Goal: Task Accomplishment & Management: Use online tool/utility

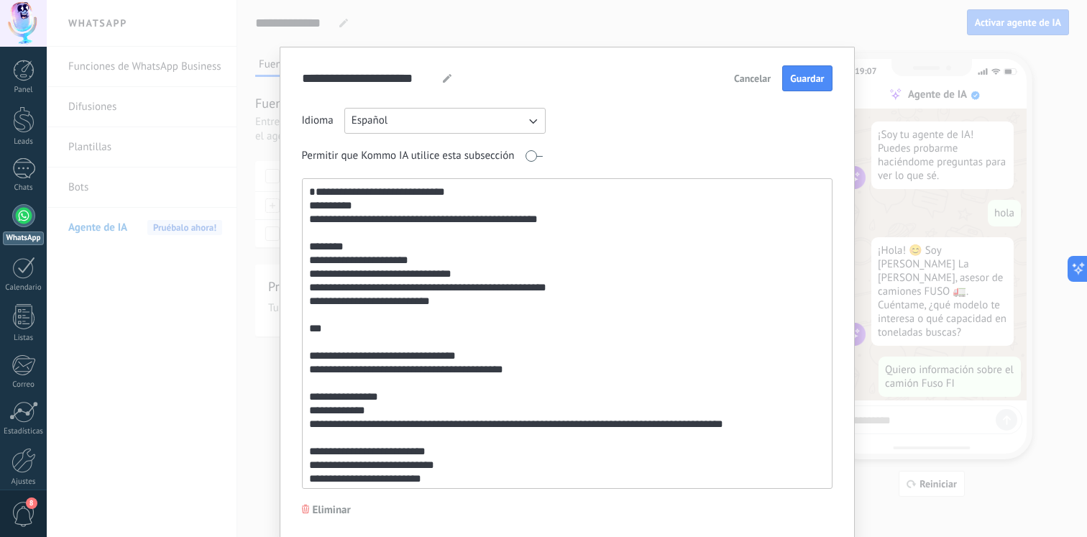
scroll to position [385, 0]
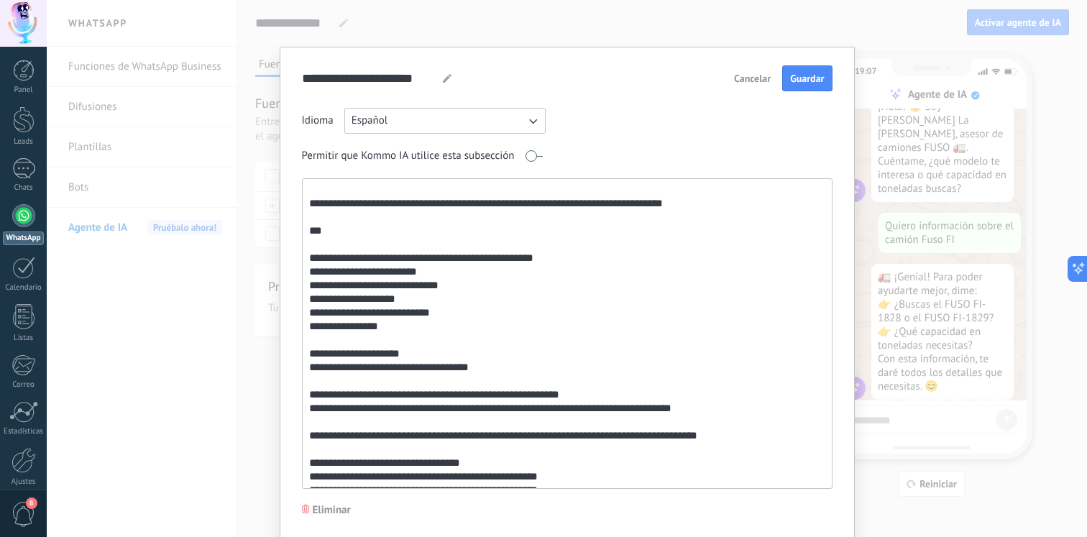
click at [939, 196] on div "**********" at bounding box center [567, 268] width 1041 height 537
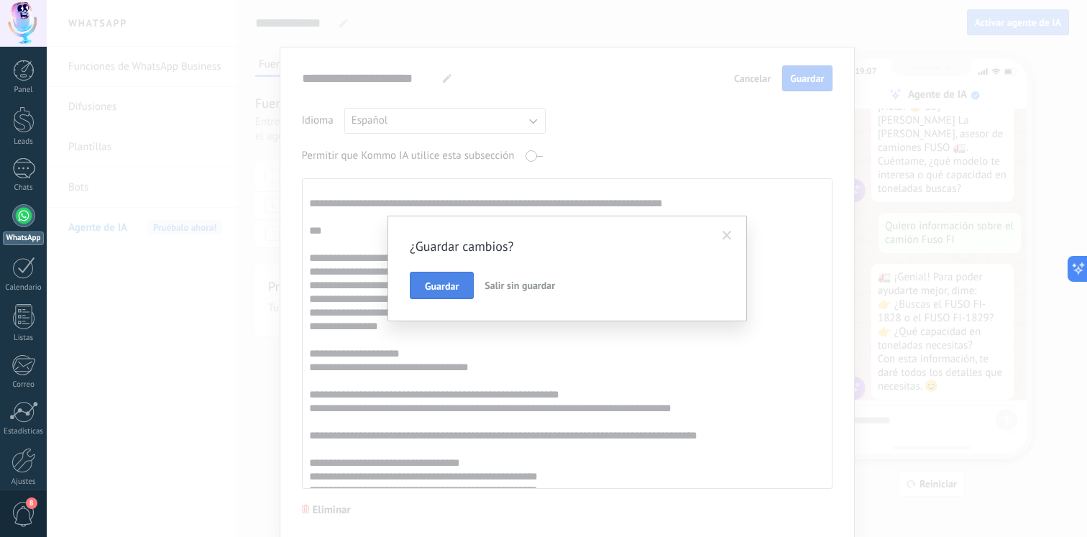
click at [429, 283] on span "Guardar" at bounding box center [442, 286] width 34 height 10
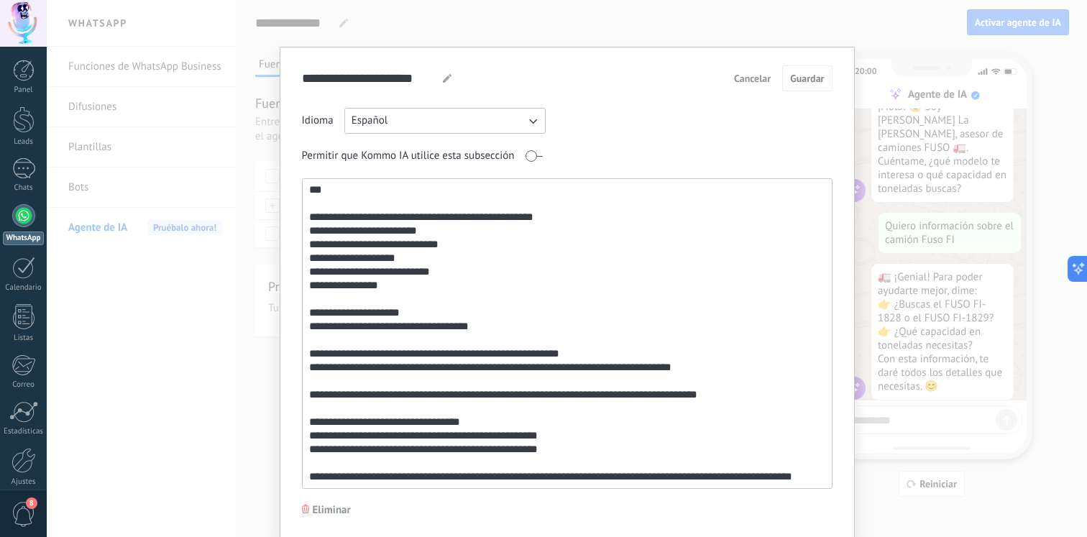
scroll to position [453, 0]
click at [762, 63] on div "**********" at bounding box center [567, 293] width 575 height 493
click at [755, 73] on span "Cancelar" at bounding box center [752, 78] width 37 height 10
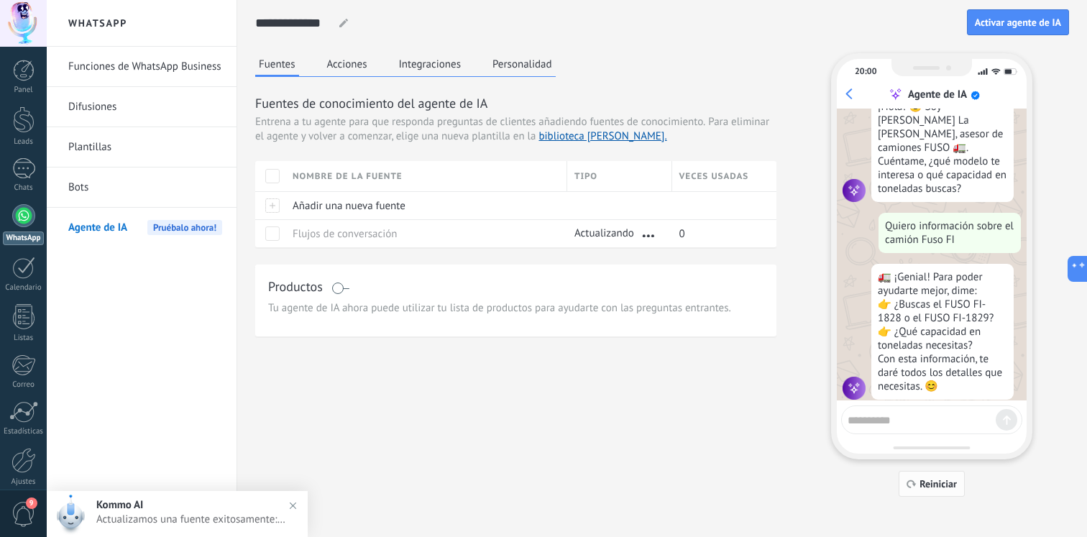
click at [938, 475] on button "Reiniciar" at bounding box center [932, 484] width 66 height 26
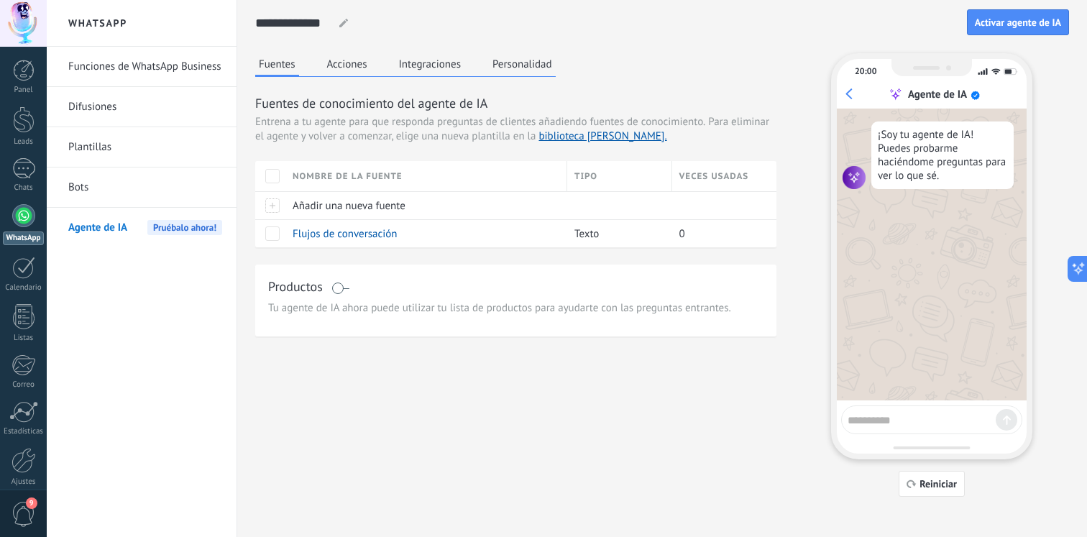
click at [879, 424] on textarea at bounding box center [922, 418] width 148 height 18
type textarea "****"
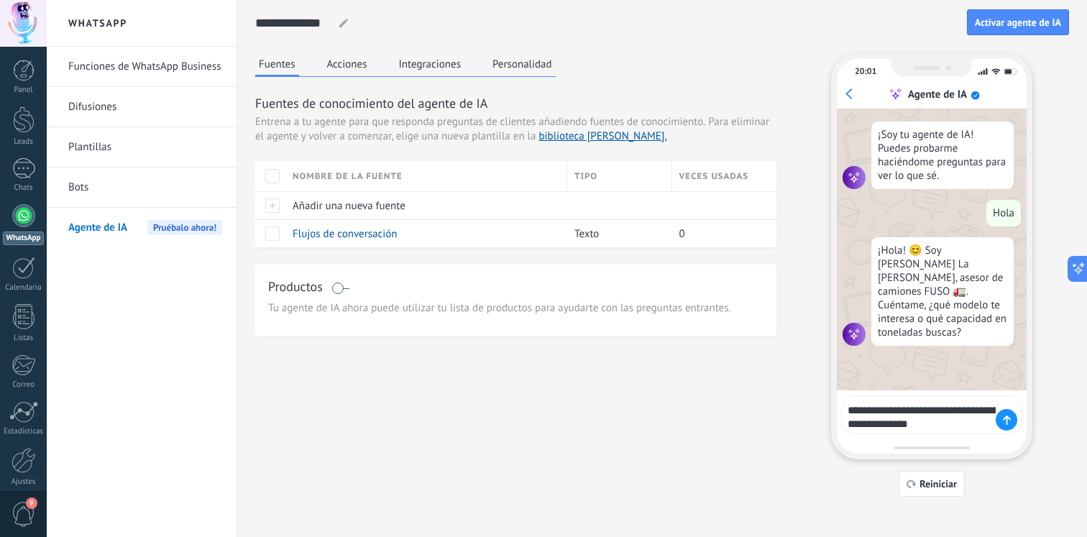
type textarea "**********"
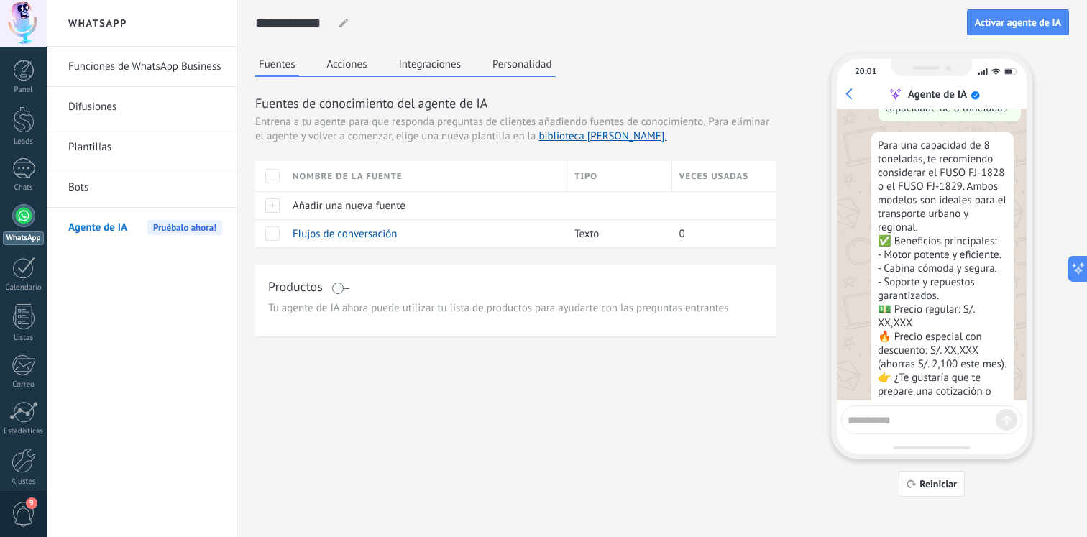
scroll to position [282, 0]
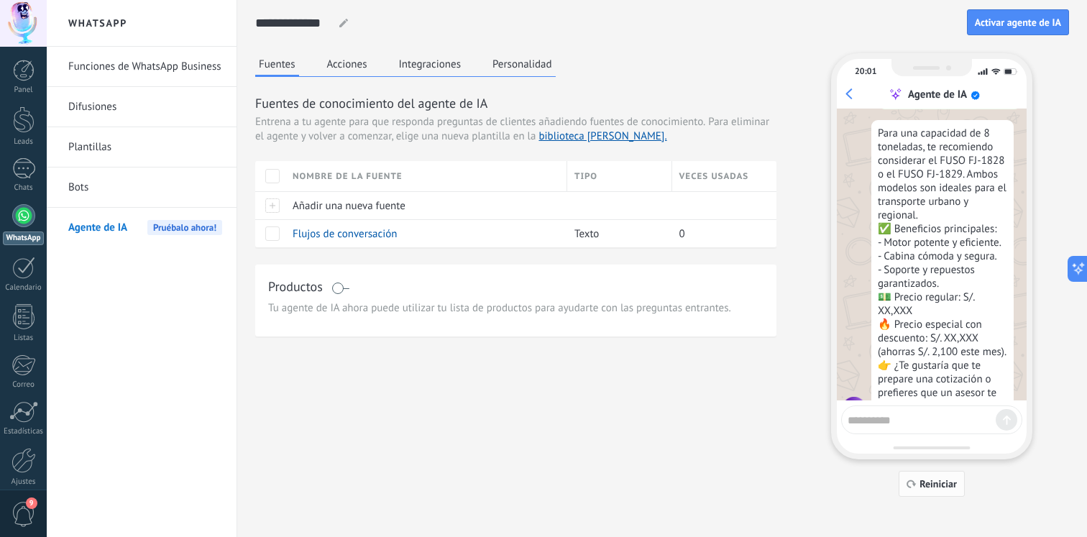
click at [916, 476] on button "Reiniciar" at bounding box center [932, 484] width 66 height 26
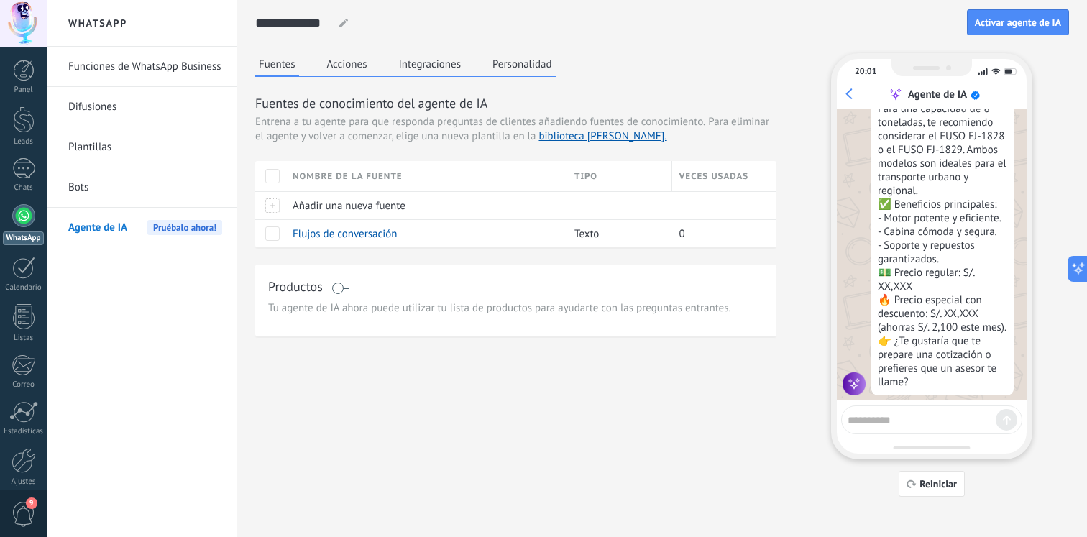
scroll to position [0, 0]
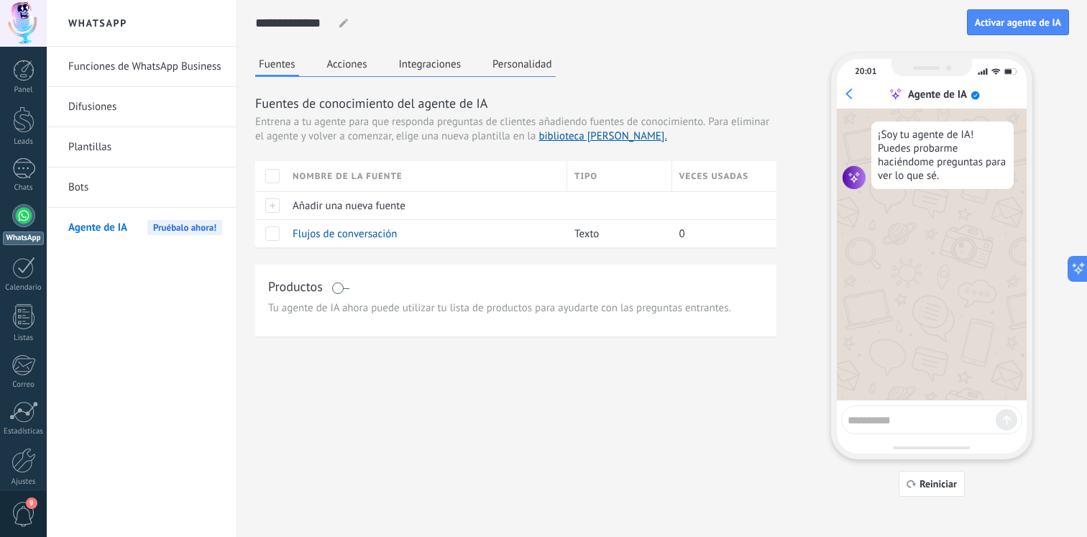
click at [897, 416] on textarea at bounding box center [922, 418] width 148 height 18
type textarea "****"
type textarea "*"
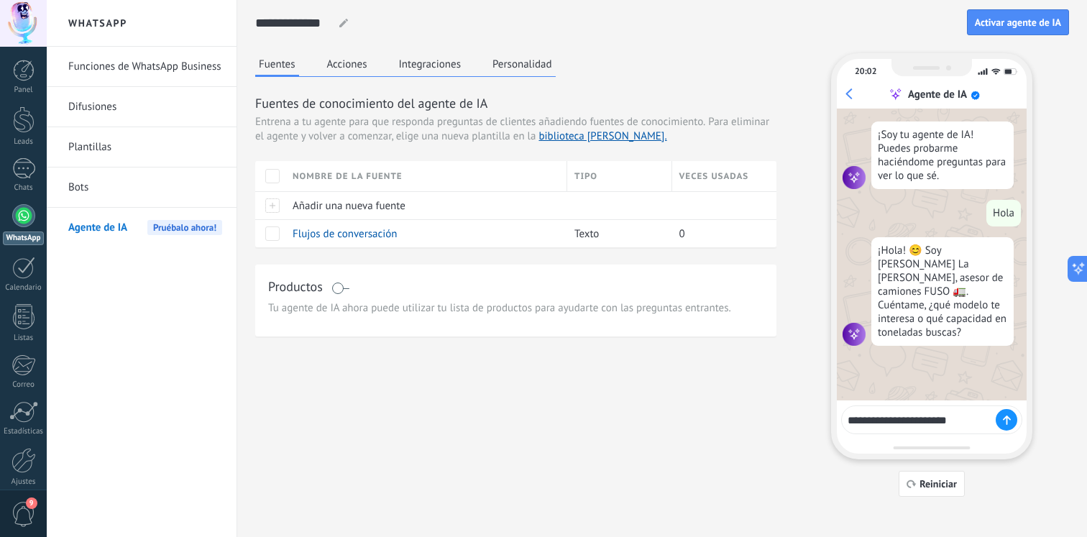
type textarea "**********"
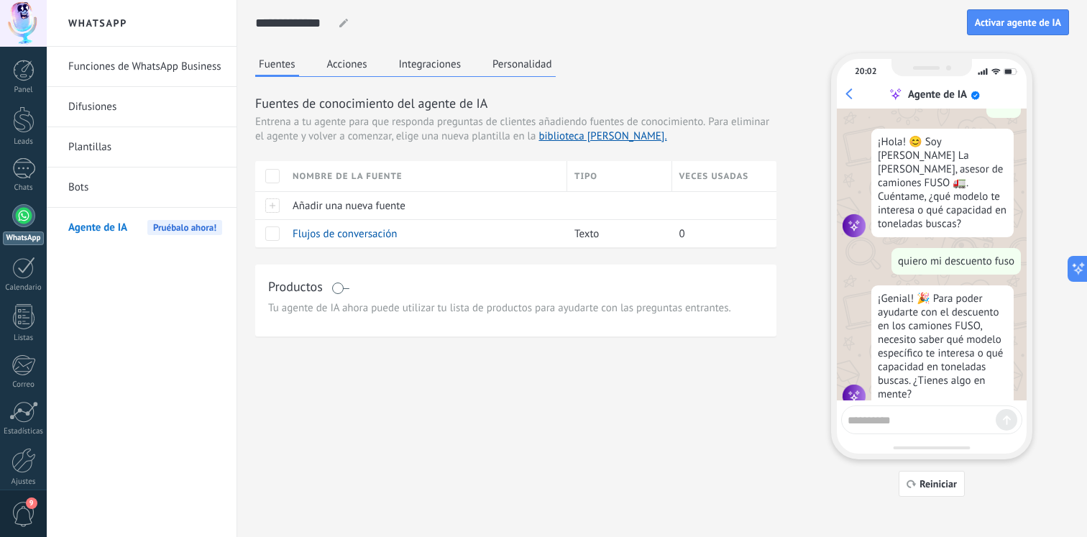
scroll to position [114, 0]
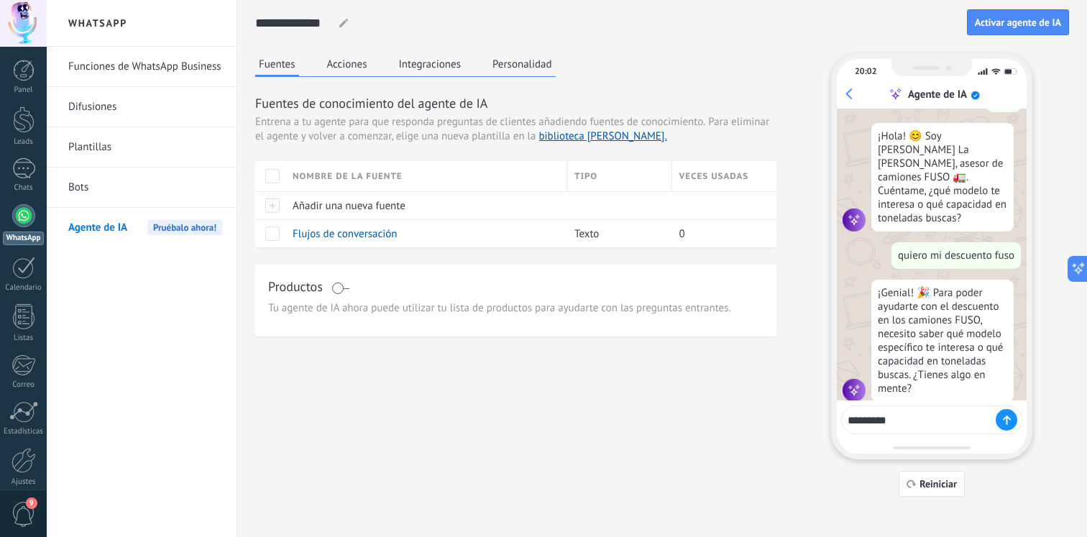
type textarea "**********"
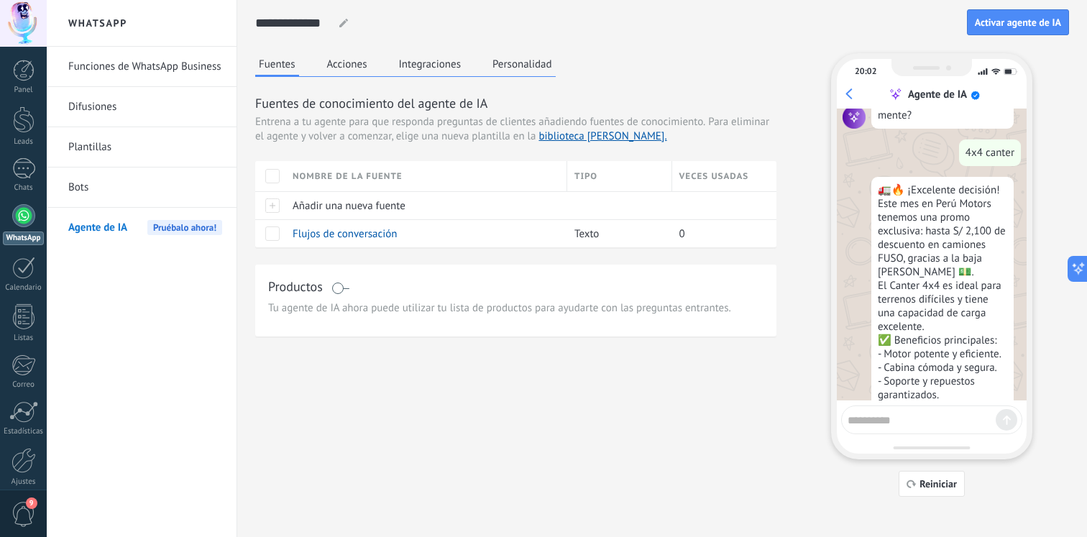
scroll to position [400, 0]
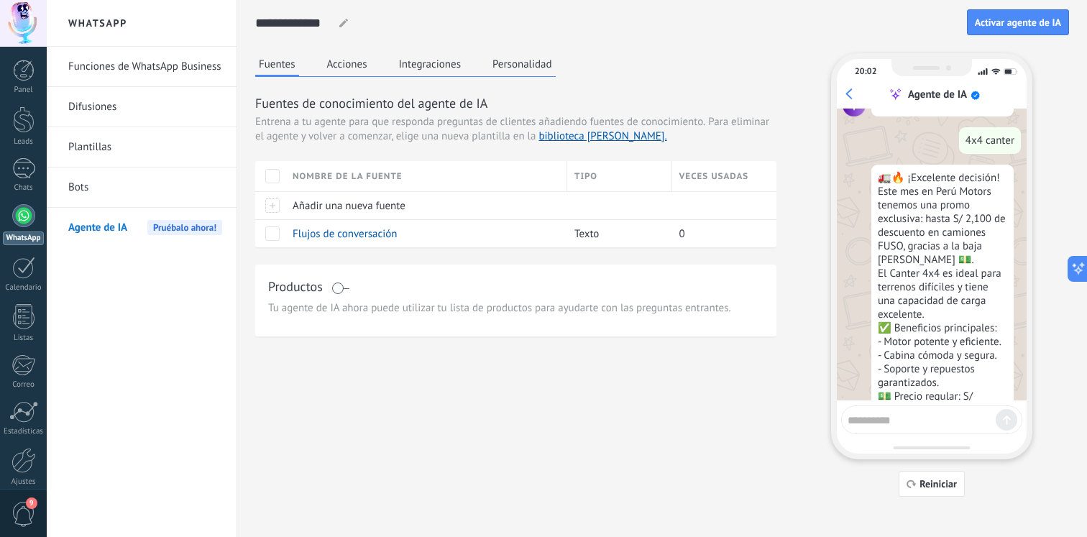
click at [924, 165] on div "🚛🔥 ¡Excelente decisión! Este mes en Perú Motors tenemos una promo exclusiva: ha…" at bounding box center [943, 335] width 142 height 341
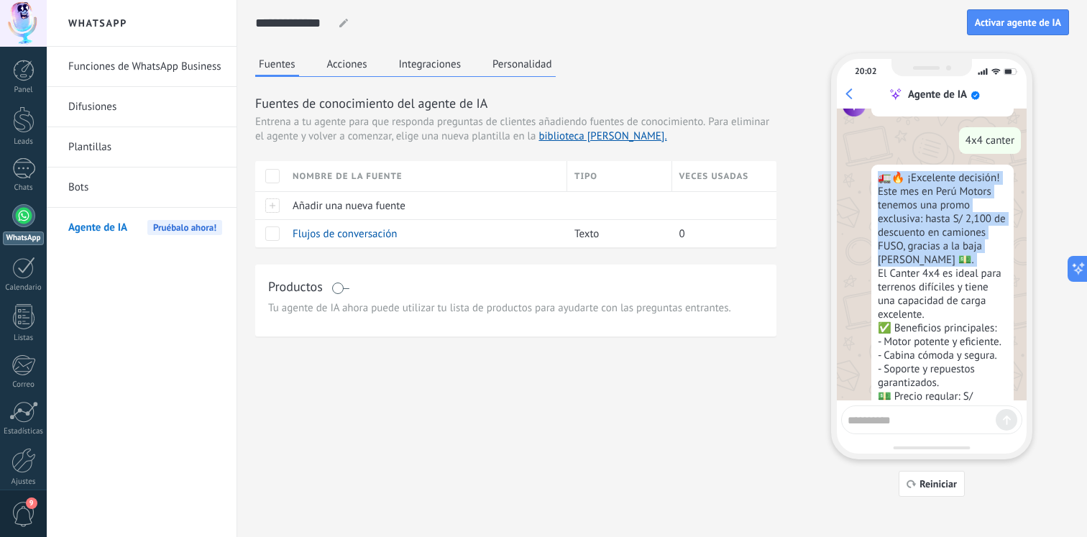
click at [924, 165] on div "🚛🔥 ¡Excelente decisión! Este mes en Perú Motors tenemos una promo exclusiva: ha…" at bounding box center [943, 335] width 142 height 341
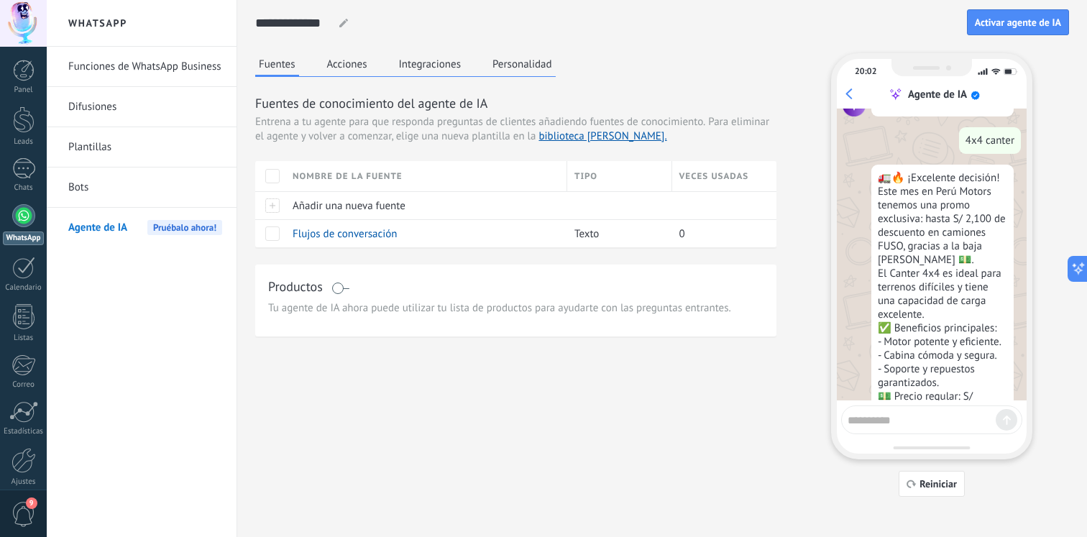
click at [915, 204] on div "🚛🔥 ¡Excelente decisión! Este mes en Perú Motors tenemos una promo exclusiva: ha…" at bounding box center [943, 335] width 142 height 341
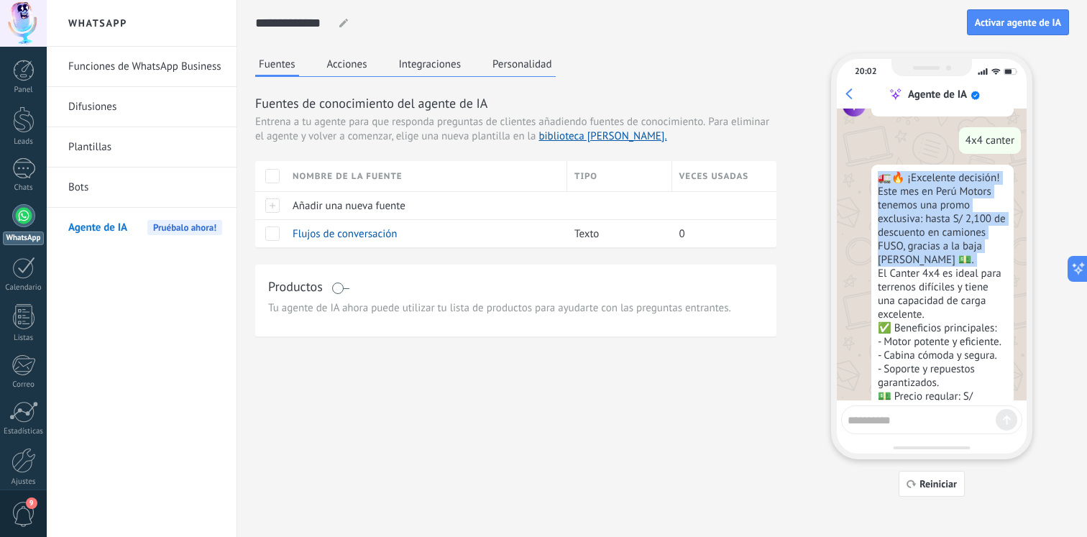
click at [915, 204] on div "🚛🔥 ¡Excelente decisión! Este mes en Perú Motors tenemos una promo exclusiva: ha…" at bounding box center [943, 335] width 142 height 341
click at [915, 206] on div "🚛🔥 ¡Excelente decisión! Este mes en Perú Motors tenemos una promo exclusiva: ha…" at bounding box center [943, 335] width 142 height 341
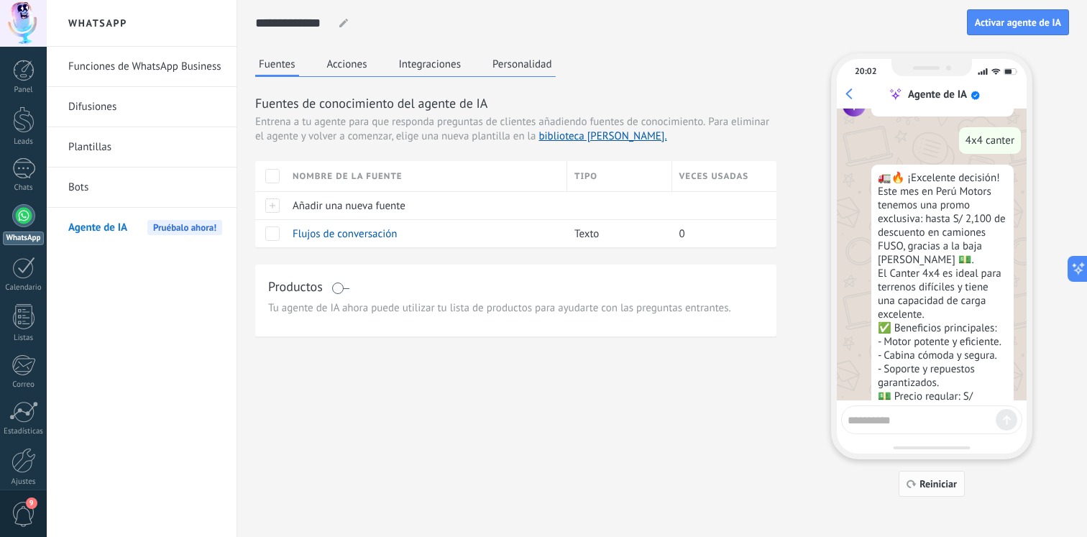
click at [923, 485] on span "Reiniciar" at bounding box center [938, 484] width 37 height 10
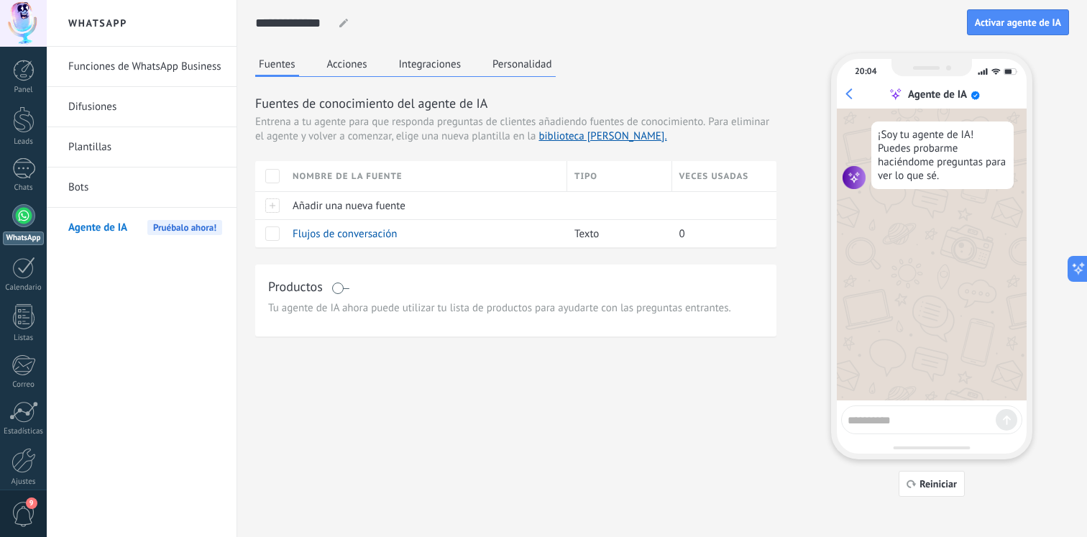
scroll to position [0, 0]
click at [896, 411] on textarea at bounding box center [922, 418] width 148 height 18
type textarea "**********"
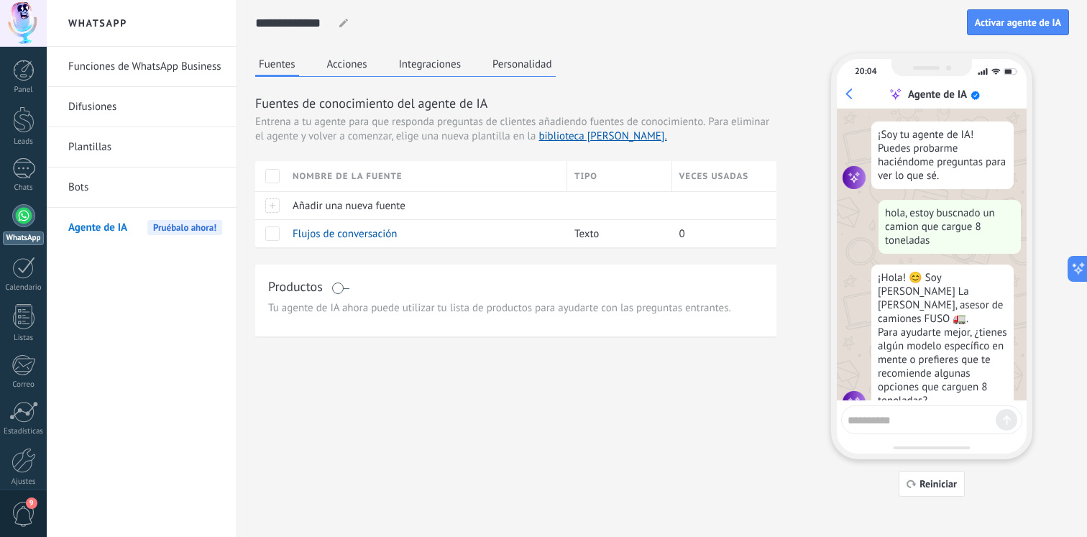
scroll to position [24, 0]
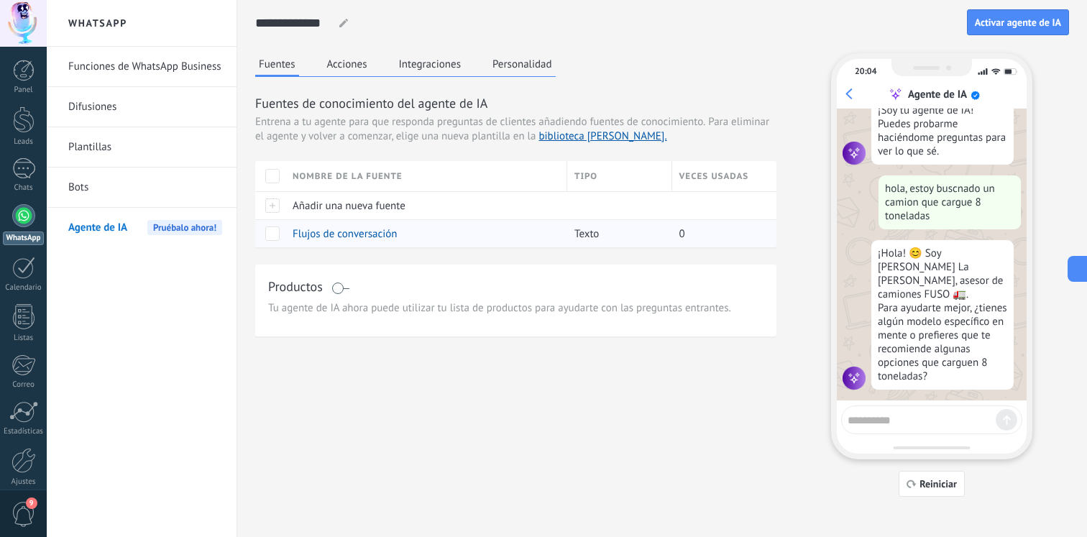
click at [368, 234] on span "Flujos de conversación" at bounding box center [345, 234] width 105 height 14
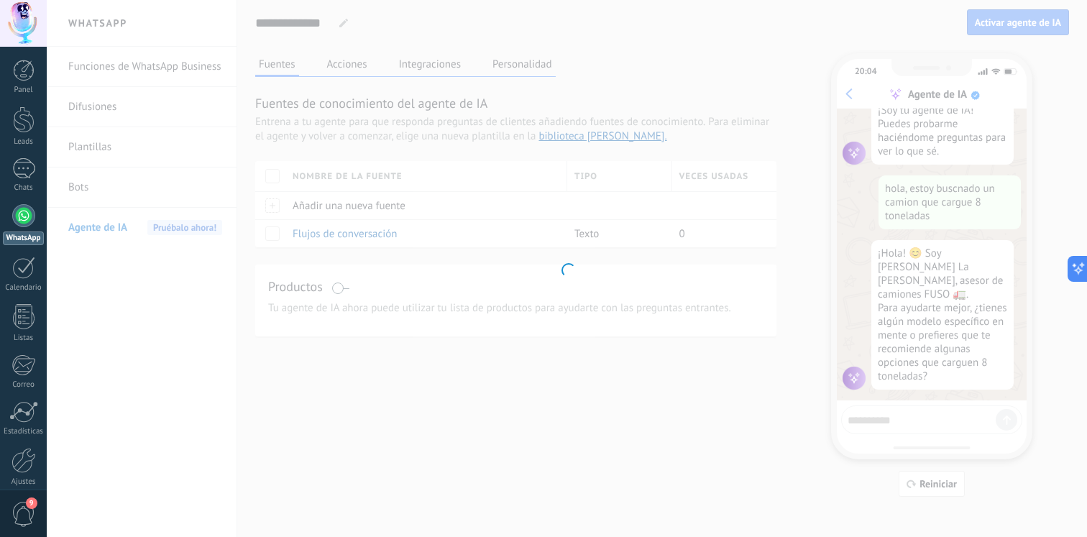
type input "**********"
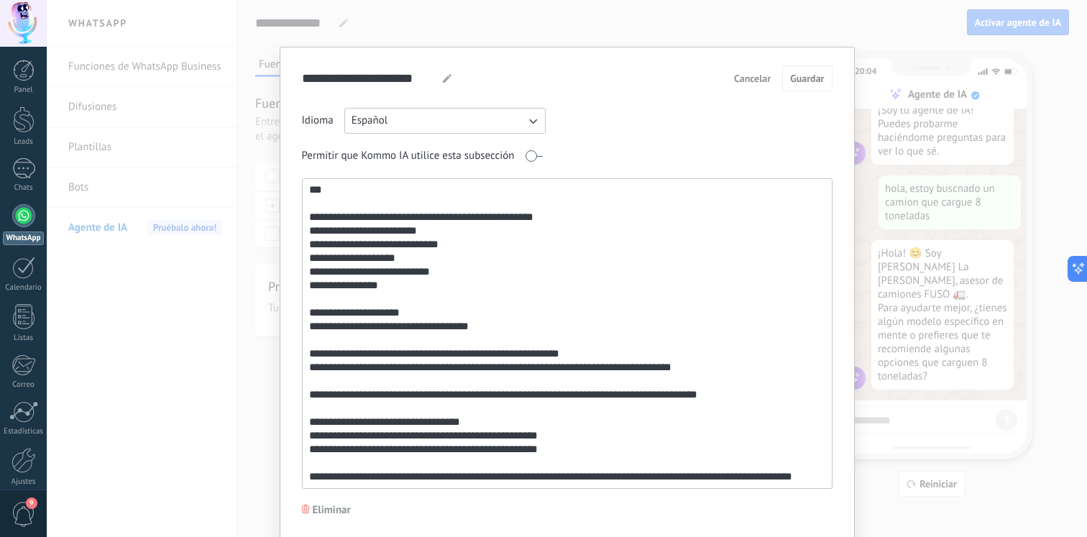
scroll to position [50, 0]
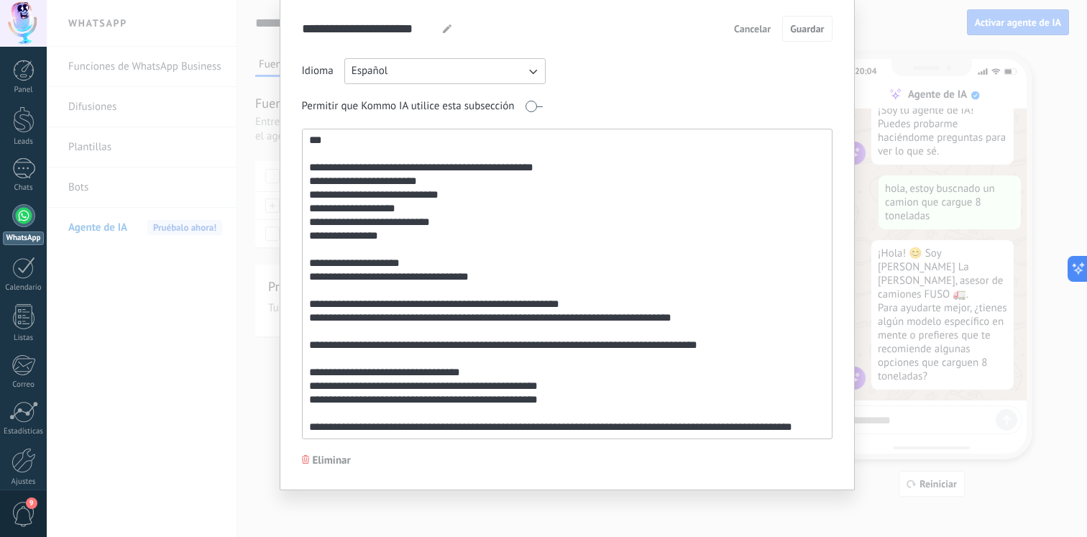
click at [692, 395] on textarea at bounding box center [566, 283] width 526 height 309
click at [728, 411] on textarea at bounding box center [566, 283] width 526 height 309
click at [808, 419] on textarea at bounding box center [566, 283] width 526 height 309
paste textarea "**********"
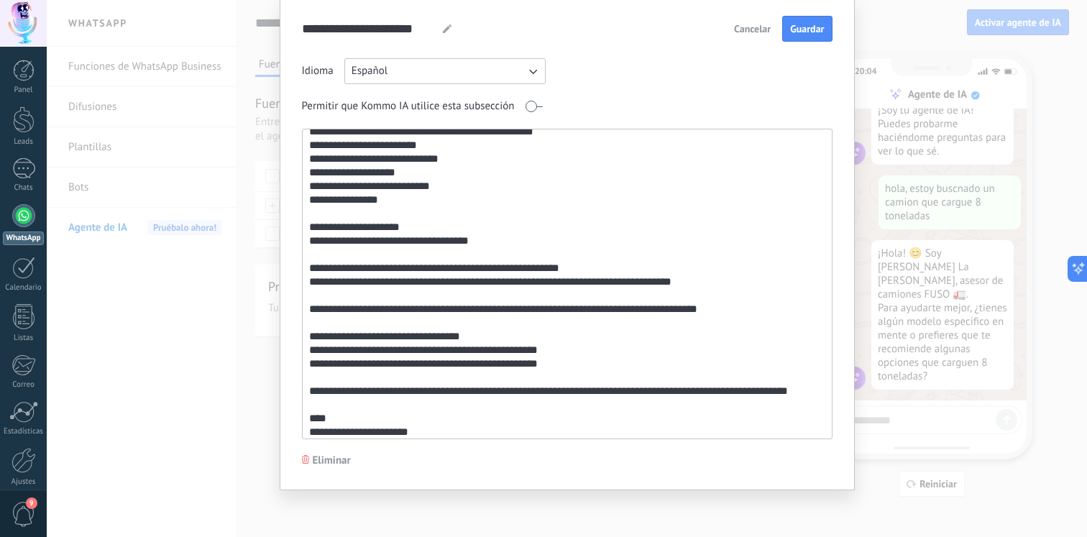
scroll to position [1801, 0]
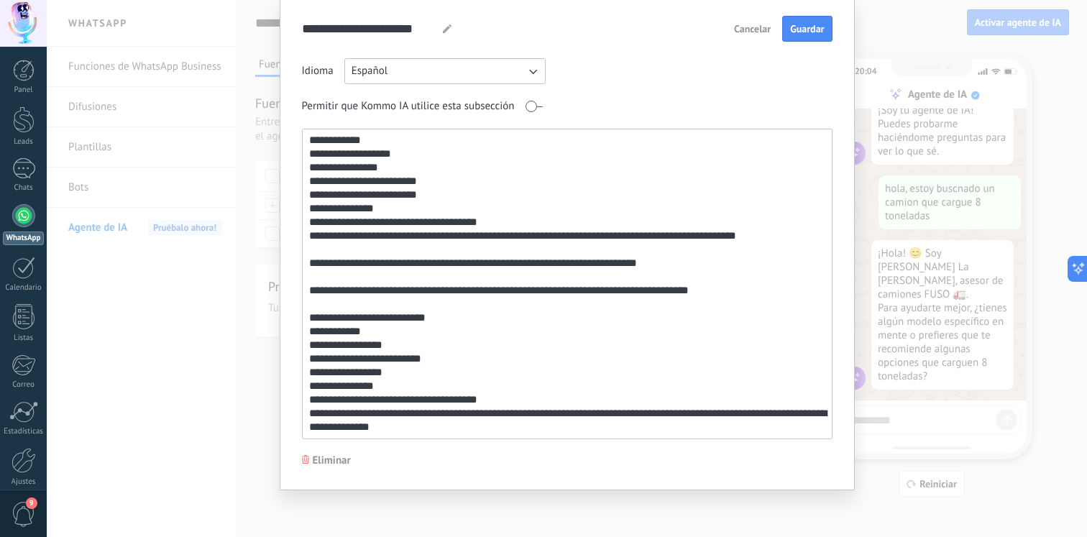
type textarea "**********"
click at [805, 45] on div "**********" at bounding box center [567, 228] width 531 height 424
click at [805, 31] on span "Guardar" at bounding box center [807, 29] width 34 height 10
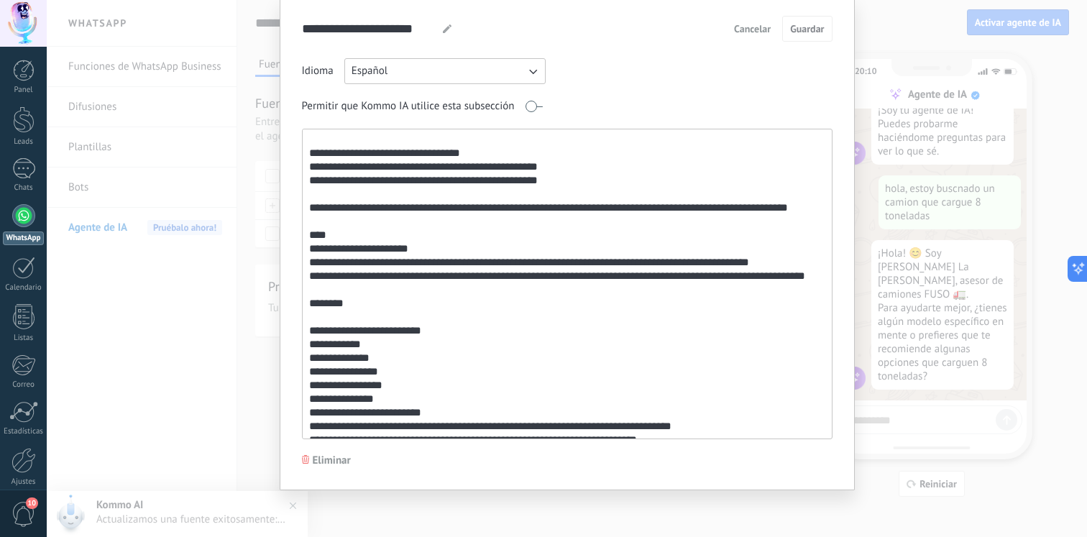
scroll to position [616, 0]
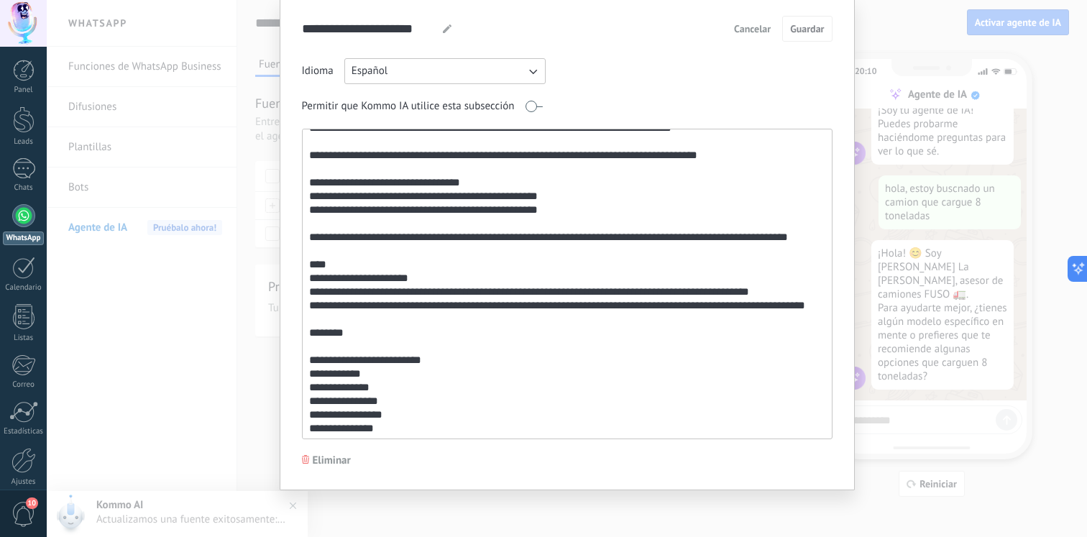
click at [898, 232] on div "**********" at bounding box center [567, 268] width 1041 height 537
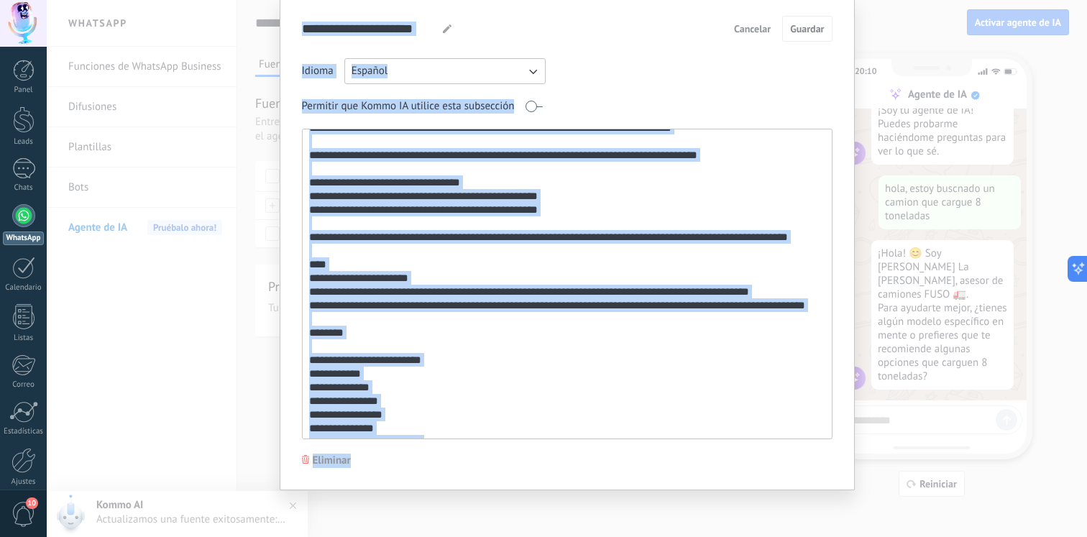
scroll to position [0, 0]
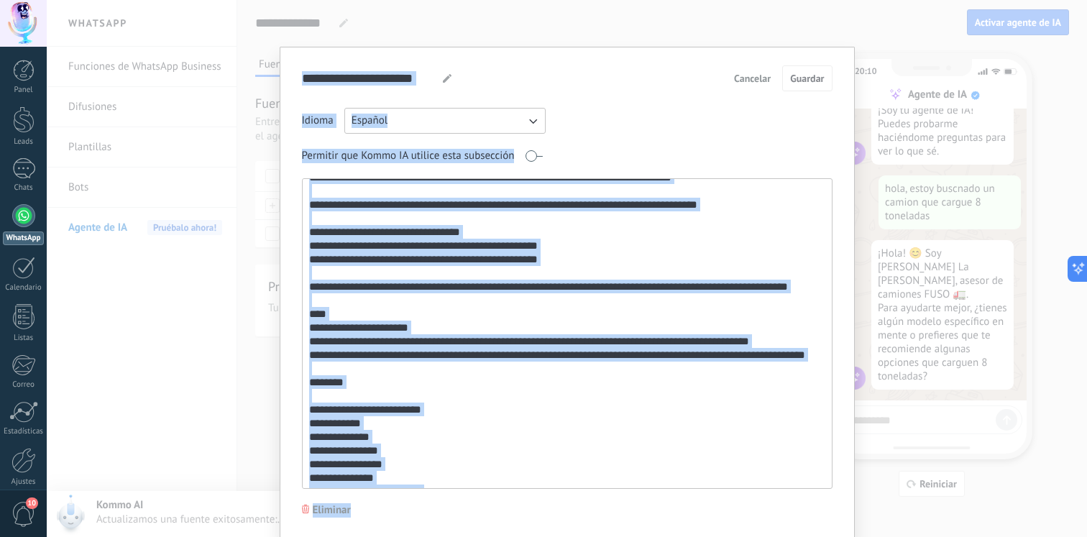
click at [898, 232] on div "**********" at bounding box center [567, 268] width 1041 height 537
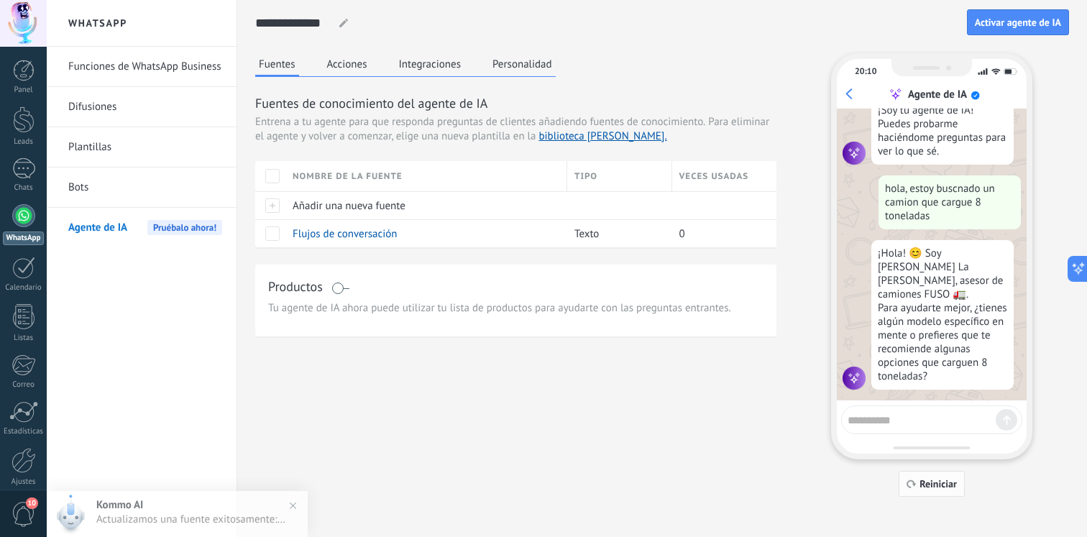
click at [923, 489] on span "Reiniciar" at bounding box center [938, 484] width 37 height 10
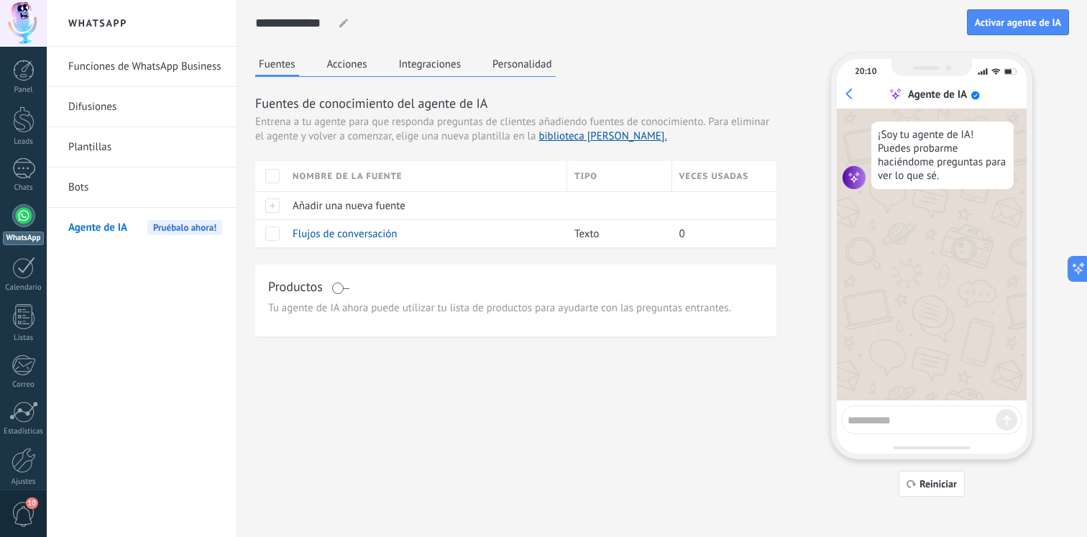
click at [926, 421] on textarea at bounding box center [922, 418] width 148 height 18
type textarea "****"
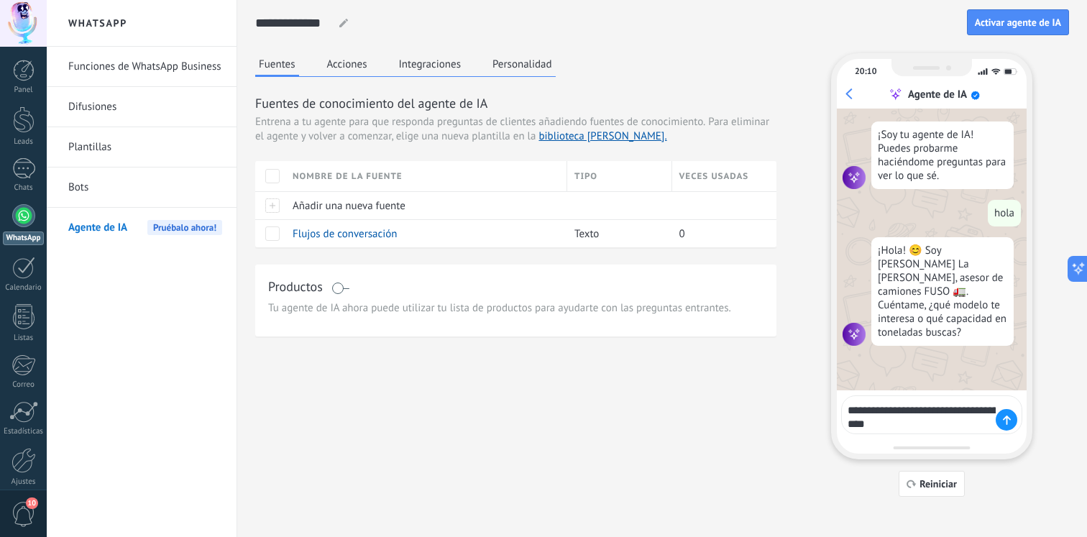
type textarea "**********"
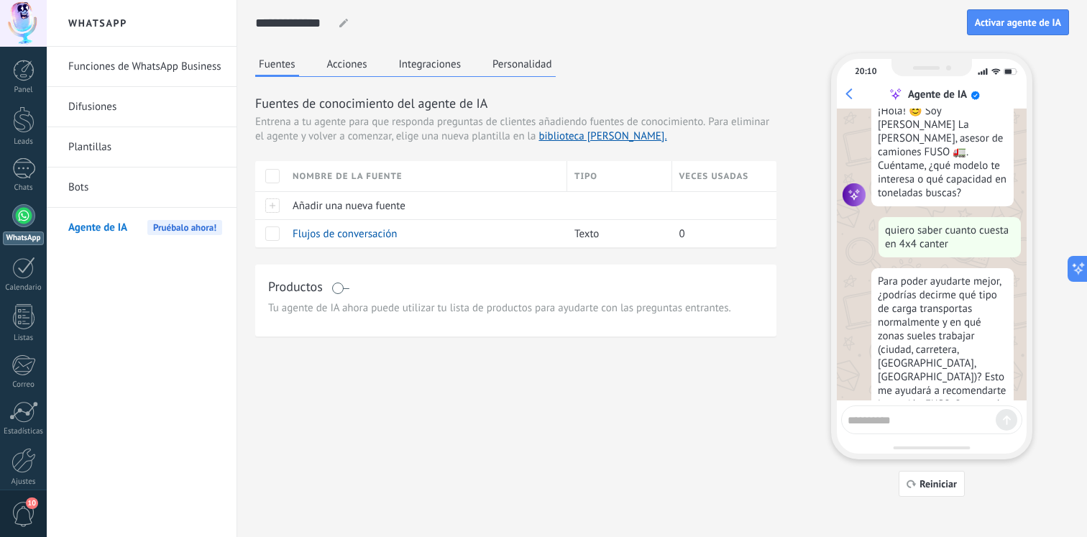
scroll to position [157, 0]
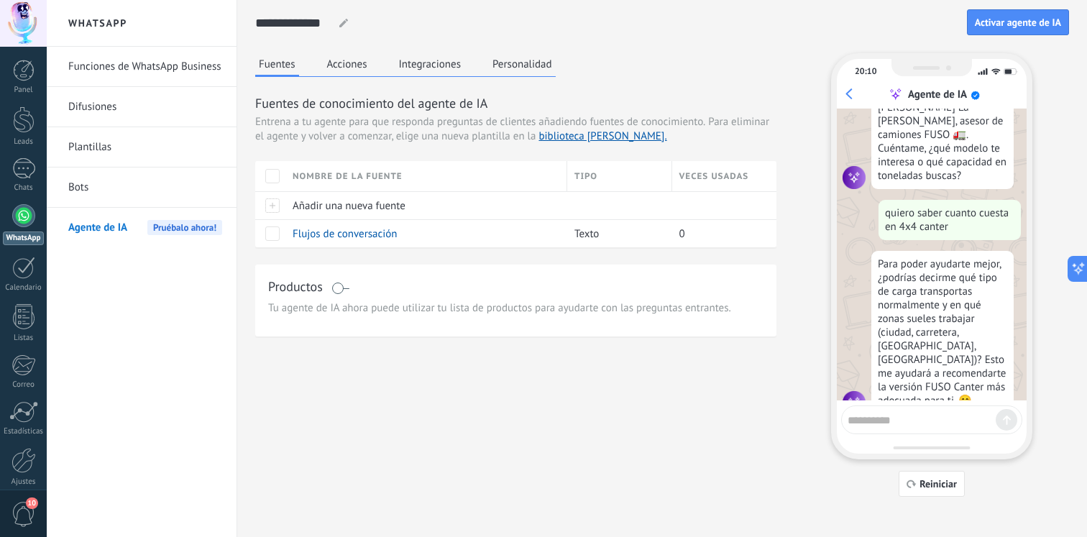
click at [989, 257] on div "Para poder ayudarte mejor, ¿podrías decirme qué tipo de carga transportas norma…" at bounding box center [943, 332] width 142 height 163
click at [967, 260] on div "Para poder ayudarte mejor, ¿podrías decirme qué tipo de carga transportas norma…" at bounding box center [943, 332] width 142 height 163
click at [956, 275] on div "Para poder ayudarte mejor, ¿podrías decirme qué tipo de carga transportas norma…" at bounding box center [943, 332] width 142 height 163
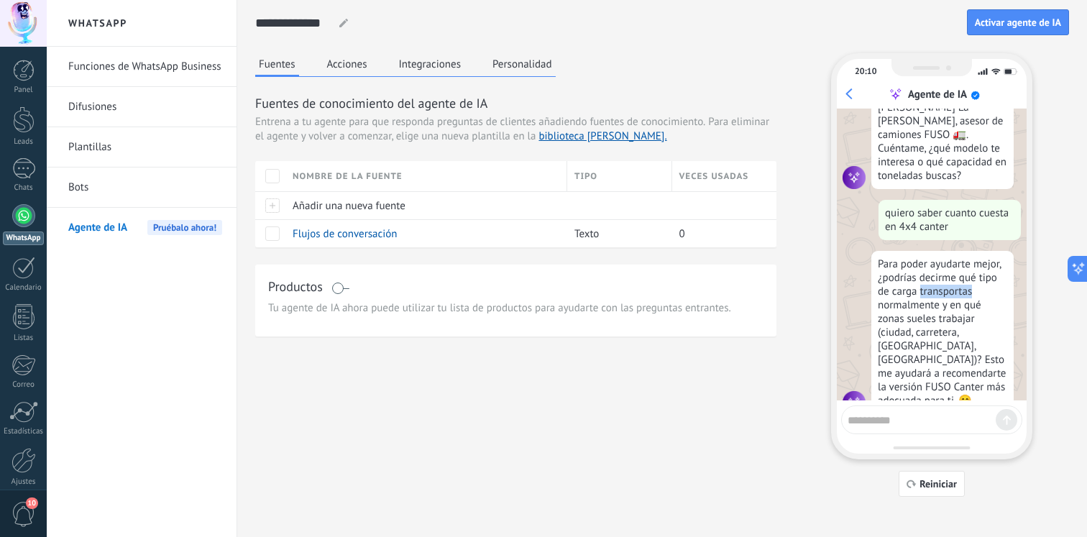
click at [956, 275] on div "Para poder ayudarte mejor, ¿podrías decirme qué tipo de carga transportas norma…" at bounding box center [943, 332] width 142 height 163
click at [934, 289] on div "Para poder ayudarte mejor, ¿podrías decirme qué tipo de carga transportas norma…" at bounding box center [943, 332] width 142 height 163
click at [954, 288] on div "Para poder ayudarte mejor, ¿podrías decirme qué tipo de carga transportas norma…" at bounding box center [943, 332] width 142 height 163
click at [941, 303] on div "Para poder ayudarte mejor, ¿podrías decirme qué tipo de carga transportas norma…" at bounding box center [943, 332] width 142 height 163
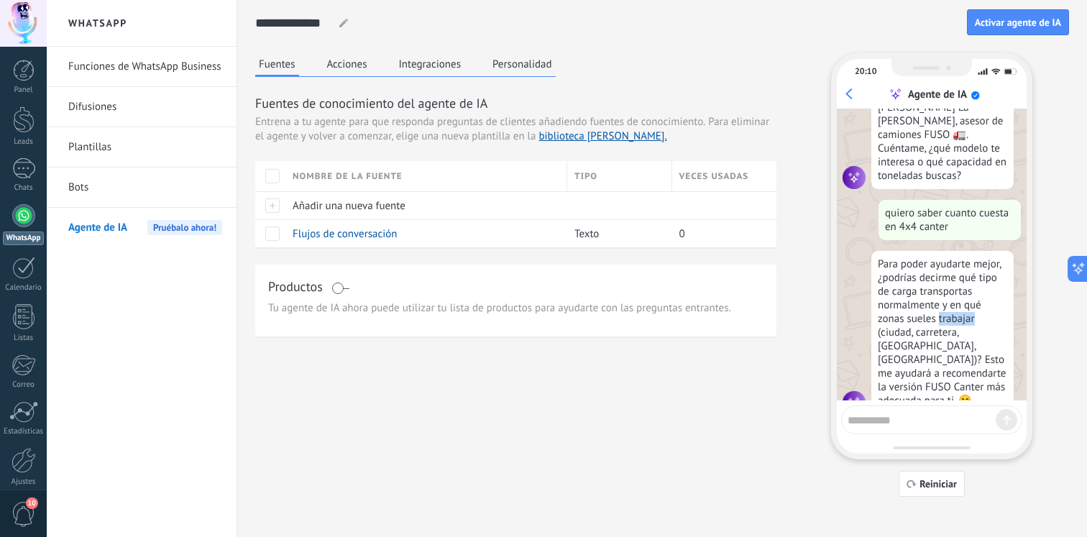
click at [941, 303] on div "Para poder ayudarte mejor, ¿podrías decirme qué tipo de carga transportas norma…" at bounding box center [943, 332] width 142 height 163
click at [936, 314] on div "Para poder ayudarte mejor, ¿podrías decirme qué tipo de carga transportas norma…" at bounding box center [943, 332] width 142 height 163
click at [982, 313] on div "Para poder ayudarte mejor, ¿podrías decirme qué tipo de carga transportas norma…" at bounding box center [943, 332] width 142 height 163
click at [957, 321] on div "Para poder ayudarte mejor, ¿podrías decirme qué tipo de carga transportas norma…" at bounding box center [943, 332] width 142 height 163
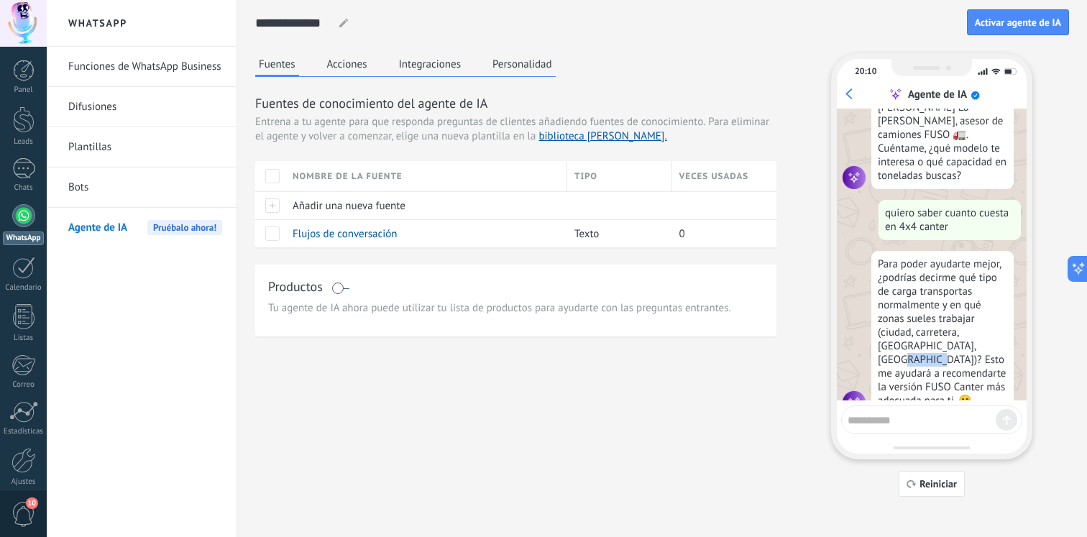
click at [957, 321] on div "Para poder ayudarte mejor, ¿podrías decirme qué tipo de carga transportas norma…" at bounding box center [943, 332] width 142 height 163
click at [977, 331] on div "Para poder ayudarte mejor, ¿podrías decirme qué tipo de carga transportas norma…" at bounding box center [943, 332] width 142 height 163
click at [972, 341] on div "Para poder ayudarte mejor, ¿podrías decirme qué tipo de carga transportas norma…" at bounding box center [943, 332] width 142 height 163
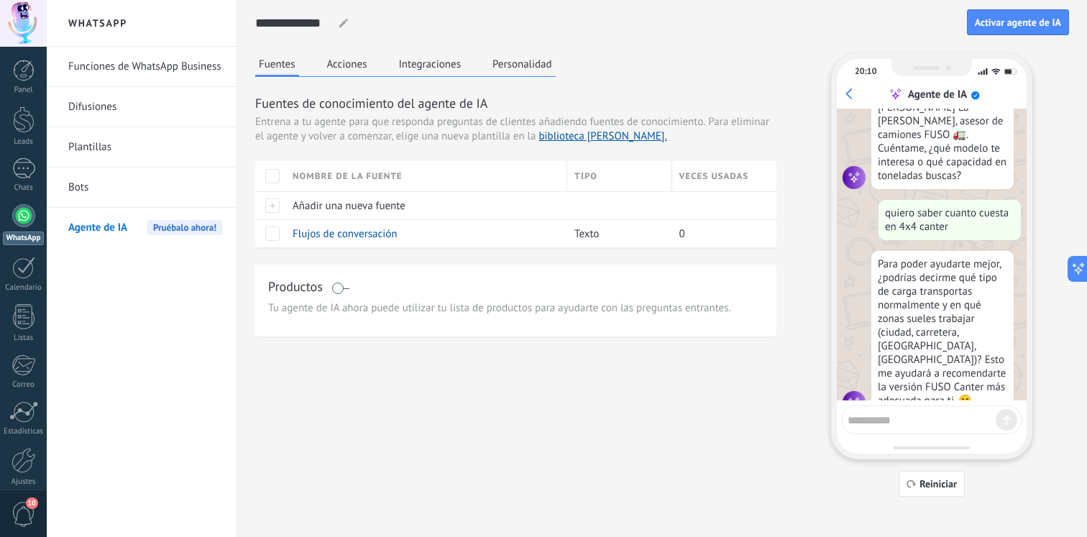
click at [965, 358] on div "Para poder ayudarte mejor, ¿podrías decirme qué tipo de carga transportas norma…" at bounding box center [943, 332] width 142 height 163
click at [954, 355] on div "Para poder ayudarte mejor, ¿podrías decirme qué tipo de carga transportas norma…" at bounding box center [943, 332] width 142 height 163
click at [375, 250] on div "Fuentes de conocimiento del agente de IA Entrena a tu agente para que responda …" at bounding box center [515, 215] width 521 height 242
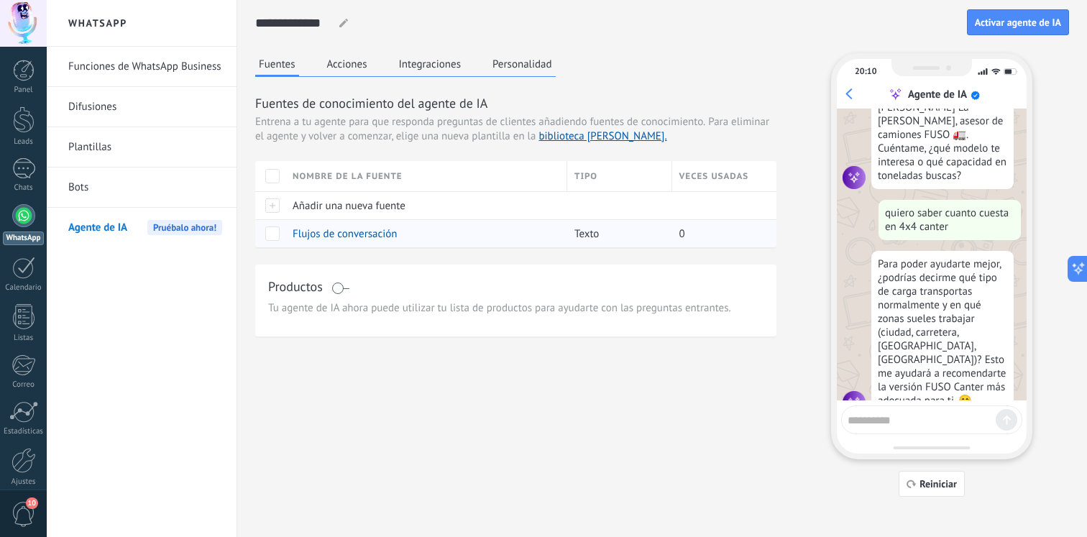
click at [359, 237] on span "Flujos de conversación" at bounding box center [345, 234] width 105 height 14
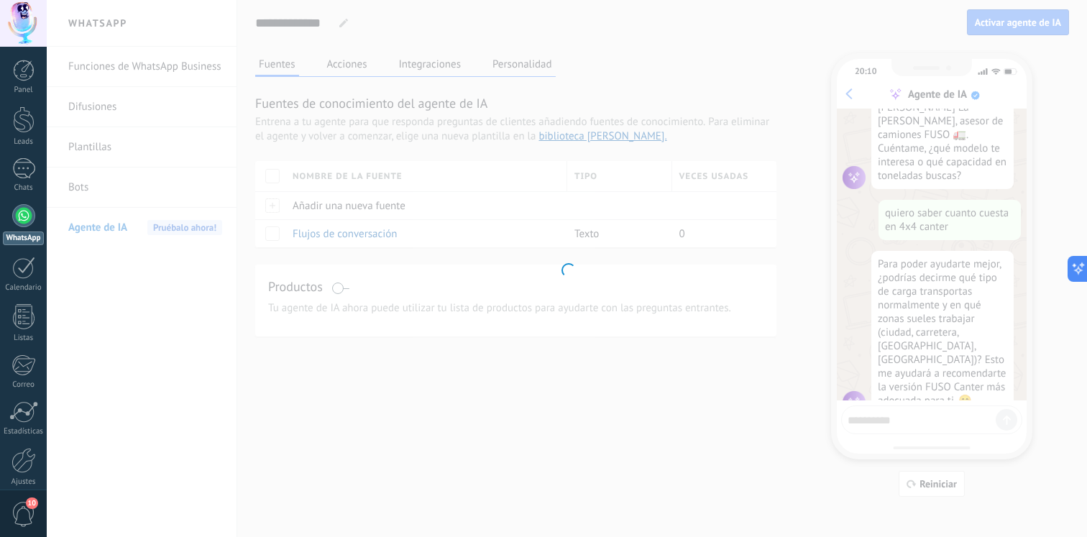
type input "**********"
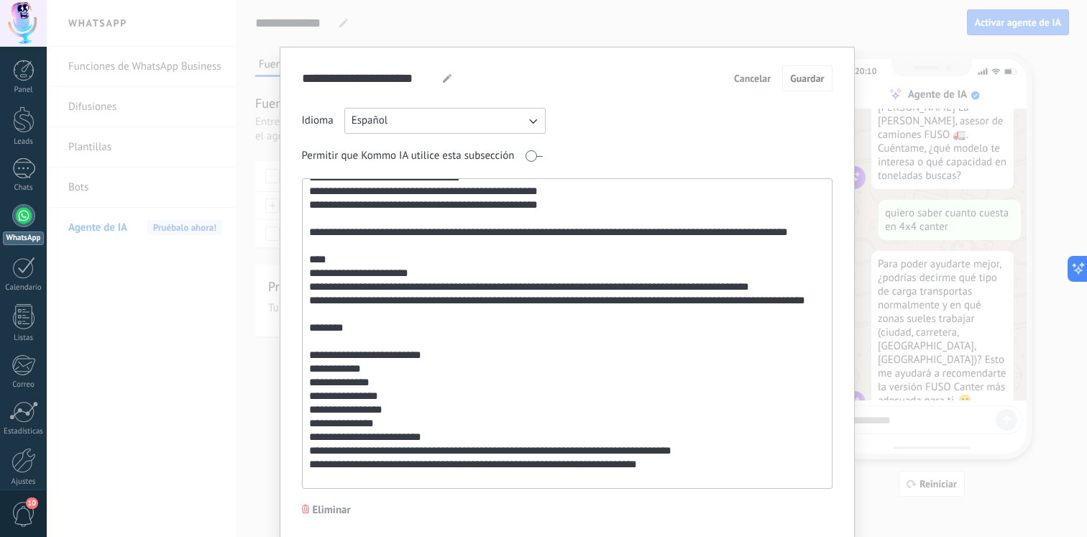
scroll to position [703, 0]
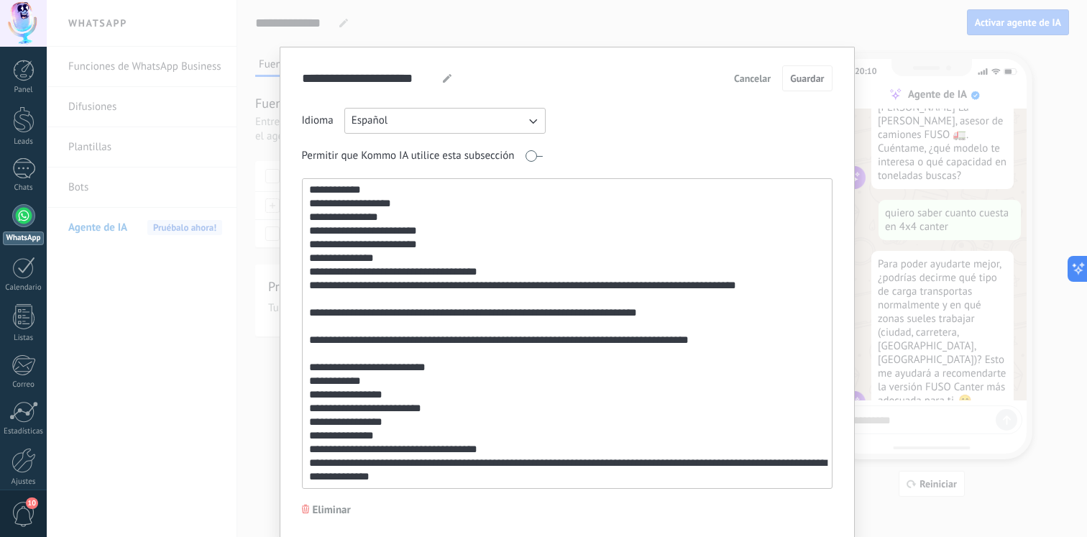
drag, startPoint x: 306, startPoint y: 239, endPoint x: 381, endPoint y: 512, distance: 283.3
click at [381, 512] on div "**********" at bounding box center [567, 291] width 531 height 452
paste textarea "**********"
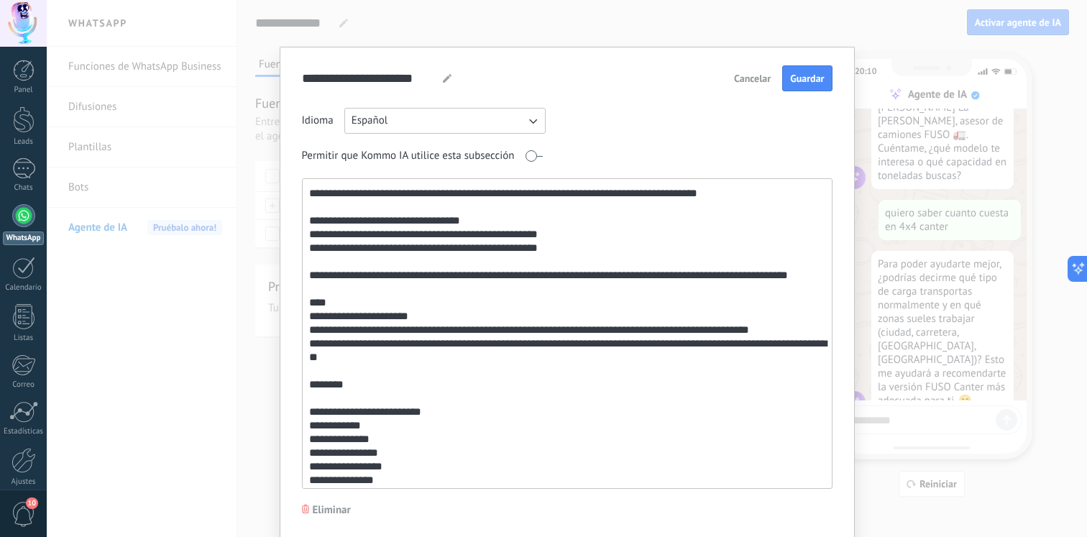
scroll to position [628, 0]
click at [370, 304] on textarea at bounding box center [566, 333] width 526 height 309
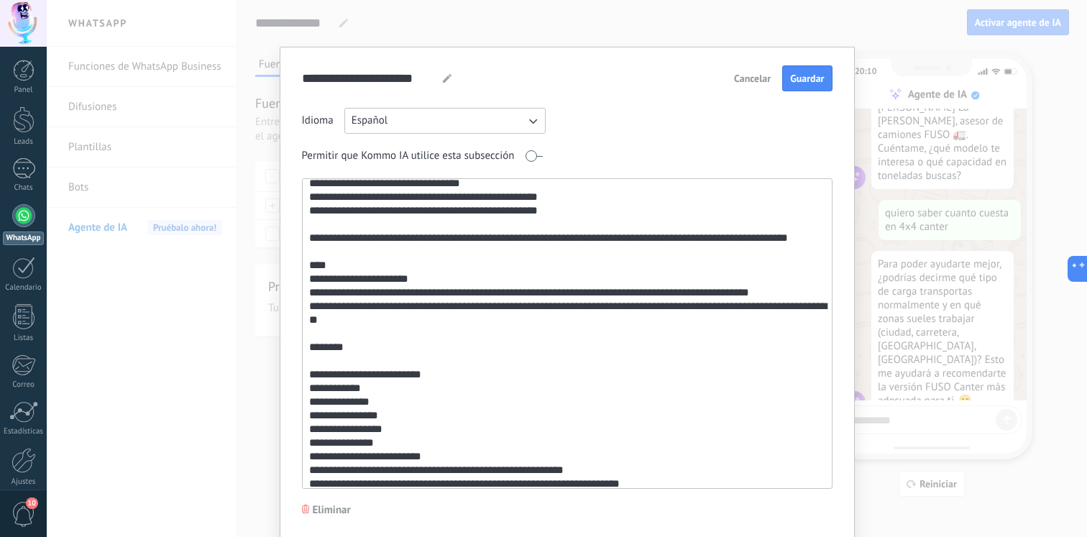
scroll to position [660, 0]
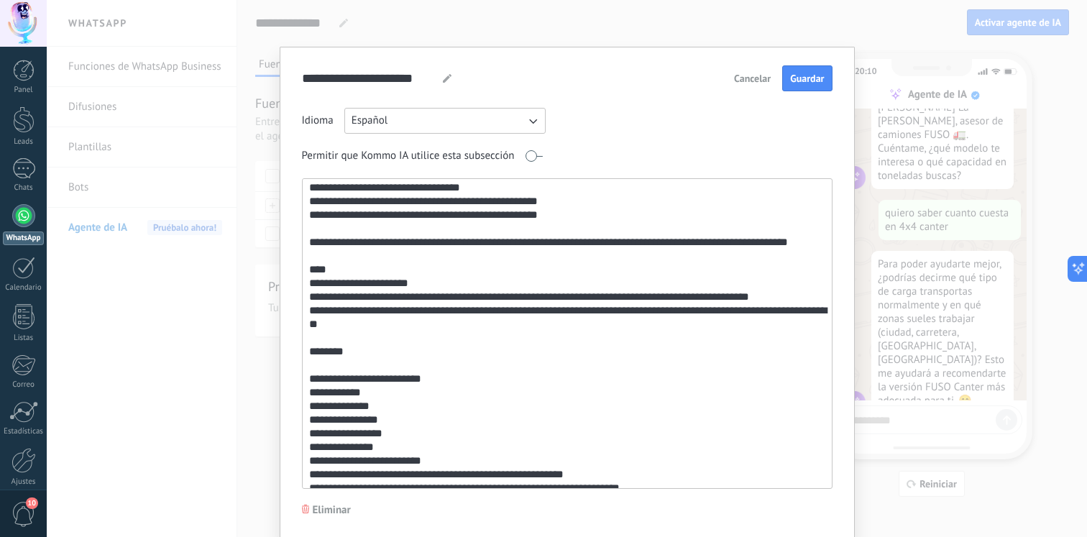
drag, startPoint x: 375, startPoint y: 357, endPoint x: 285, endPoint y: 280, distance: 118.9
click at [285, 280] on div "**********" at bounding box center [567, 293] width 575 height 493
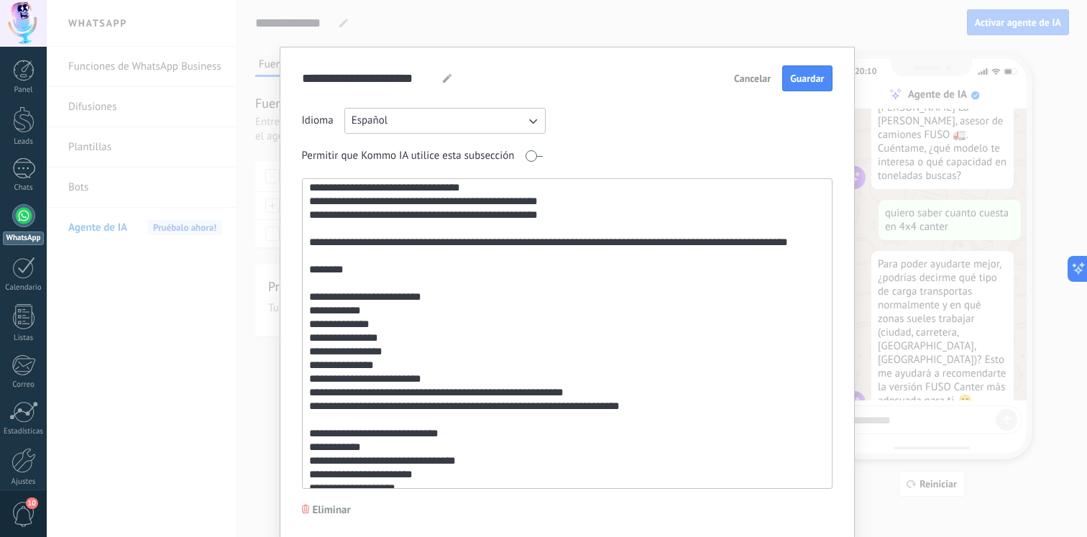
click at [306, 282] on textarea at bounding box center [566, 333] width 526 height 309
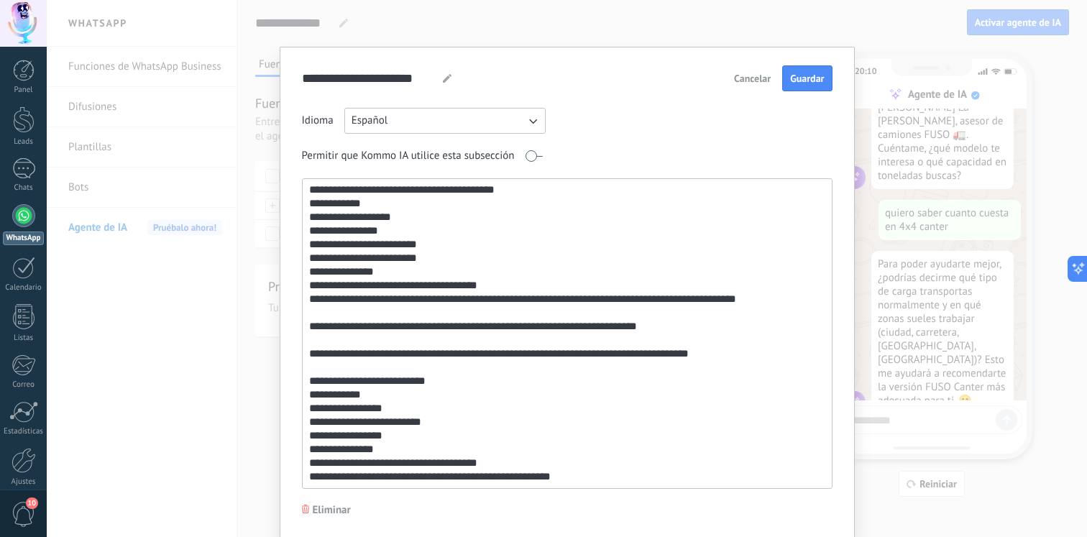
scroll to position [50, 0]
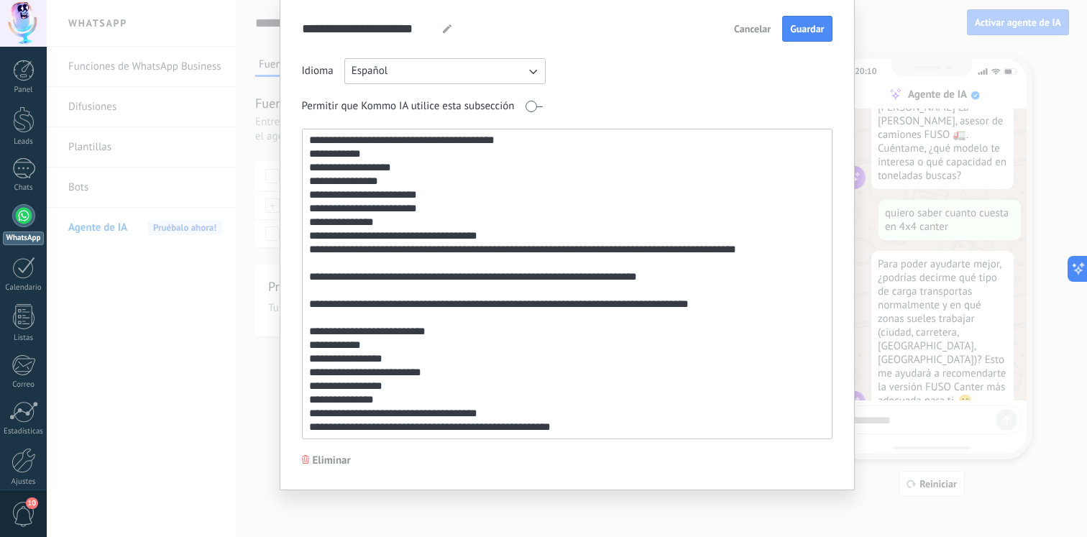
drag, startPoint x: 305, startPoint y: 280, endPoint x: 580, endPoint y: 591, distance: 414.7
click at [580, 536] on html ".abccls-1,.abccls-2{fill-rule:evenodd}.abccls-2{fill:#fff} .abfcls-1{fill:none}…" at bounding box center [543, 268] width 1087 height 537
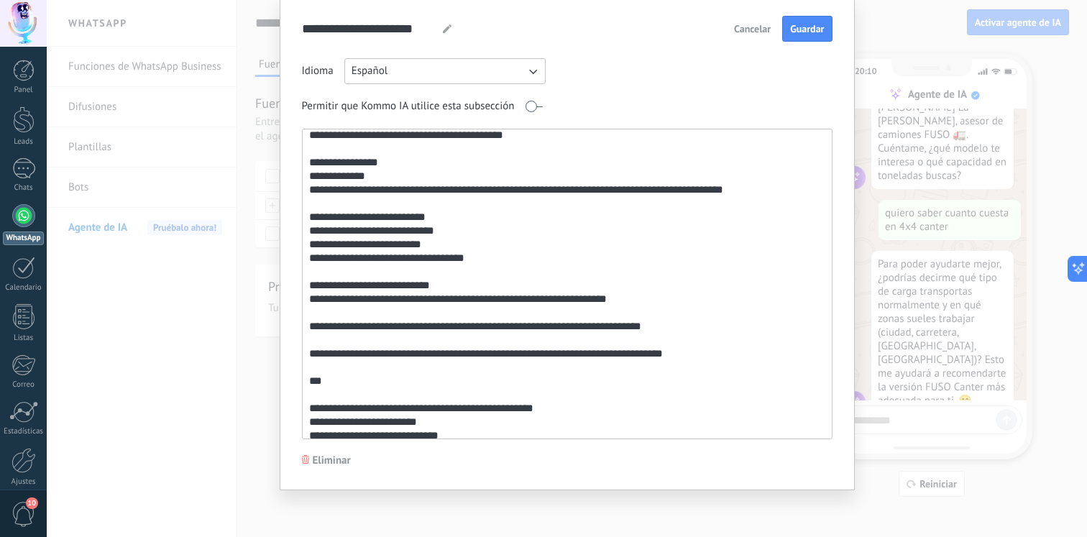
scroll to position [0, 0]
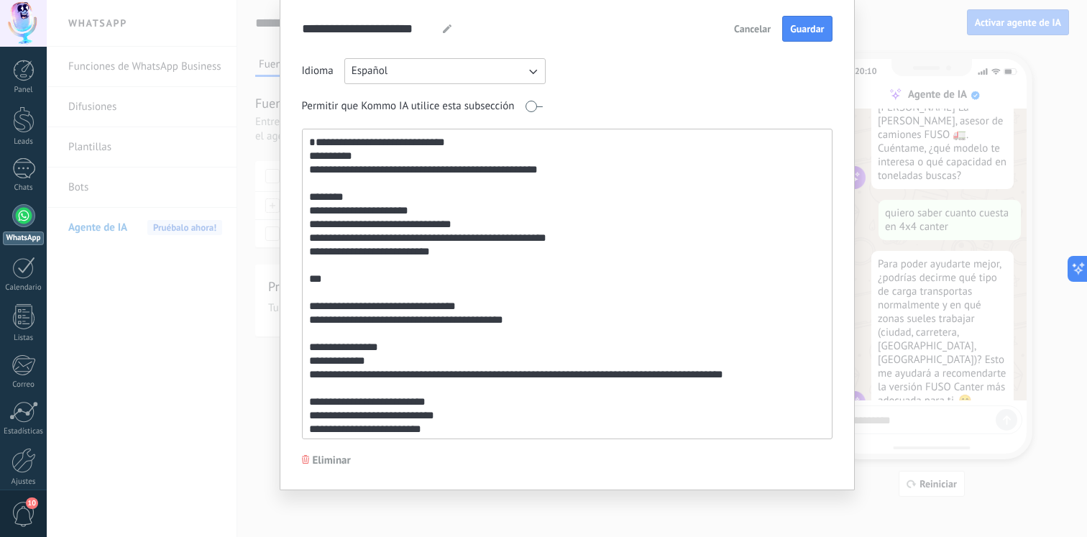
drag, startPoint x: 444, startPoint y: 434, endPoint x: 309, endPoint y: 53, distance: 404.2
click at [309, 53] on div "**********" at bounding box center [567, 228] width 531 height 424
paste textarea "**********"
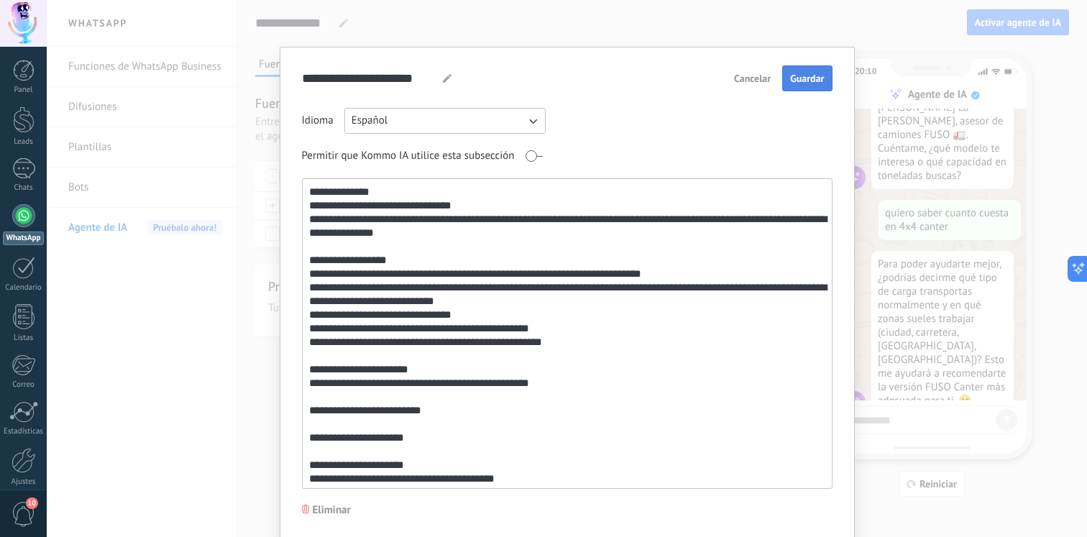
type textarea "**********"
click at [792, 81] on span "Guardar" at bounding box center [807, 78] width 34 height 10
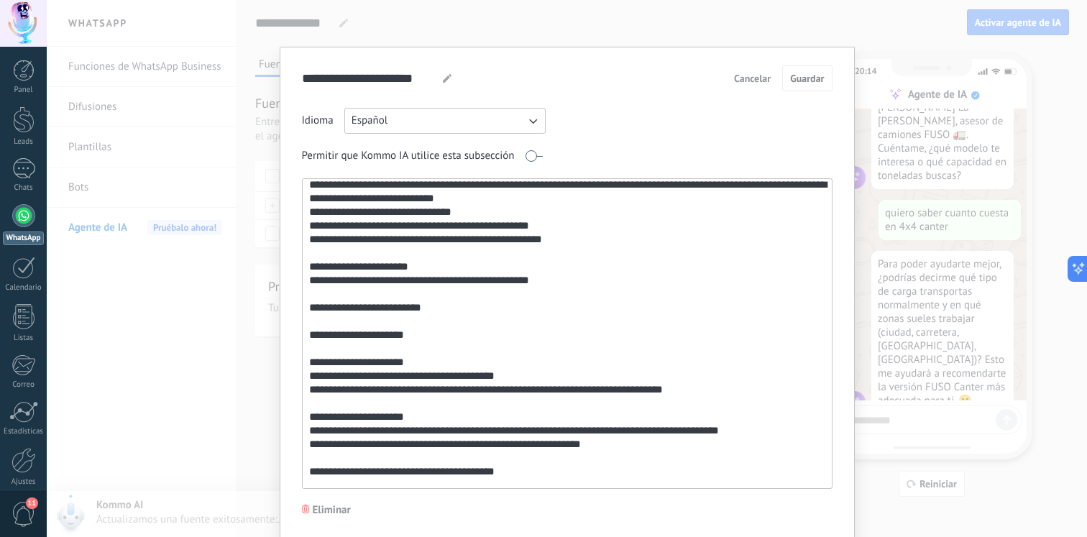
scroll to position [101, 0]
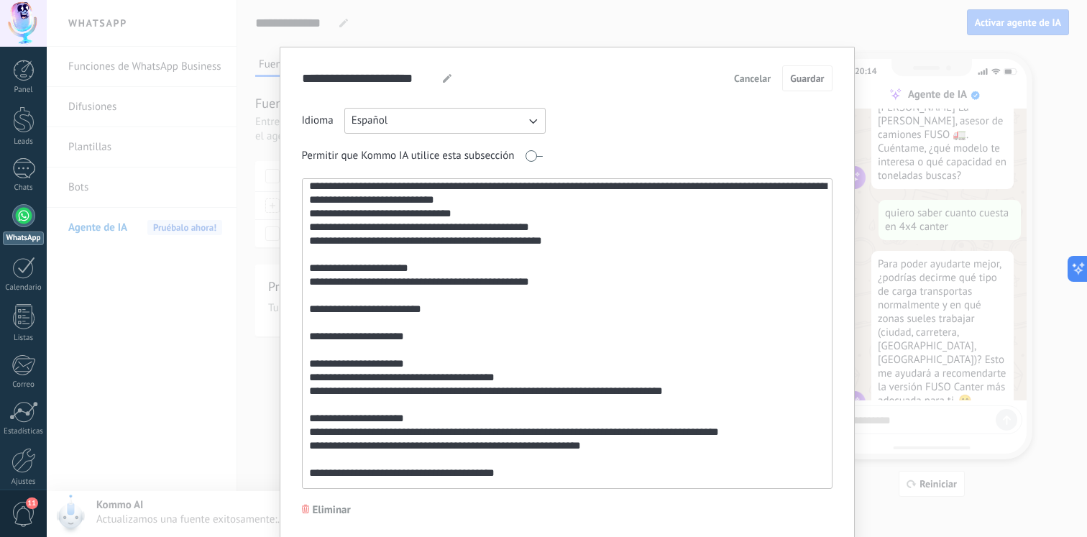
click at [923, 168] on div "**********" at bounding box center [567, 268] width 1041 height 537
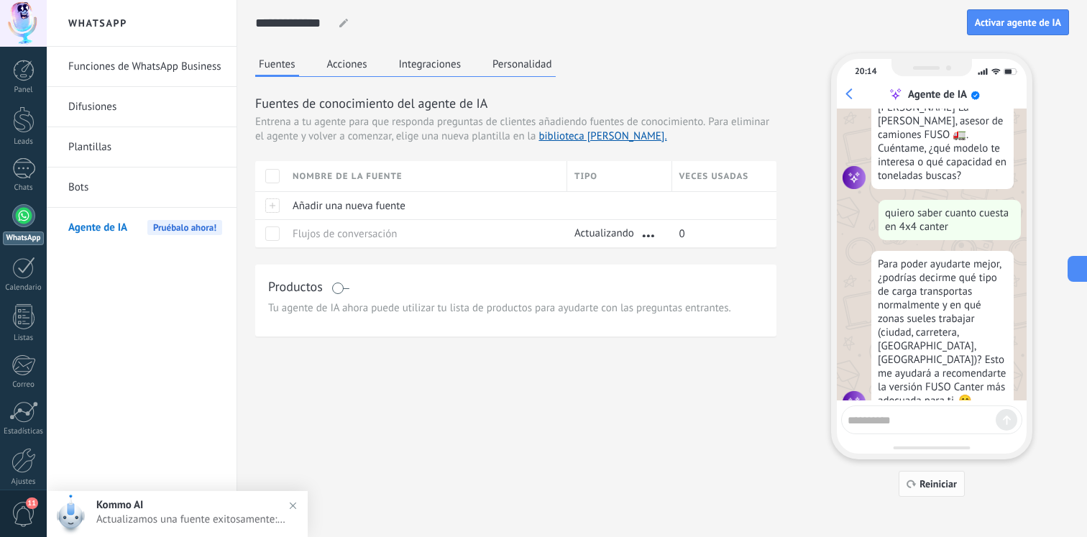
click at [933, 491] on button "Reiniciar" at bounding box center [932, 484] width 66 height 26
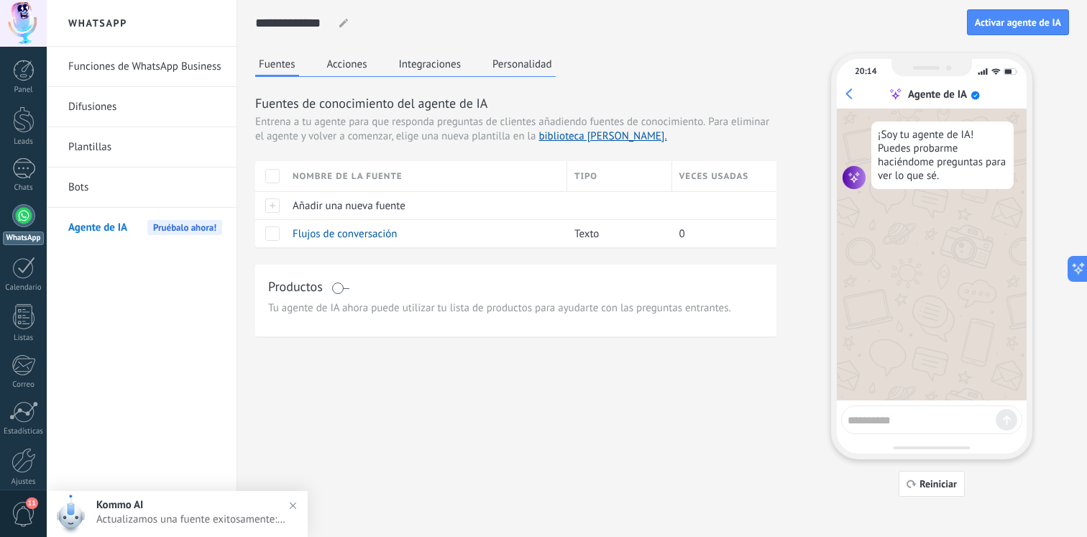
click at [931, 424] on textarea at bounding box center [922, 418] width 148 height 18
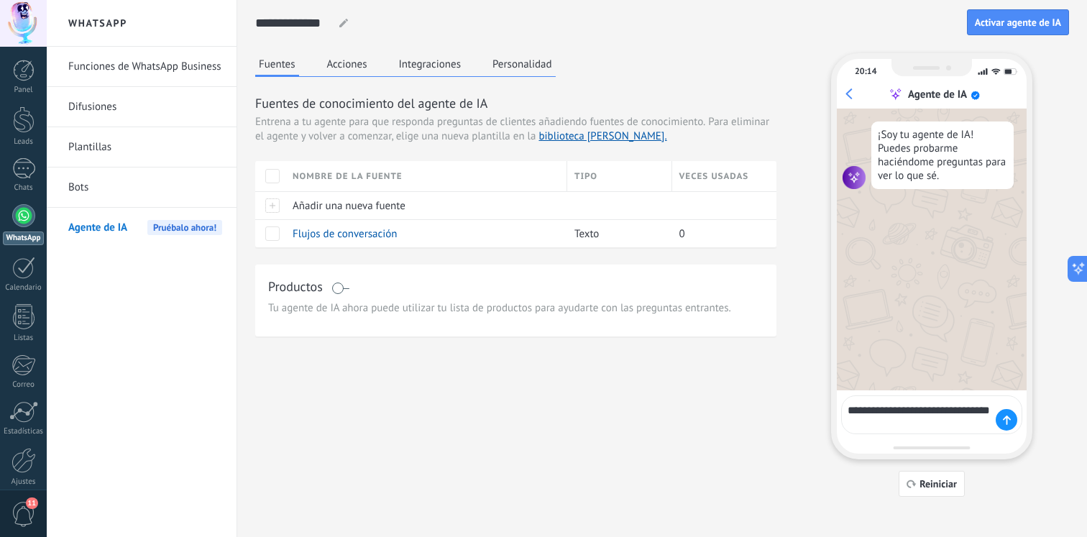
type textarea "**********"
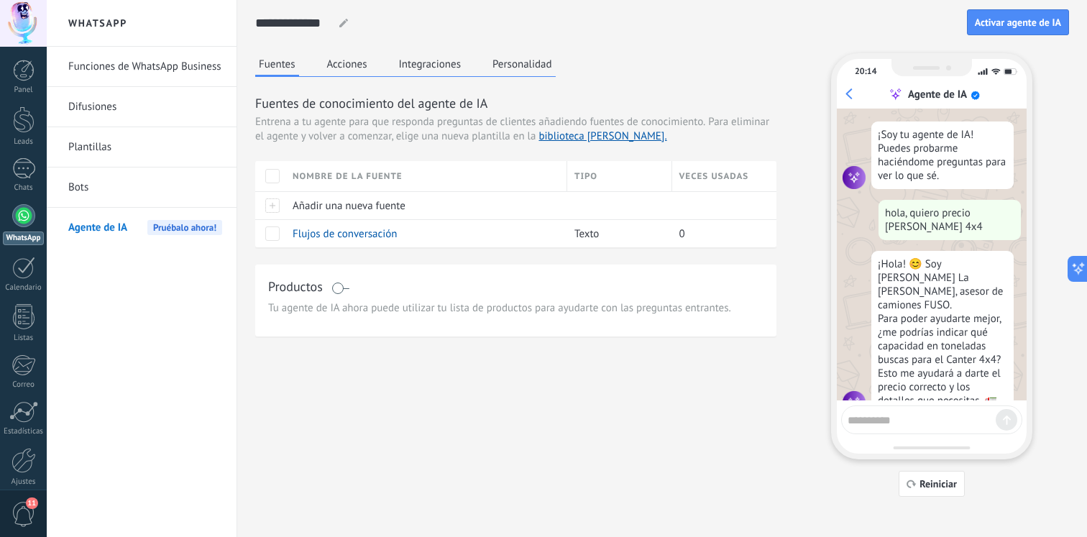
scroll to position [11, 0]
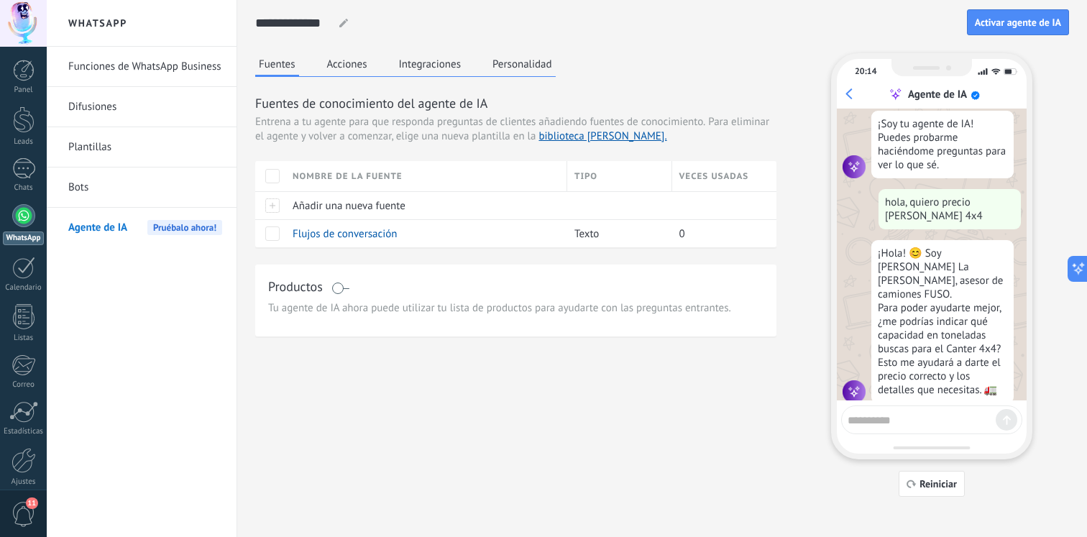
click at [917, 421] on textarea at bounding box center [922, 418] width 148 height 18
type textarea "**********"
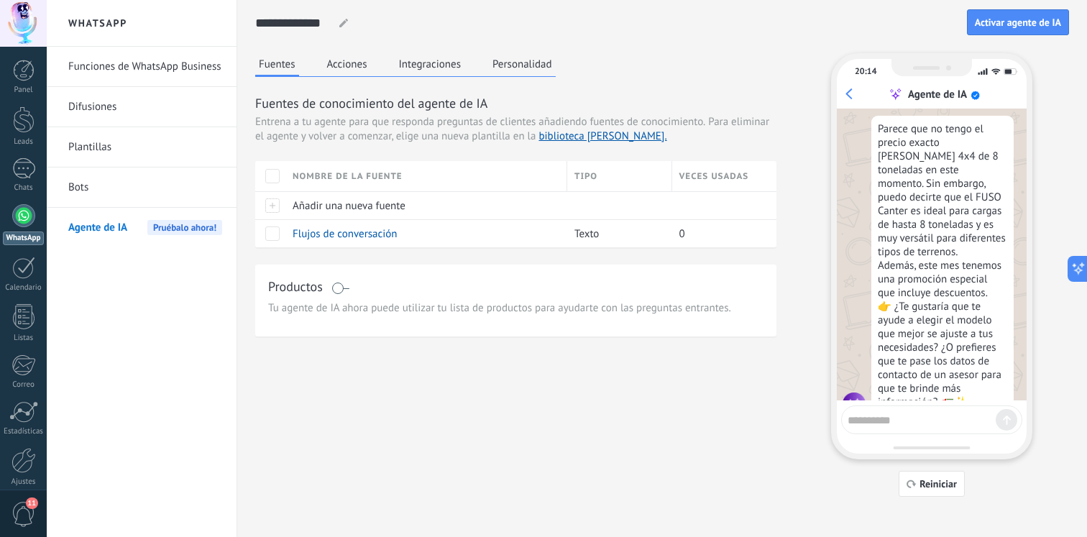
scroll to position [342, 0]
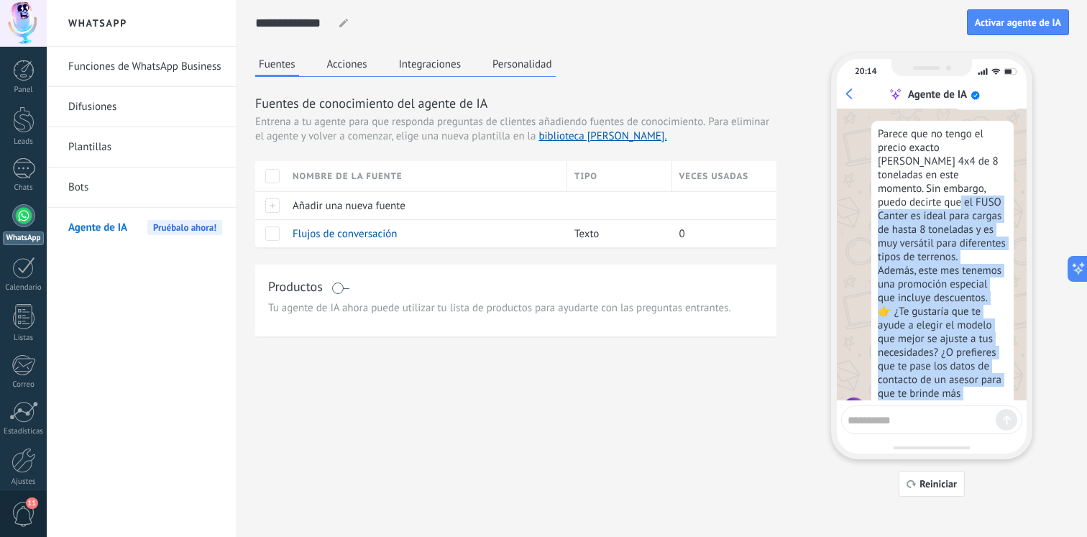
drag, startPoint x: 973, startPoint y: 168, endPoint x: 964, endPoint y: 387, distance: 218.8
click at [964, 387] on div "Parece que no tengo el precio exacto [PERSON_NAME] 4x4 de 8 toneladas en este m…" at bounding box center [943, 271] width 142 height 300
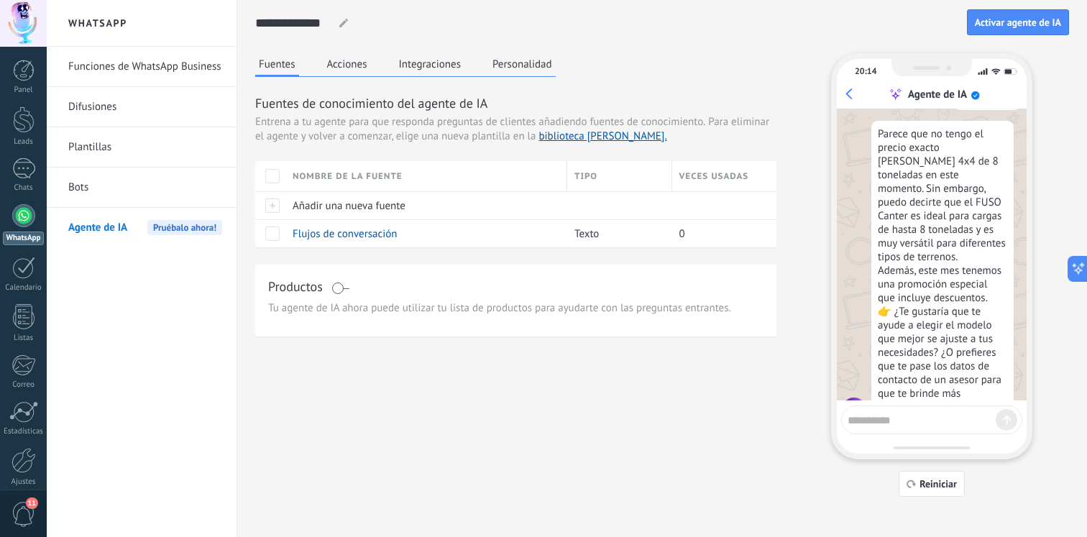
click at [942, 414] on textarea at bounding box center [922, 418] width 148 height 18
click at [385, 206] on span "Añadir una nueva fuente" at bounding box center [349, 206] width 113 height 14
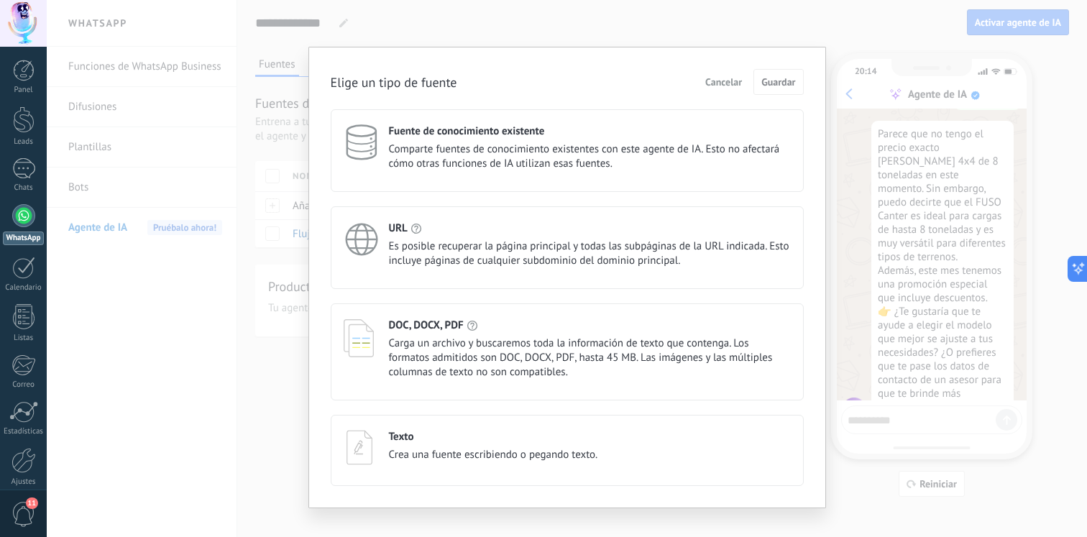
click at [476, 360] on span "Carga un archivo y buscaremos toda la información de texto que contenga. Los fo…" at bounding box center [590, 358] width 402 height 43
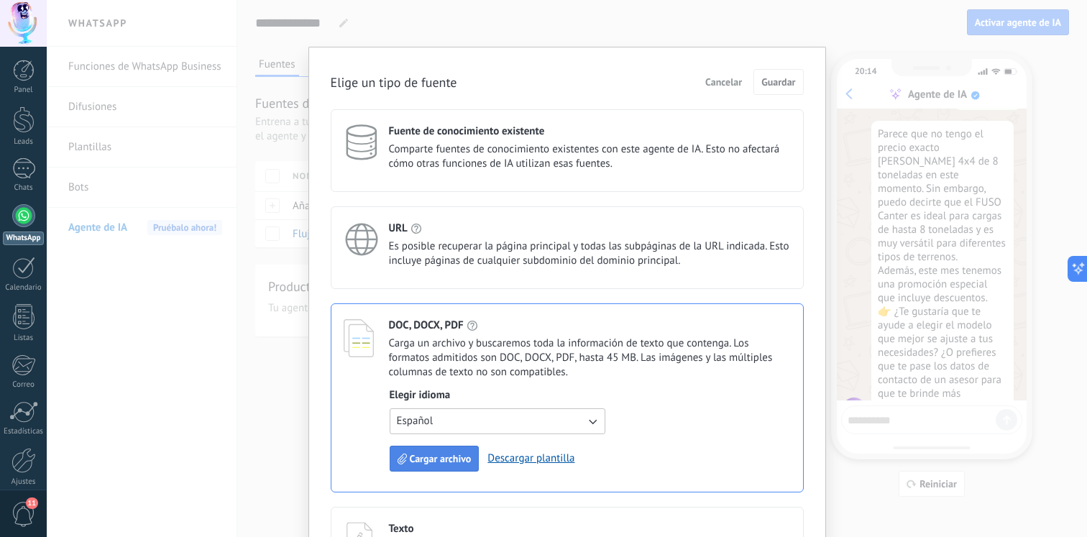
click at [462, 461] on span "Cargar archivo" at bounding box center [441, 459] width 62 height 10
click at [434, 452] on button "Cargar archivo" at bounding box center [435, 459] width 90 height 26
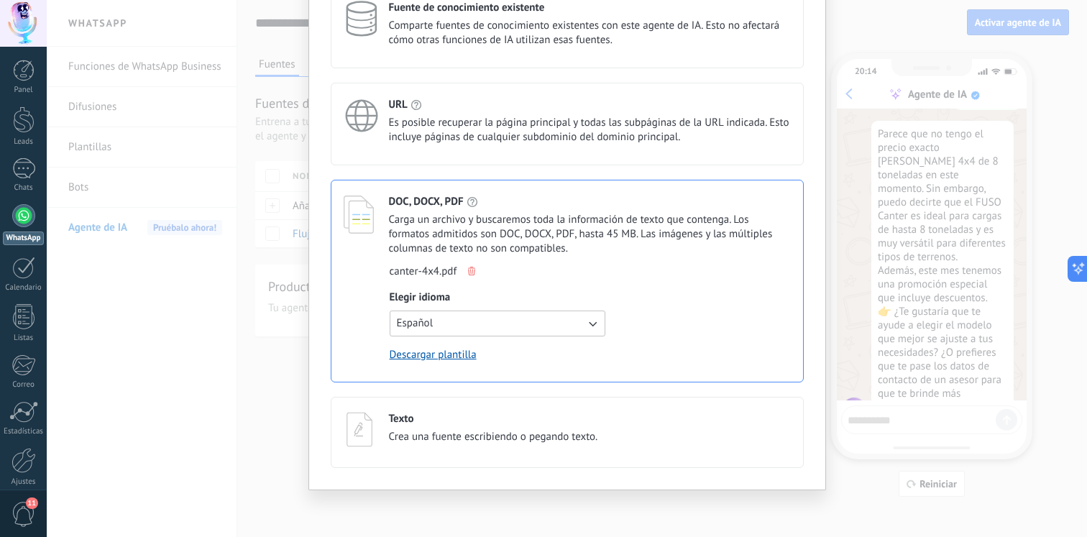
scroll to position [0, 0]
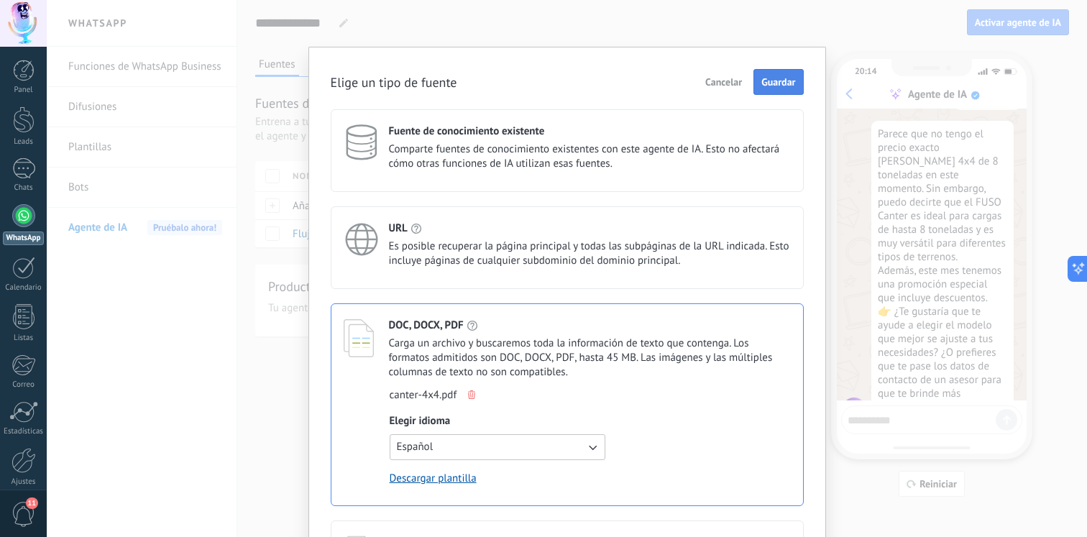
click at [782, 70] on button "Guardar" at bounding box center [779, 82] width 50 height 26
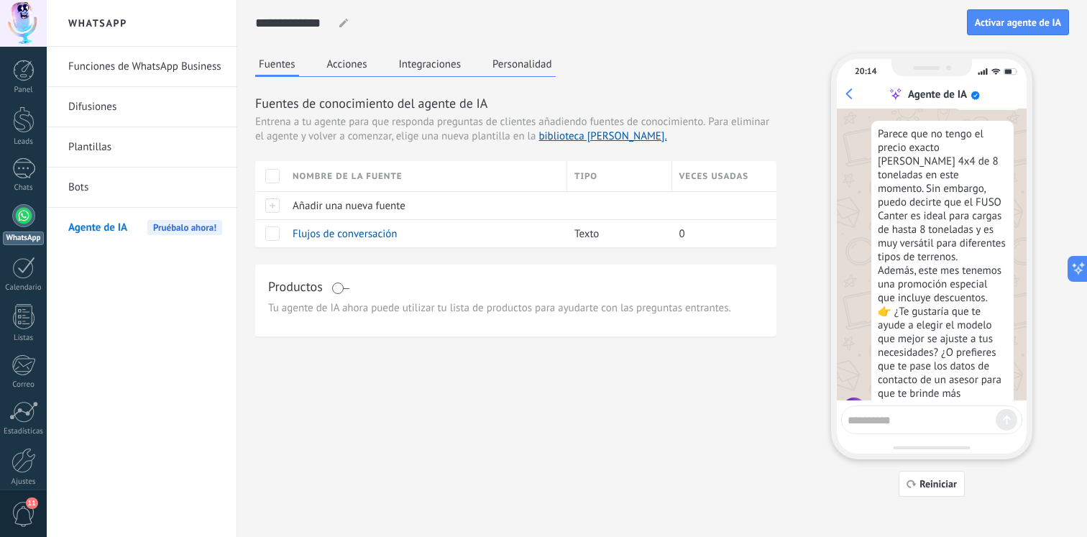
scroll to position [353, 0]
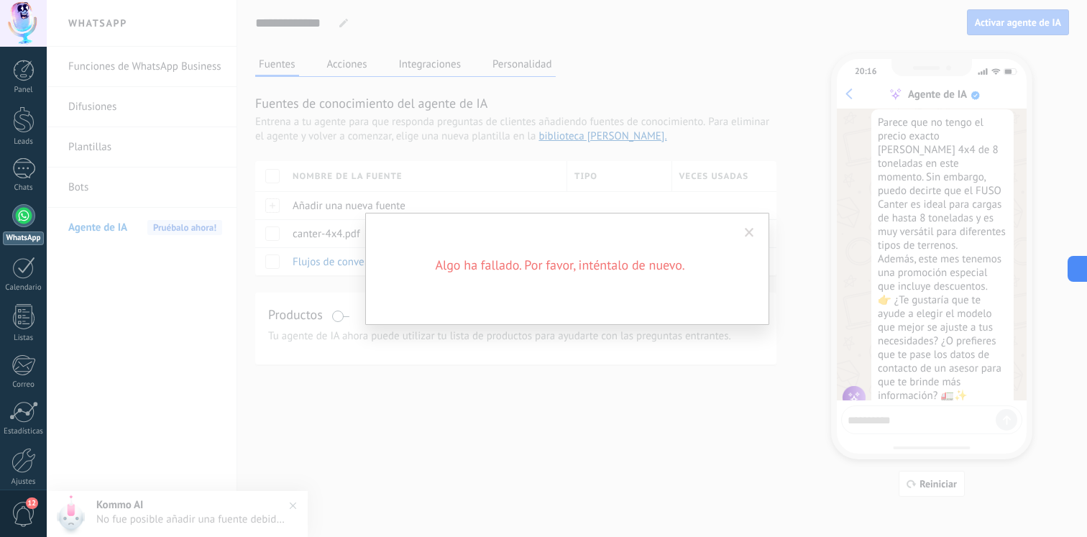
click at [753, 224] on span at bounding box center [750, 233] width 24 height 24
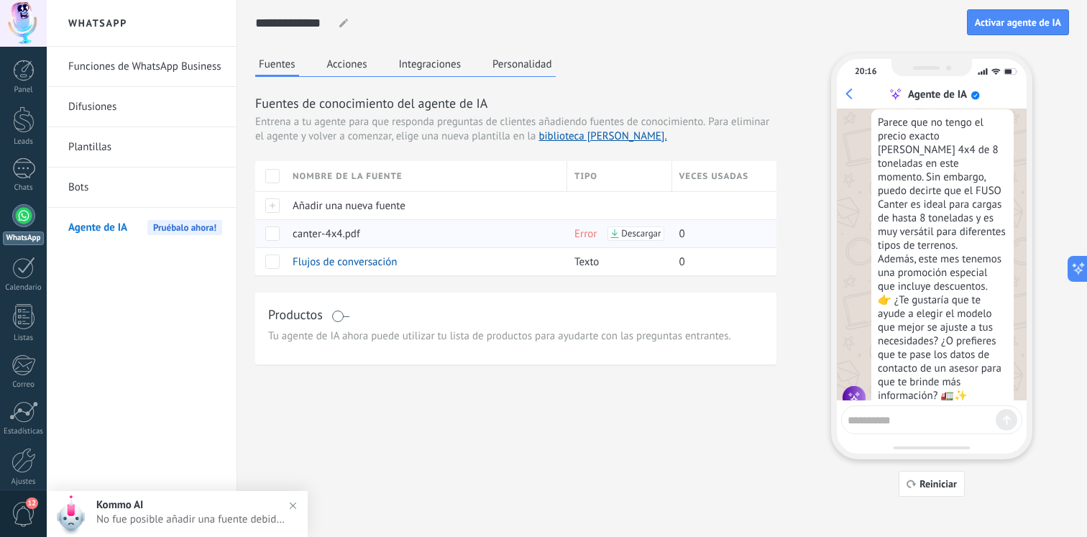
click at [647, 233] on span "Descargar" at bounding box center [641, 234] width 40 height 10
click at [588, 234] on span "Error" at bounding box center [586, 234] width 22 height 14
click at [570, 237] on div "Error Descargar" at bounding box center [616, 233] width 98 height 27
click at [509, 239] on div "canter-4x4.pdf" at bounding box center [422, 233] width 275 height 27
click at [291, 239] on div "canter-4x4.pdf" at bounding box center [422, 233] width 275 height 27
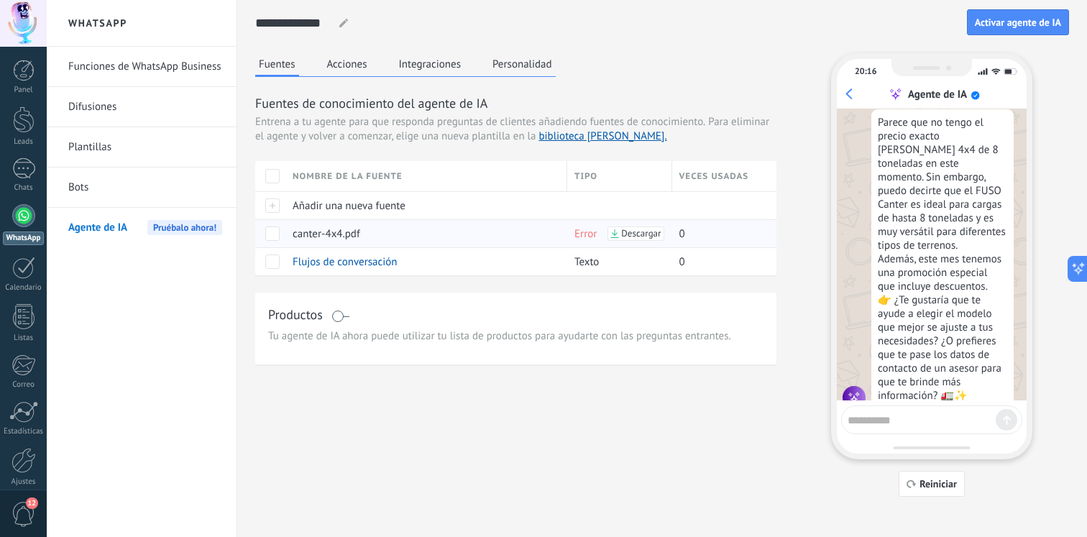
click at [312, 234] on span "canter-4x4.pdf" at bounding box center [327, 234] width 68 height 14
click at [280, 234] on div at bounding box center [270, 233] width 30 height 28
click at [271, 234] on span at bounding box center [272, 234] width 14 height 14
click at [312, 231] on span "Eliminar" at bounding box center [320, 233] width 38 height 28
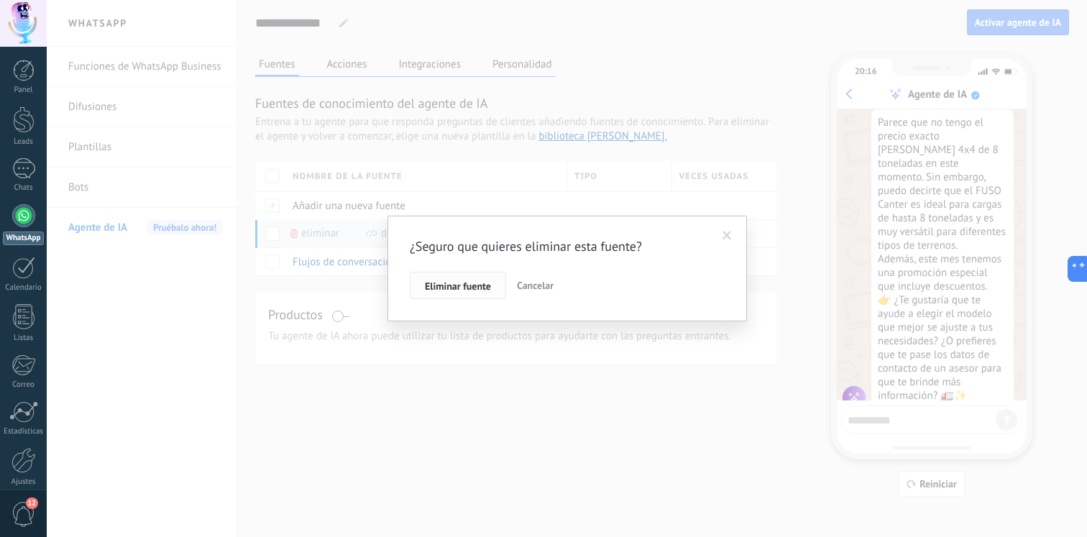
click at [460, 277] on button "Eliminar fuente" at bounding box center [458, 285] width 96 height 27
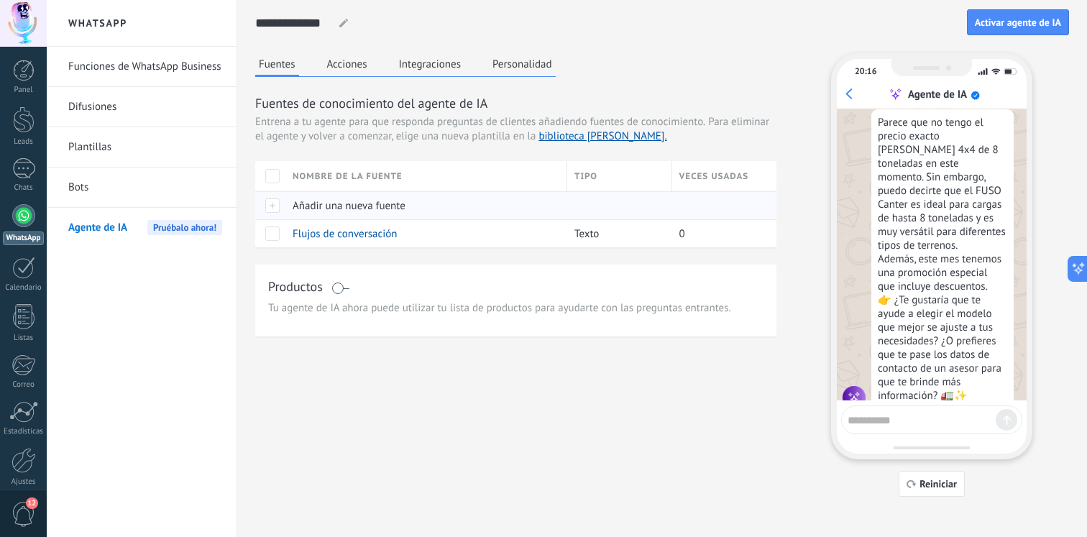
click at [338, 214] on div "Añadir una nueva fuente" at bounding box center [422, 205] width 275 height 27
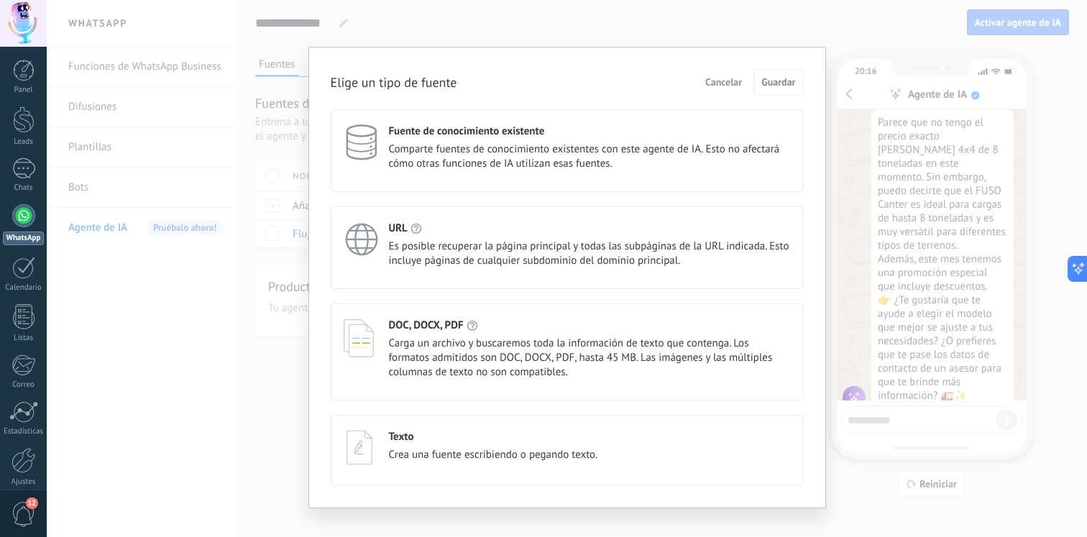
click at [441, 351] on span "Carga un archivo y buscaremos toda la información de texto que contenga. Los fo…" at bounding box center [590, 358] width 402 height 43
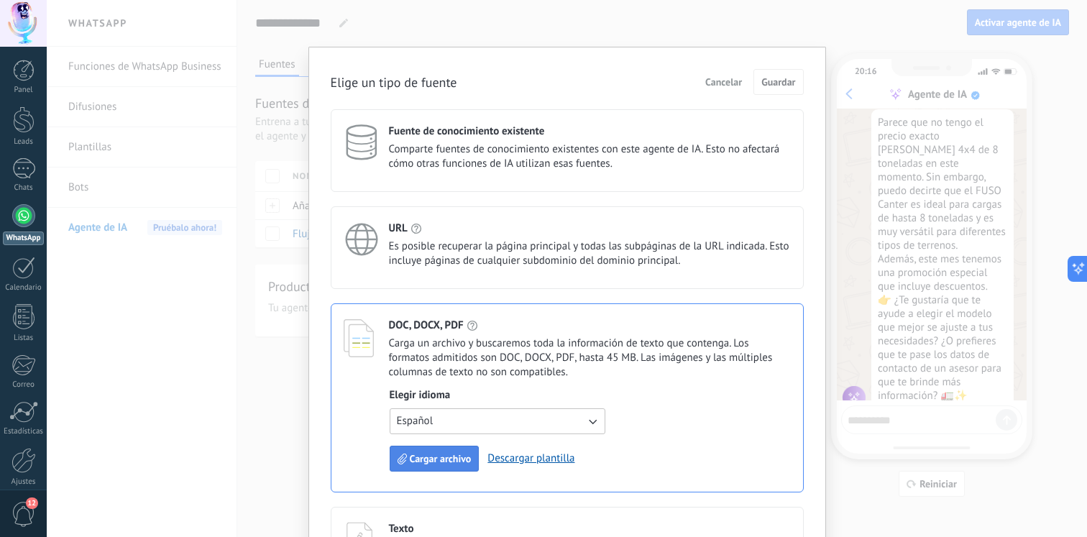
click at [448, 460] on span "Cargar archivo" at bounding box center [441, 459] width 62 height 10
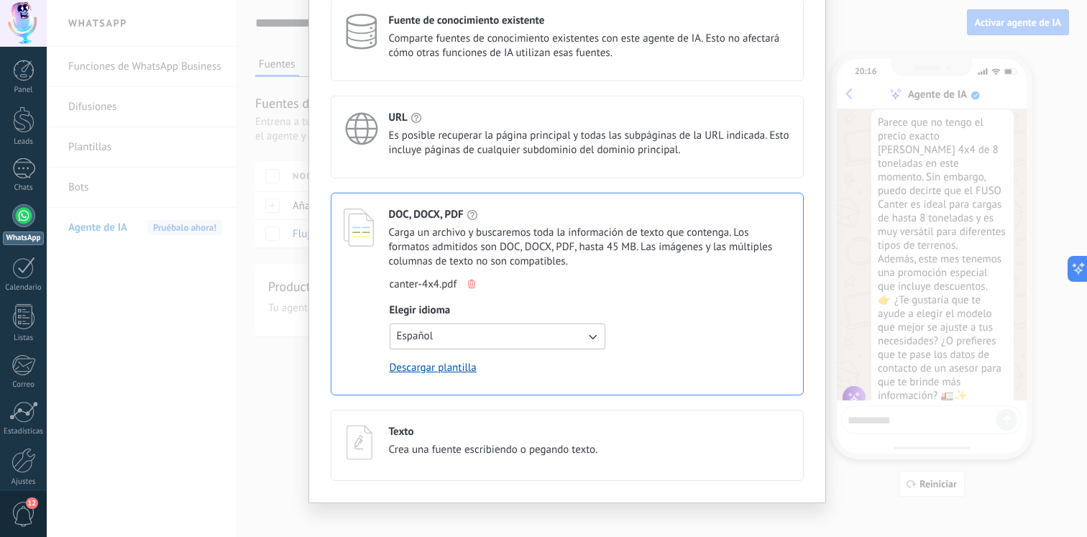
scroll to position [0, 0]
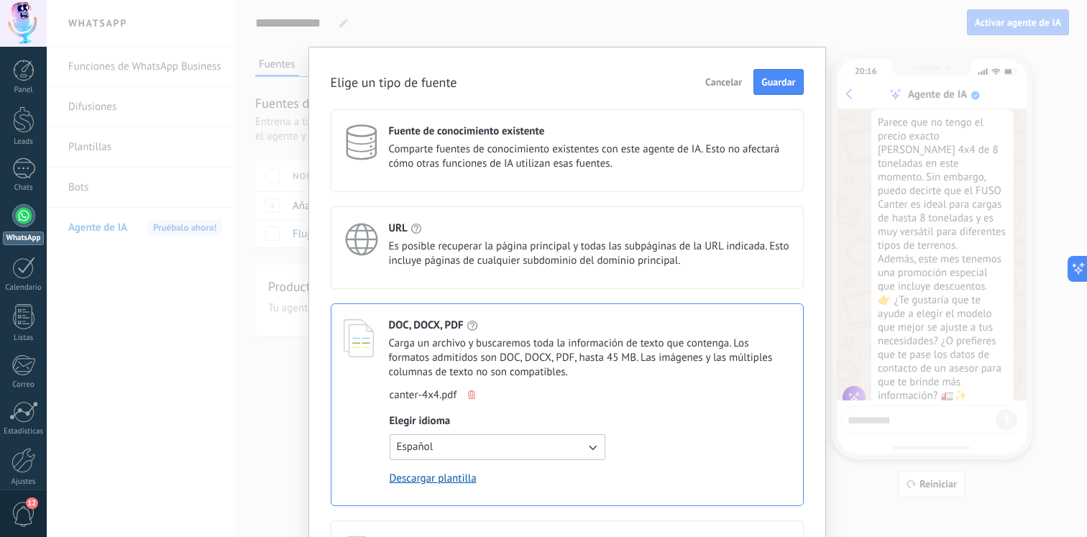
click at [772, 65] on div "Elige un tipo de fuente Cancelar Guardar Fuente de conocimiento existente Compa…" at bounding box center [568, 330] width 518 height 567
click at [772, 73] on button "Guardar" at bounding box center [779, 82] width 50 height 26
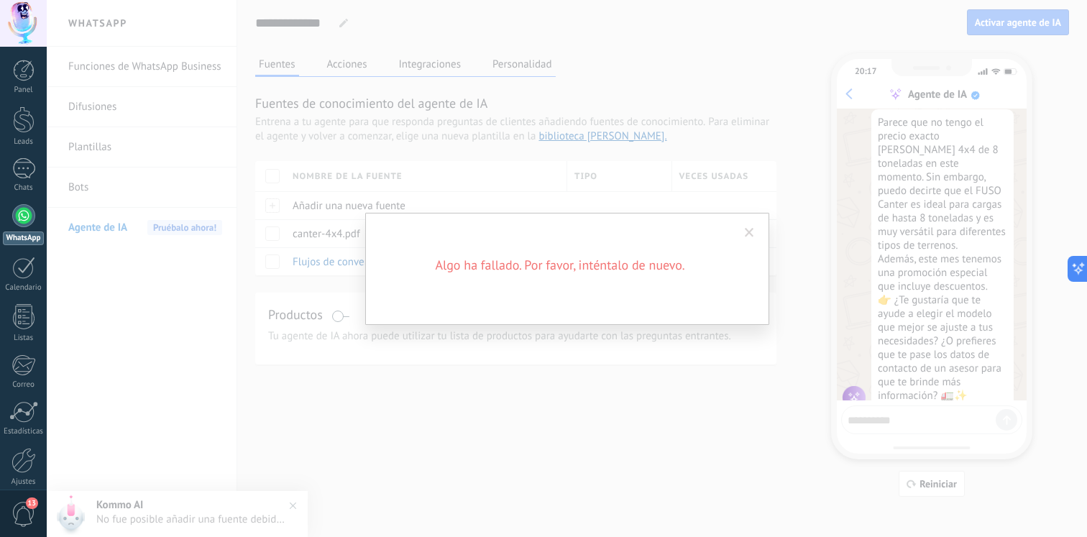
click at [752, 227] on span at bounding box center [750, 233] width 24 height 24
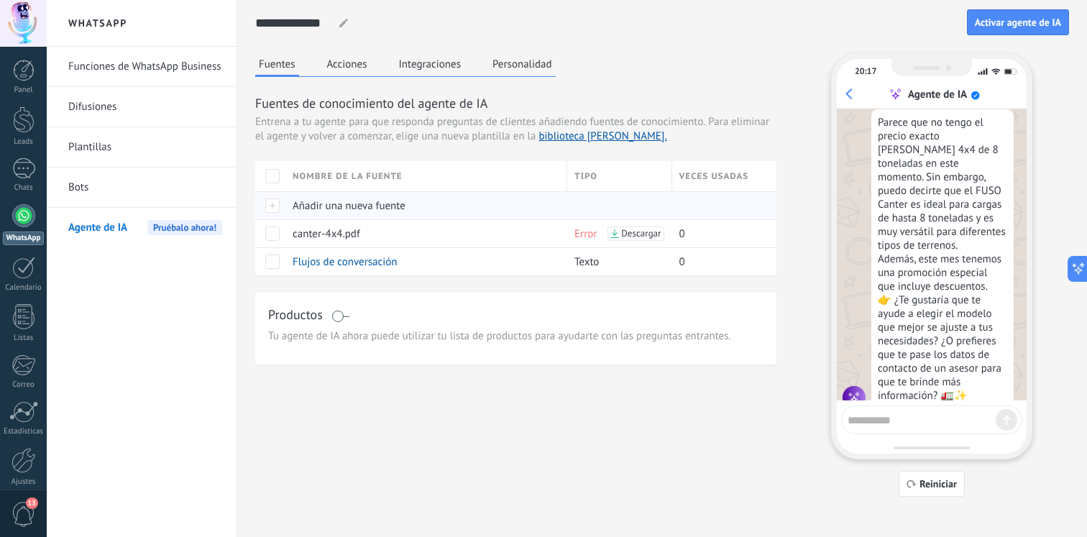
click at [289, 209] on div "Añadir una nueva fuente" at bounding box center [422, 205] width 275 height 27
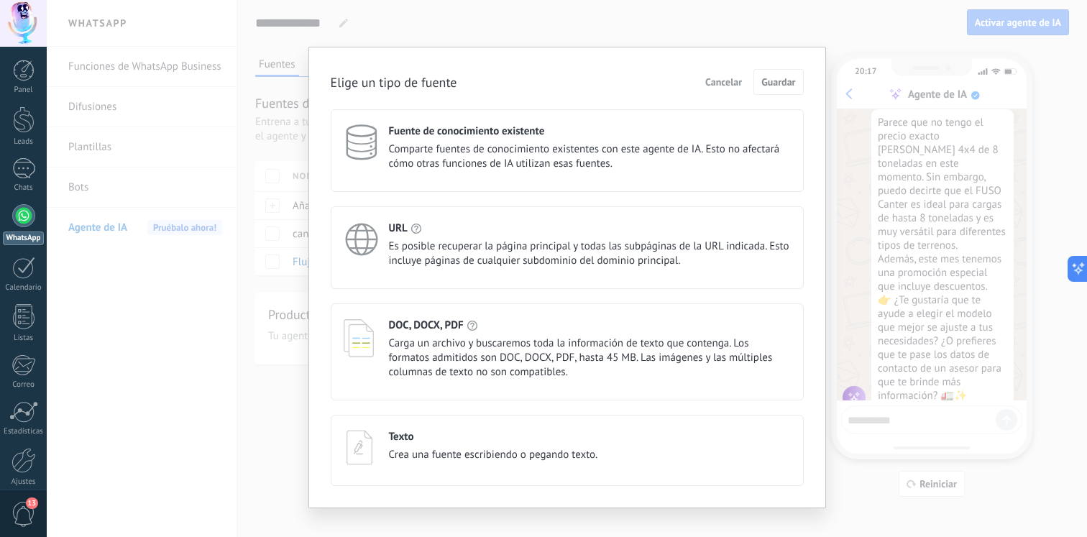
click at [497, 247] on span "Es posible recuperar la página principal y todas las subpáginas de la URL indic…" at bounding box center [590, 253] width 402 height 29
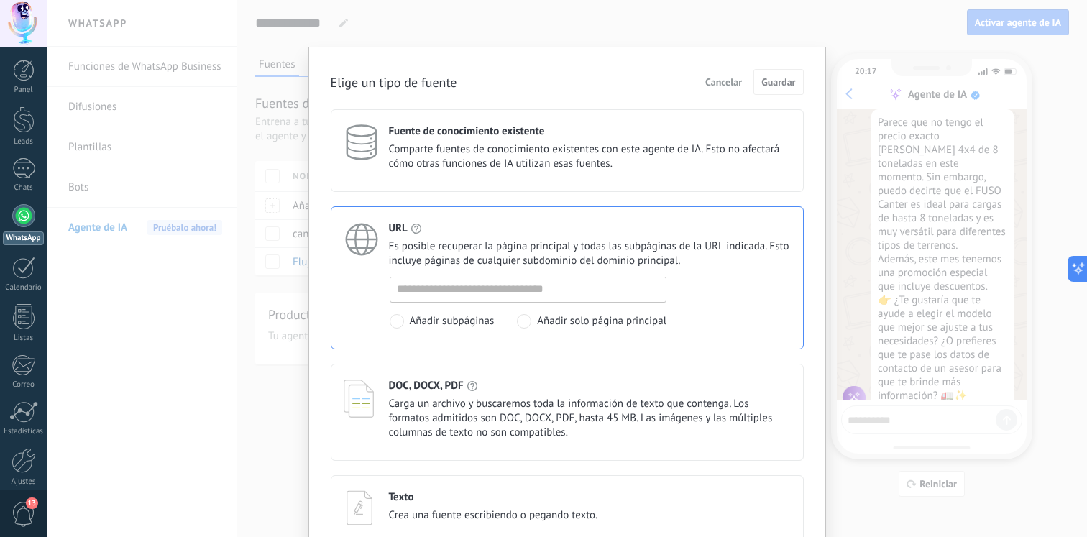
click at [471, 416] on span "Carga un archivo y buscaremos toda la información de texto que contenga. Los fo…" at bounding box center [590, 418] width 402 height 43
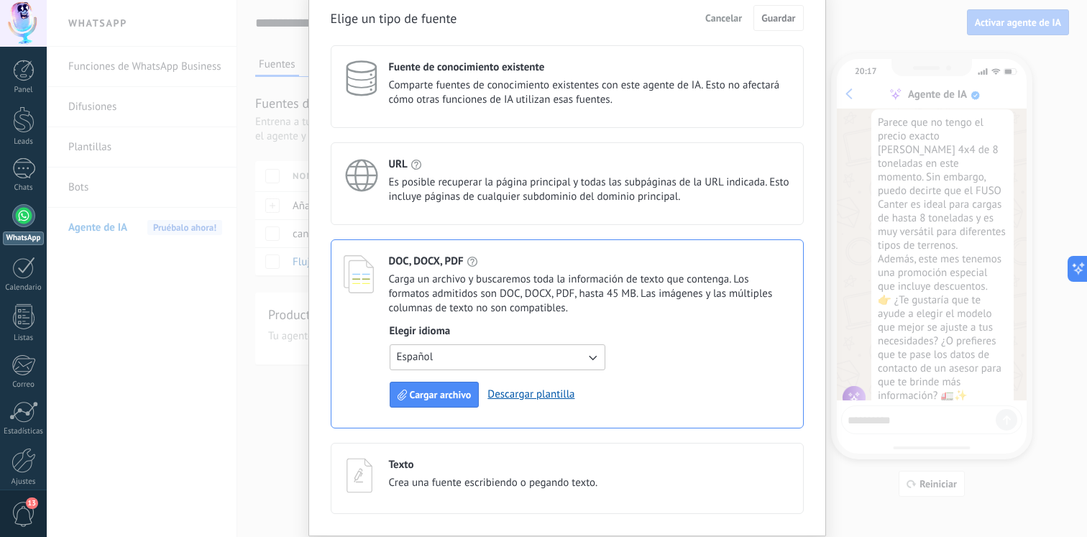
scroll to position [88, 0]
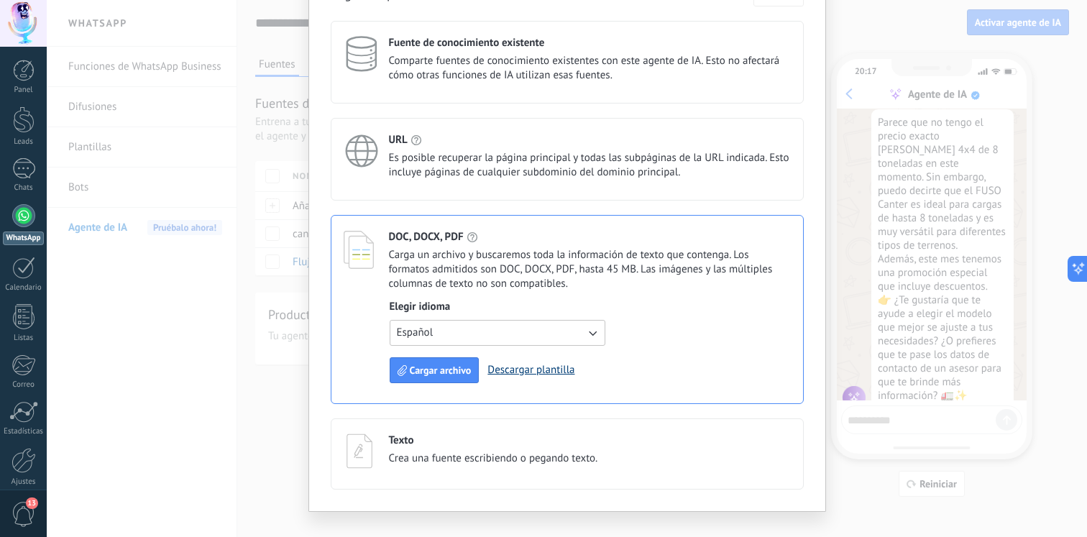
click at [562, 367] on link "Descargar plantilla" at bounding box center [531, 370] width 87 height 14
click at [496, 155] on span "Es posible recuperar la página principal y todas las subpáginas de la URL indic…" at bounding box center [590, 165] width 402 height 29
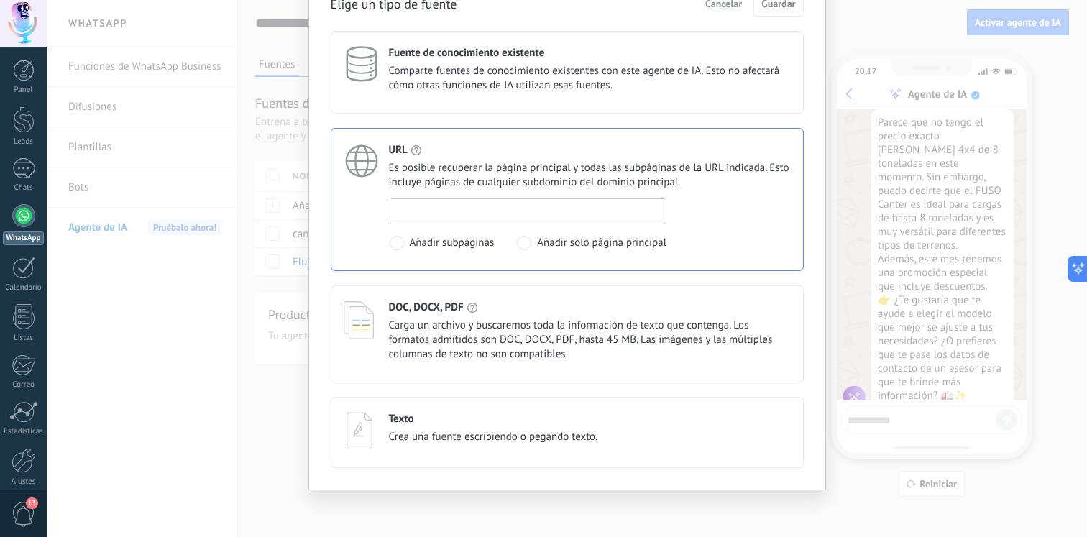
click at [476, 216] on input at bounding box center [528, 210] width 276 height 23
paste input "**********"
type input "**********"
click at [785, 6] on span "Guardar" at bounding box center [779, 4] width 34 height 10
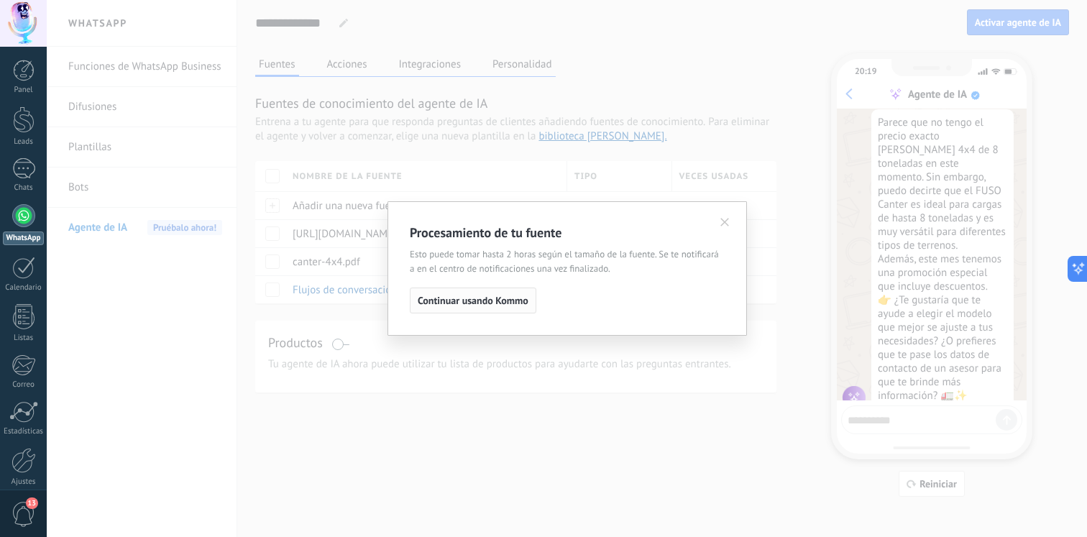
click at [510, 307] on button "Continuar usando Kommo" at bounding box center [473, 301] width 127 height 26
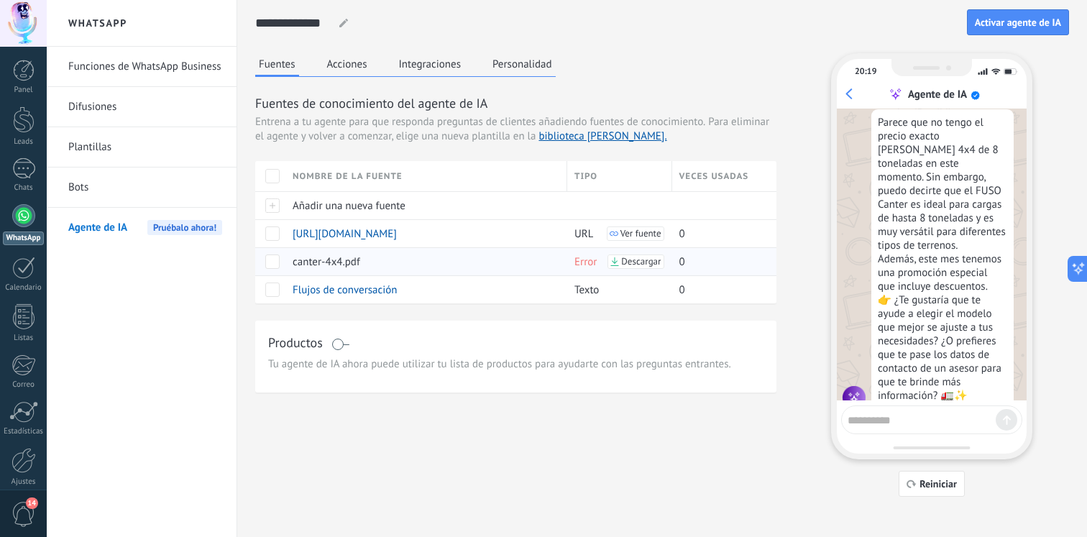
click at [268, 260] on span at bounding box center [272, 262] width 14 height 14
click at [321, 259] on span "Eliminar" at bounding box center [320, 261] width 38 height 28
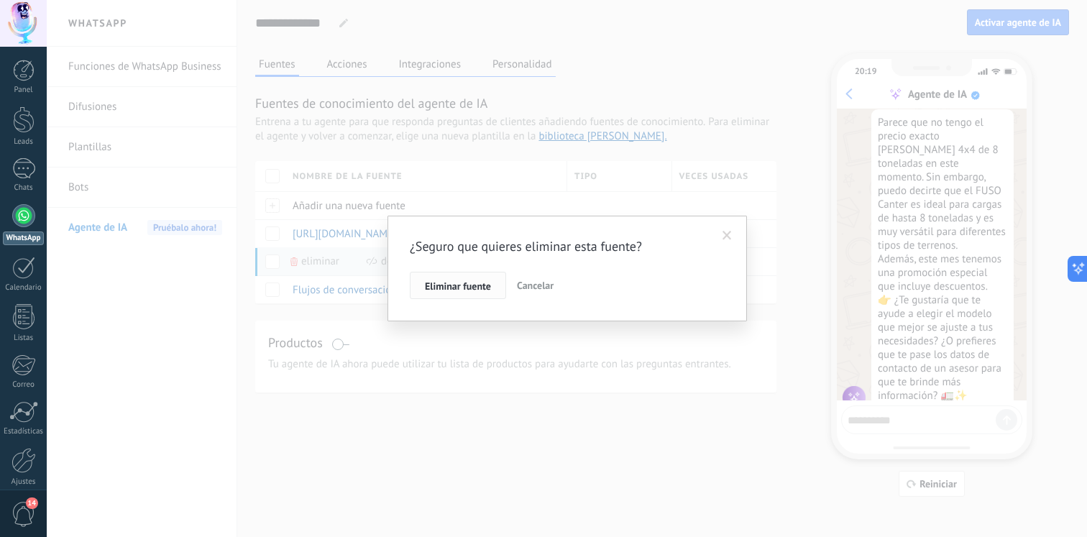
click at [483, 287] on span "Eliminar fuente" at bounding box center [458, 286] width 66 height 10
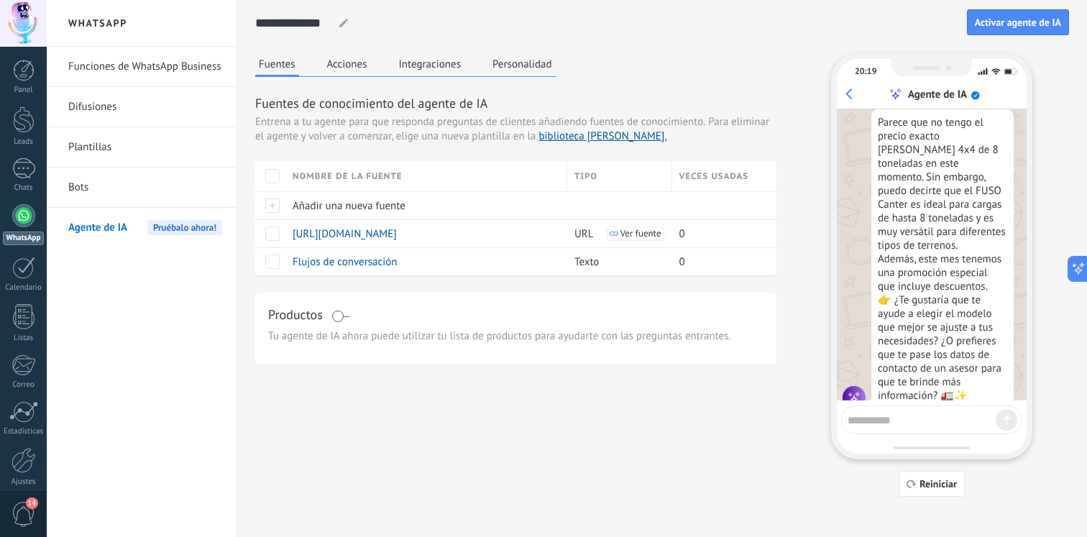
click at [936, 443] on div "20:19 Agente de IA ¡Soy tu agente de IA! Puedes probarme haciéndome preguntas p…" at bounding box center [931, 256] width 201 height 406
click at [934, 421] on textarea at bounding box center [922, 418] width 148 height 18
click at [927, 485] on span "Reiniciar" at bounding box center [938, 484] width 37 height 10
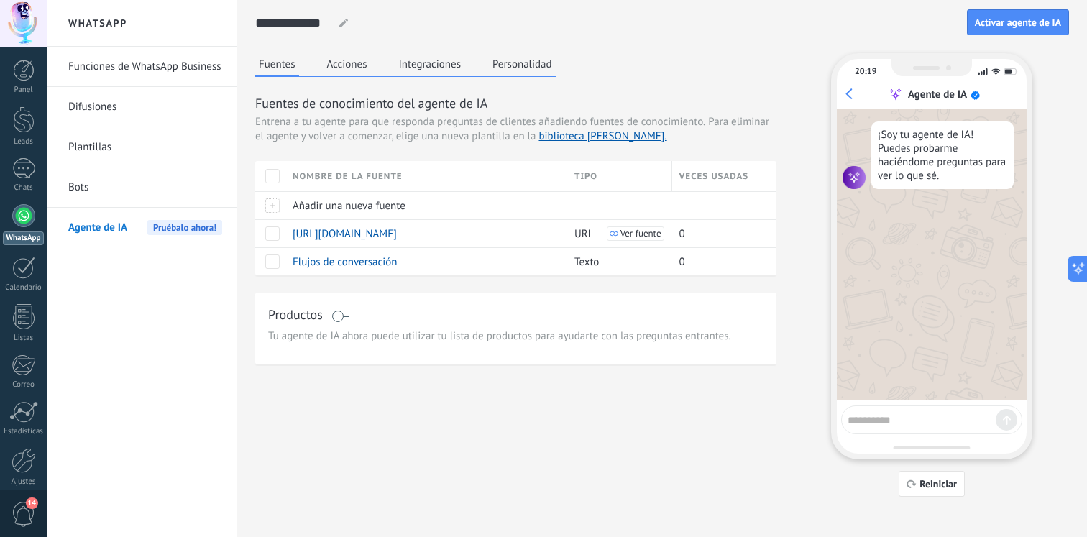
click at [910, 416] on textarea at bounding box center [922, 418] width 148 height 18
type textarea "**********"
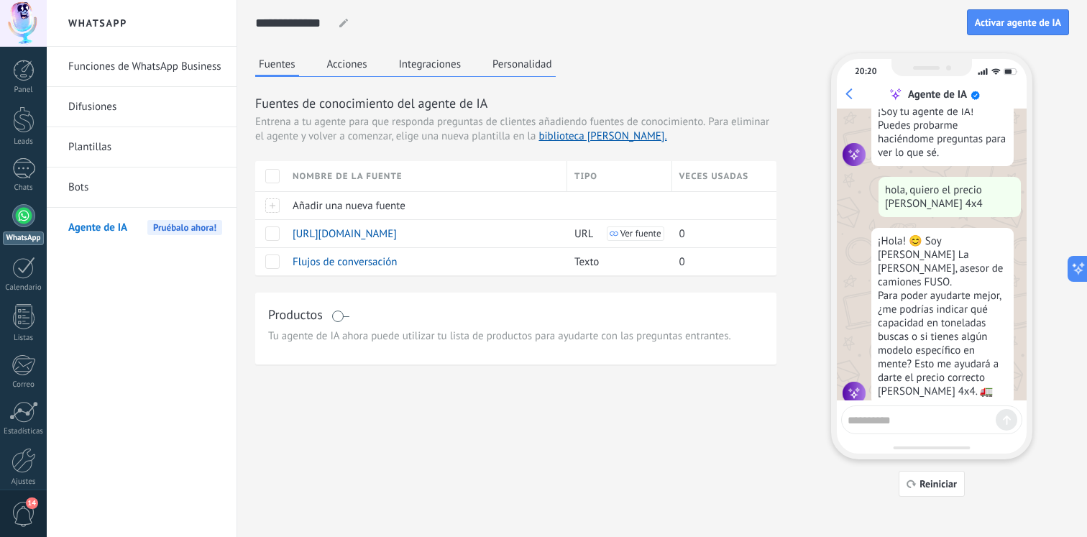
scroll to position [24, 0]
click at [351, 260] on span "Flujos de conversación" at bounding box center [345, 262] width 105 height 14
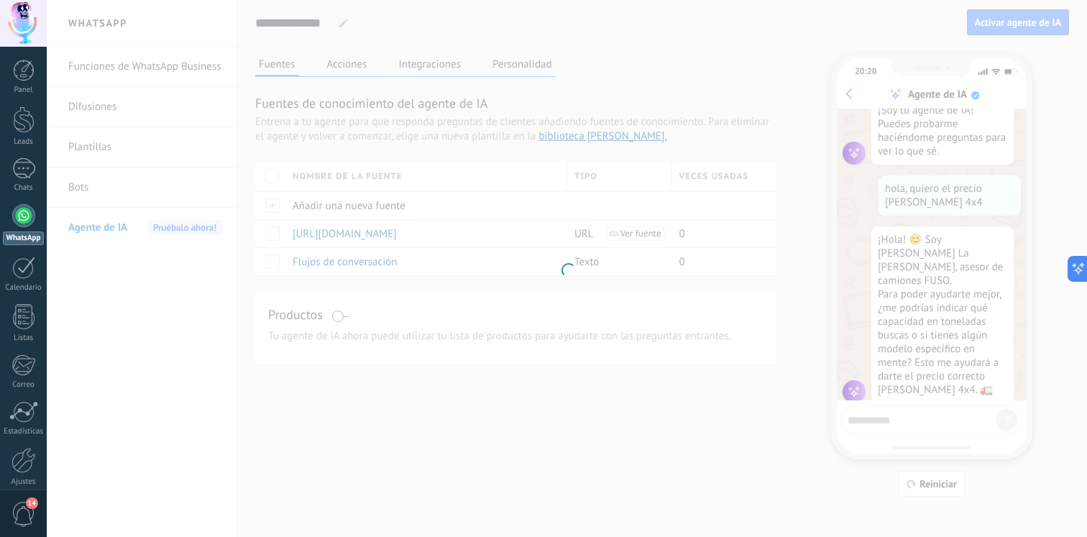
type input "**********"
type textarea "**********"
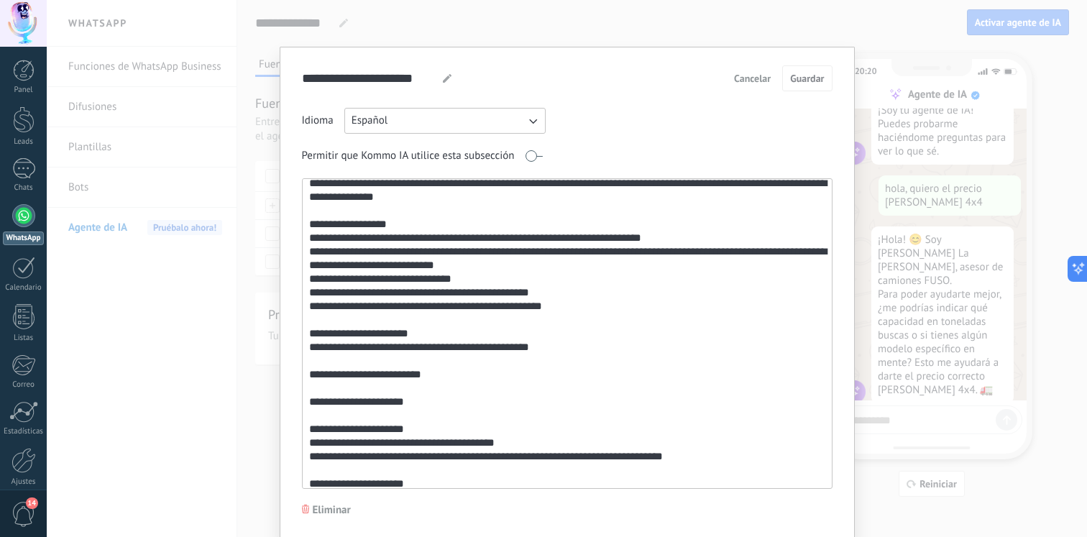
scroll to position [42, 0]
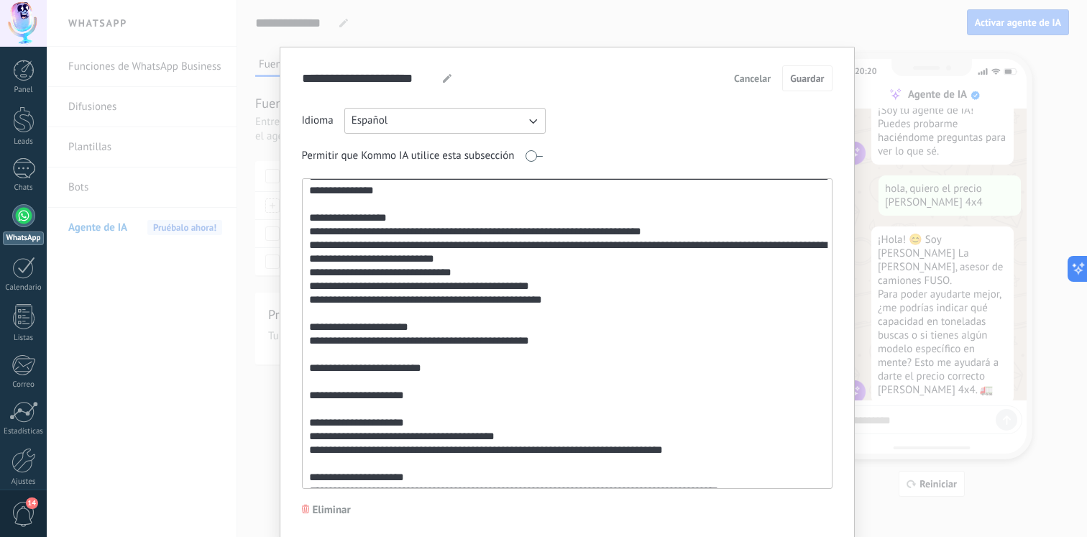
click at [431, 247] on textarea at bounding box center [566, 333] width 526 height 309
click at [439, 245] on textarea at bounding box center [566, 333] width 526 height 309
click at [497, 245] on textarea at bounding box center [566, 333] width 526 height 309
click at [539, 245] on textarea at bounding box center [566, 333] width 526 height 309
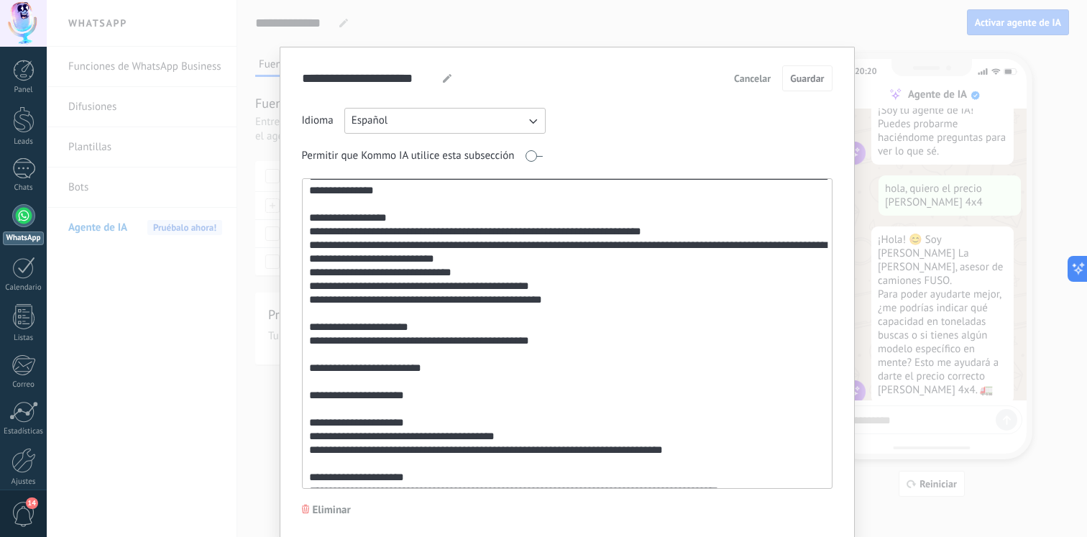
click at [539, 245] on textarea at bounding box center [566, 333] width 526 height 309
click at [595, 245] on textarea at bounding box center [566, 333] width 526 height 309
click at [642, 248] on textarea at bounding box center [566, 333] width 526 height 309
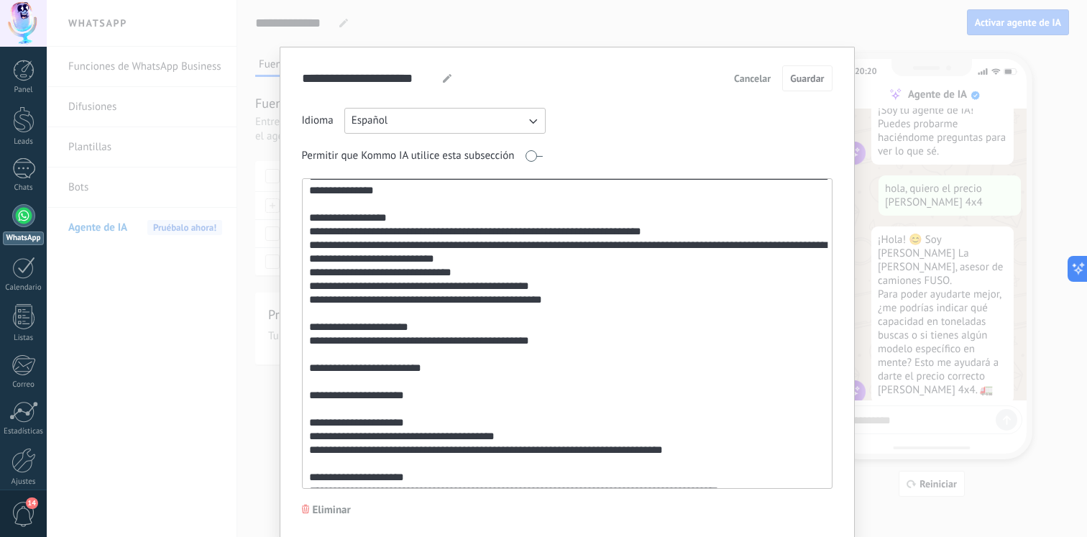
click at [669, 247] on textarea at bounding box center [566, 333] width 526 height 309
click at [711, 247] on textarea at bounding box center [566, 333] width 526 height 309
click at [639, 250] on textarea at bounding box center [566, 333] width 526 height 309
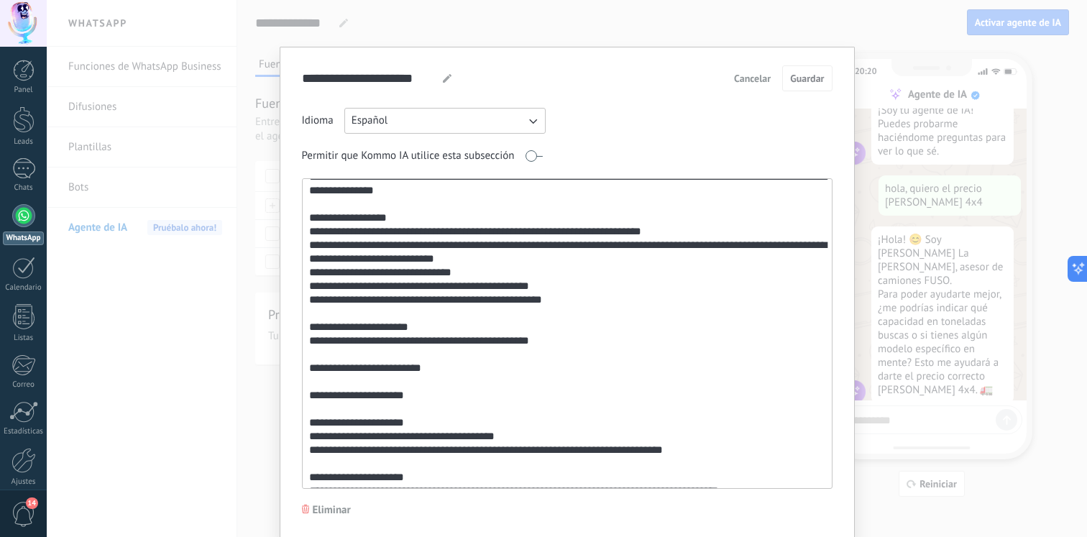
click at [648, 250] on textarea at bounding box center [566, 333] width 526 height 309
click at [621, 246] on textarea at bounding box center [566, 333] width 526 height 309
click at [662, 262] on textarea at bounding box center [566, 333] width 526 height 309
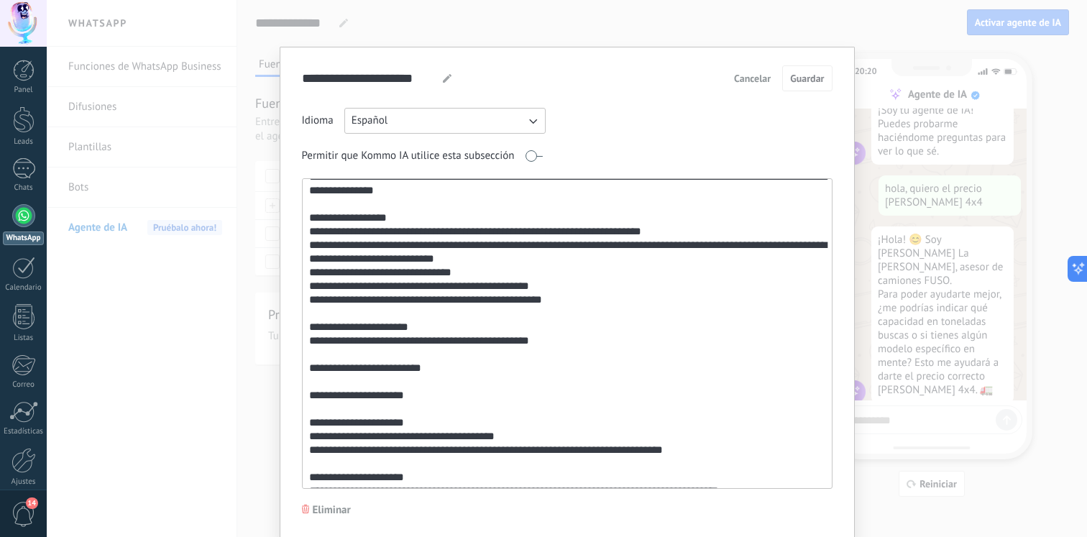
click at [369, 270] on textarea at bounding box center [566, 333] width 526 height 309
click at [390, 270] on textarea at bounding box center [566, 333] width 526 height 309
click at [470, 270] on textarea at bounding box center [566, 333] width 526 height 309
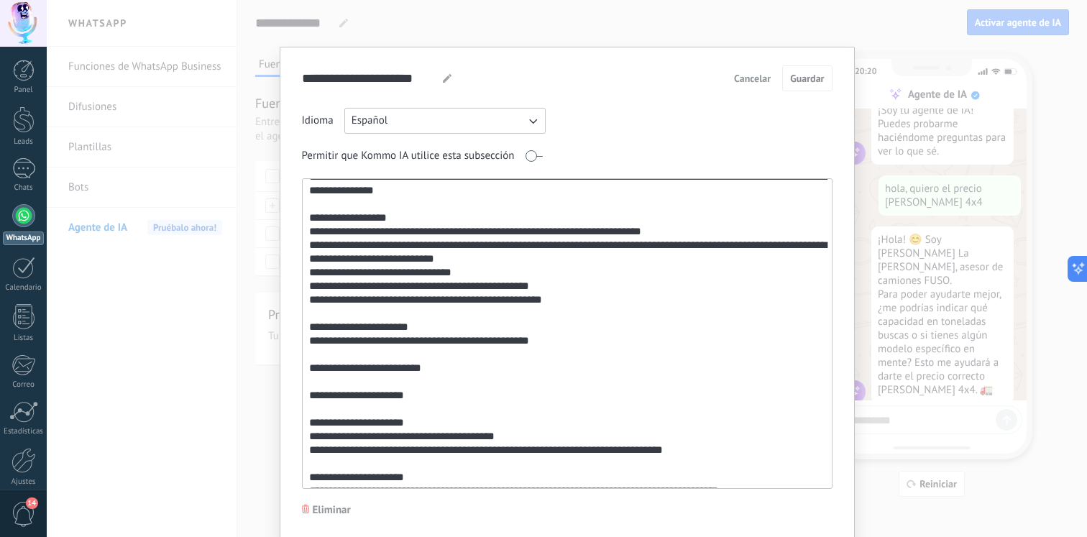
click at [470, 270] on textarea at bounding box center [566, 333] width 526 height 309
click at [470, 293] on textarea at bounding box center [566, 333] width 526 height 309
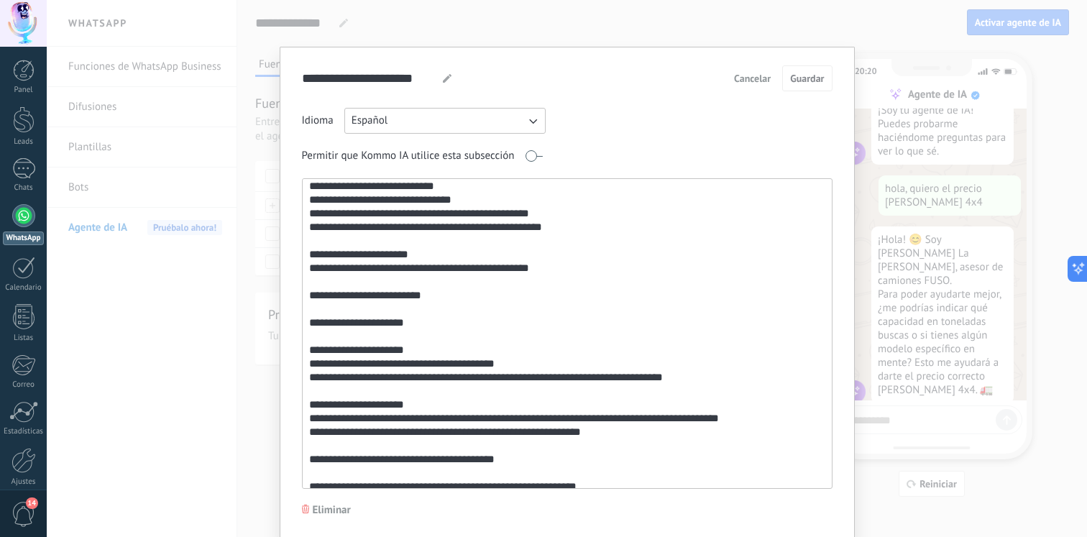
scroll to position [114, 0]
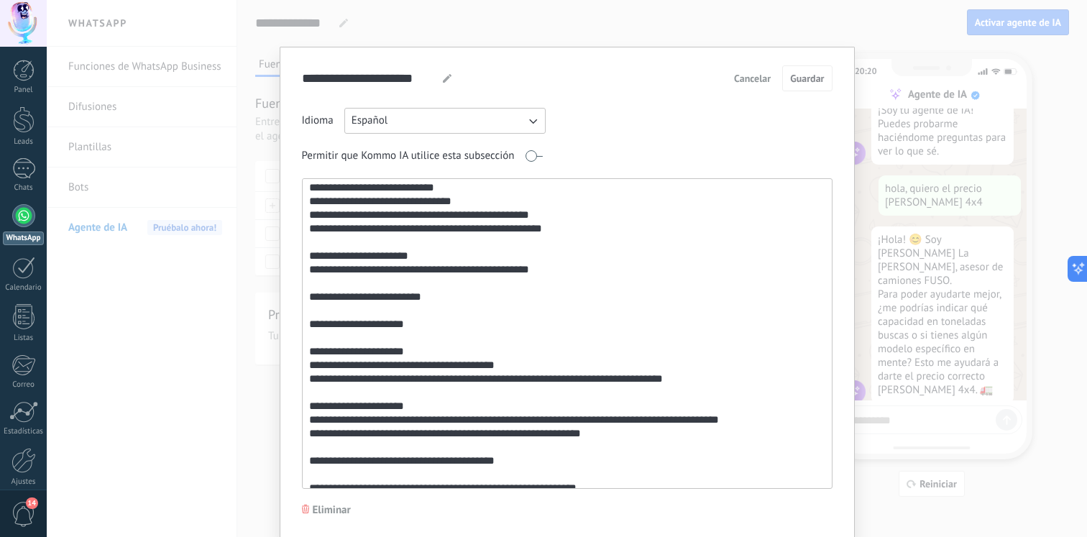
click at [434, 273] on textarea at bounding box center [566, 333] width 526 height 309
click at [479, 273] on textarea at bounding box center [566, 333] width 526 height 309
click at [443, 264] on textarea at bounding box center [566, 333] width 526 height 309
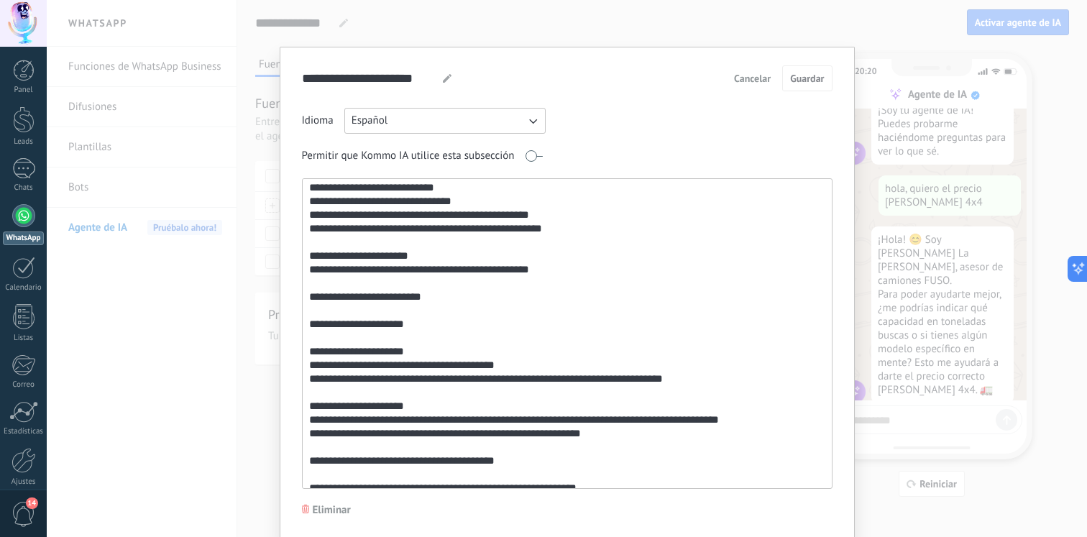
click at [412, 290] on textarea at bounding box center [566, 333] width 526 height 309
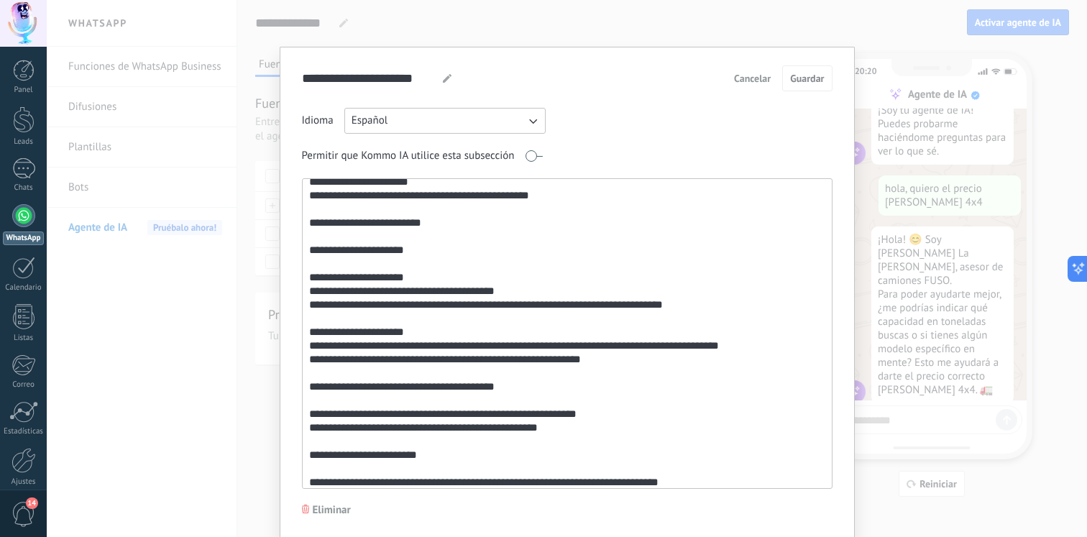
scroll to position [183, 0]
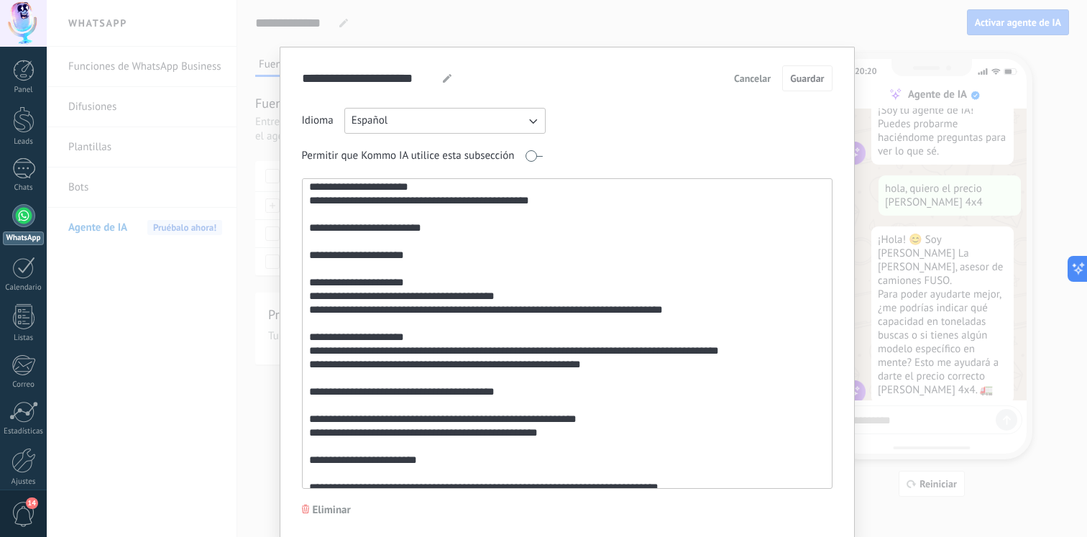
click at [728, 319] on textarea at bounding box center [566, 333] width 526 height 309
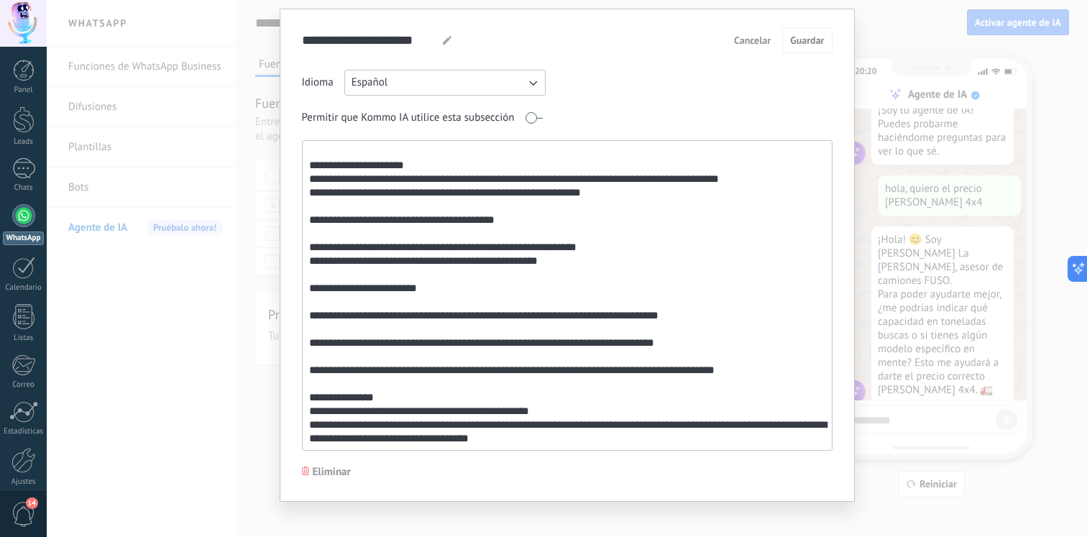
scroll to position [50, 0]
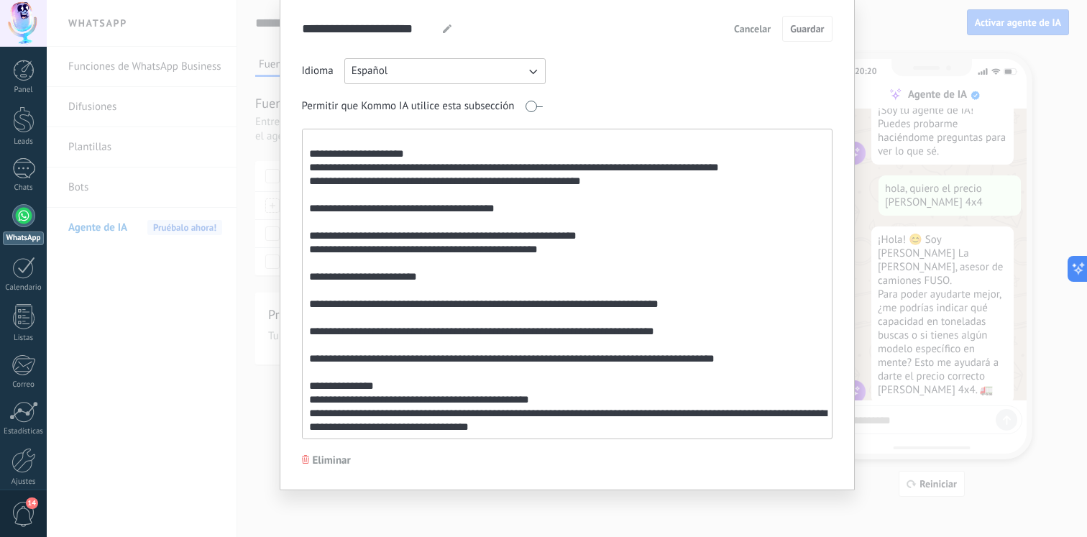
click at [471, 398] on textarea at bounding box center [566, 283] width 526 height 309
click at [451, 401] on textarea at bounding box center [566, 283] width 526 height 309
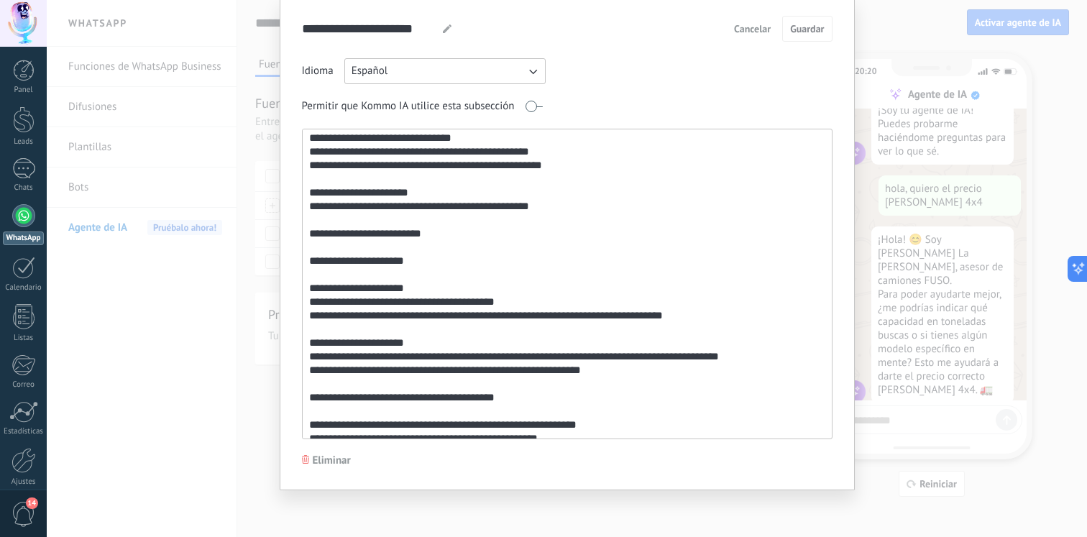
scroll to position [116, 0]
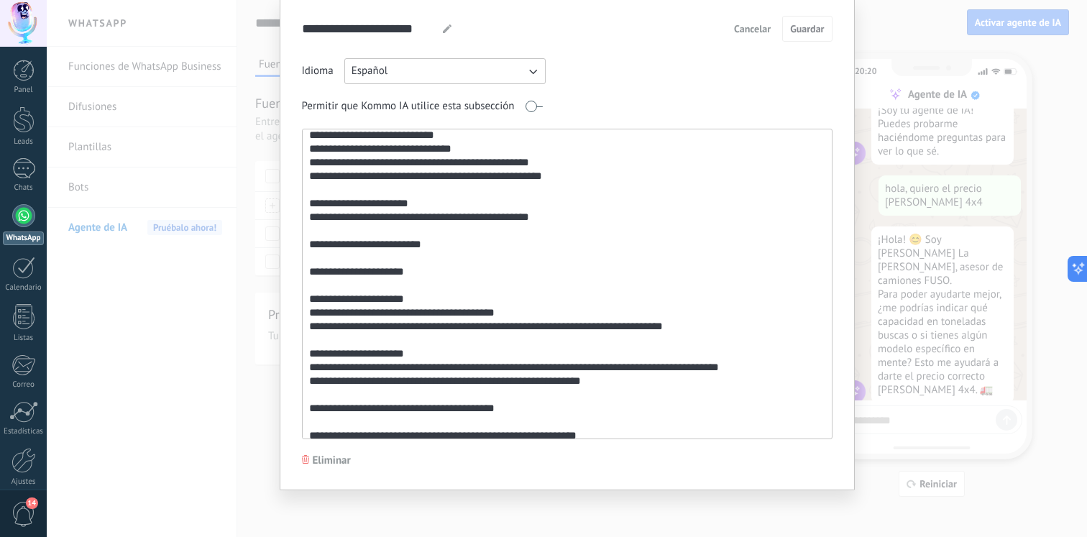
click at [492, 356] on textarea at bounding box center [566, 283] width 526 height 309
click at [495, 345] on textarea at bounding box center [566, 283] width 526 height 309
click at [537, 326] on textarea at bounding box center [566, 283] width 526 height 309
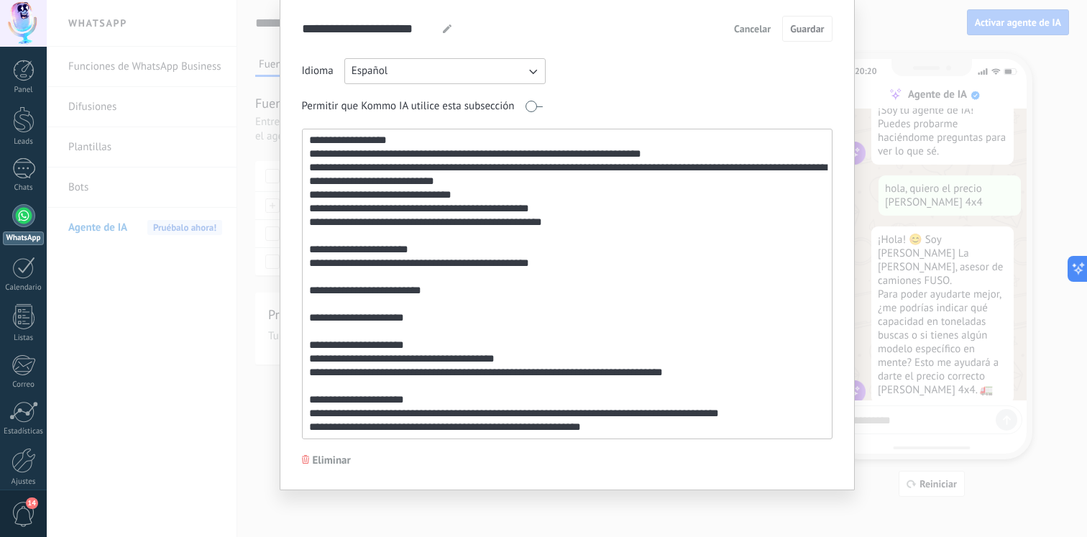
scroll to position [70, 0]
click at [554, 268] on textarea at bounding box center [566, 283] width 526 height 309
click at [545, 277] on textarea at bounding box center [566, 283] width 526 height 309
click at [561, 262] on textarea at bounding box center [566, 283] width 526 height 309
click at [549, 271] on textarea at bounding box center [566, 283] width 526 height 309
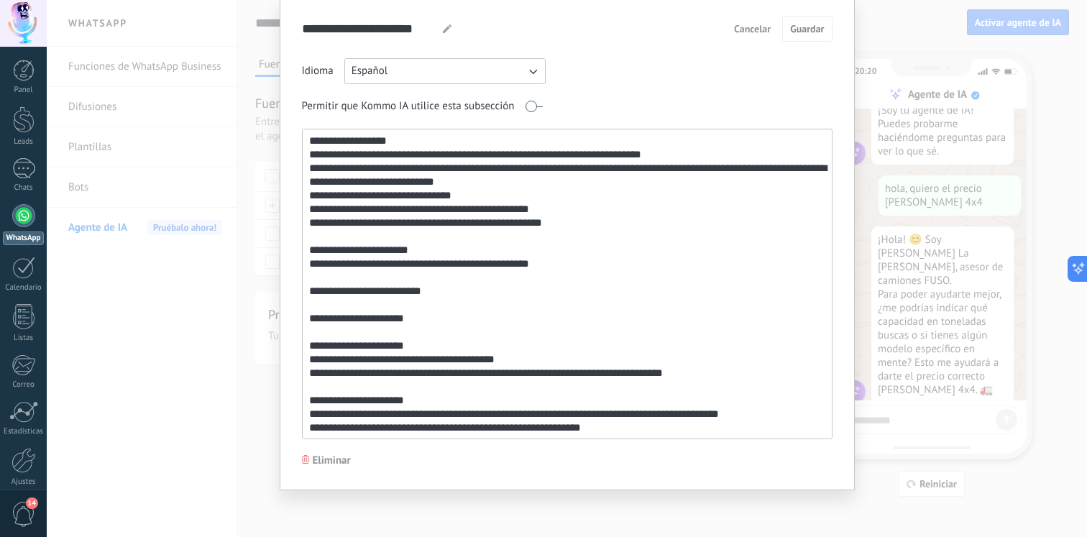
click at [758, 25] on span "Cancelar" at bounding box center [752, 29] width 37 height 10
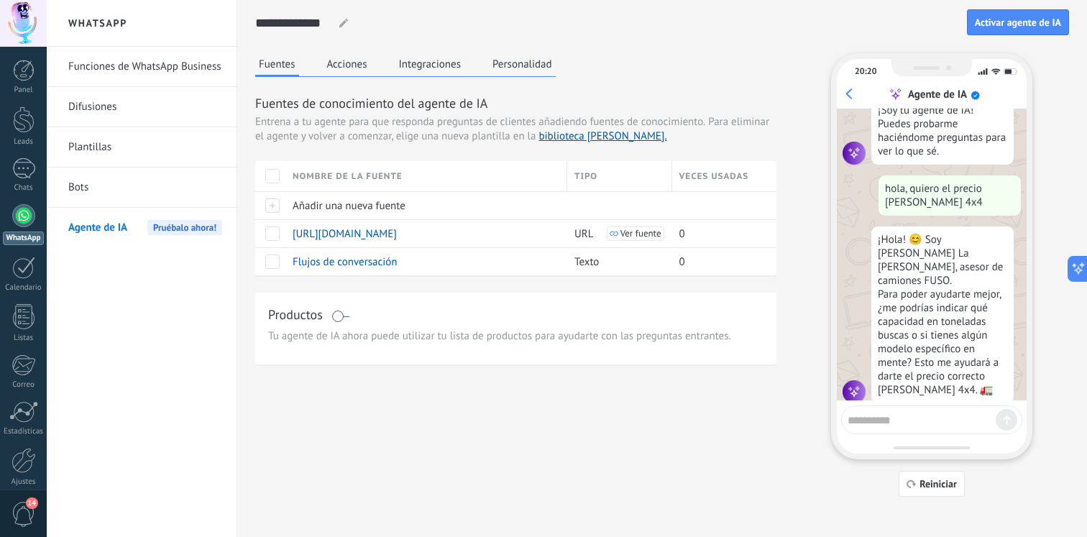
click at [948, 413] on textarea at bounding box center [922, 418] width 148 height 18
click at [337, 55] on button "Acciones" at bounding box center [347, 64] width 47 height 22
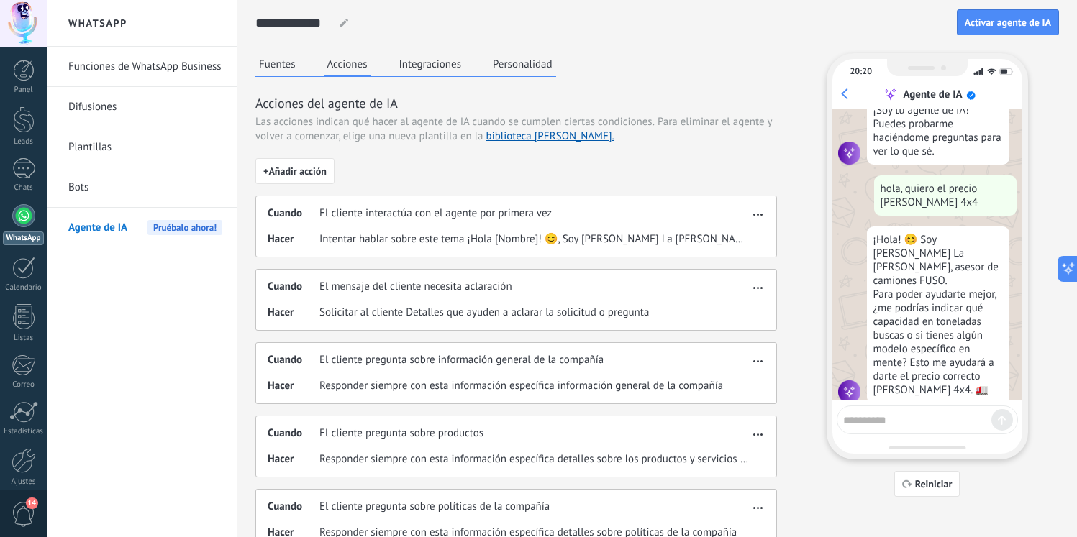
click at [751, 214] on button "button" at bounding box center [757, 212] width 17 height 17
click at [737, 227] on div "Editar" at bounding box center [728, 235] width 76 height 29
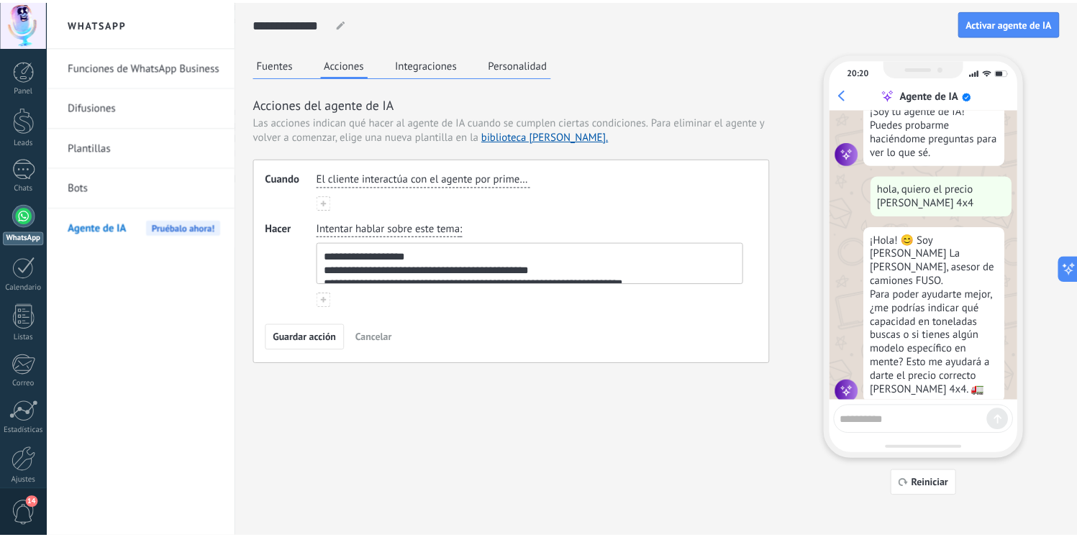
scroll to position [12, 0]
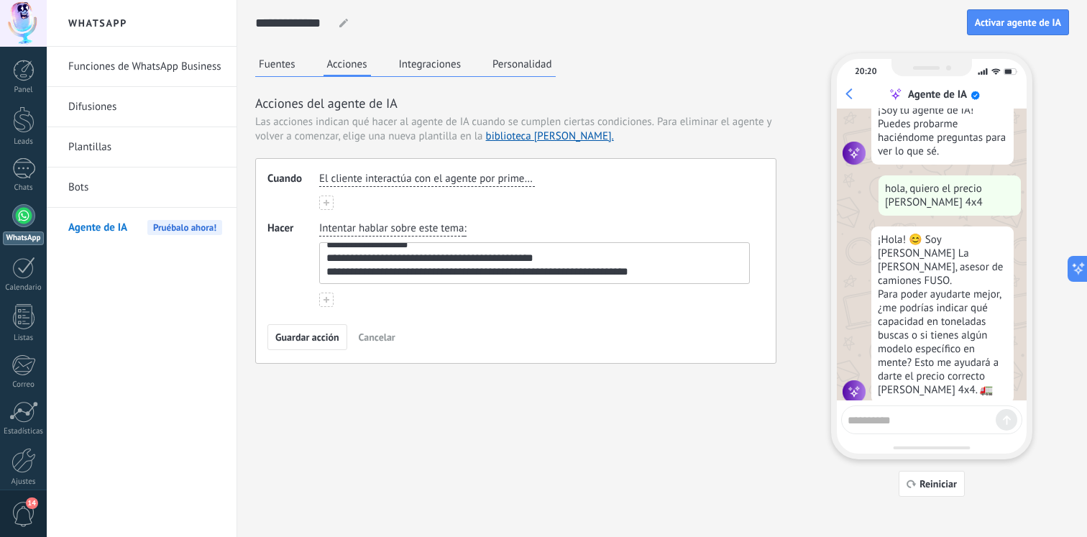
click at [482, 275] on textarea "**********" at bounding box center [533, 263] width 426 height 40
click at [480, 295] on div "**********" at bounding box center [534, 264] width 431 height 86
click at [454, 273] on textarea "**********" at bounding box center [533, 263] width 426 height 40
click at [516, 273] on textarea "**********" at bounding box center [533, 263] width 426 height 40
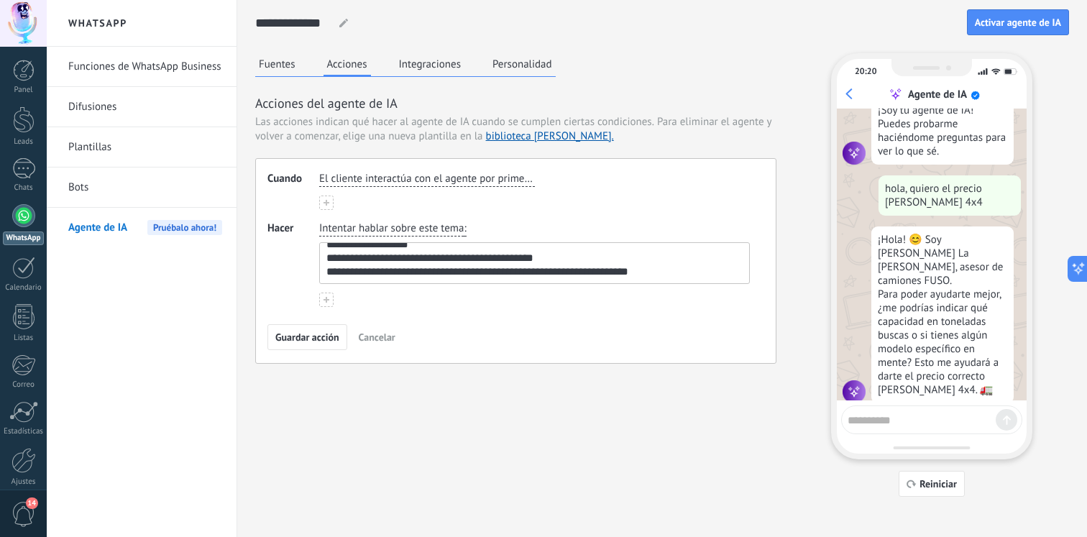
click at [516, 273] on textarea "**********" at bounding box center [533, 263] width 426 height 40
click at [556, 270] on textarea "**********" at bounding box center [533, 263] width 426 height 40
click at [607, 271] on textarea "**********" at bounding box center [533, 263] width 426 height 40
click at [550, 270] on textarea "**********" at bounding box center [533, 263] width 426 height 40
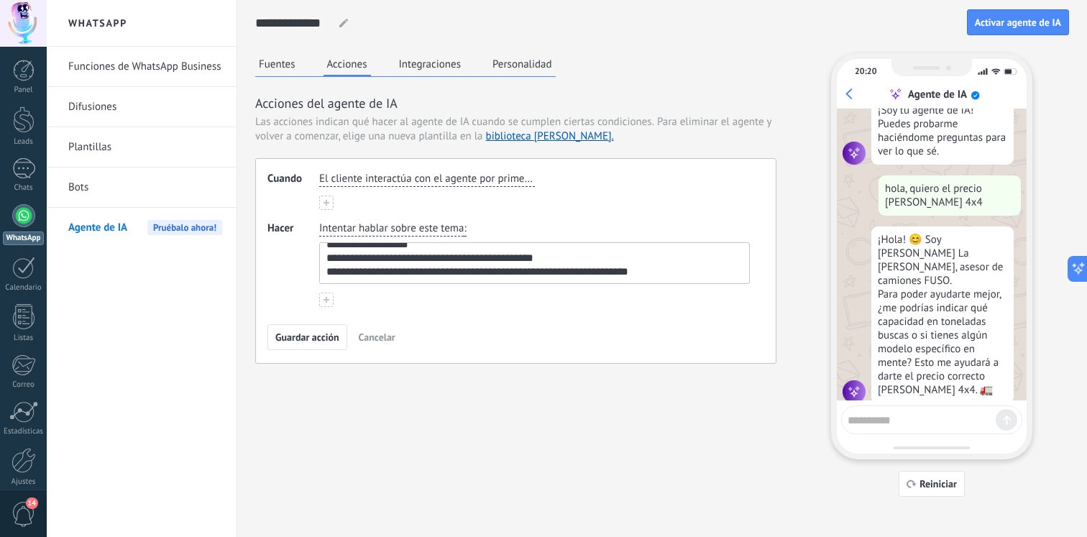
click at [550, 270] on textarea "**********" at bounding box center [533, 263] width 426 height 40
click at [573, 270] on textarea "**********" at bounding box center [533, 263] width 426 height 40
drag, startPoint x: 572, startPoint y: 270, endPoint x: 625, endPoint y: 268, distance: 52.5
click at [625, 268] on textarea "**********" at bounding box center [533, 263] width 426 height 40
click at [629, 270] on textarea "**********" at bounding box center [533, 263] width 426 height 40
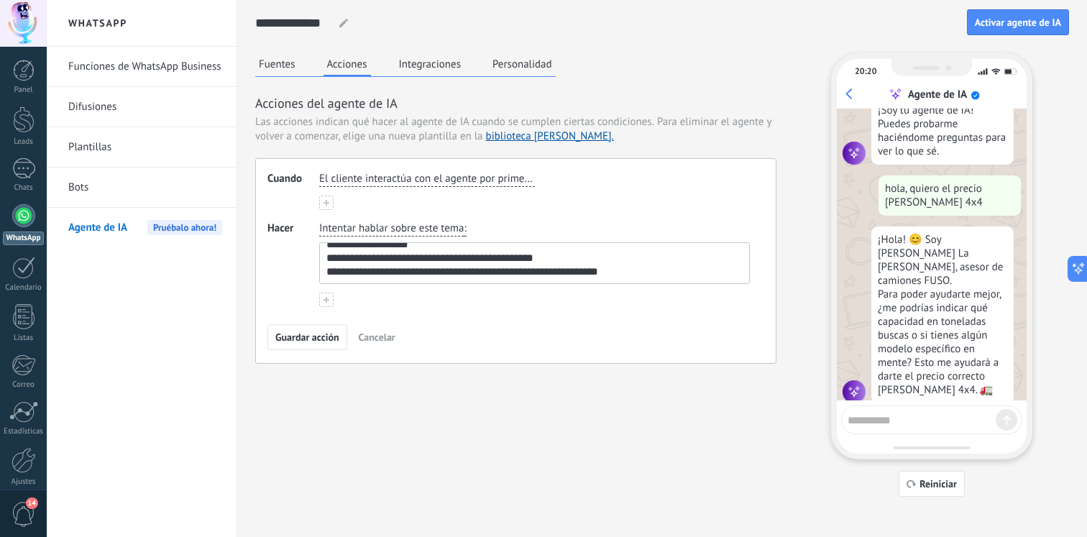
click at [629, 270] on textarea "**********" at bounding box center [533, 263] width 426 height 40
click at [624, 270] on textarea "**********" at bounding box center [533, 263] width 426 height 40
click at [617, 270] on textarea "**********" at bounding box center [533, 263] width 426 height 40
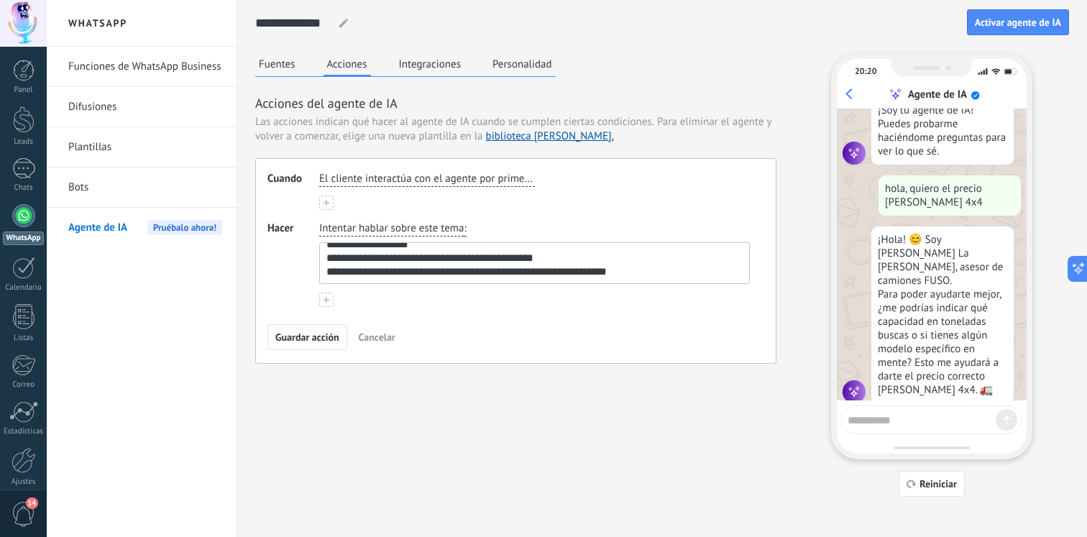
type textarea "**********"
click at [311, 337] on span "Guardar acción" at bounding box center [307, 337] width 64 height 10
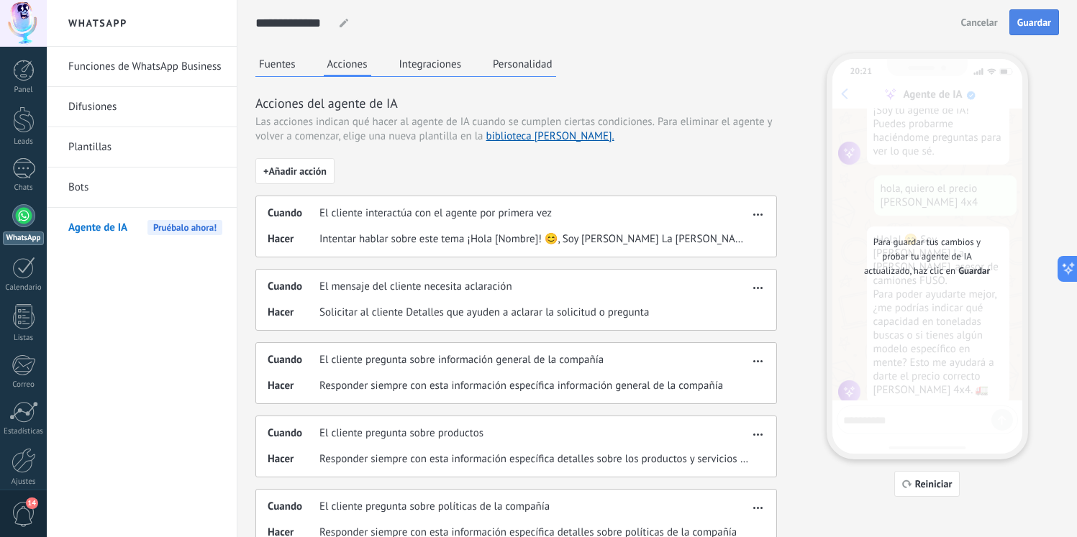
click at [1027, 24] on span "Guardar" at bounding box center [1034, 22] width 34 height 10
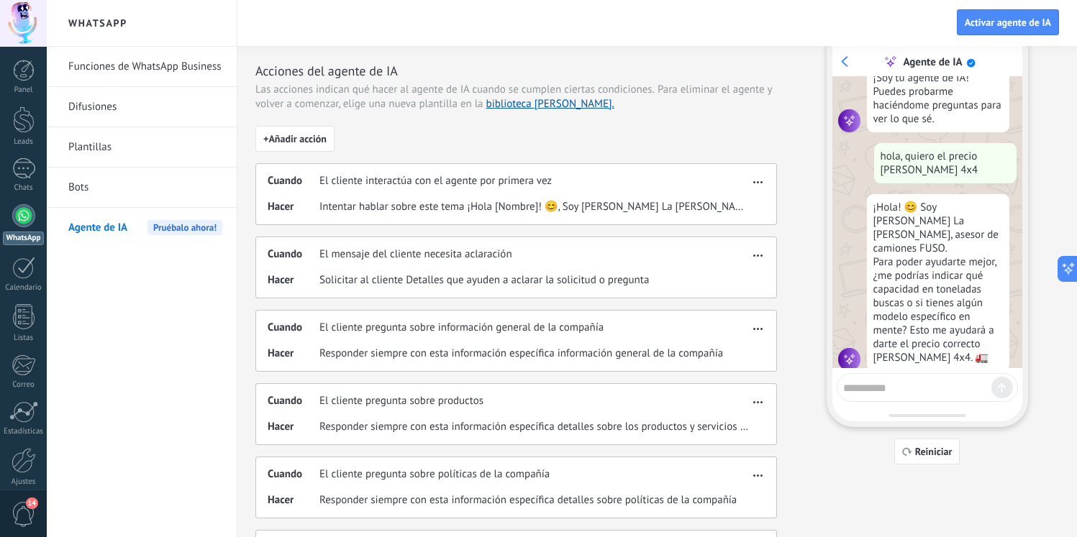
scroll to position [38, 0]
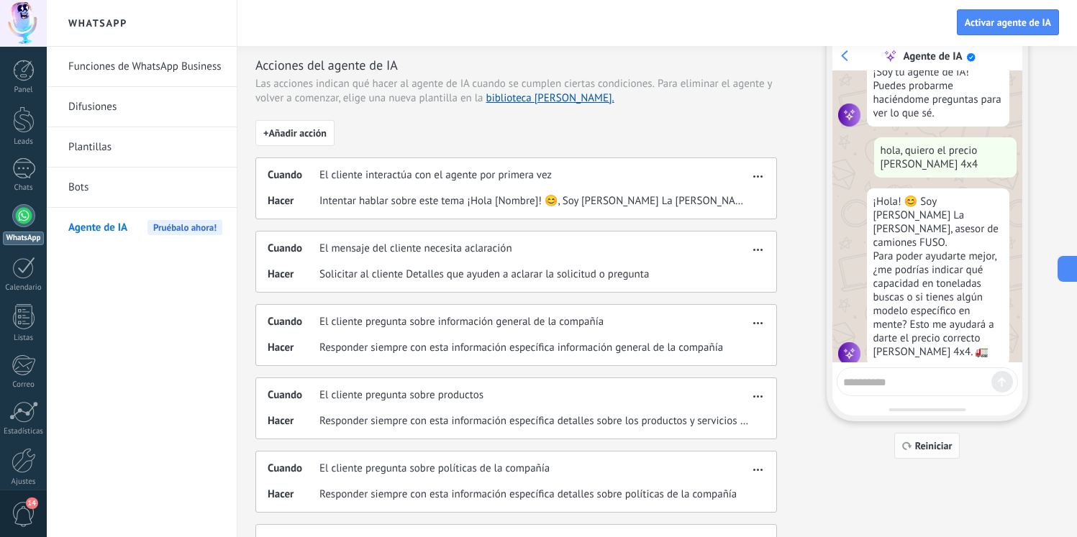
click at [929, 449] on span "Reiniciar" at bounding box center [933, 446] width 37 height 10
click at [928, 370] on div at bounding box center [926, 381] width 181 height 29
click at [925, 378] on textarea at bounding box center [917, 380] width 148 height 18
click at [924, 450] on span "Reiniciar" at bounding box center [933, 446] width 37 height 10
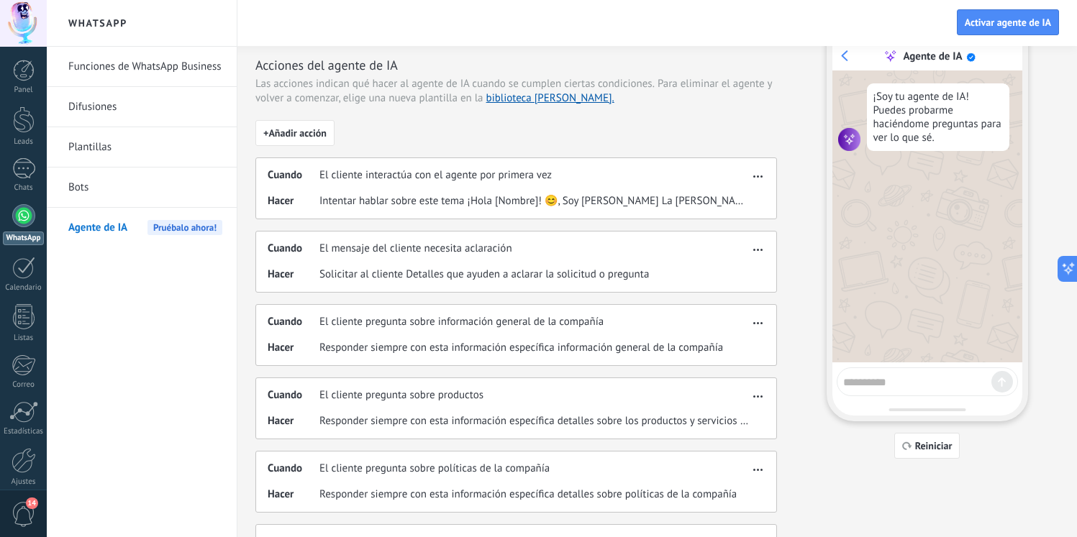
click at [934, 375] on textarea at bounding box center [917, 380] width 148 height 18
type textarea "**********"
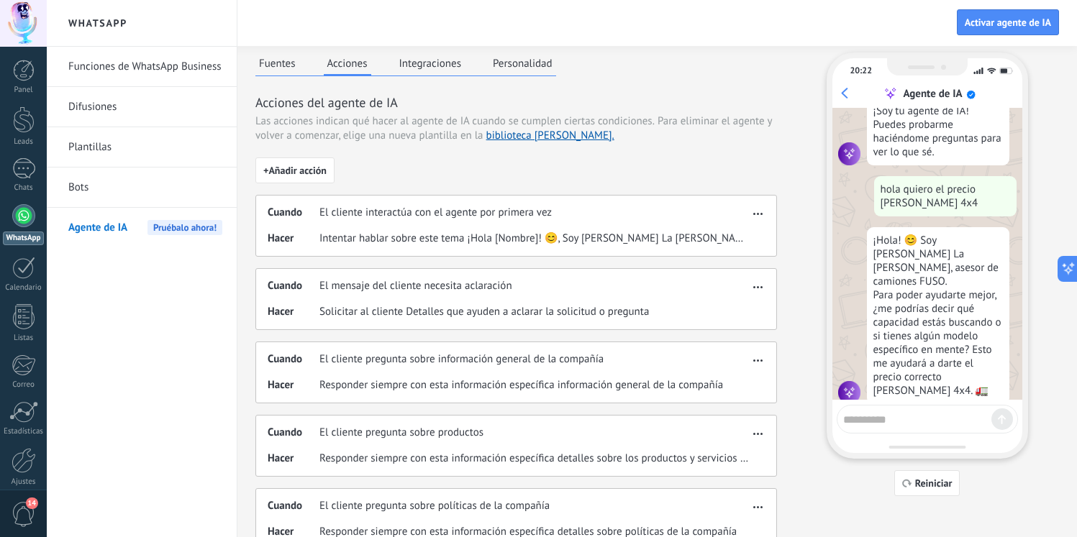
scroll to position [24, 0]
click at [923, 342] on div "¡Hola! 😊 Soy [PERSON_NAME] La [PERSON_NAME], asesor de camiones FUSO. Para pode…" at bounding box center [938, 314] width 142 height 177
click at [923, 352] on div "¡Hola! 😊 Soy [PERSON_NAME] La [PERSON_NAME], asesor de camiones FUSO. Para pode…" at bounding box center [938, 314] width 142 height 177
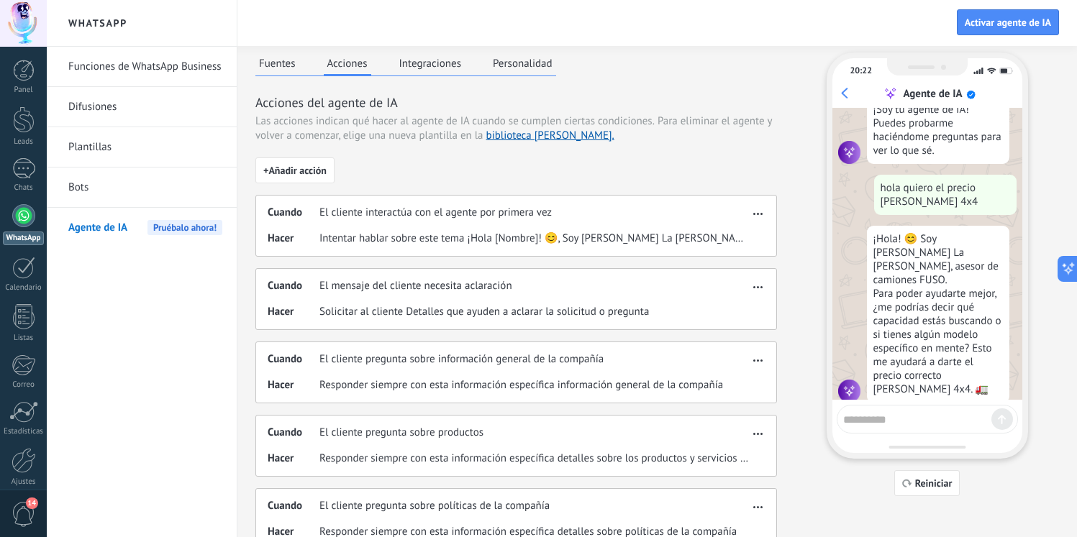
click at [905, 373] on div "¡Hola! 😊 Soy [PERSON_NAME] La [PERSON_NAME], asesor de camiones FUSO. Para pode…" at bounding box center [938, 314] width 142 height 177
click at [285, 75] on div "Fuentes Acciones Integraciones Personalidad" at bounding box center [405, 64] width 301 height 24
click at [285, 72] on button "Fuentes" at bounding box center [277, 63] width 44 height 22
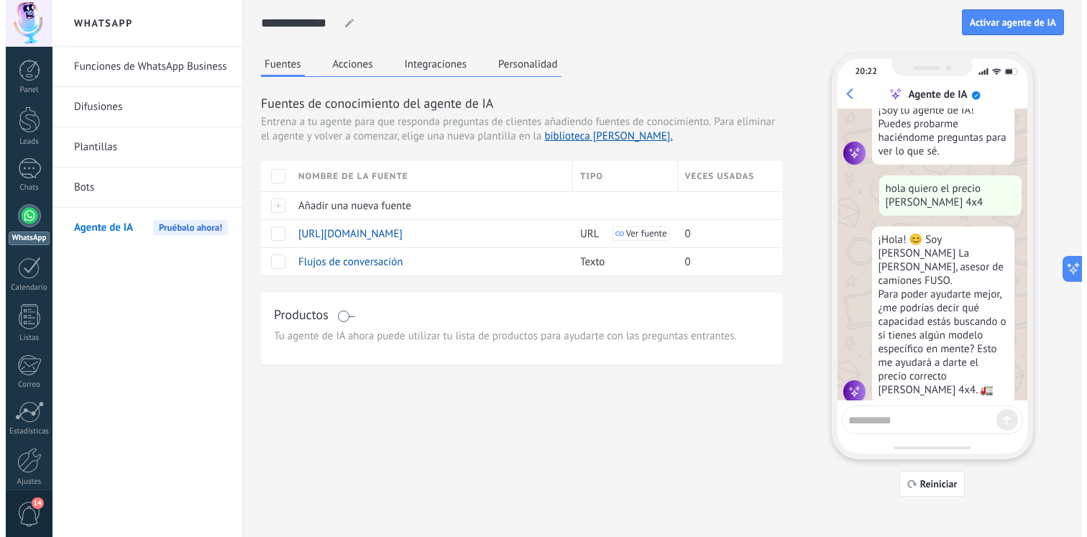
scroll to position [0, 0]
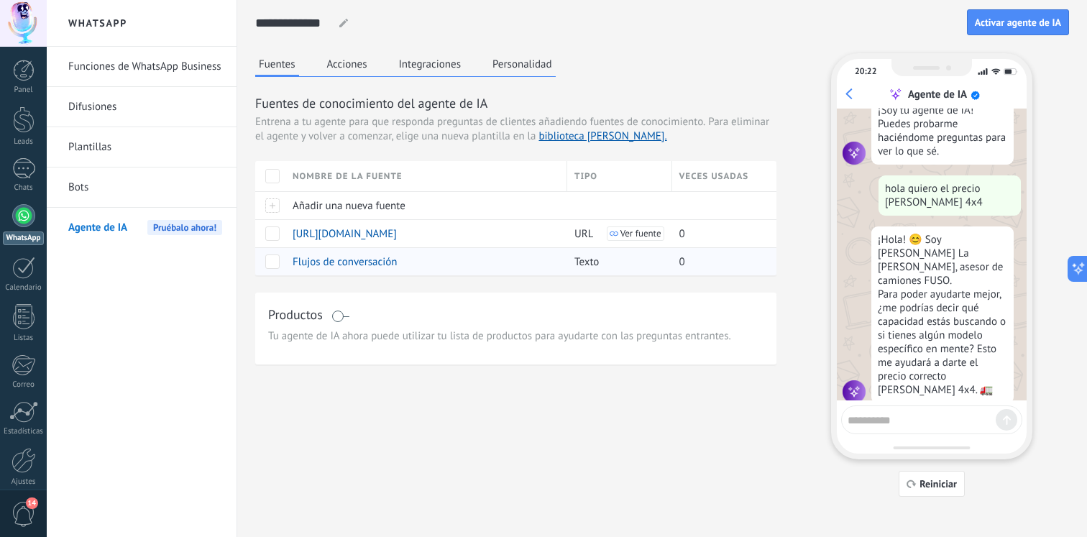
click at [352, 252] on div "Flujos de conversación" at bounding box center [422, 261] width 275 height 27
click at [347, 258] on span "Flujos de conversación" at bounding box center [345, 262] width 105 height 14
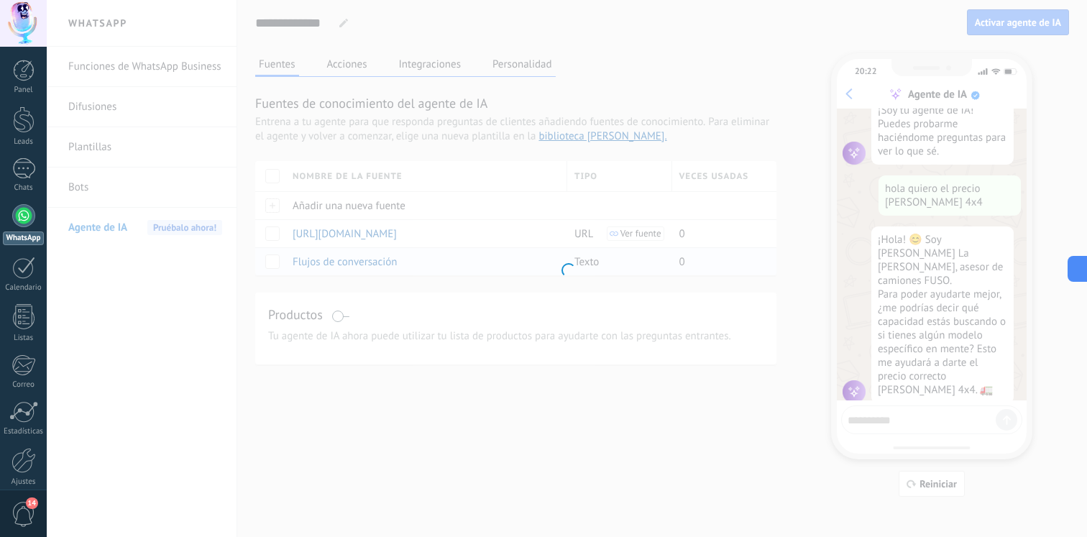
type input "**********"
type textarea "**********"
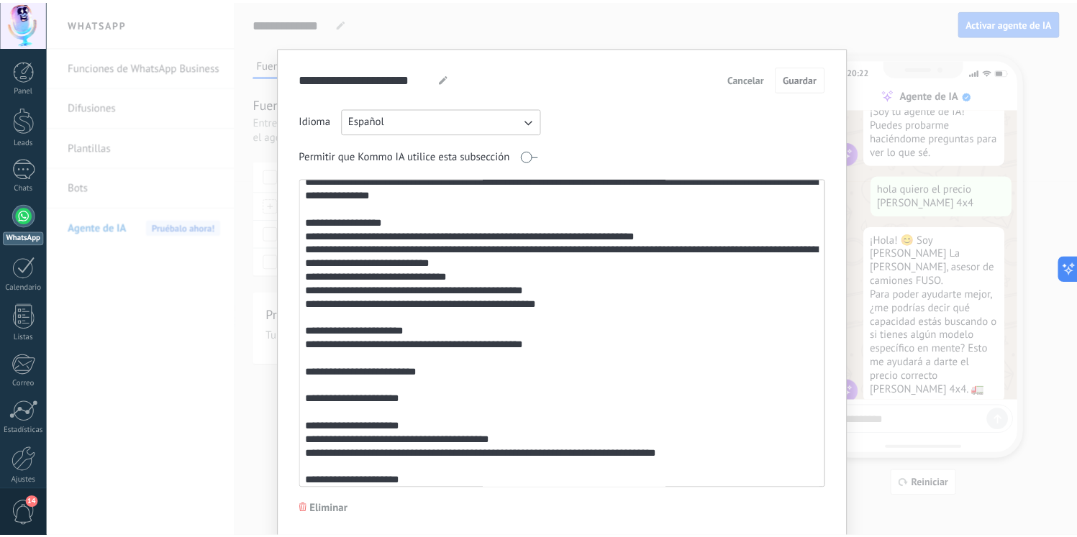
scroll to position [40, 0]
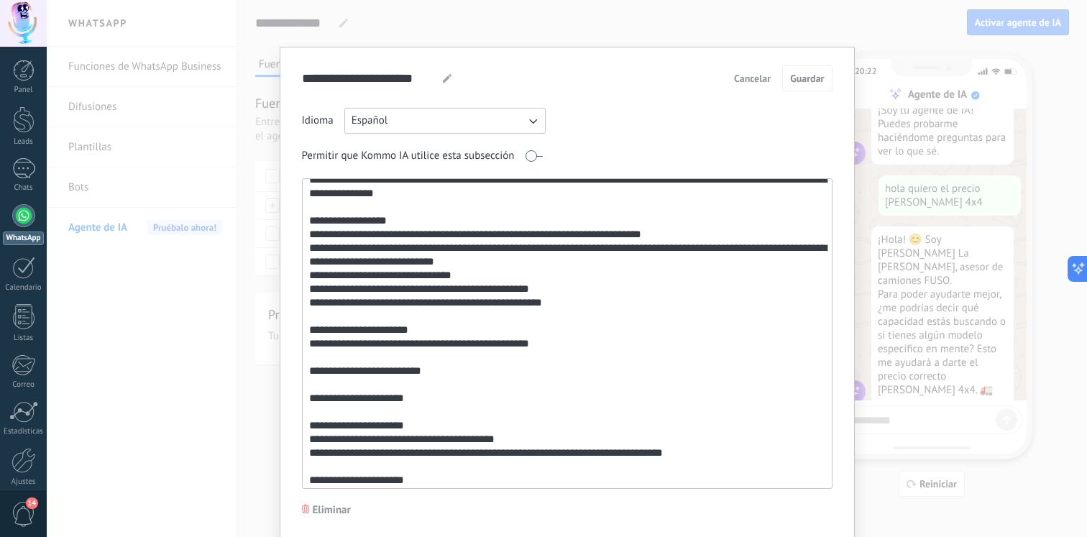
click at [949, 247] on div "**********" at bounding box center [567, 268] width 1041 height 537
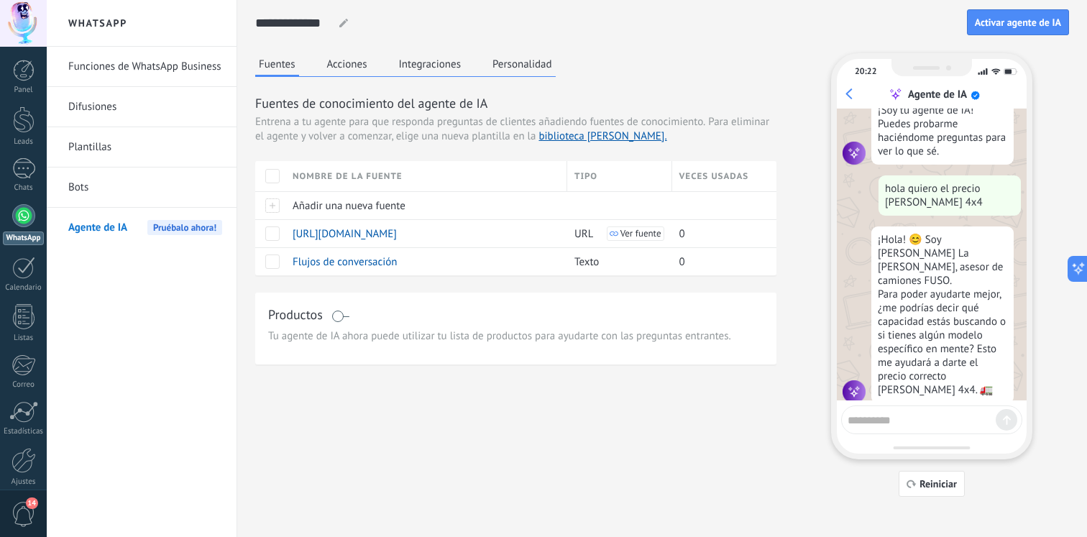
click at [448, 72] on button "Integraciones" at bounding box center [431, 64] width 70 height 22
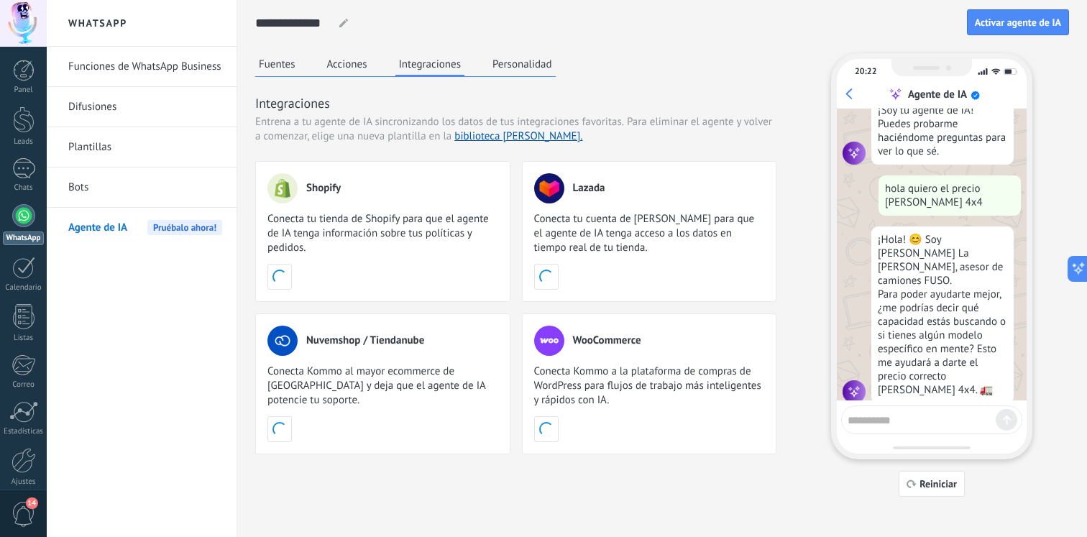
click at [493, 59] on button "Personalidad" at bounding box center [522, 64] width 67 height 22
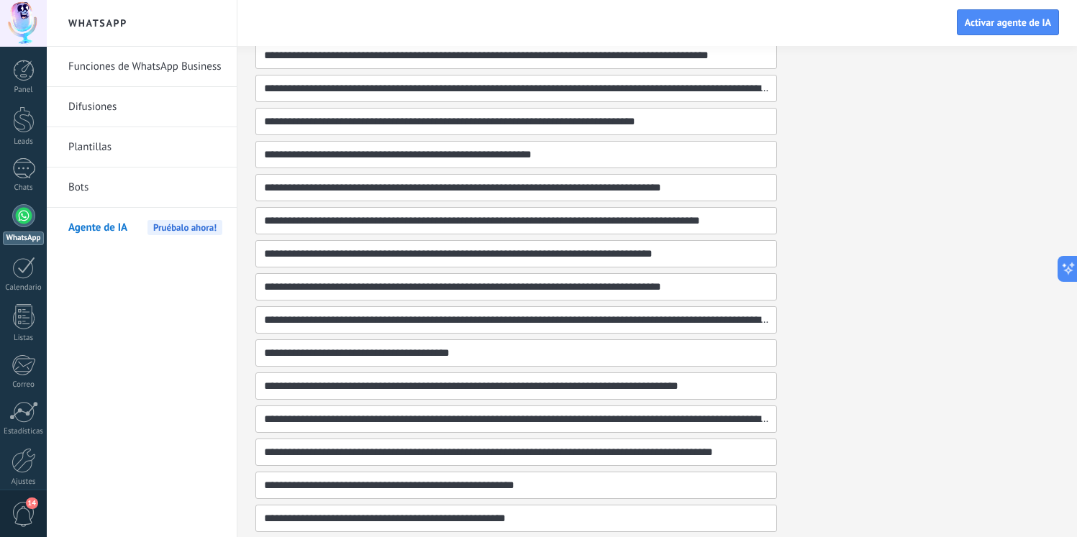
scroll to position [653, 0]
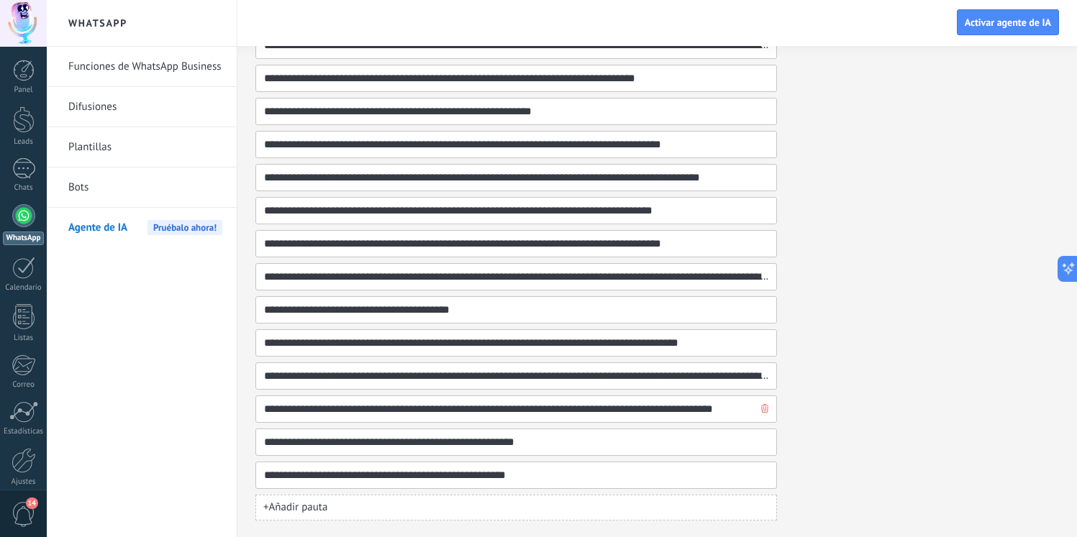
click at [419, 401] on input "**********" at bounding box center [510, 409] width 494 height 26
click at [413, 408] on input "**********" at bounding box center [510, 409] width 494 height 26
click at [369, 370] on input "**********" at bounding box center [510, 376] width 494 height 26
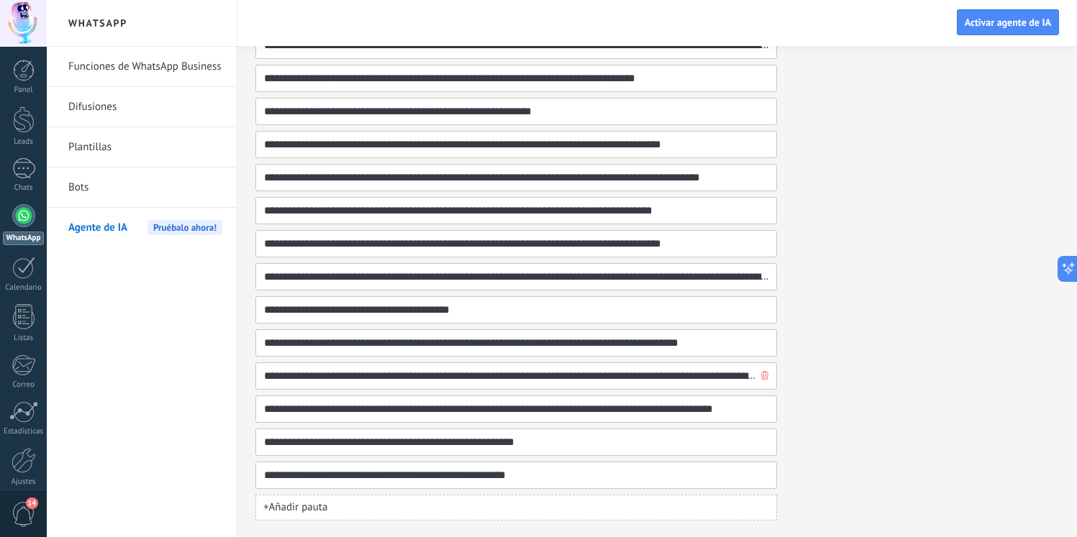
click at [403, 373] on input "**********" at bounding box center [510, 376] width 494 height 26
click at [424, 376] on input "**********" at bounding box center [510, 376] width 494 height 26
click at [401, 378] on input "**********" at bounding box center [510, 376] width 494 height 26
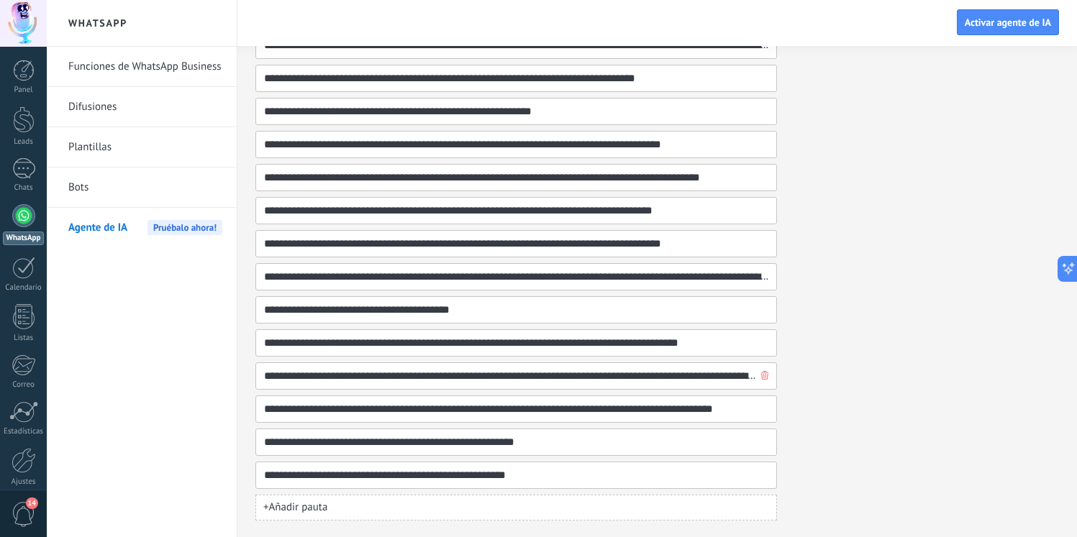
click at [387, 378] on input "**********" at bounding box center [510, 376] width 494 height 26
click at [406, 377] on input "**********" at bounding box center [510, 376] width 494 height 26
click at [409, 378] on input "**********" at bounding box center [510, 376] width 494 height 26
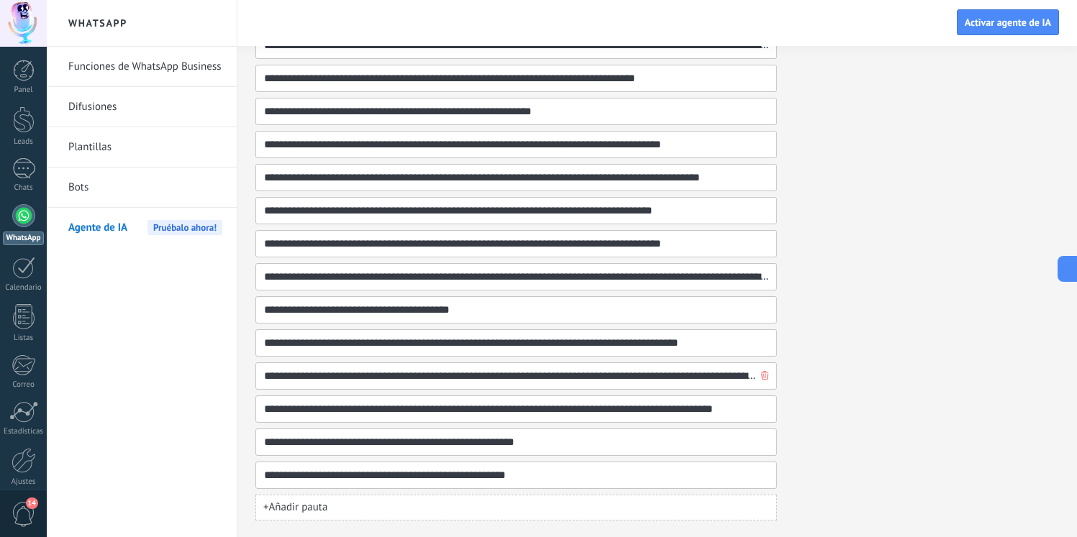
click at [409, 378] on input "**********" at bounding box center [510, 376] width 494 height 26
click at [766, 375] on icon "button" at bounding box center [764, 375] width 7 height 9
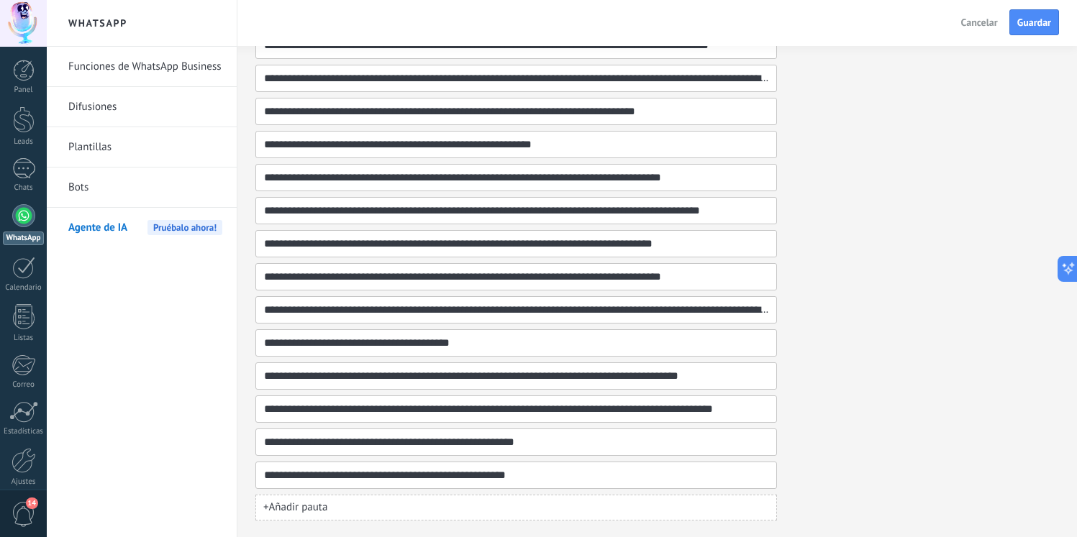
scroll to position [620, 0]
click at [521, 382] on input "**********" at bounding box center [510, 376] width 494 height 26
click at [565, 382] on input "**********" at bounding box center [510, 376] width 494 height 26
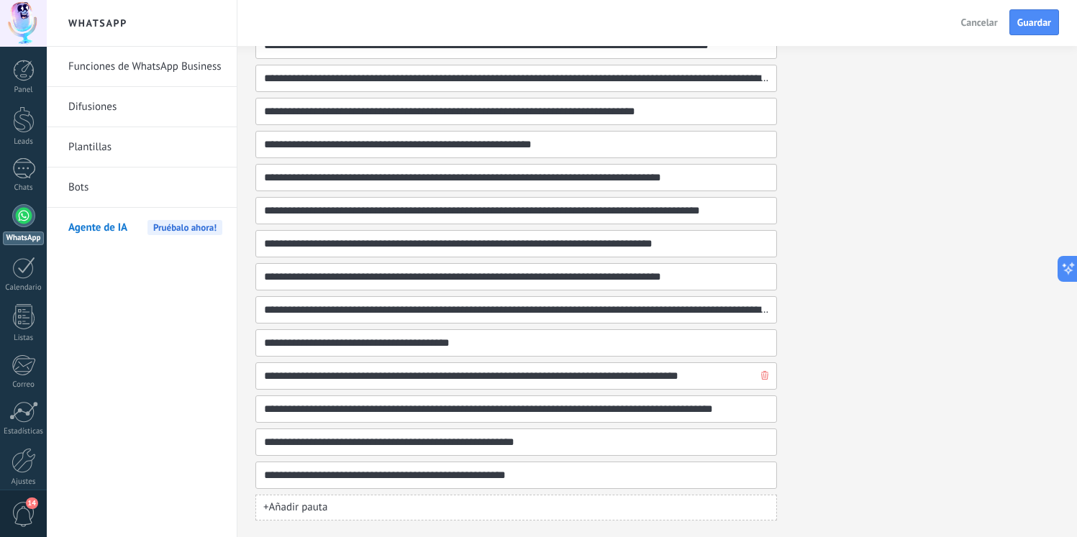
click at [606, 372] on input "**********" at bounding box center [510, 376] width 494 height 26
drag, startPoint x: 590, startPoint y: 373, endPoint x: 647, endPoint y: 370, distance: 56.9
click at [647, 370] on input "**********" at bounding box center [510, 376] width 494 height 26
drag, startPoint x: 585, startPoint y: 376, endPoint x: 658, endPoint y: 375, distance: 73.4
click at [658, 375] on input "**********" at bounding box center [510, 376] width 494 height 26
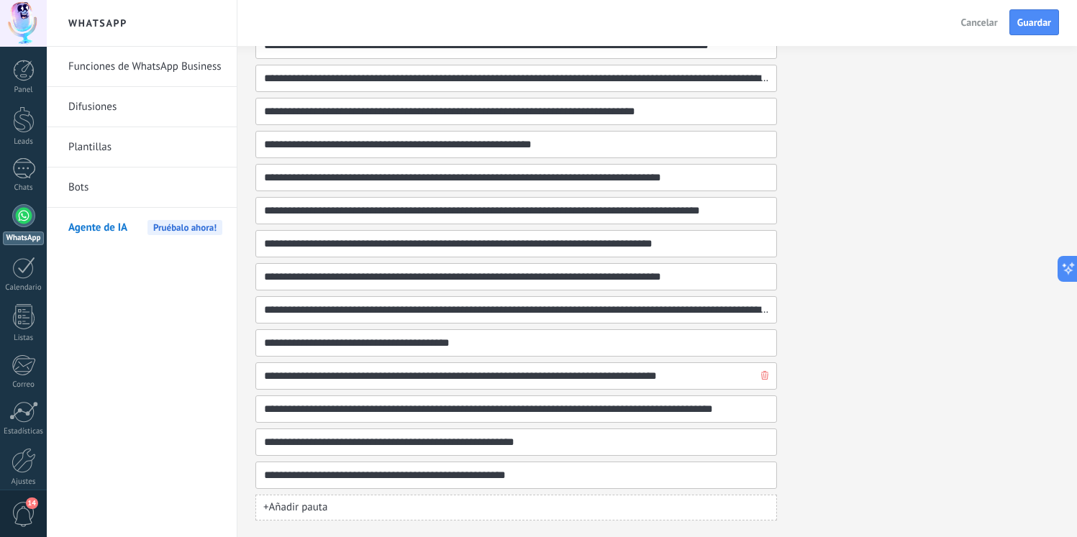
type input "**********"
click at [1034, 12] on button "Guardar" at bounding box center [1034, 22] width 50 height 26
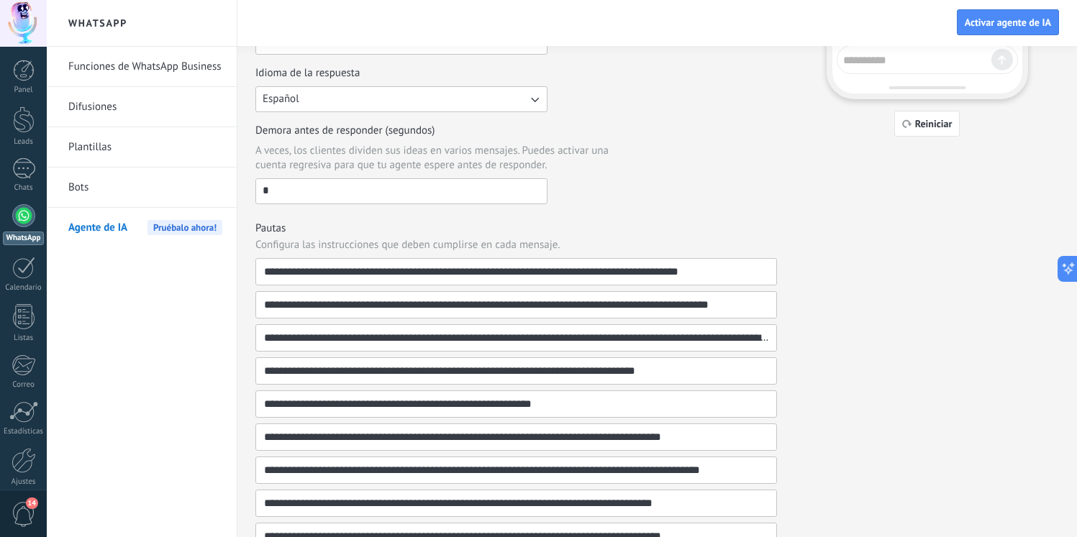
scroll to position [0, 0]
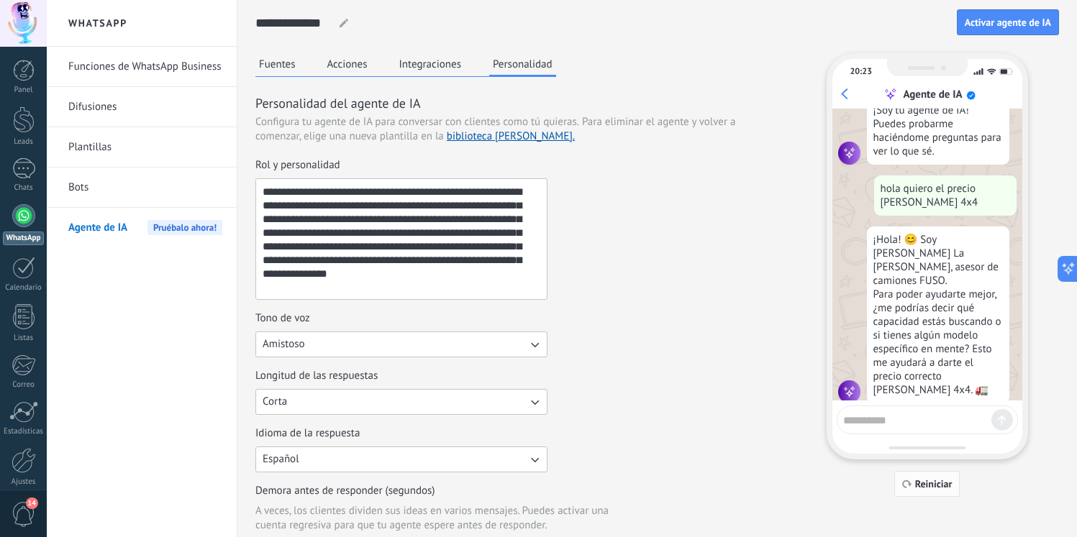
click at [943, 492] on button "Reiniciar" at bounding box center [927, 484] width 66 height 26
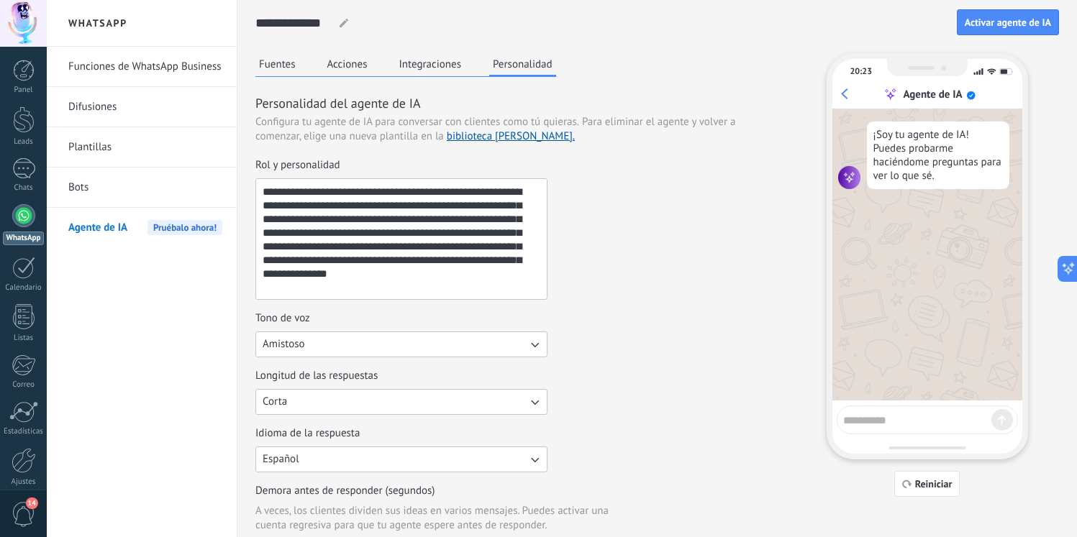
click at [909, 429] on div at bounding box center [926, 420] width 181 height 29
click at [905, 421] on textarea at bounding box center [917, 418] width 148 height 18
type textarea "**********"
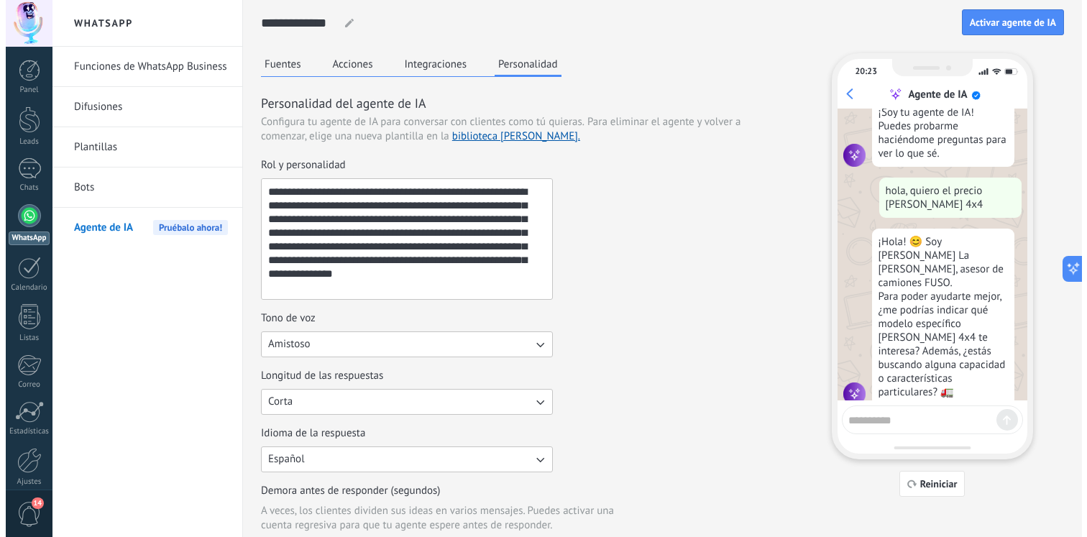
scroll to position [24, 0]
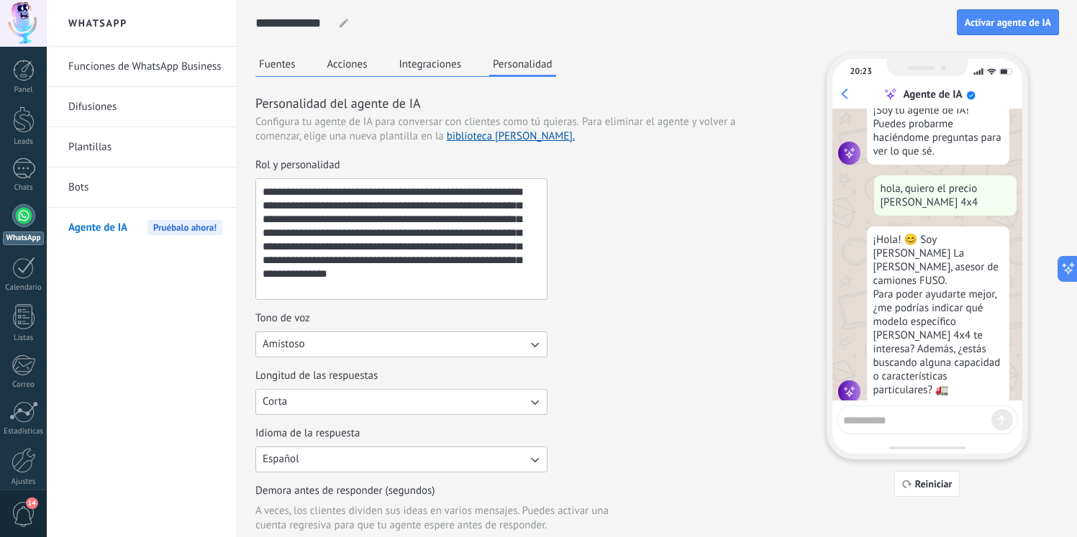
click at [309, 63] on div "Fuentes Acciones Integraciones Personalidad" at bounding box center [405, 65] width 301 height 24
click at [328, 63] on button "Acciones" at bounding box center [347, 64] width 47 height 22
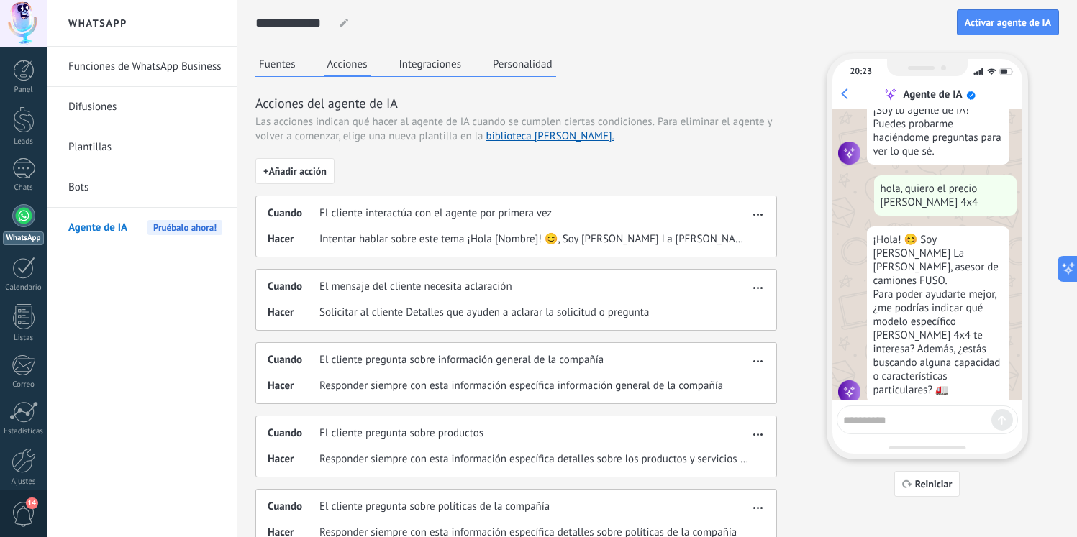
click at [280, 64] on button "Fuentes" at bounding box center [277, 64] width 44 height 22
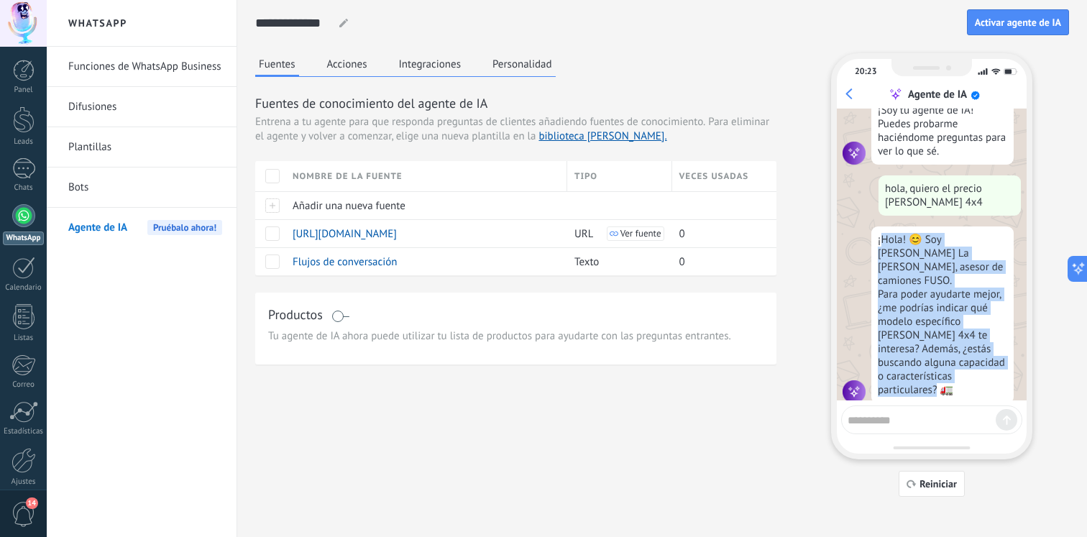
drag, startPoint x: 879, startPoint y: 243, endPoint x: 942, endPoint y: 388, distance: 158.2
click at [942, 388] on div "¡Soy tu agente de IA! Puedes probarme haciéndome preguntas para ver lo que sé. …" at bounding box center [932, 255] width 190 height 292
click at [942, 380] on div "¡Hola! 😊 Soy [PERSON_NAME] La [PERSON_NAME], asesor de camiones FUSO. Para pode…" at bounding box center [943, 315] width 142 height 177
drag, startPoint x: 943, startPoint y: 371, endPoint x: 872, endPoint y: 181, distance: 202.8
click at [872, 181] on div "¡Soy tu agente de IA! Puedes probarme haciéndome preguntas para ver lo que sé. …" at bounding box center [932, 255] width 190 height 292
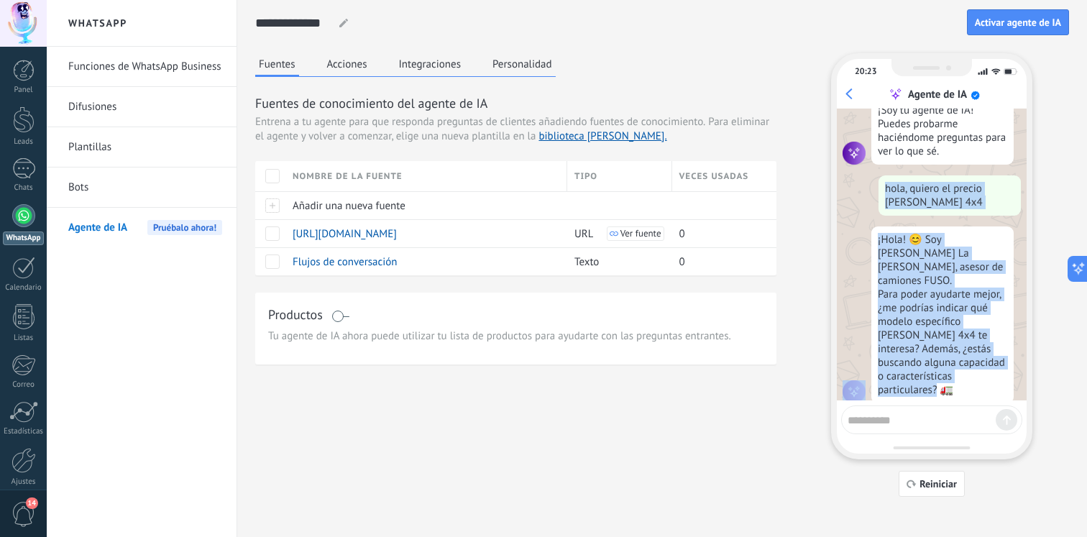
copy div "hola, quiero el precio [PERSON_NAME] 4x4 ¡Hola! 😊 Soy [PERSON_NAME] La [PERSON_…"
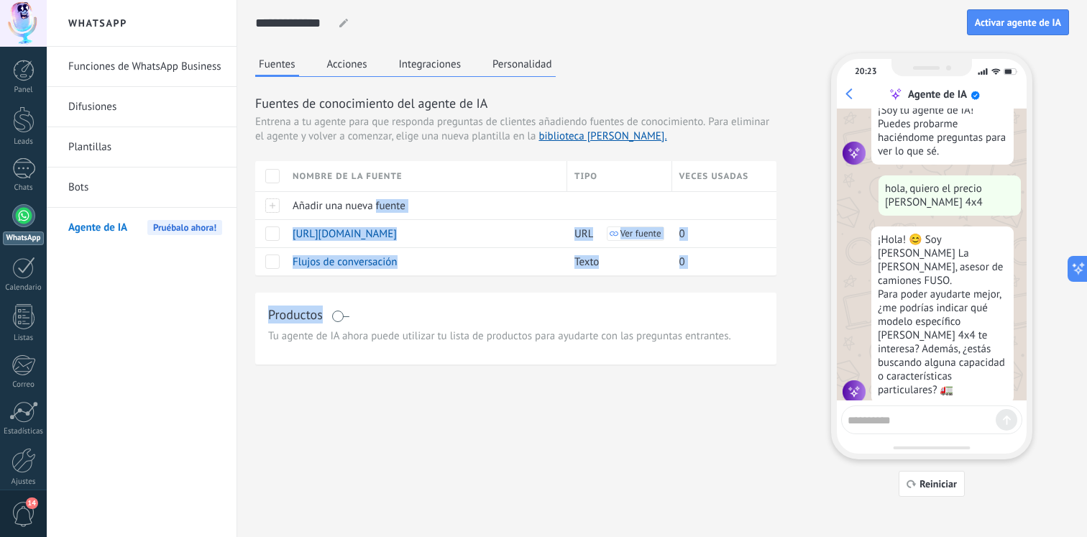
drag, startPoint x: 375, startPoint y: 206, endPoint x: 398, endPoint y: 280, distance: 77.4
click at [398, 282] on div "Fuentes de conocimiento del agente de IA Entrena a tu agente para que responda …" at bounding box center [515, 229] width 521 height 270
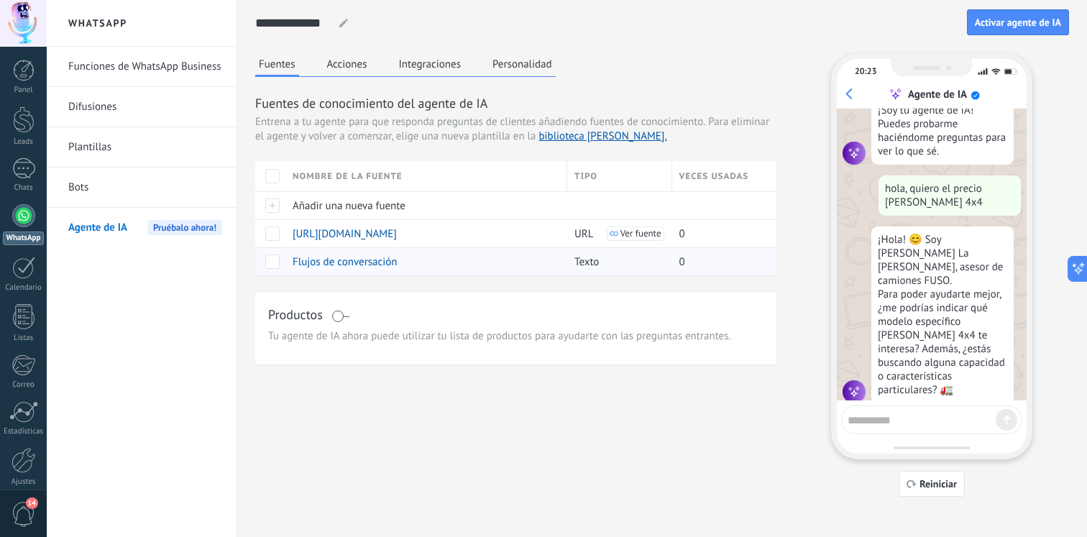
click at [380, 265] on span "Flujos de conversación" at bounding box center [345, 262] width 105 height 14
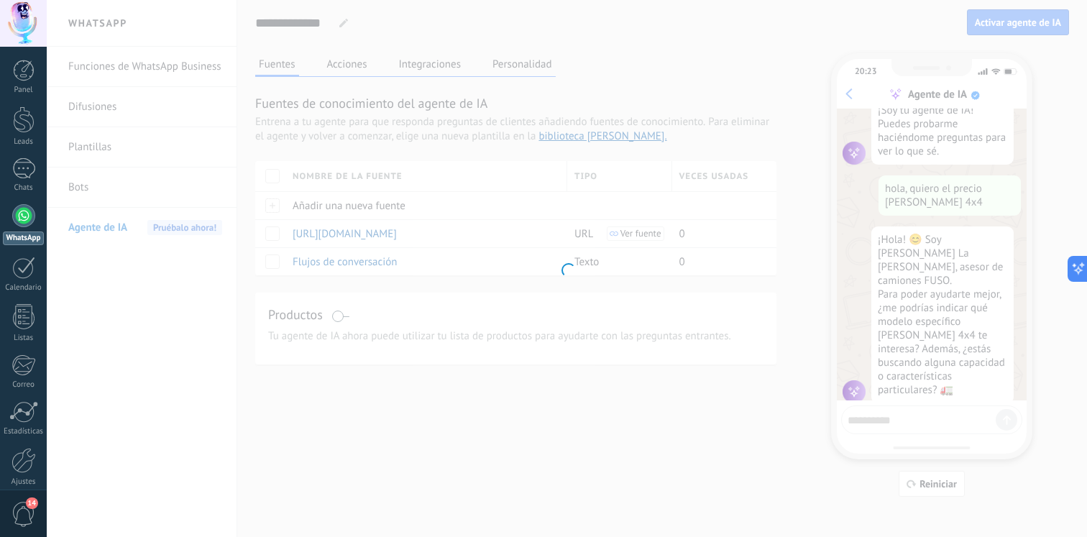
type input "**********"
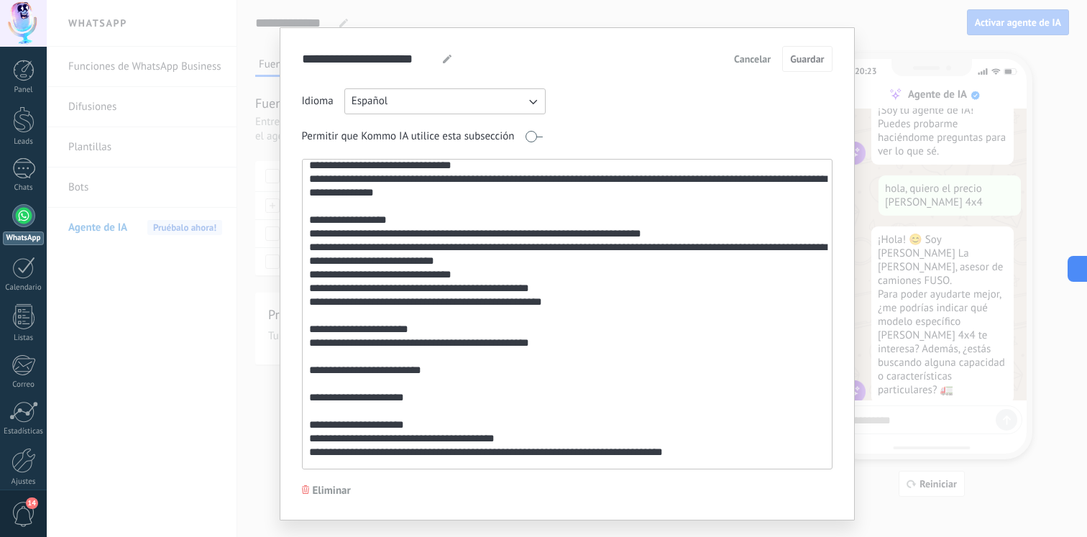
scroll to position [19, 0]
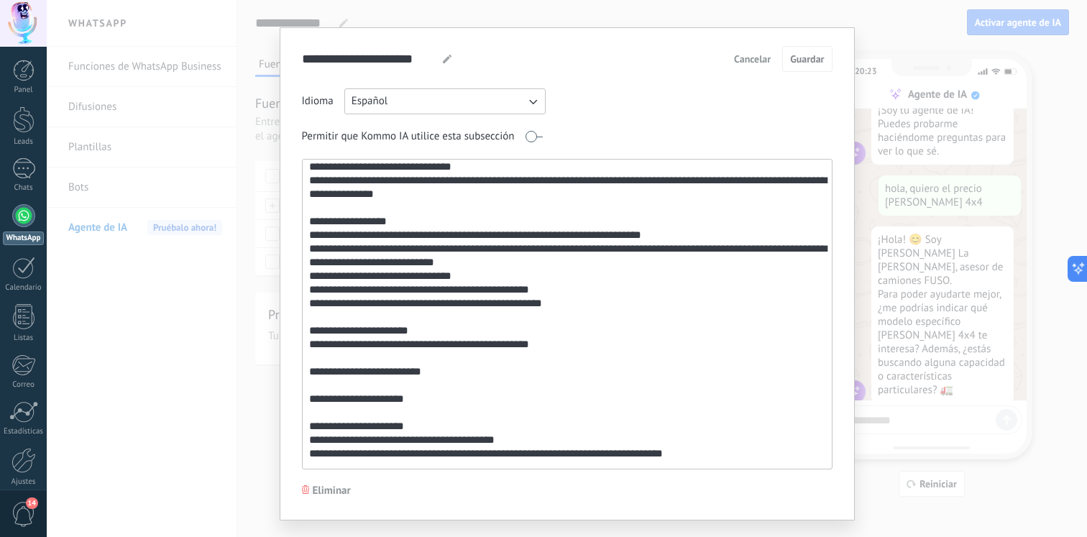
click at [528, 187] on textarea at bounding box center [566, 314] width 526 height 309
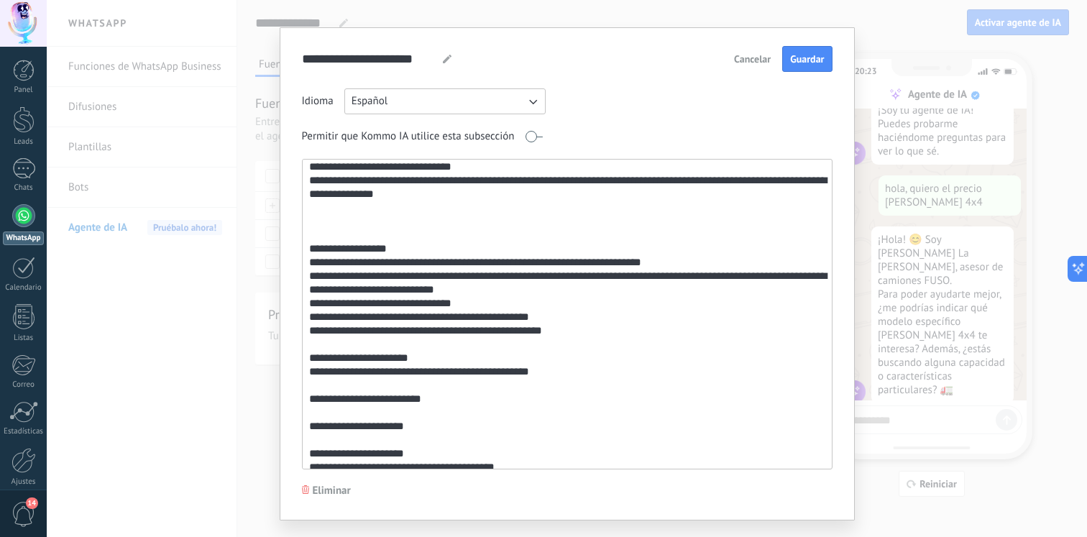
paste textarea "**********"
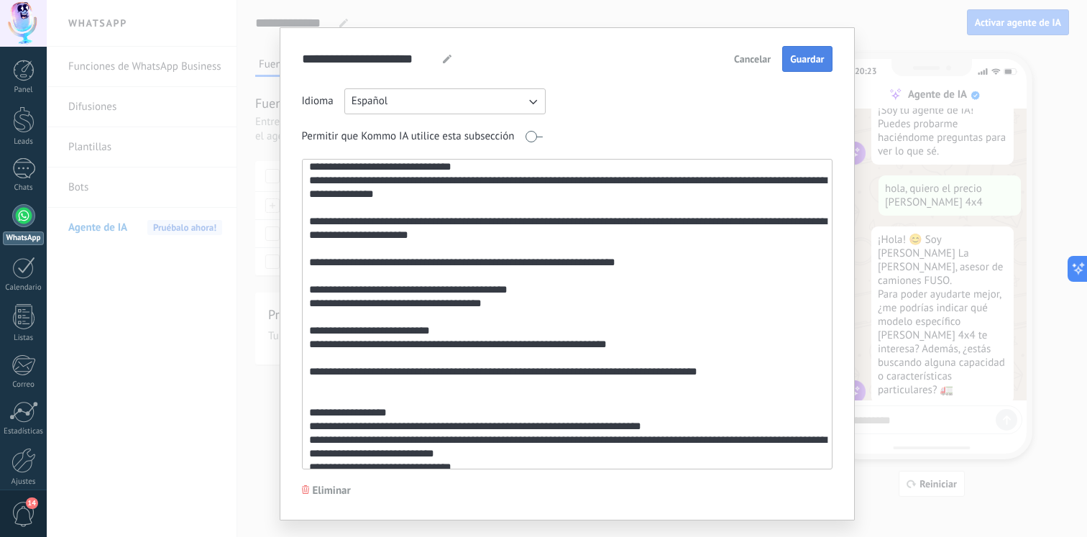
type textarea "**********"
click at [800, 70] on button "Guardar" at bounding box center [807, 59] width 50 height 26
click at [947, 299] on div "**********" at bounding box center [567, 268] width 1041 height 537
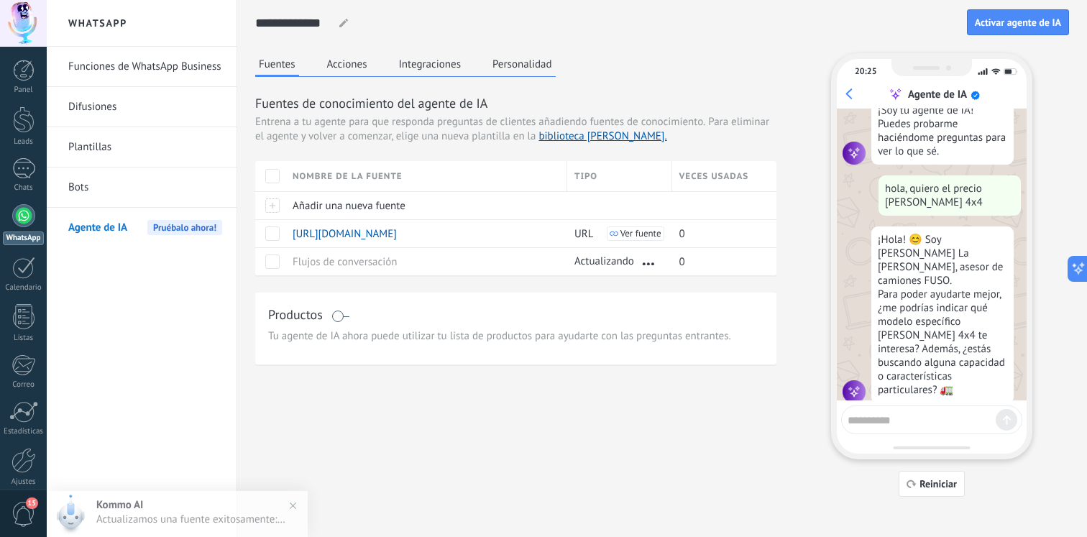
click at [943, 469] on div "20:25 Agente de IA ¡Soy tu agente de IA! Puedes probarme haciéndome preguntas p…" at bounding box center [931, 275] width 201 height 444
click at [943, 470] on div "20:25 Agente de IA ¡Soy tu agente de IA! Puedes probarme haciéndome preguntas p…" at bounding box center [931, 275] width 201 height 444
click at [943, 474] on button "Reiniciar" at bounding box center [932, 484] width 66 height 26
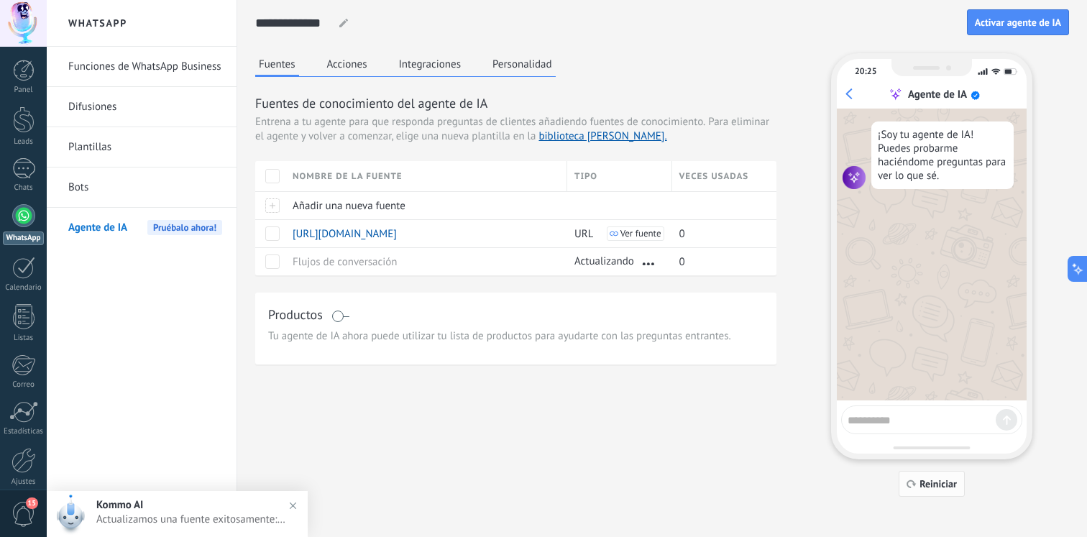
click at [936, 479] on span "Reiniciar" at bounding box center [938, 484] width 37 height 10
click at [934, 414] on textarea at bounding box center [922, 418] width 148 height 18
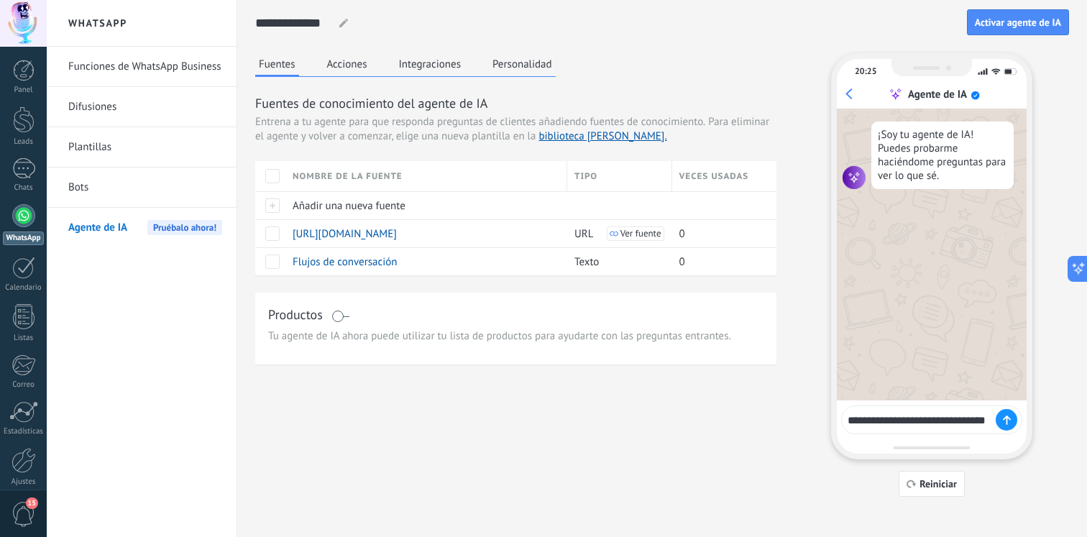
type textarea "**********"
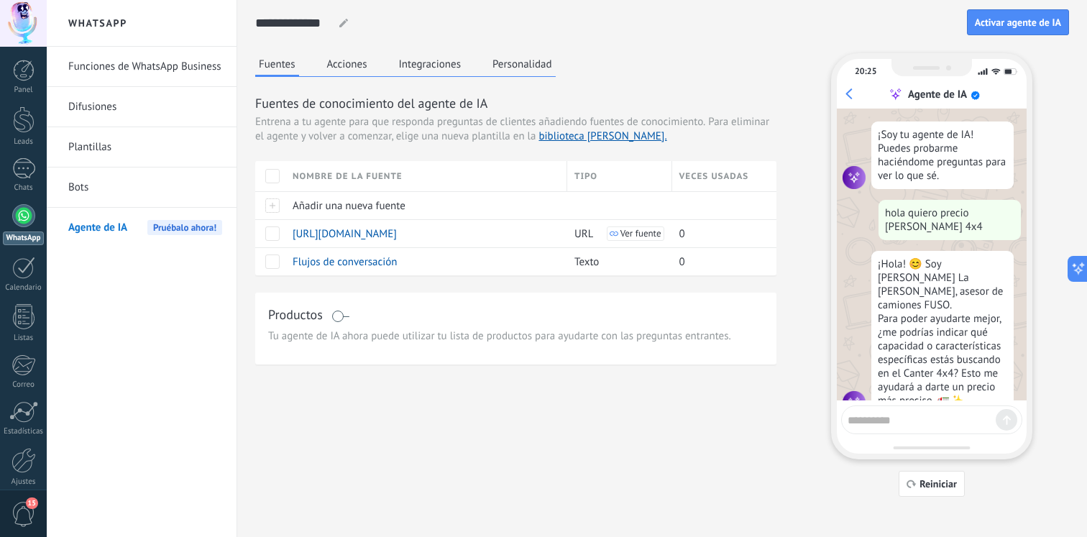
scroll to position [11, 0]
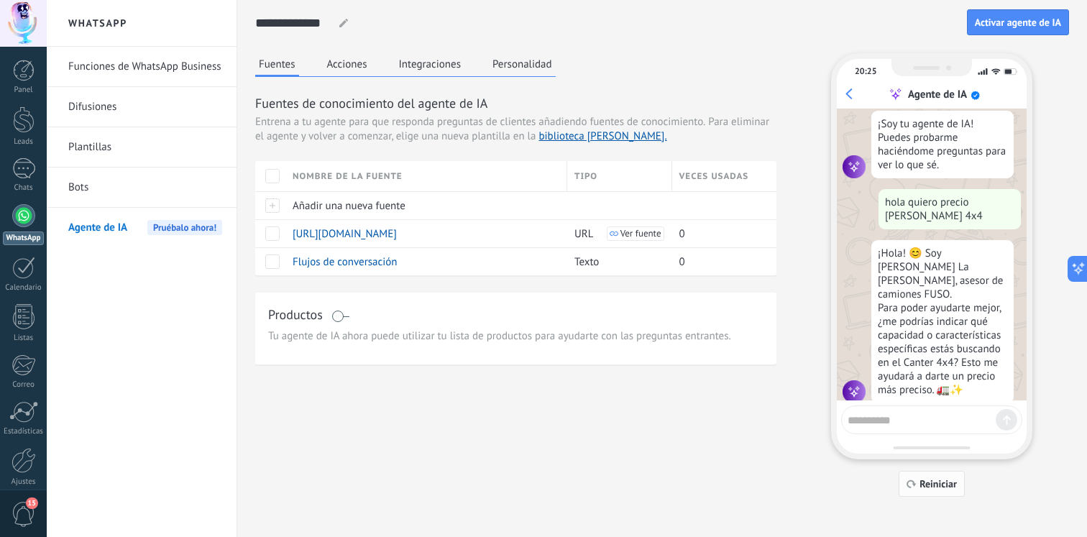
click at [920, 479] on span "Reiniciar" at bounding box center [938, 484] width 37 height 10
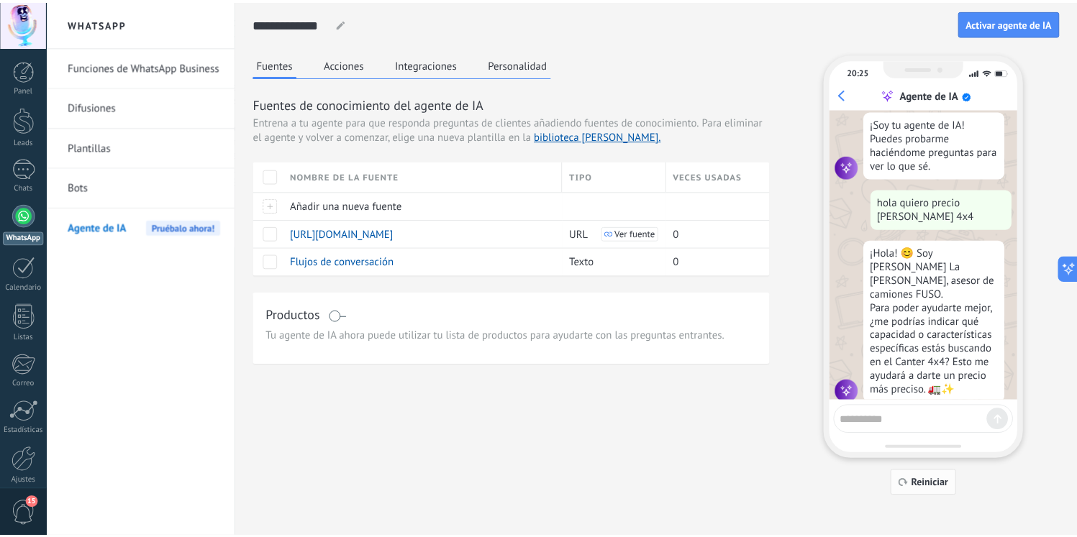
scroll to position [0, 0]
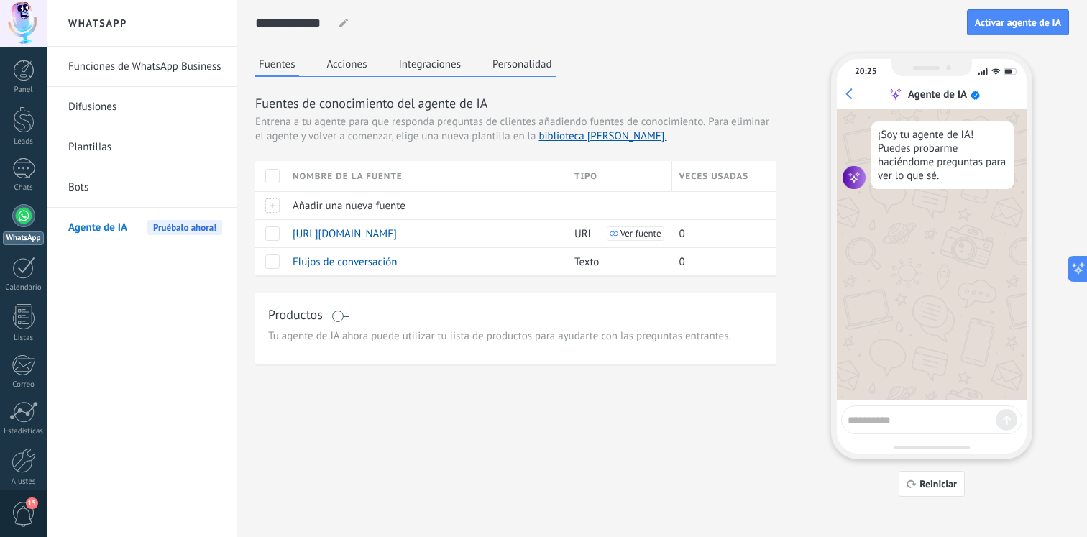
click at [913, 405] on div "20:25 Agente de IA ¡Soy tu agente de IA! Puedes probarme haciéndome preguntas p…" at bounding box center [931, 256] width 201 height 406
click at [485, 65] on div "Fuentes Acciones Integraciones Personalidad" at bounding box center [405, 65] width 301 height 24
click at [501, 64] on button "Personalidad" at bounding box center [522, 64] width 67 height 22
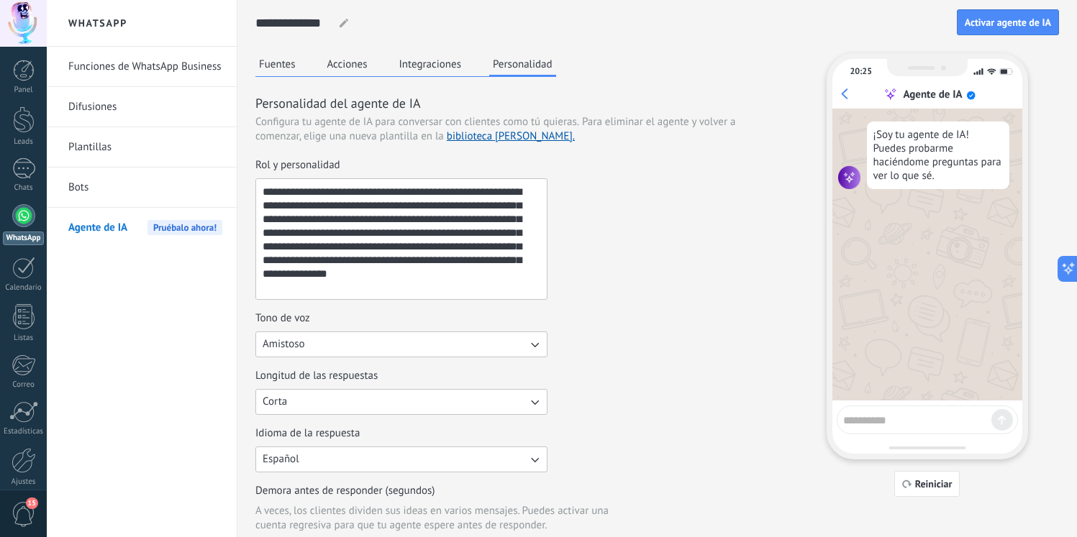
click at [452, 65] on button "Integraciones" at bounding box center [431, 64] width 70 height 22
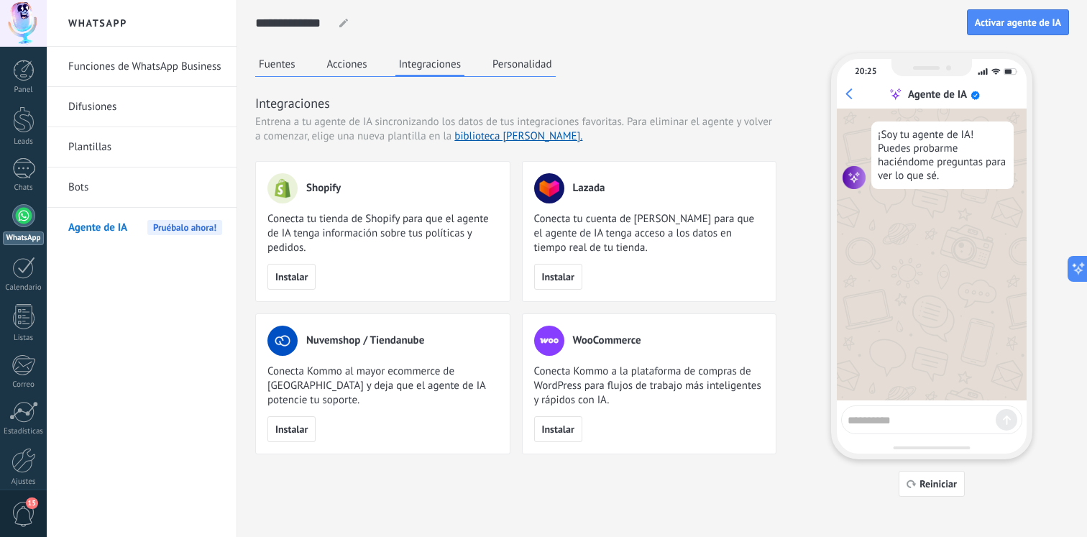
click at [372, 63] on div "Fuentes Acciones Integraciones Personalidad" at bounding box center [405, 65] width 301 height 24
click at [363, 63] on button "Acciones" at bounding box center [347, 64] width 47 height 22
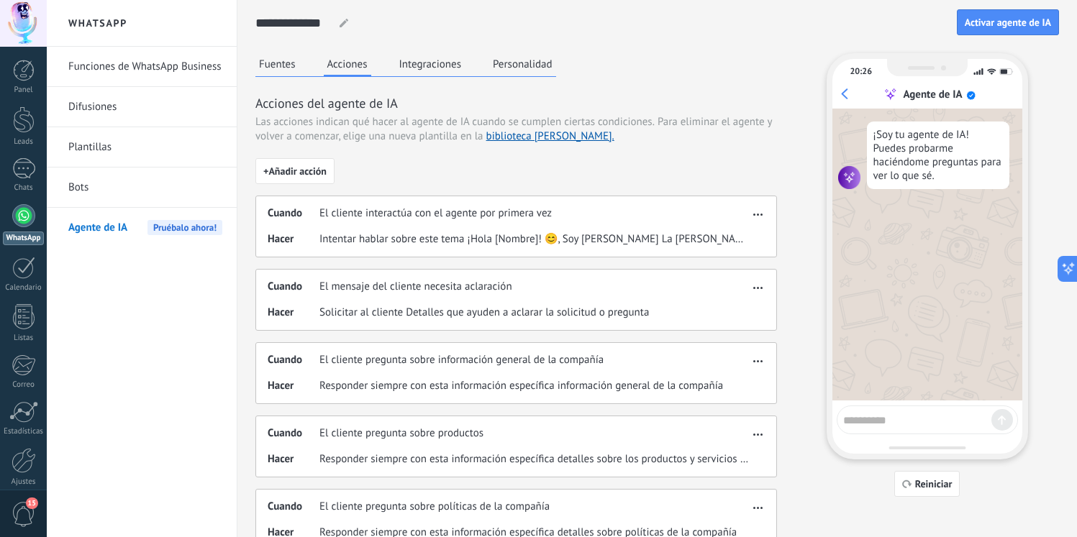
click at [288, 53] on button "Fuentes" at bounding box center [277, 64] width 44 height 22
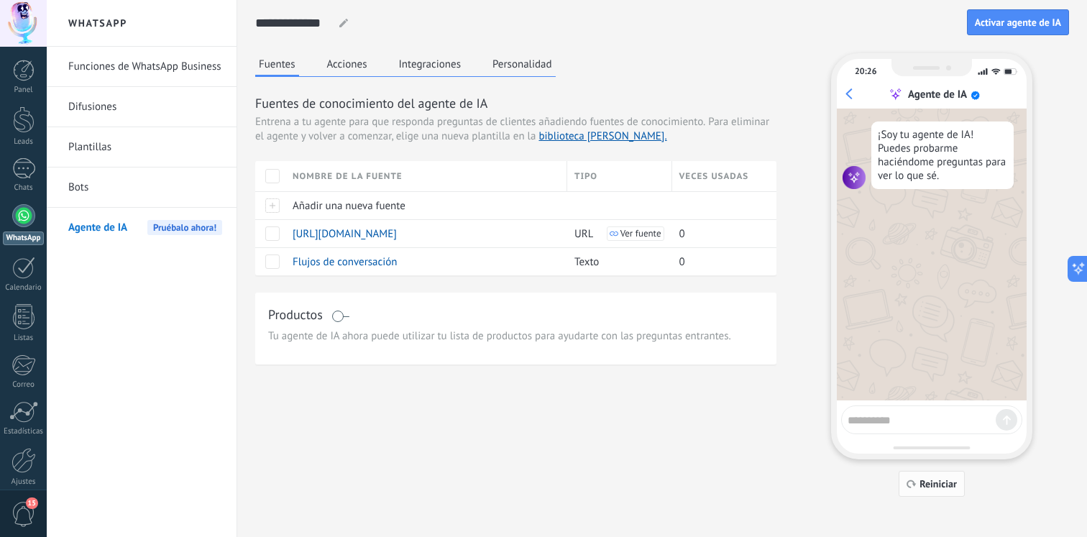
click at [916, 475] on button "Reiniciar" at bounding box center [932, 484] width 66 height 26
click at [895, 420] on textarea at bounding box center [922, 418] width 148 height 18
click at [383, 263] on span "Flujos de conversación" at bounding box center [345, 262] width 105 height 14
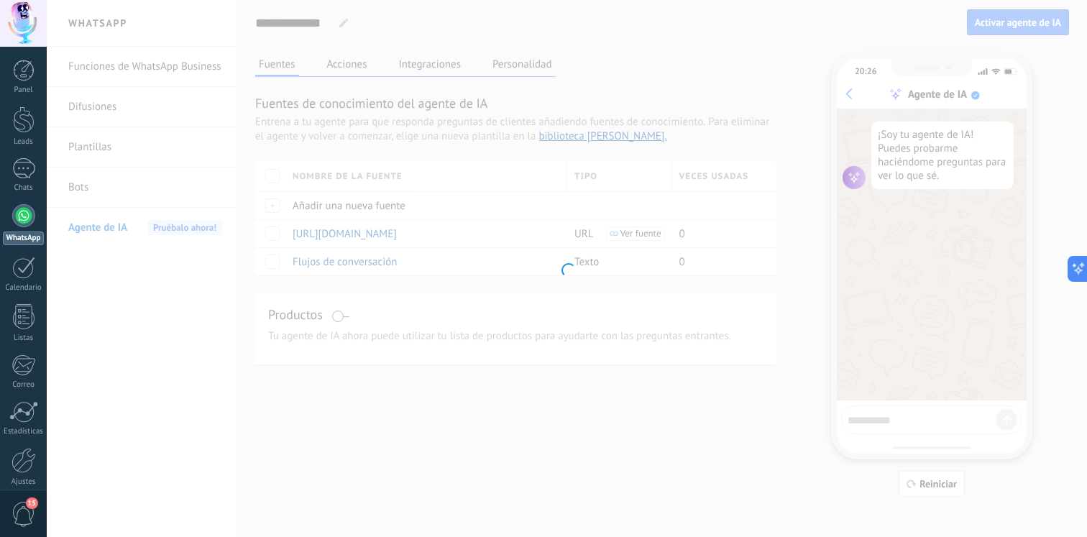
type input "**********"
type textarea "**********"
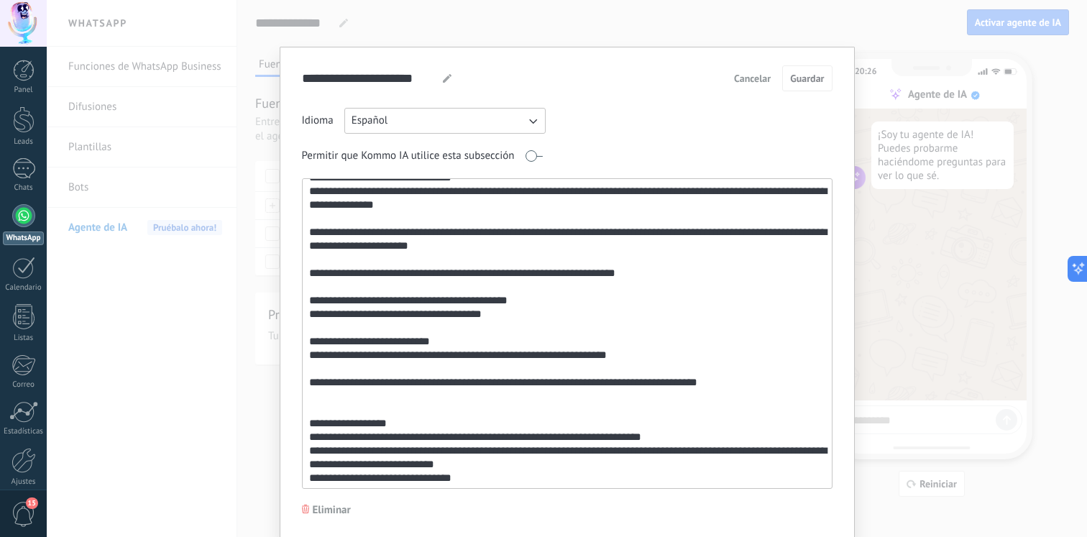
scroll to position [29, 0]
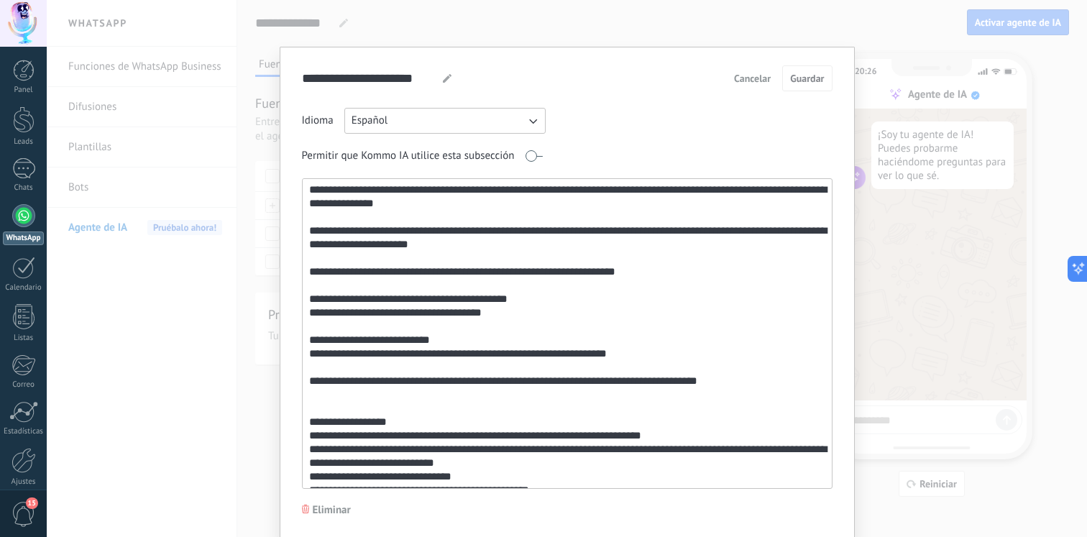
drag, startPoint x: 595, startPoint y: 236, endPoint x: 693, endPoint y: 229, distance: 98.1
click at [693, 229] on textarea at bounding box center [566, 333] width 526 height 309
click at [914, 324] on div "**********" at bounding box center [567, 268] width 1041 height 537
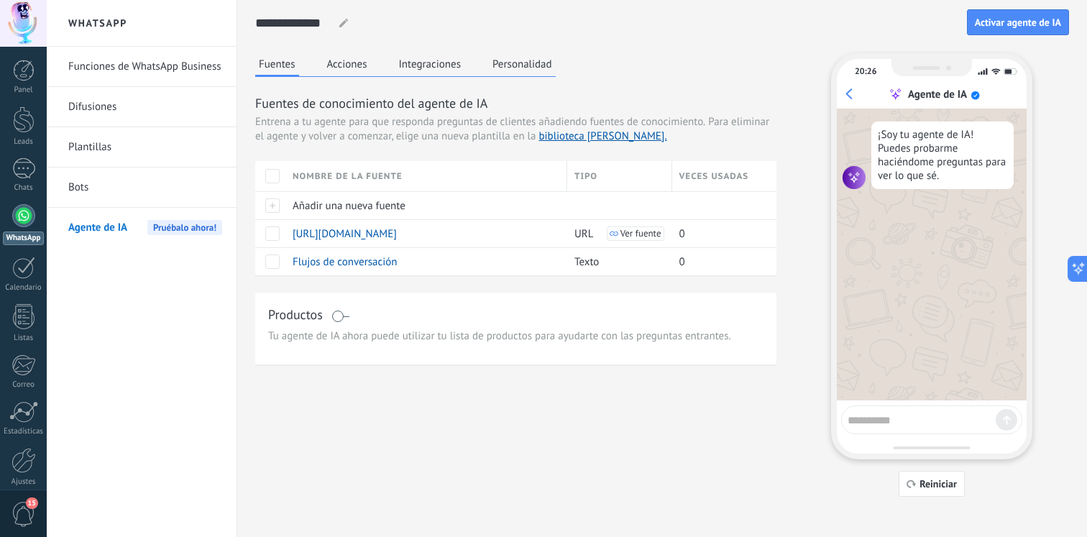
click at [910, 410] on textarea at bounding box center [922, 418] width 148 height 18
type textarea "****"
paste textarea "**********"
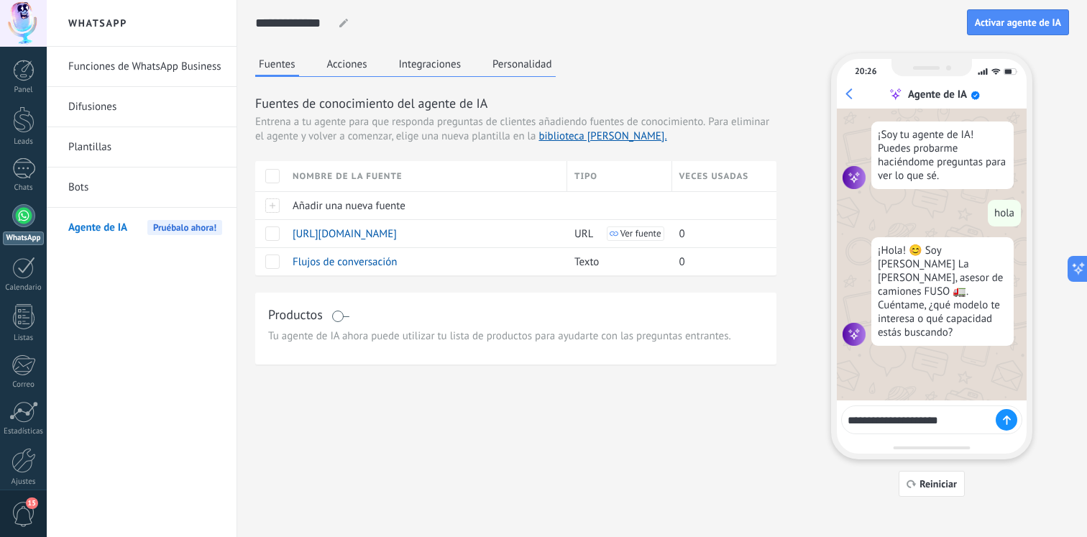
type textarea "**********"
click at [1009, 419] on use at bounding box center [1006, 420] width 6 height 8
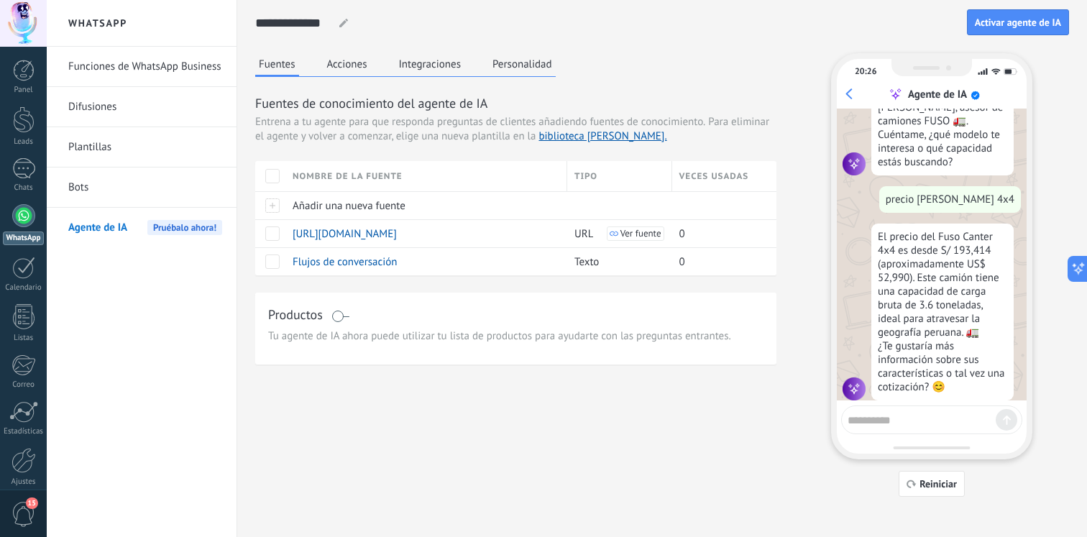
scroll to position [171, 0]
click at [941, 412] on textarea at bounding box center [922, 418] width 148 height 18
type textarea "**"
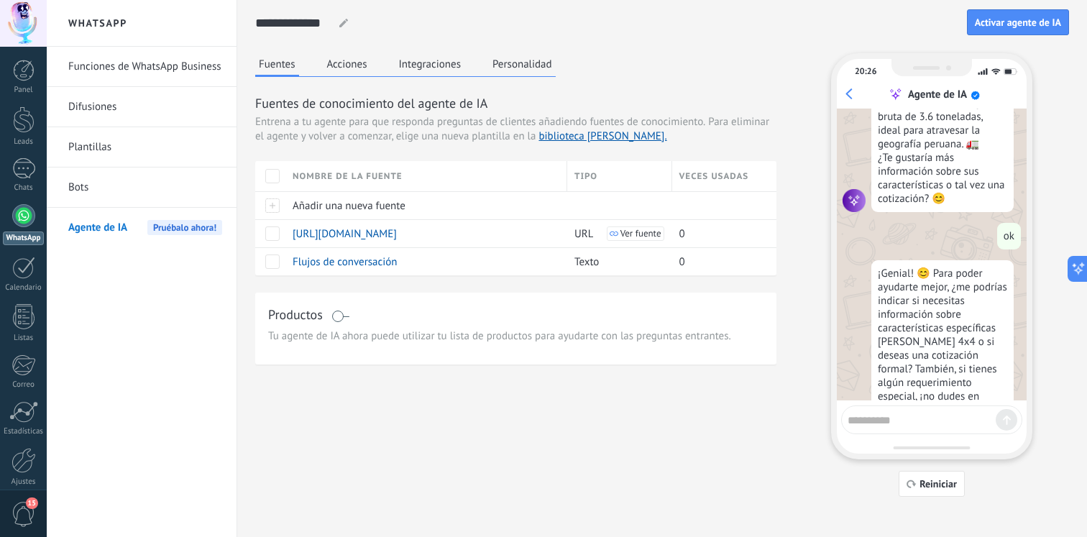
scroll to position [373, 0]
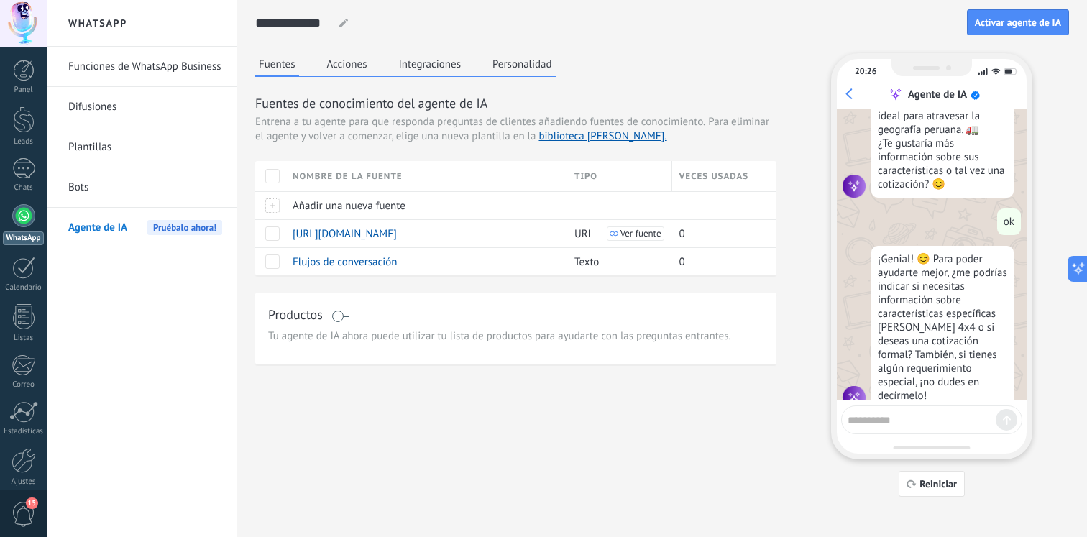
click at [900, 415] on textarea at bounding box center [922, 418] width 148 height 18
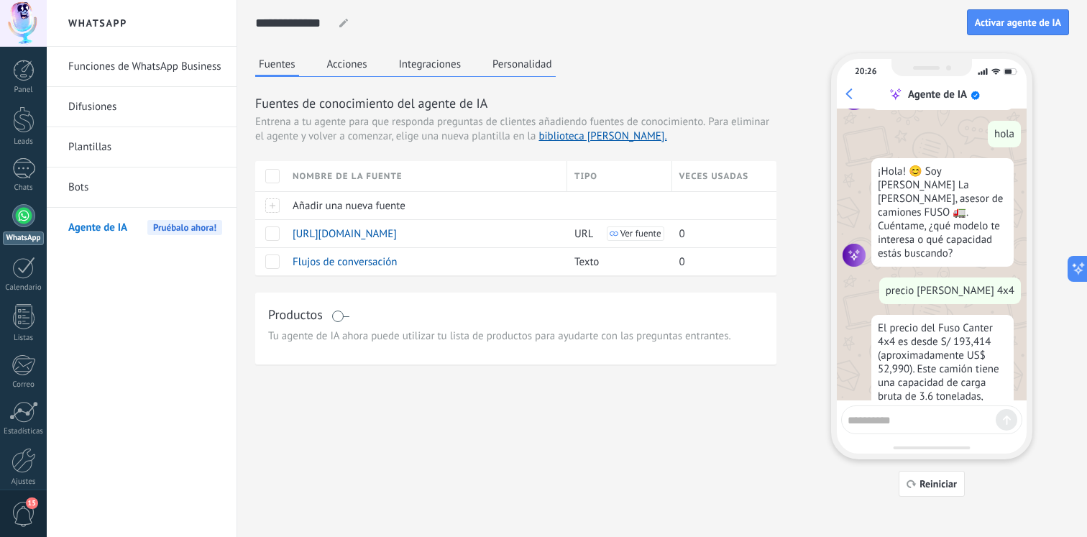
scroll to position [0, 0]
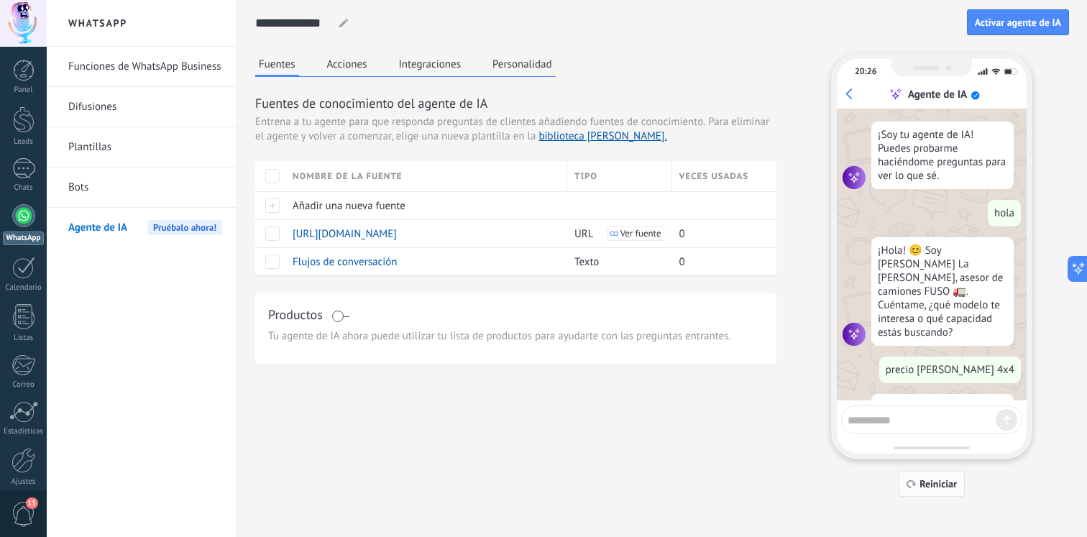
click at [938, 487] on span "Reiniciar" at bounding box center [938, 484] width 37 height 10
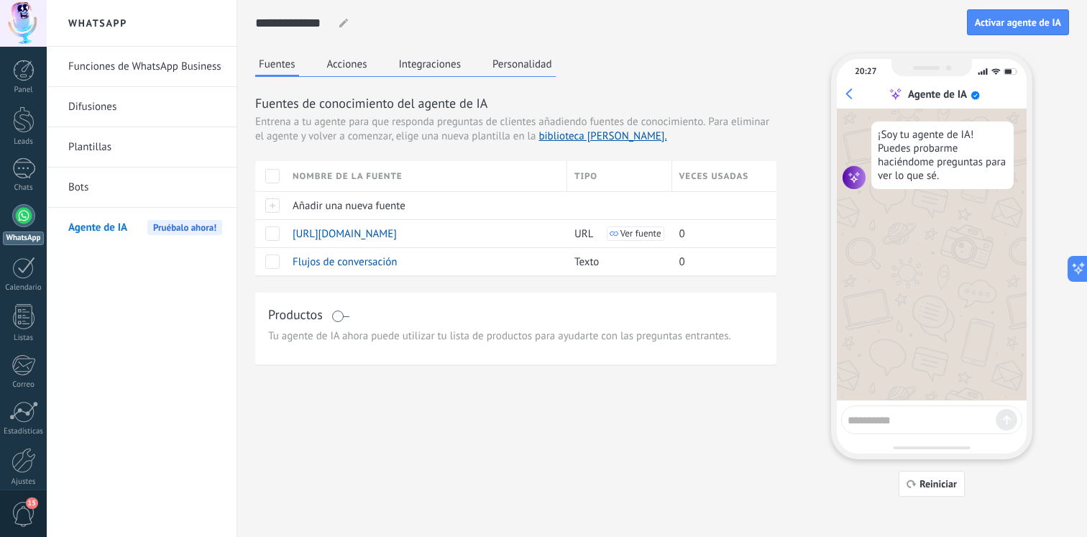
click at [922, 430] on div at bounding box center [931, 420] width 181 height 29
click at [928, 424] on textarea at bounding box center [922, 418] width 148 height 18
type textarea "****"
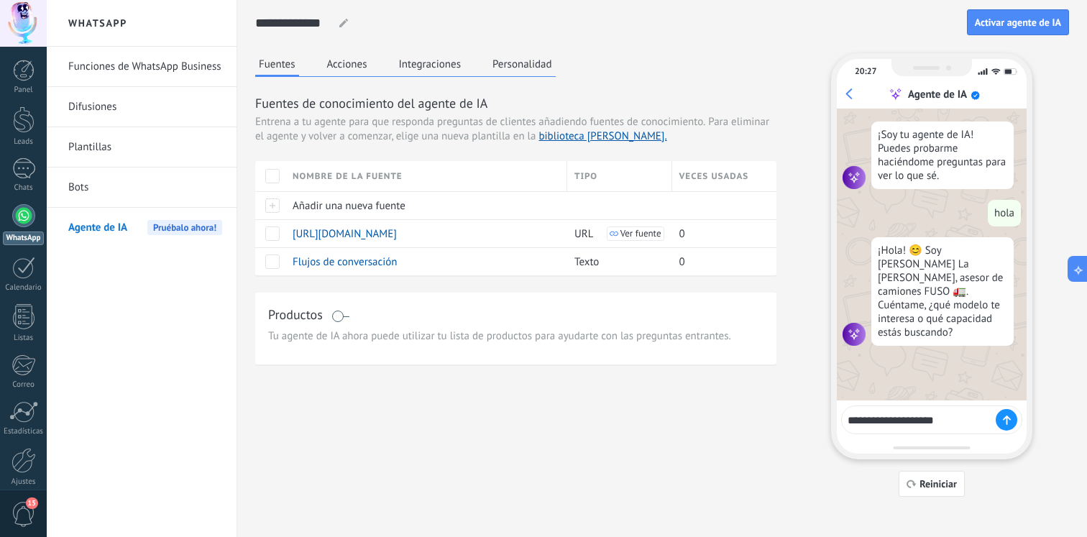
type textarea "**********"
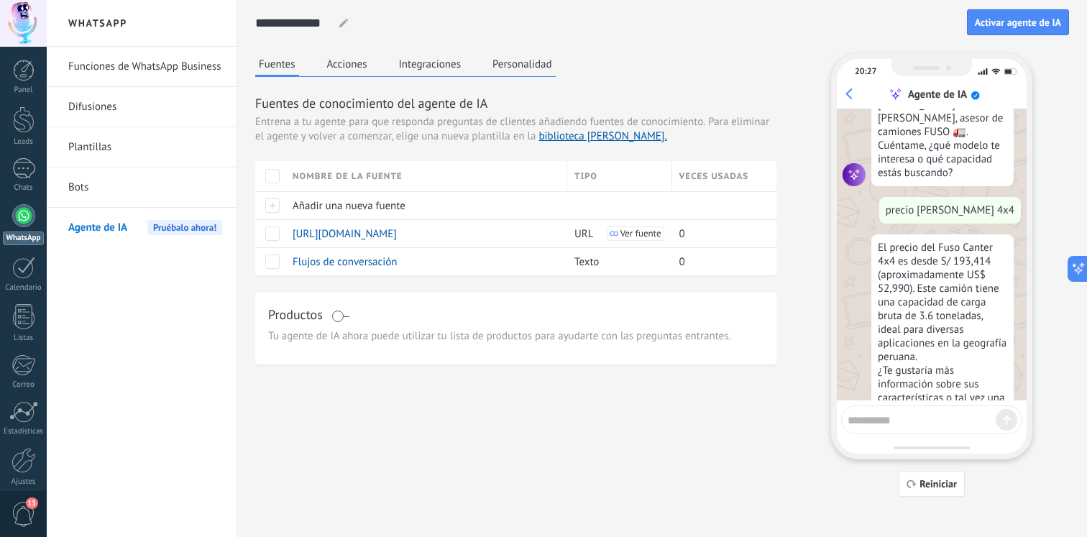
scroll to position [185, 0]
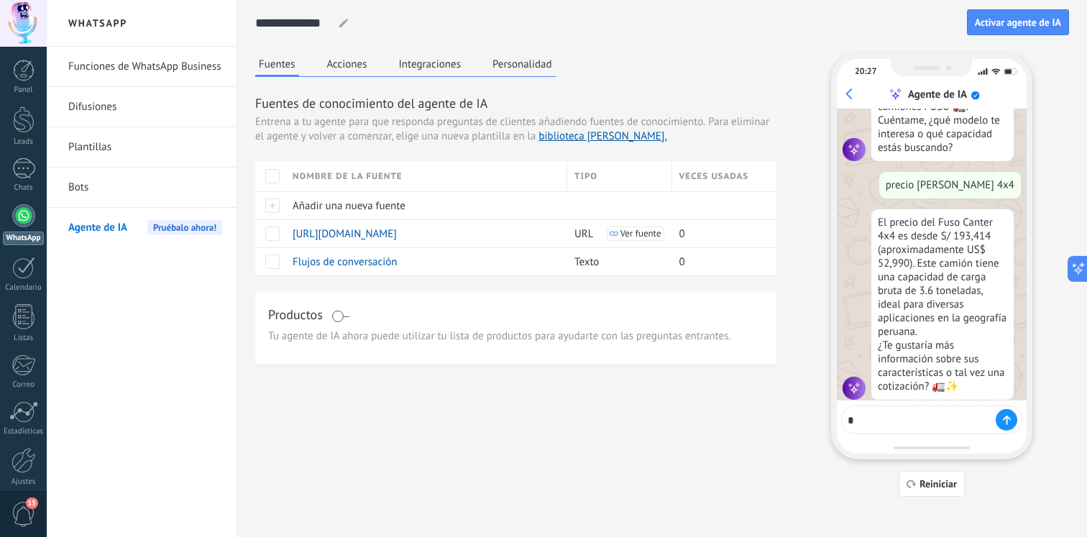
type textarea "**"
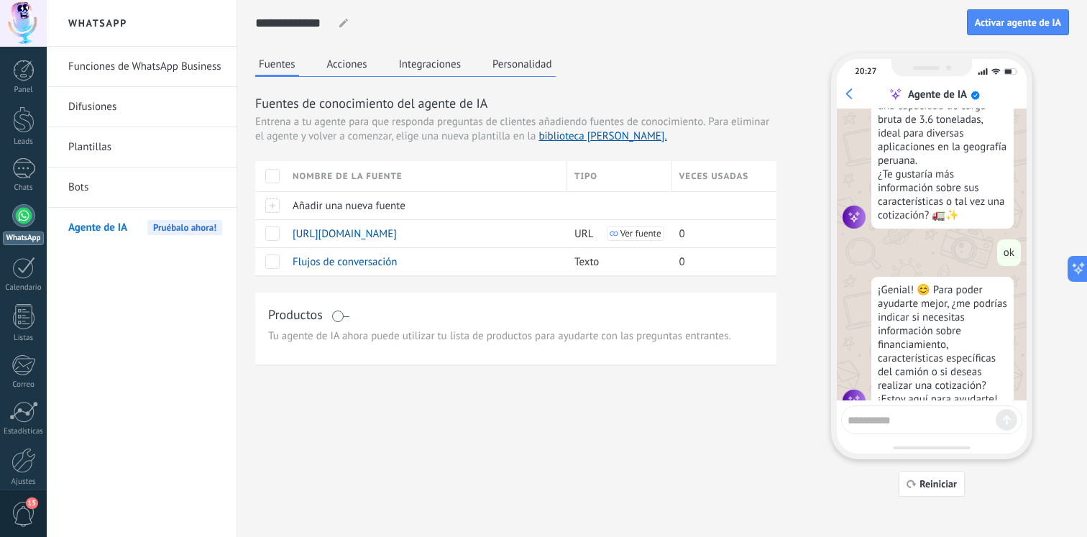
scroll to position [373, 0]
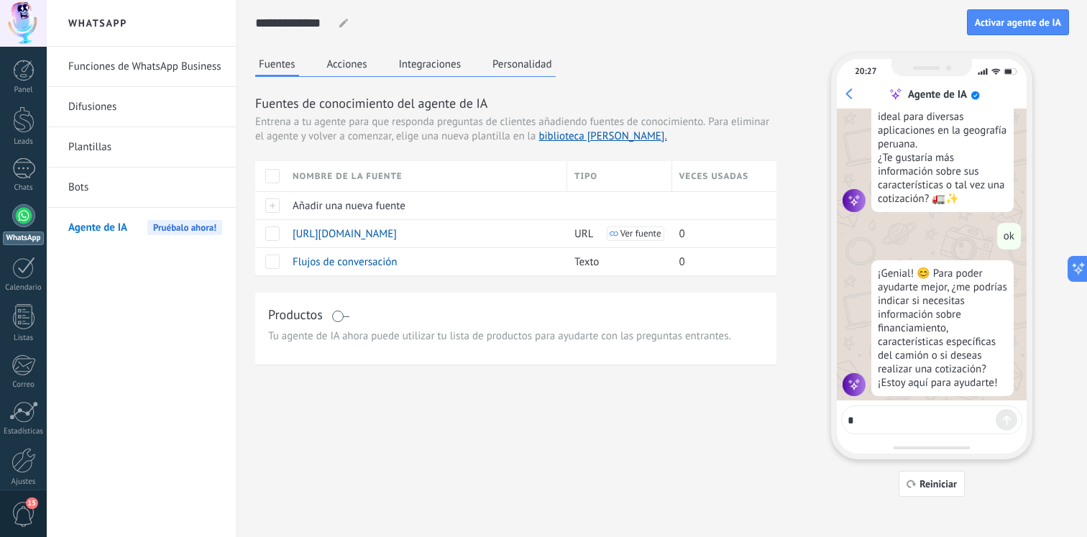
type textarea "**"
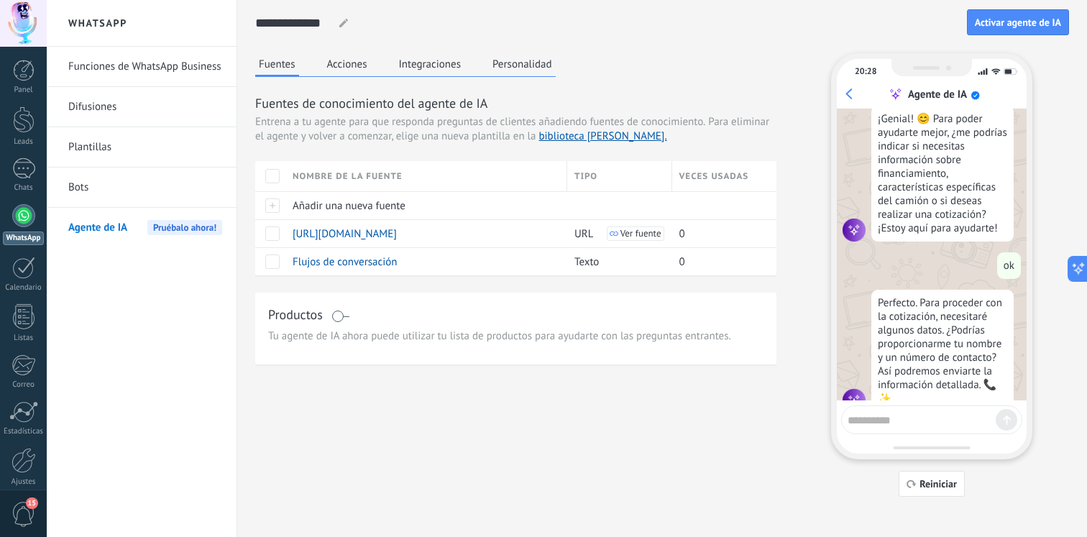
scroll to position [533, 0]
click at [339, 68] on button "Acciones" at bounding box center [347, 64] width 47 height 22
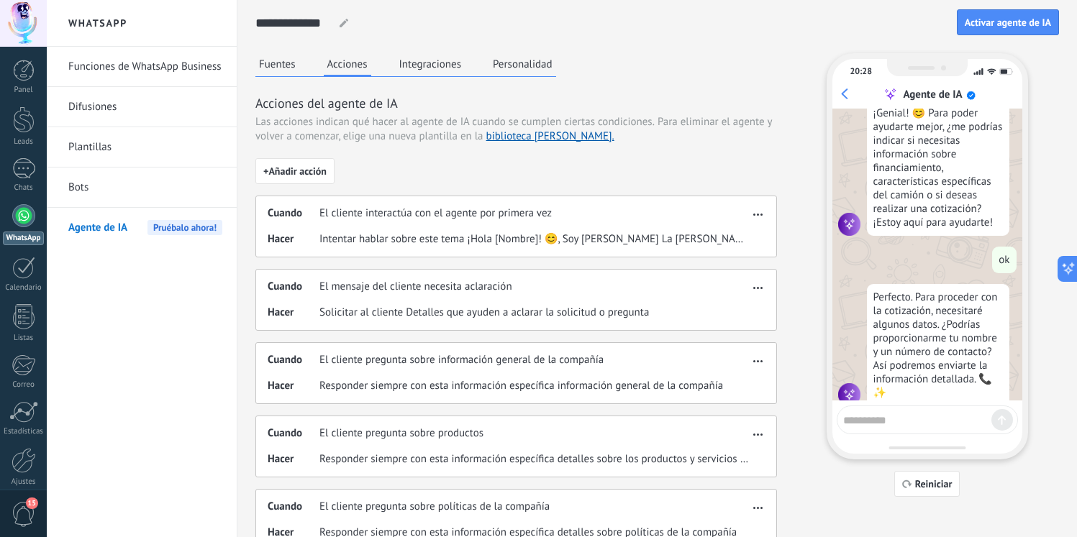
click at [303, 151] on div "Acciones del agente de IA Las acciones indican qué hacer al agente de IA cuando…" at bounding box center [515, 469] width 521 height 750
click at [303, 158] on button "+ Añadir acción" at bounding box center [294, 171] width 79 height 26
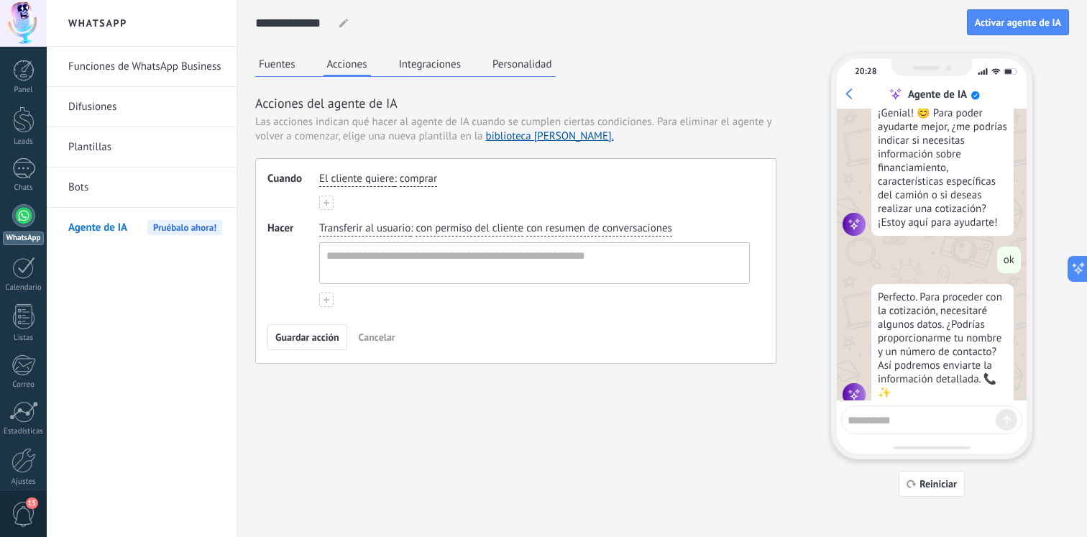
click at [536, 58] on button "Personalidad" at bounding box center [522, 64] width 67 height 22
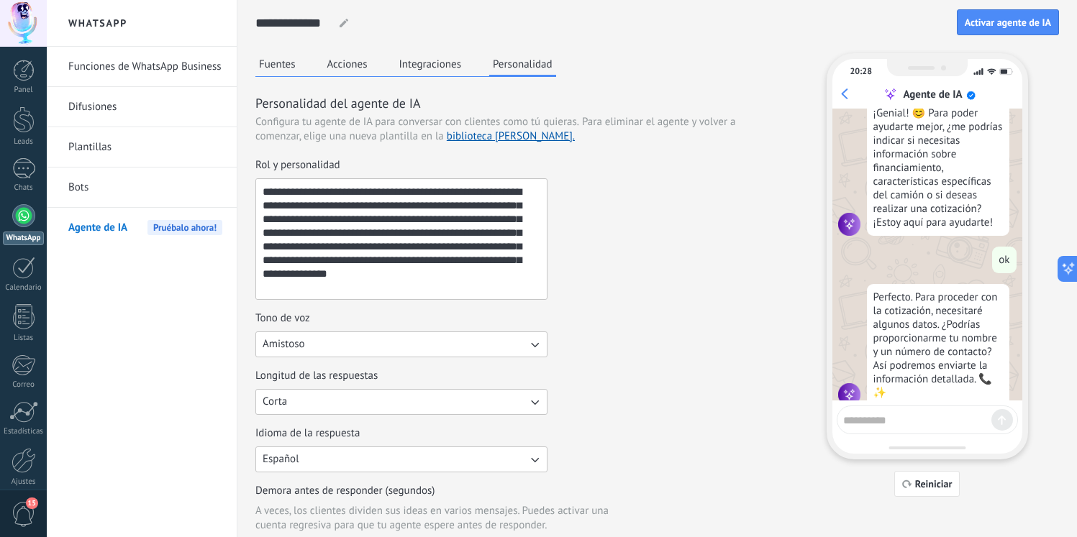
click at [444, 72] on button "Integraciones" at bounding box center [431, 64] width 70 height 22
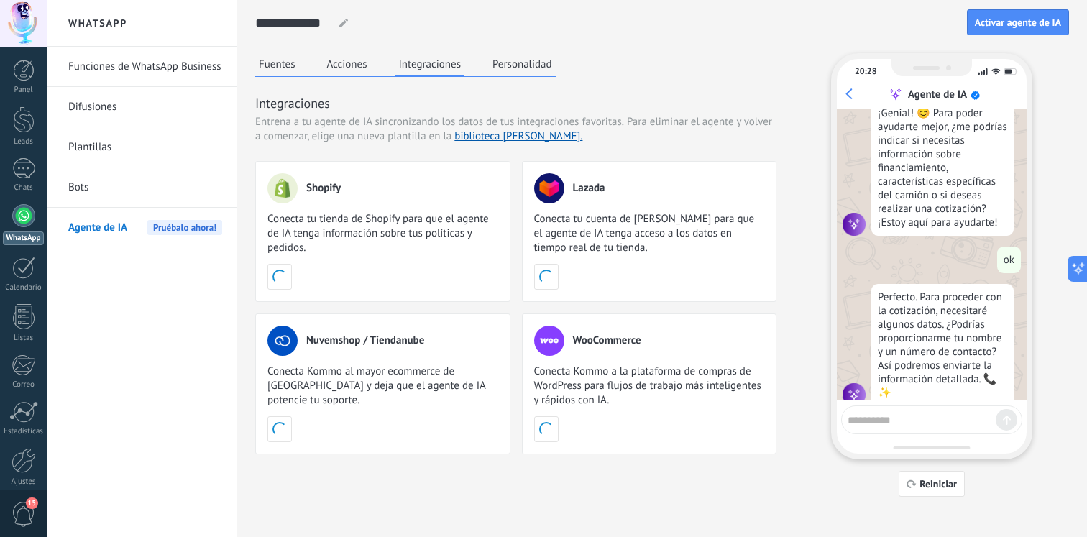
click at [369, 69] on button "Acciones" at bounding box center [347, 64] width 47 height 22
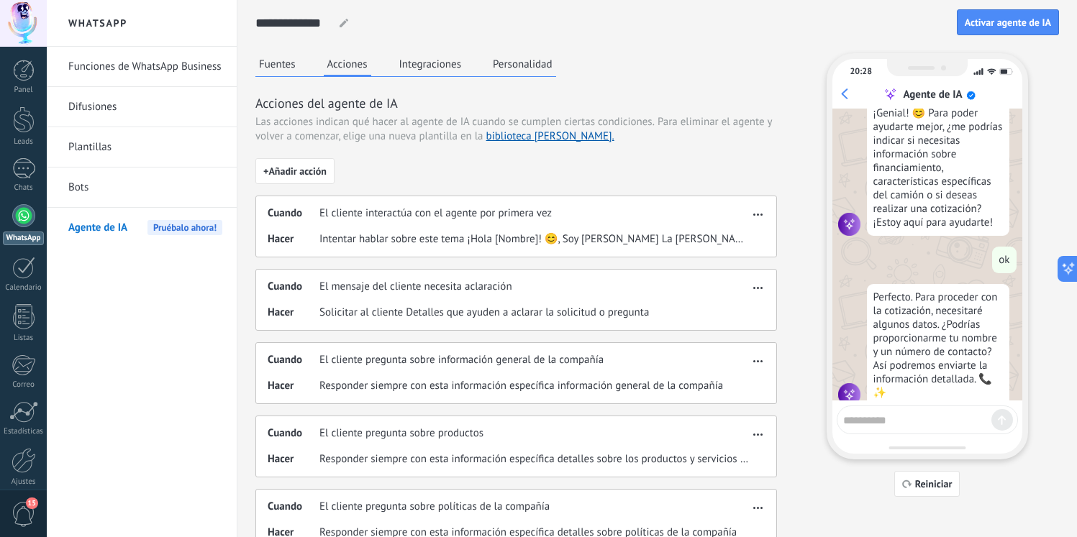
click at [270, 203] on div "Cuando El cliente interactúa con el agente por primera vez Hacer Intentar habla…" at bounding box center [515, 227] width 521 height 62
click at [286, 190] on div "+ Añadir acción Cuando El cliente interactúa con el agente por primera vez Hace…" at bounding box center [515, 501] width 521 height 686
click at [302, 174] on span "+ Añadir acción" at bounding box center [294, 171] width 63 height 10
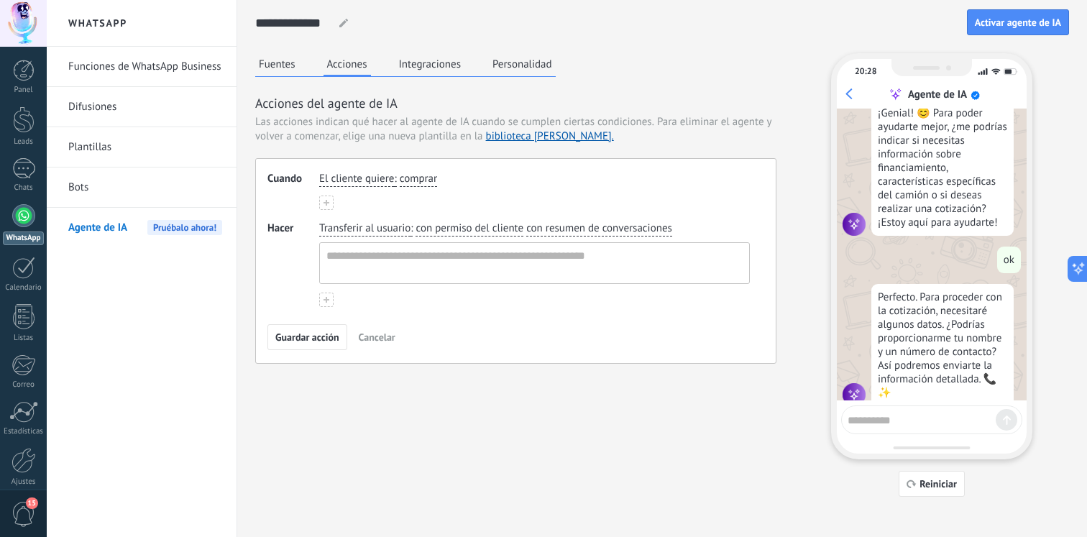
click at [423, 181] on span "comprar" at bounding box center [418, 179] width 37 height 14
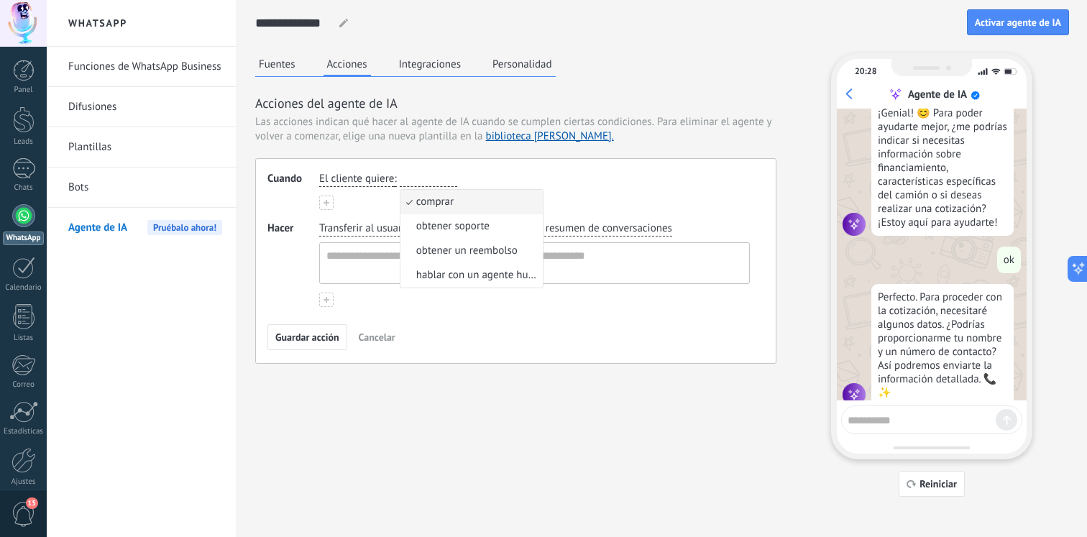
click at [377, 180] on span "El cliente quiere" at bounding box center [356, 179] width 75 height 14
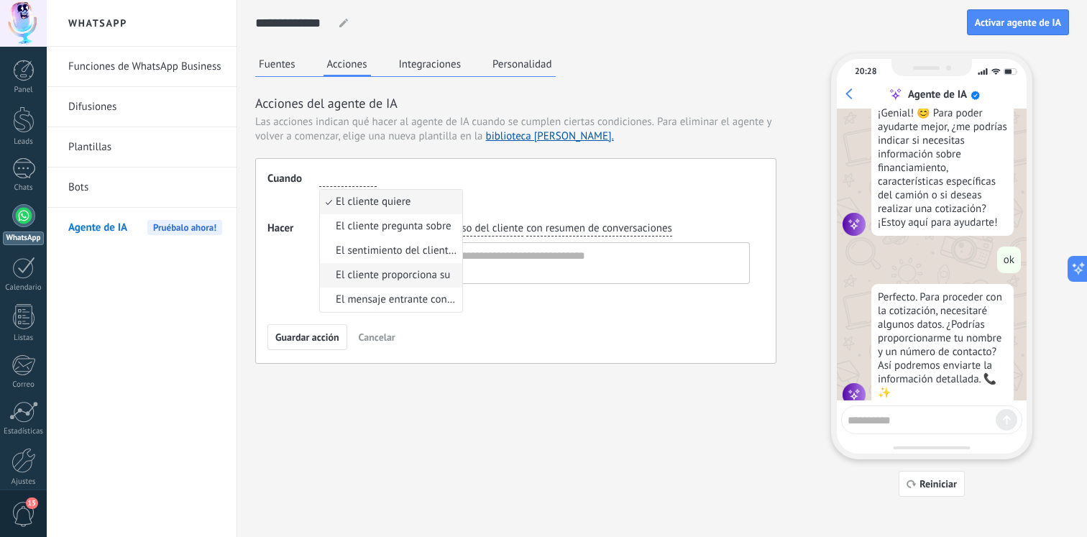
click at [428, 269] on span "El cliente proporciona su" at bounding box center [393, 275] width 114 height 14
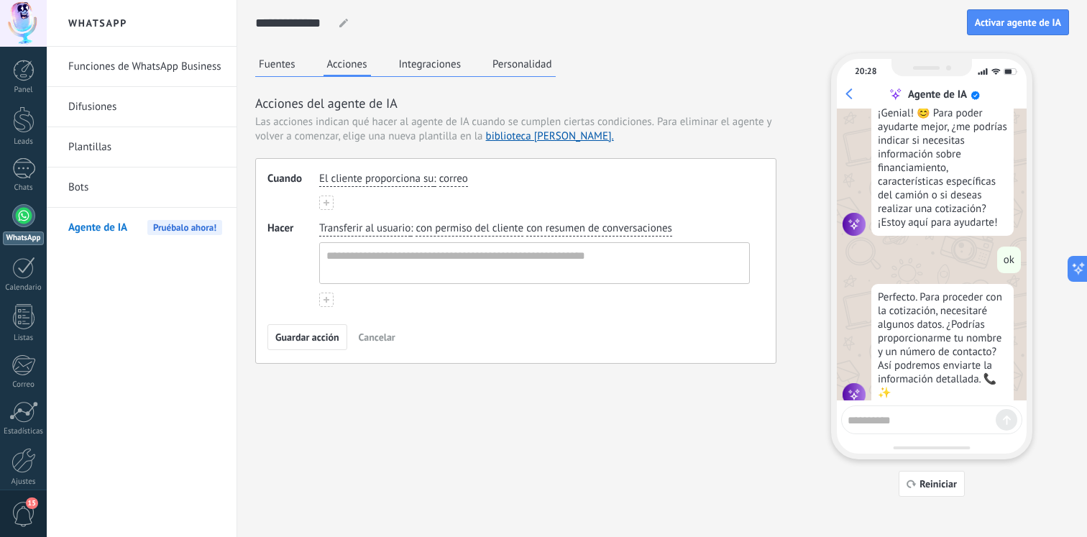
click at [457, 180] on span "correo" at bounding box center [453, 179] width 29 height 14
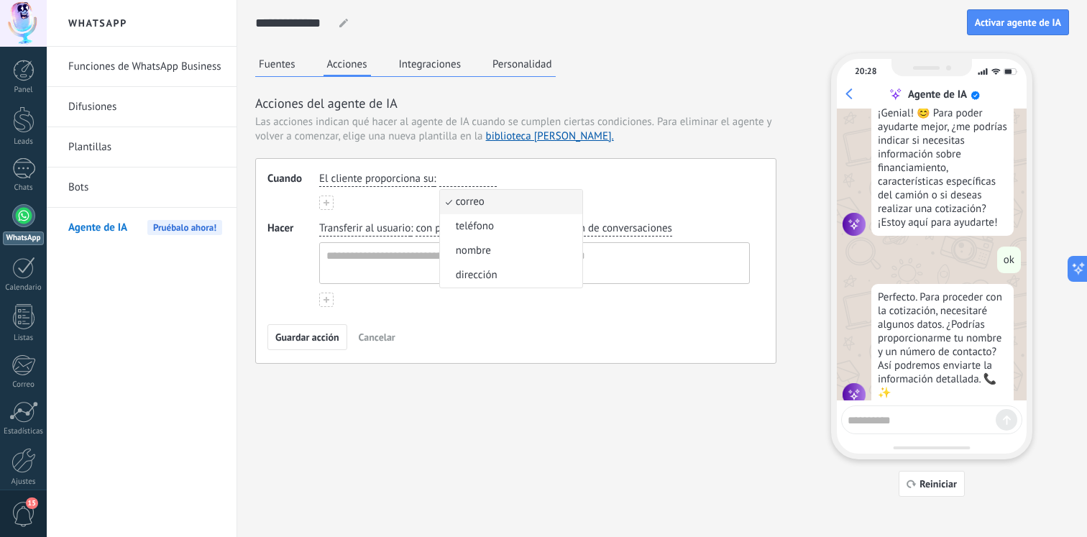
click at [394, 173] on span "El cliente proporciona su" at bounding box center [376, 179] width 114 height 14
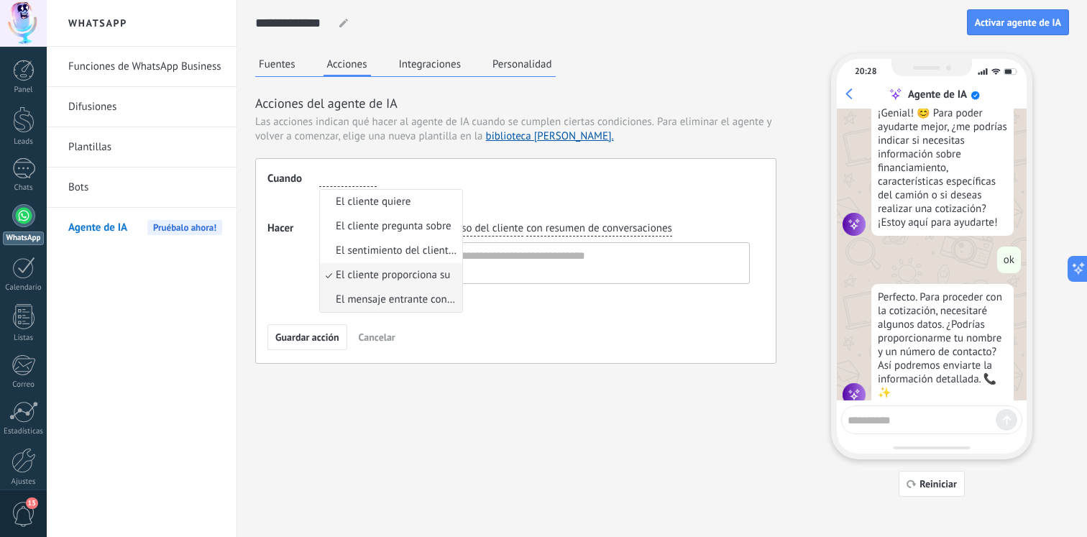
click at [393, 301] on span "El mensaje entrante contiene" at bounding box center [397, 300] width 122 height 14
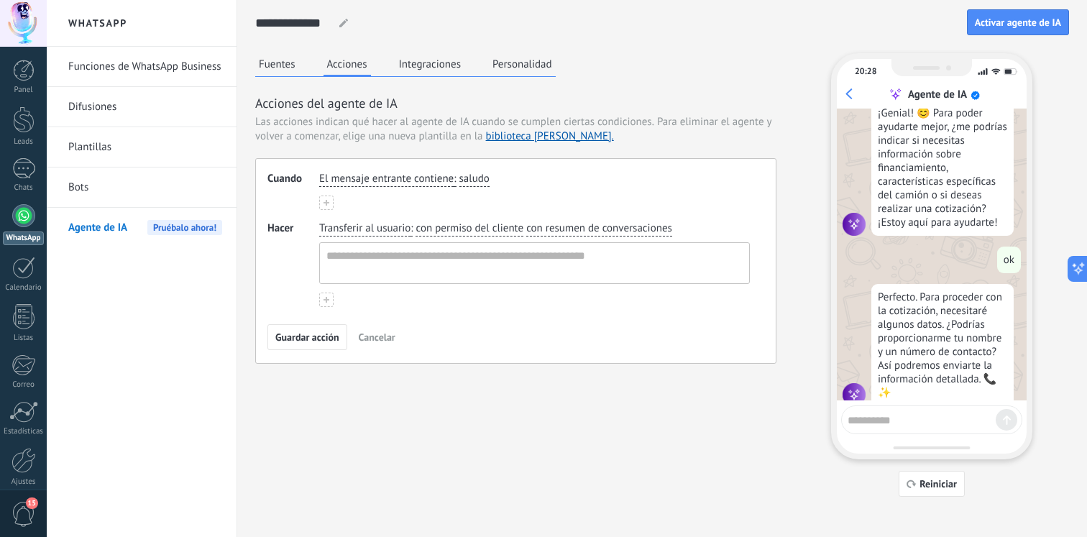
click at [467, 178] on span "saludo" at bounding box center [475, 179] width 30 height 14
click at [476, 196] on span "saludo" at bounding box center [491, 202] width 30 height 14
click at [322, 203] on button at bounding box center [326, 203] width 14 height 14
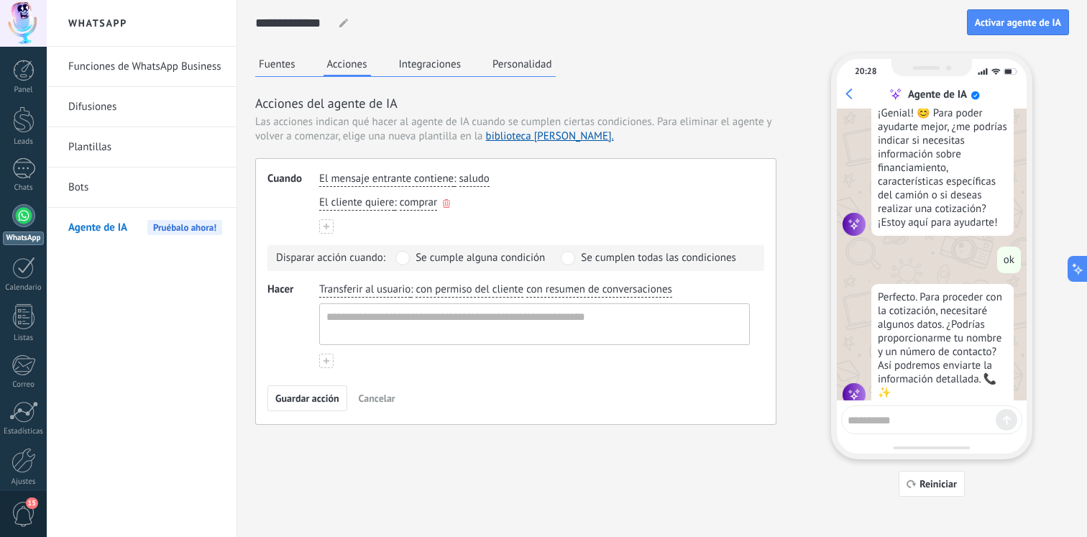
click at [419, 200] on span "comprar" at bounding box center [418, 203] width 37 height 14
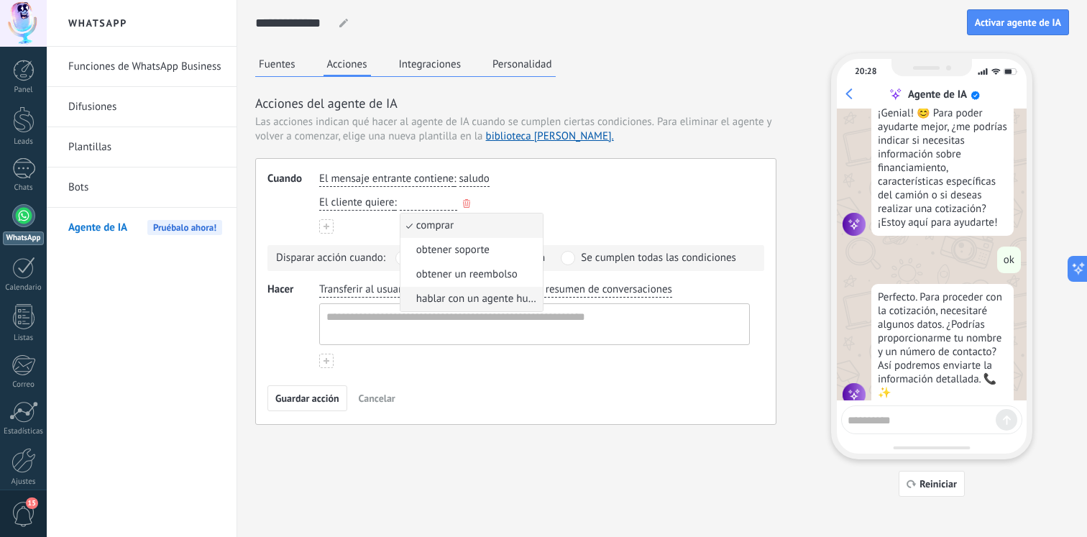
click at [462, 298] on span "hablar con un agente humano" at bounding box center [477, 299] width 122 height 14
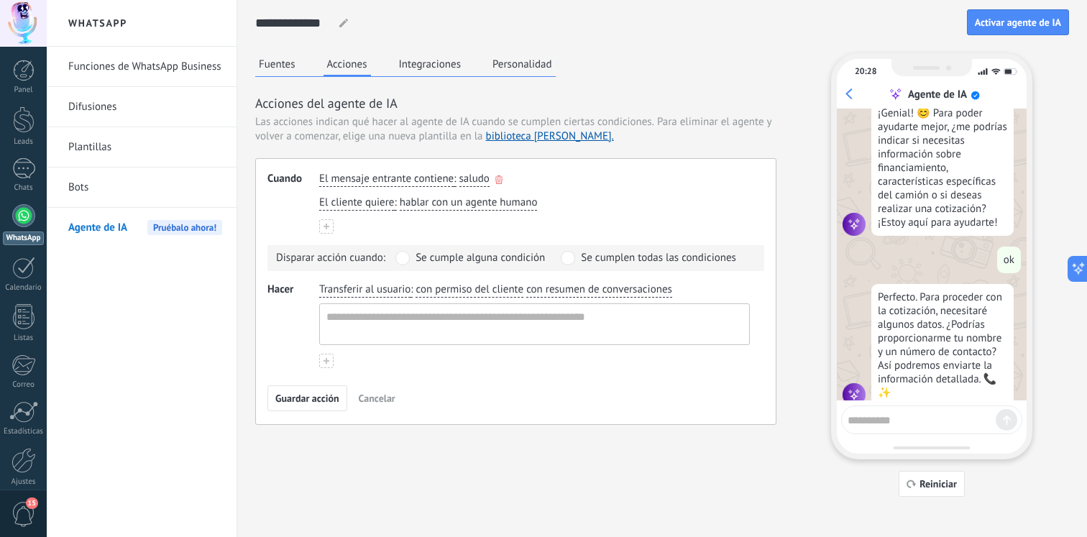
click at [498, 182] on use "button" at bounding box center [498, 179] width 7 height 9
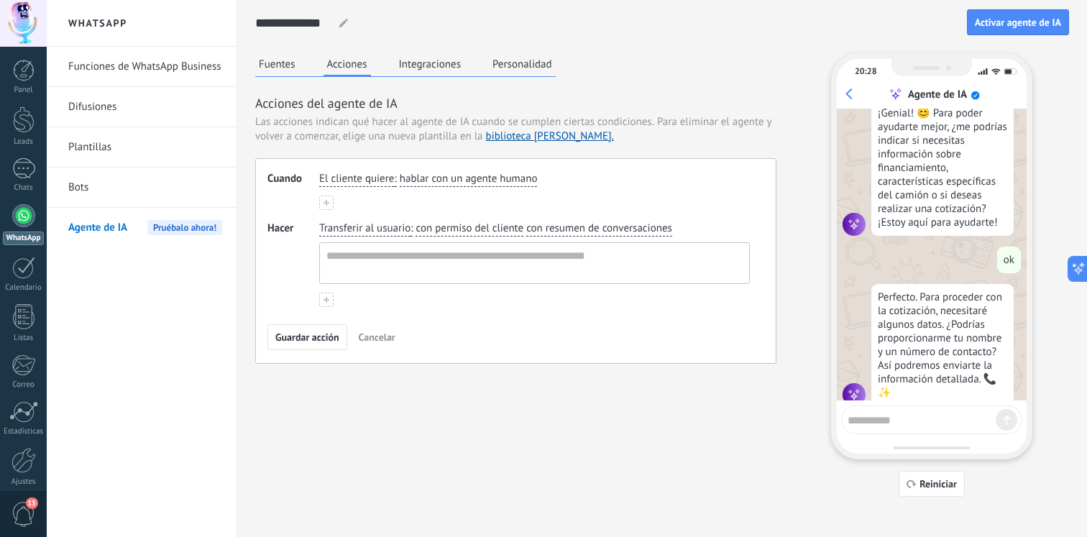
click at [538, 181] on div "El cliente quiere : hablar con un agente humano" at bounding box center [534, 179] width 437 height 21
click at [525, 181] on span "hablar con un agente humano" at bounding box center [469, 179] width 138 height 14
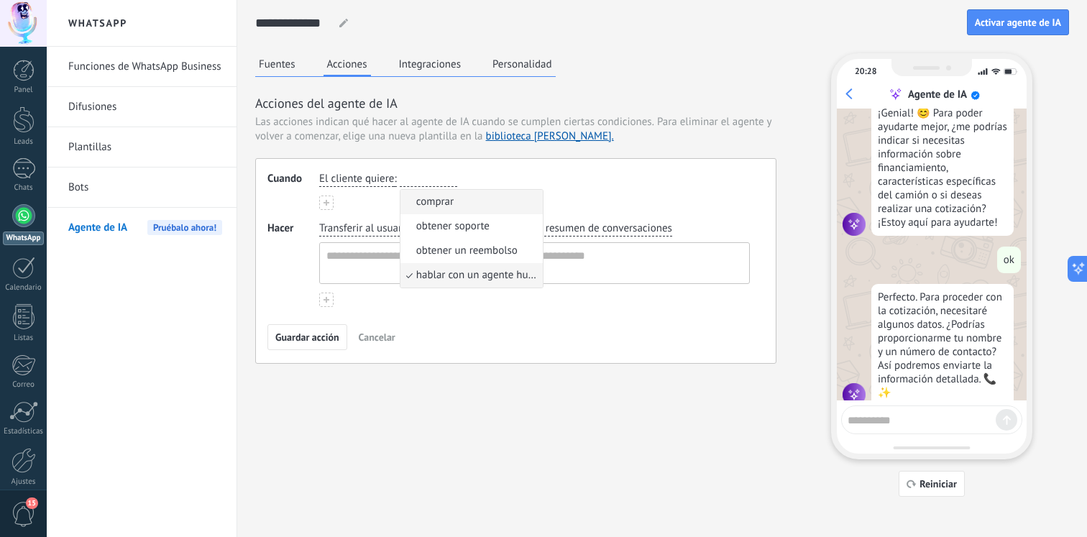
click at [452, 205] on span "comprar" at bounding box center [434, 202] width 37 height 14
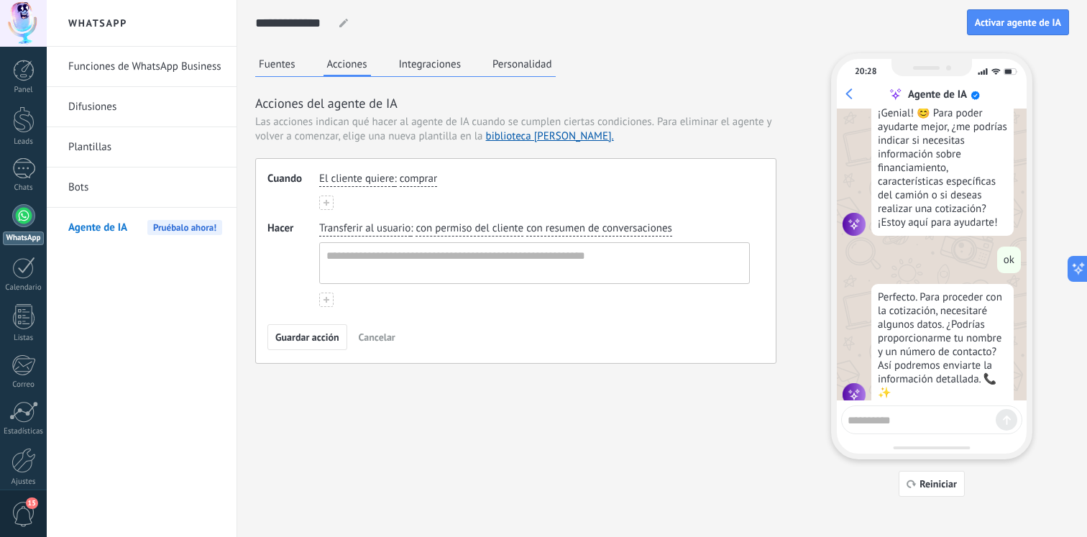
click at [401, 231] on span "Transferir al usuario" at bounding box center [364, 228] width 91 height 14
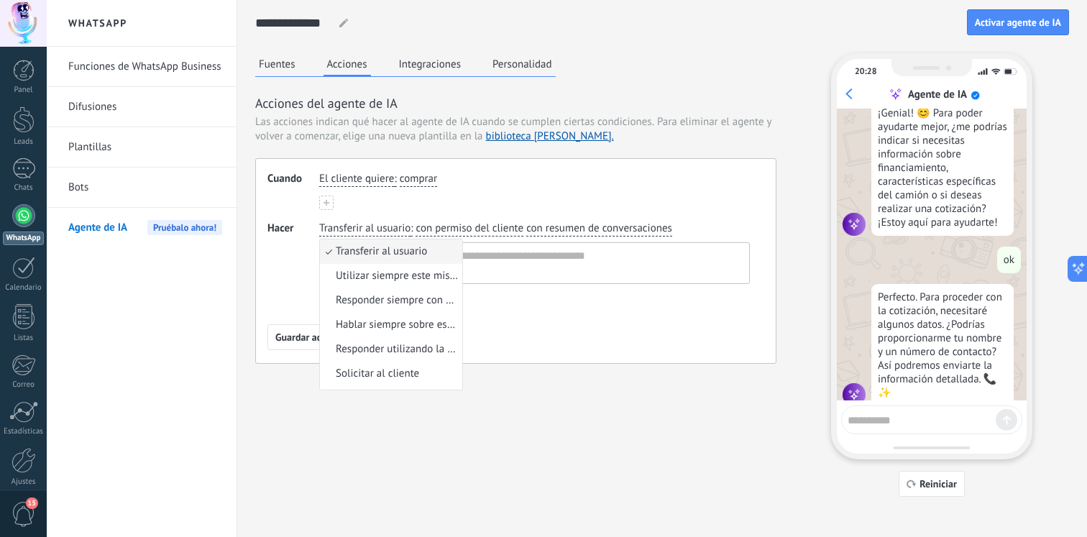
click at [518, 235] on span "con permiso del cliente" at bounding box center [470, 228] width 108 height 14
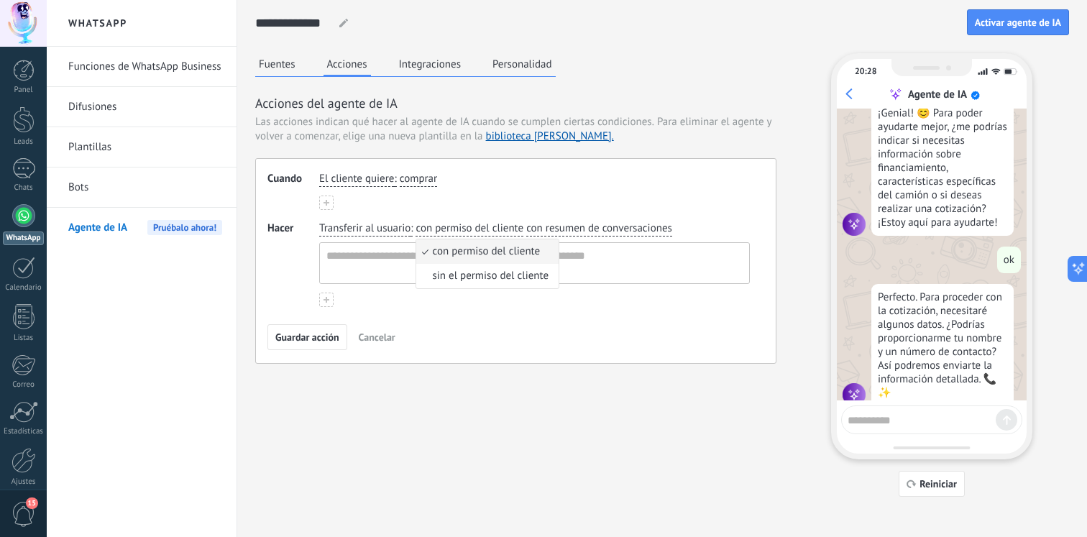
click at [529, 232] on span "con resumen de conversaciones" at bounding box center [599, 228] width 146 height 14
click at [576, 224] on span "con resumen de conversaciones" at bounding box center [599, 228] width 146 height 14
click at [380, 235] on span "Transferir al usuario" at bounding box center [364, 228] width 91 height 14
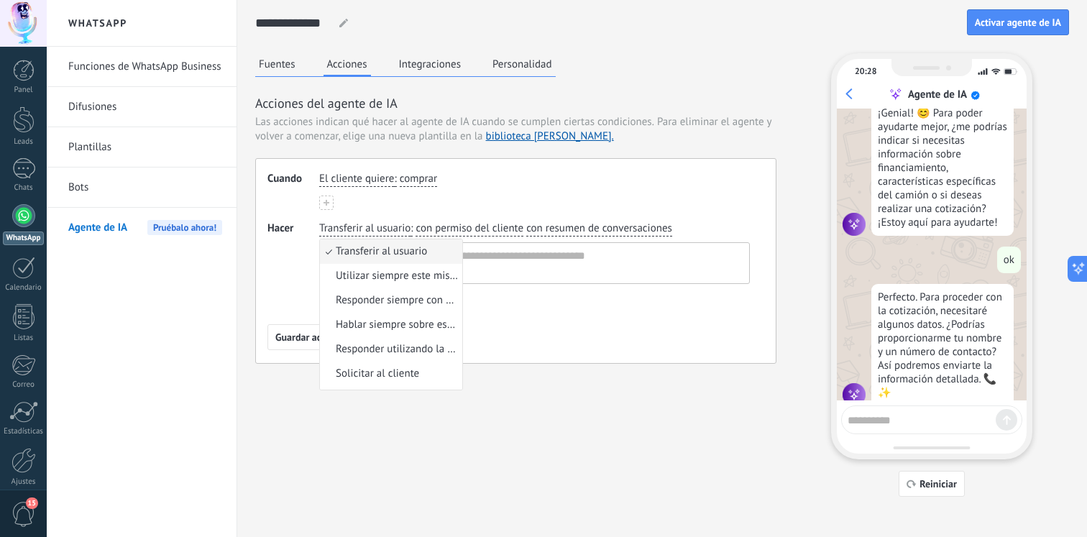
click at [457, 224] on span "con permiso del cliente" at bounding box center [470, 228] width 108 height 14
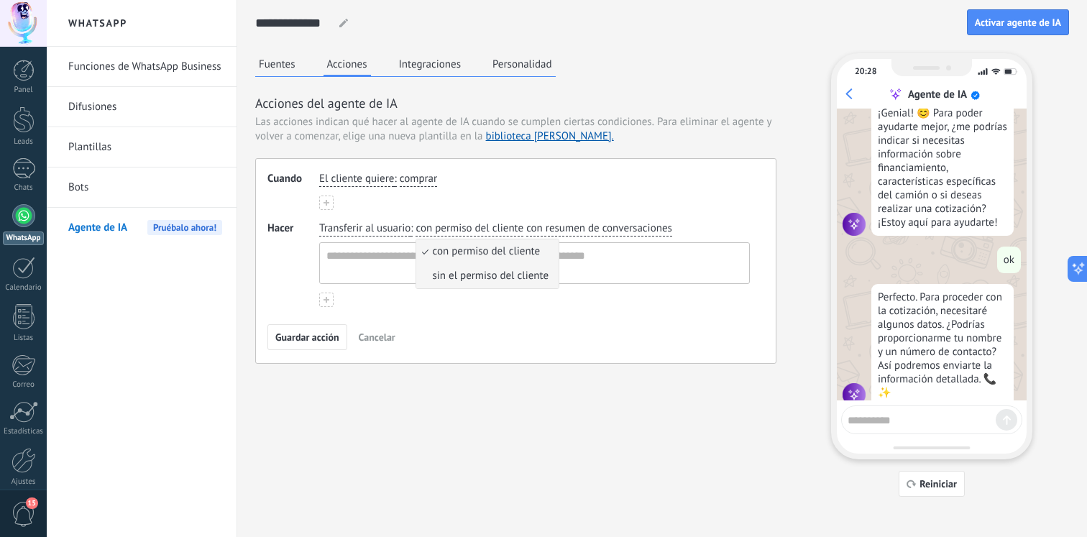
click at [462, 270] on span "sin el permiso del cliente" at bounding box center [490, 276] width 116 height 14
click at [590, 221] on span "con resumen de conversaciones" at bounding box center [608, 228] width 146 height 14
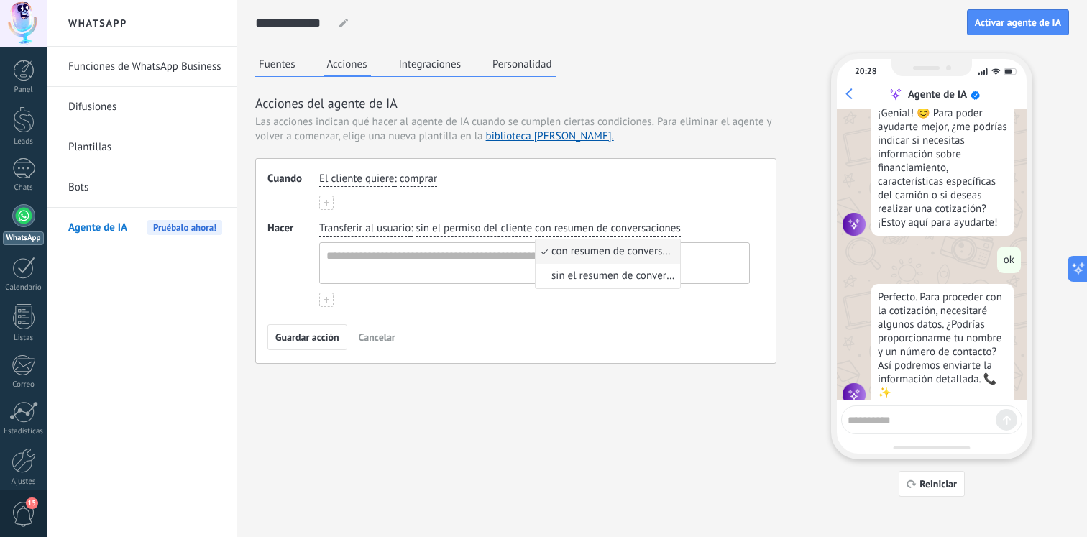
click at [576, 247] on span "con resumen de conversaciones" at bounding box center [614, 252] width 124 height 14
click at [529, 262] on textarea at bounding box center [533, 263] width 426 height 40
click at [575, 355] on div "Cuando El cliente quiere : comprar Hacer Transferir al usuario : sin el permiso…" at bounding box center [515, 261] width 521 height 206
click at [554, 268] on textarea at bounding box center [533, 263] width 426 height 40
click at [554, 296] on div "Transferir al usuario : sin el permiso del cliente con resumen de conversaciones" at bounding box center [534, 264] width 431 height 86
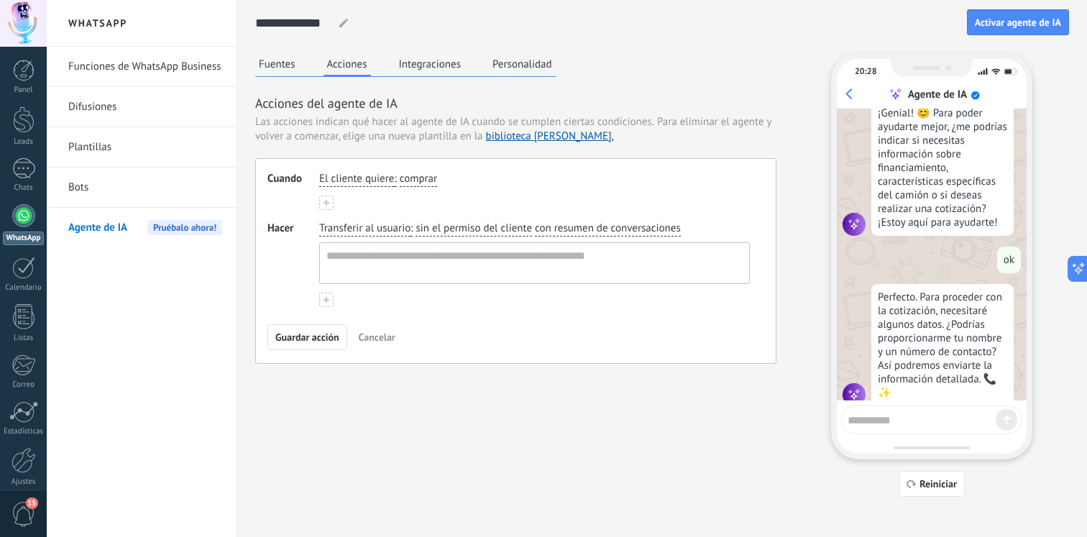
click at [327, 297] on icon at bounding box center [327, 300] width 6 height 6
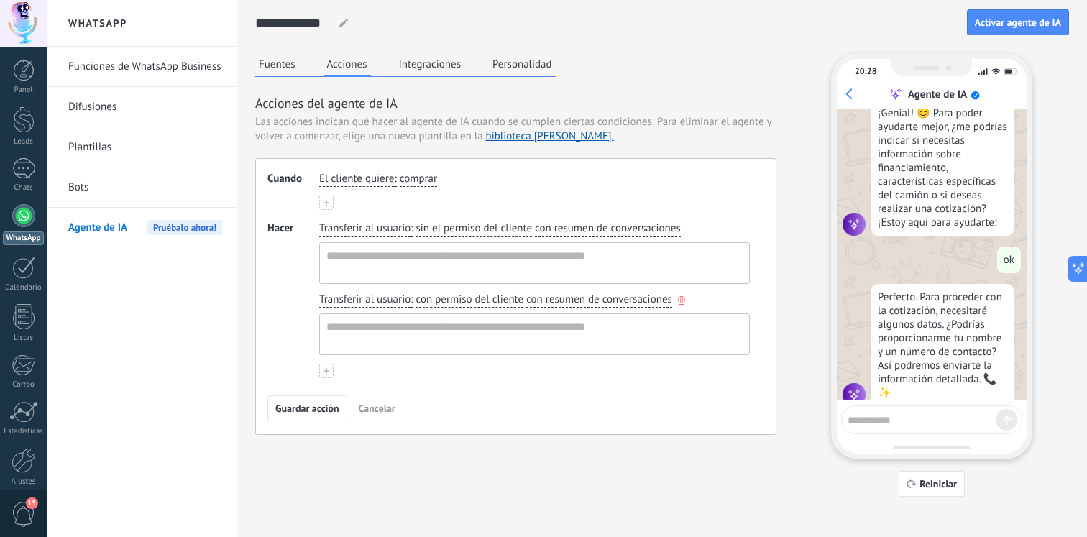
click at [357, 301] on span "Transferir al usuario" at bounding box center [364, 300] width 91 height 14
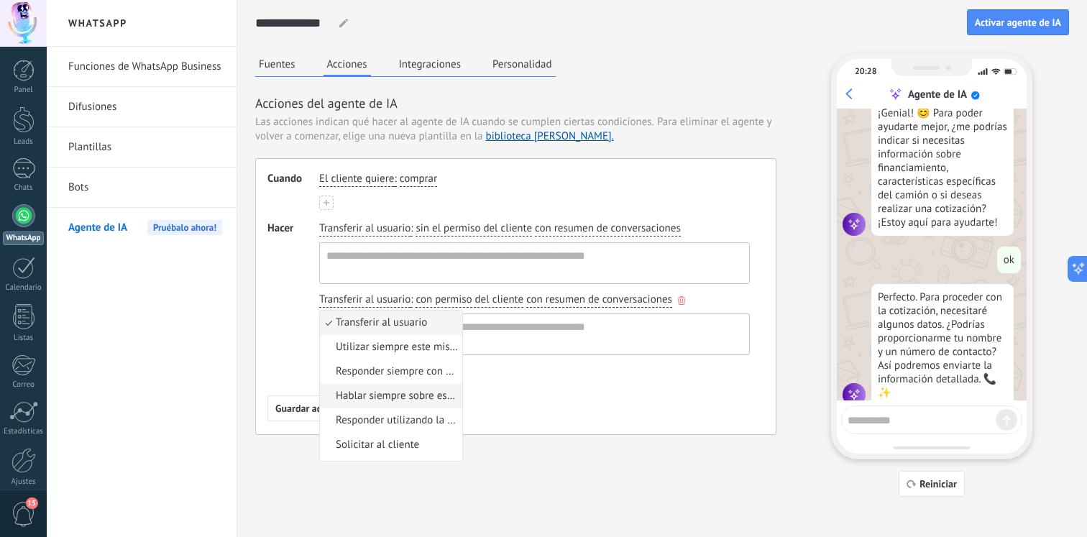
click at [391, 403] on span "Hablar siempre sobre este tema" at bounding box center [397, 396] width 122 height 14
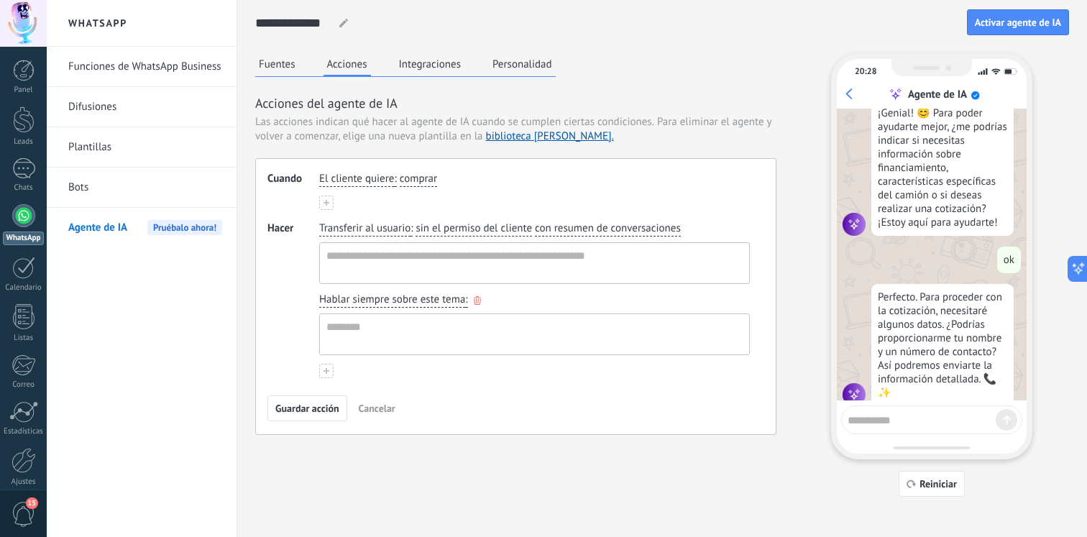
click at [448, 307] on button "Hablar siempre sobre este tema" at bounding box center [392, 300] width 146 height 15
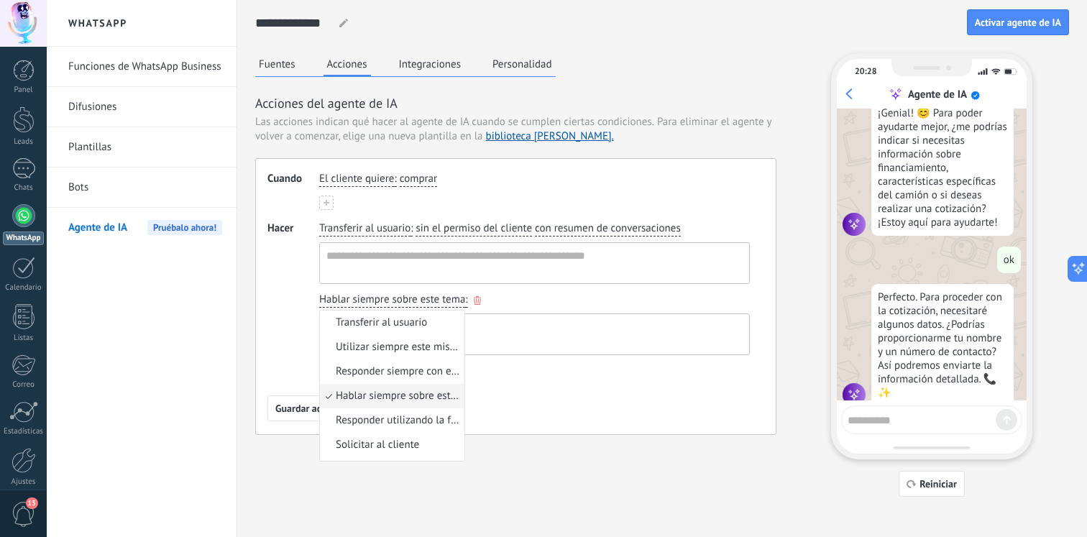
scroll to position [10, 0]
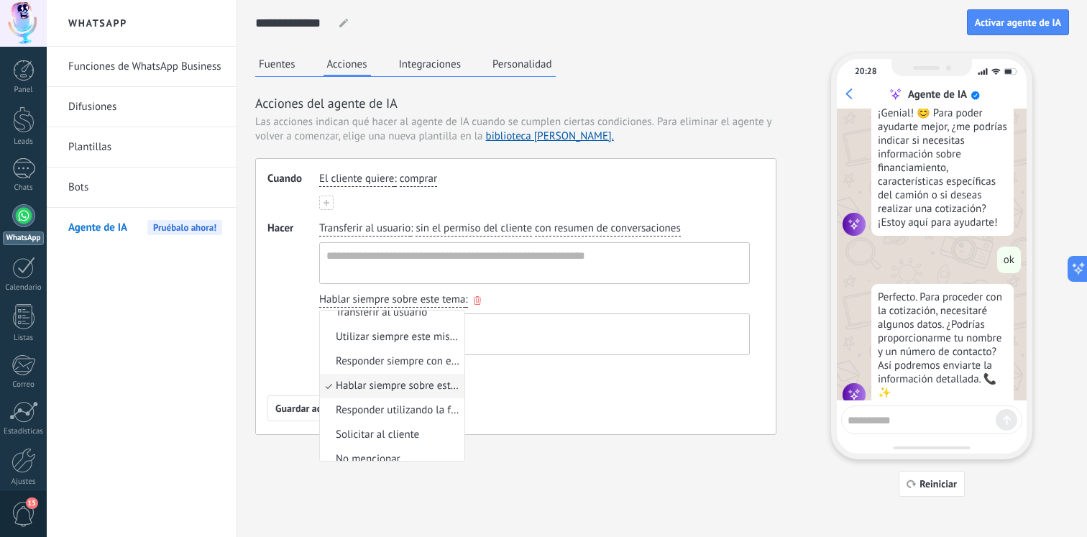
click at [501, 326] on textarea at bounding box center [533, 334] width 426 height 40
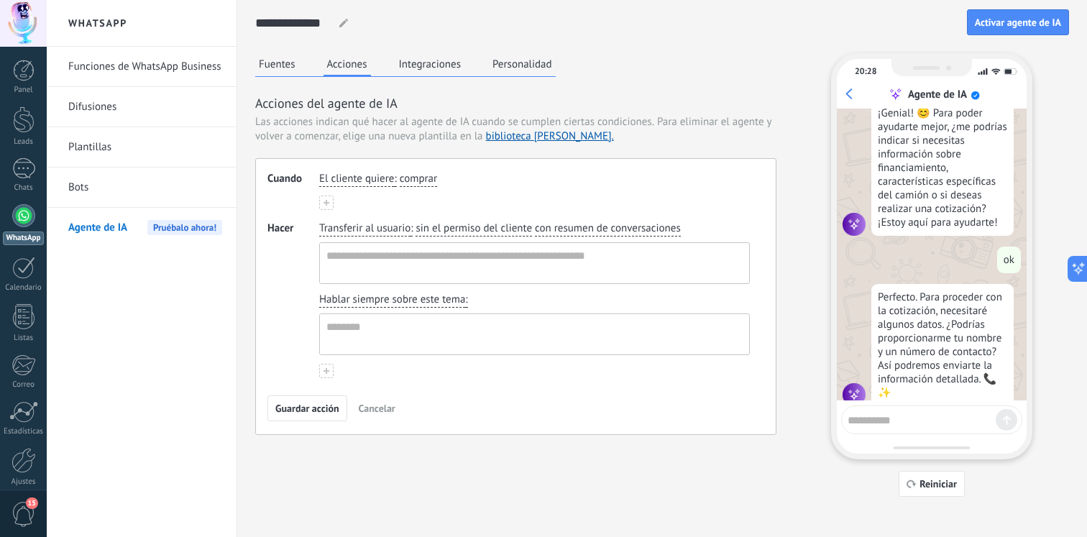
click at [329, 372] on icon at bounding box center [327, 371] width 6 height 6
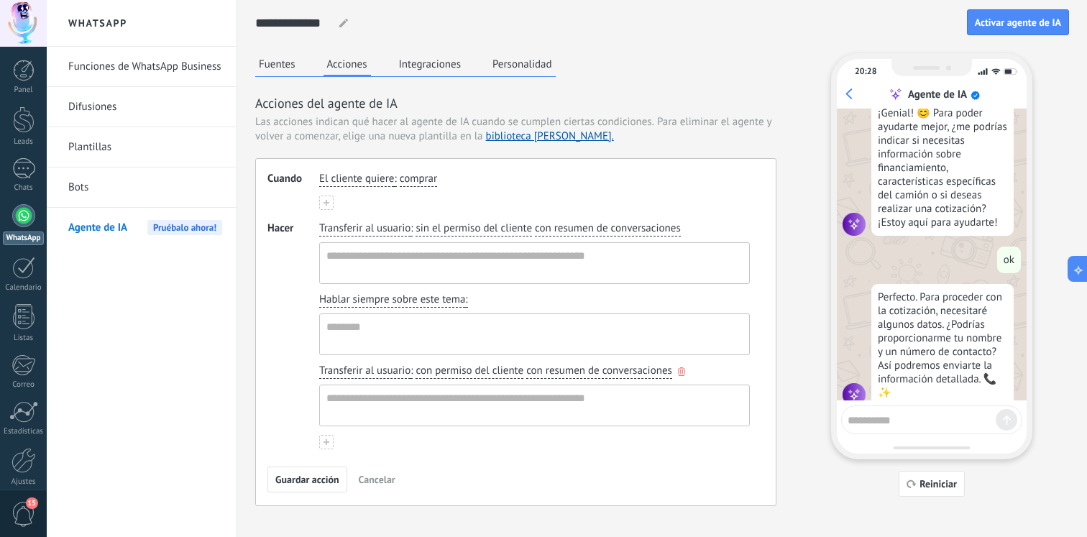
click at [375, 373] on span "Transferir al usuario" at bounding box center [364, 371] width 91 height 14
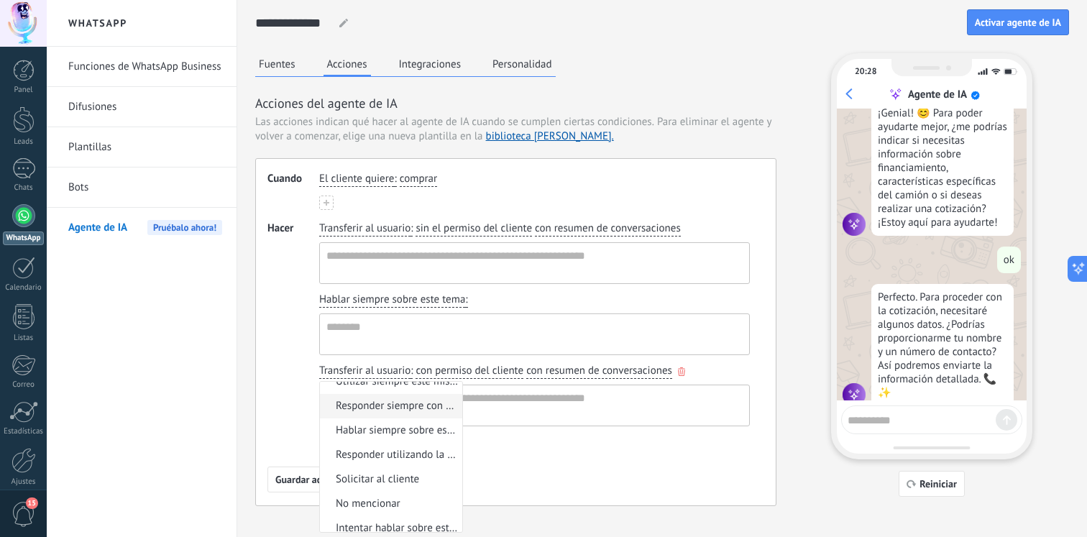
scroll to position [45, 0]
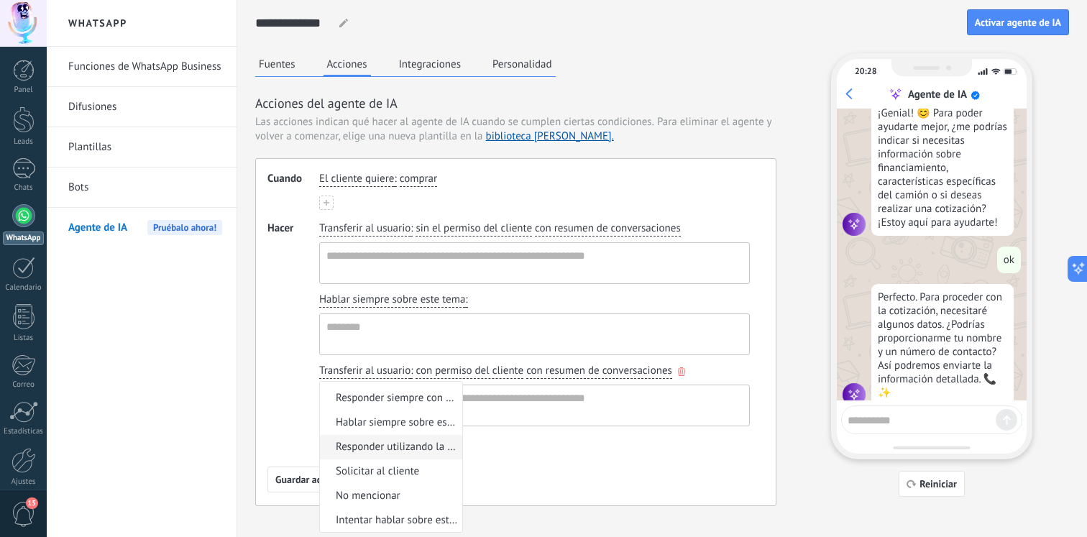
click at [404, 454] on li "Responder utilizando la fuente de base de conocimientos" at bounding box center [391, 447] width 142 height 24
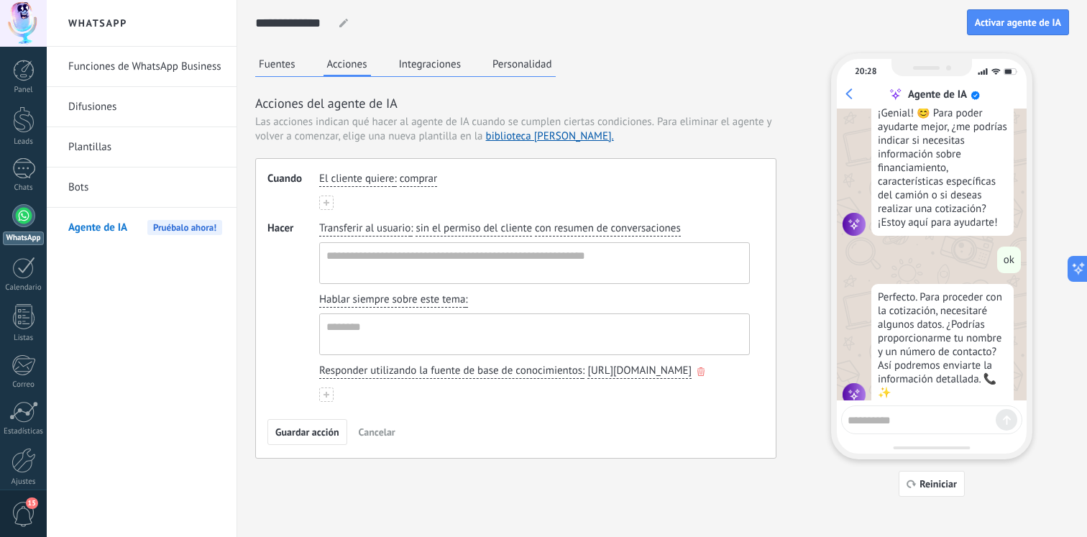
click at [698, 376] on use "button" at bounding box center [701, 371] width 7 height 9
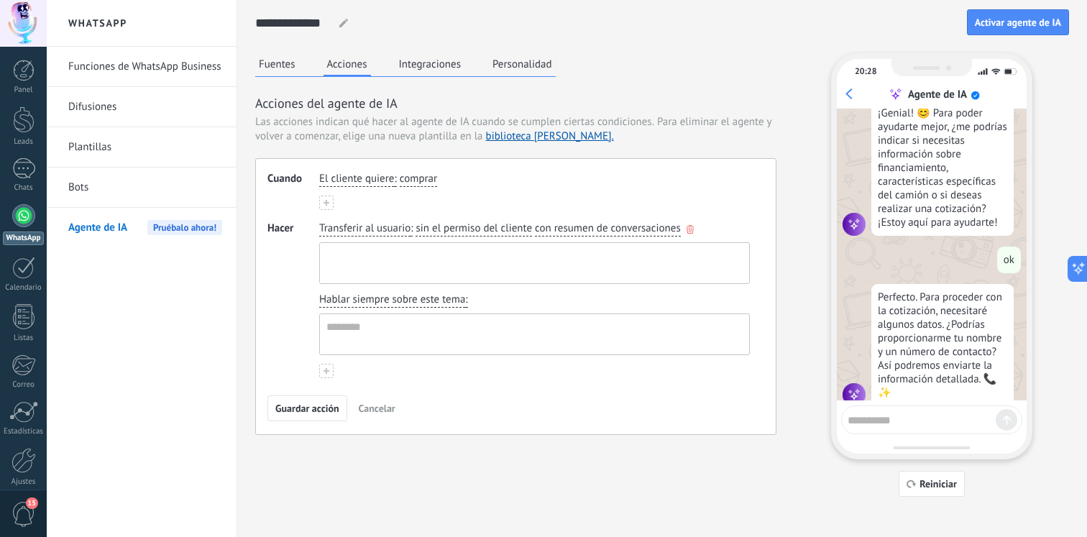
click at [430, 248] on textarea at bounding box center [533, 263] width 426 height 40
click at [430, 234] on span "sin el permiso del cliente" at bounding box center [474, 228] width 116 height 14
click at [644, 239] on div "Transferir al usuario : sin el permiso del cliente con permiso del cliente sin …" at bounding box center [534, 253] width 437 height 68
click at [356, 240] on div "Transferir al usuario : sin el permiso del cliente con resumen de conversaciones" at bounding box center [534, 253] width 437 height 68
click at [366, 233] on span "Transferir al usuario" at bounding box center [364, 228] width 91 height 14
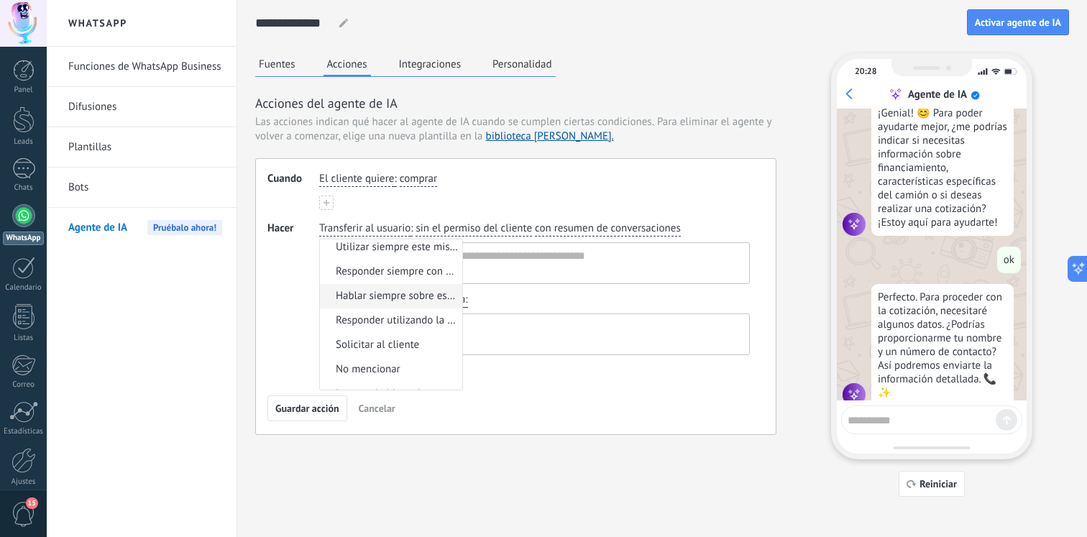
scroll to position [45, 0]
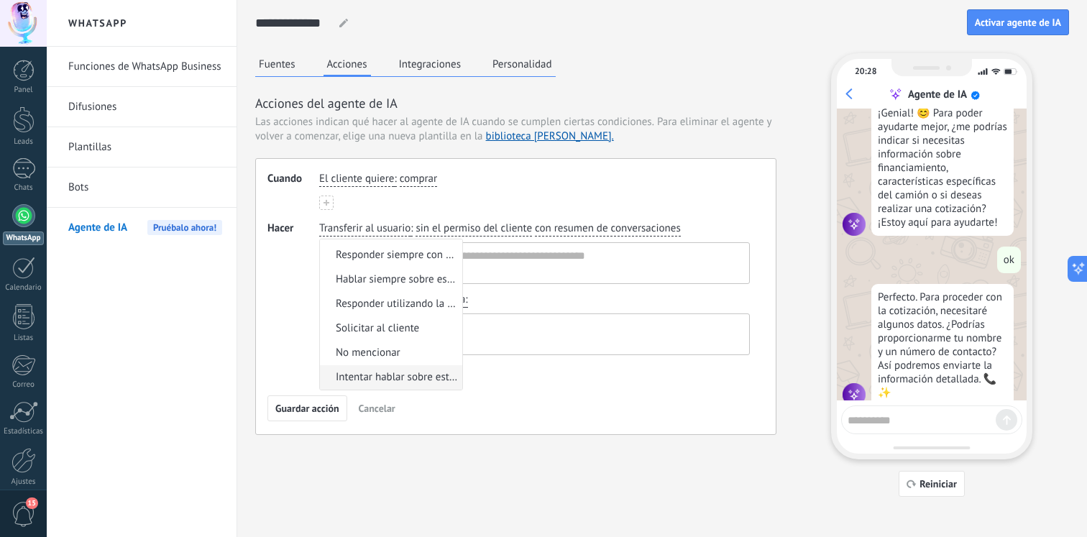
click at [398, 369] on li "Intentar hablar sobre este tema" at bounding box center [391, 377] width 142 height 24
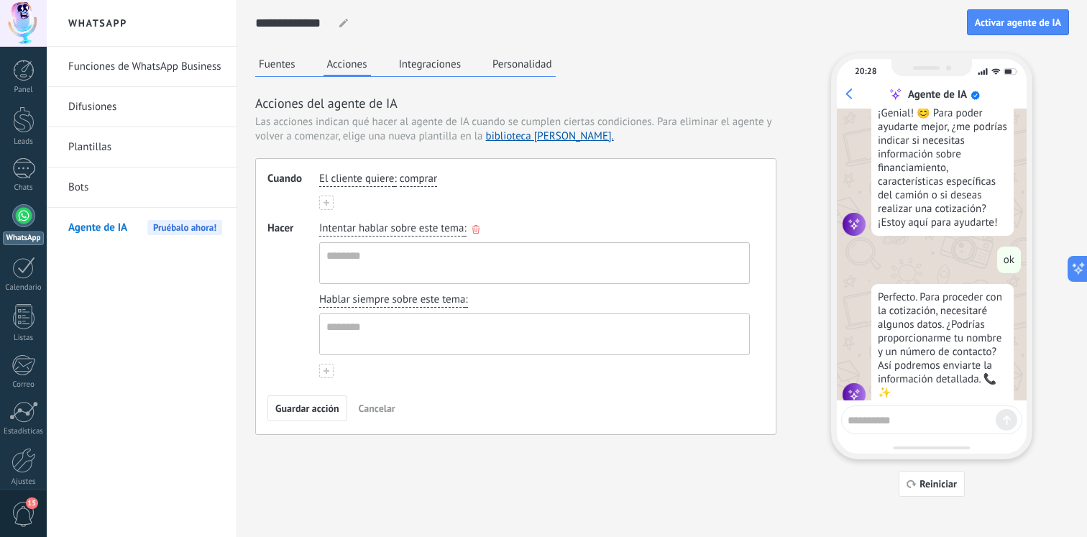
click at [406, 225] on span "Intentar hablar sobre este tema" at bounding box center [391, 228] width 145 height 14
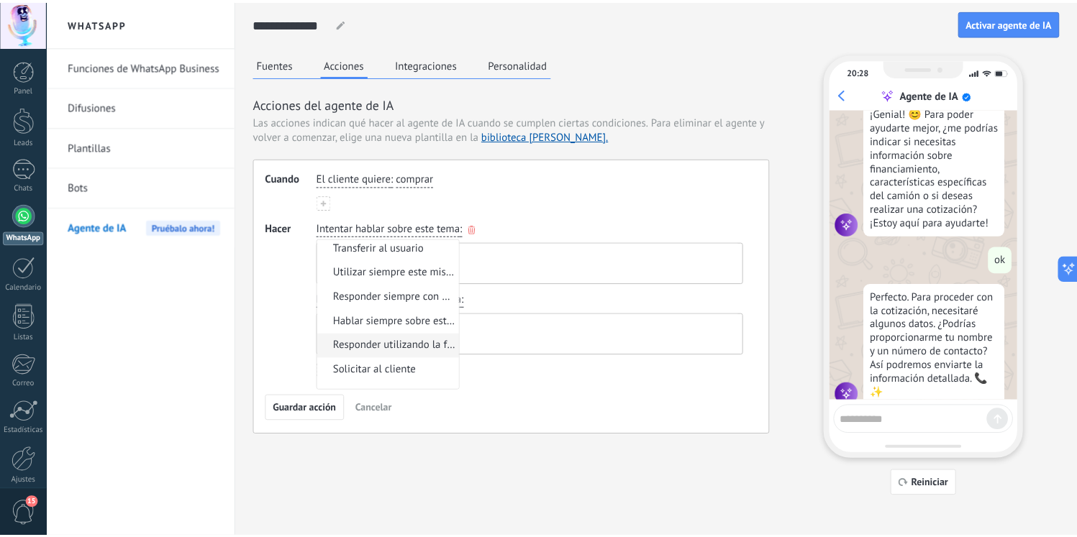
scroll to position [0, 0]
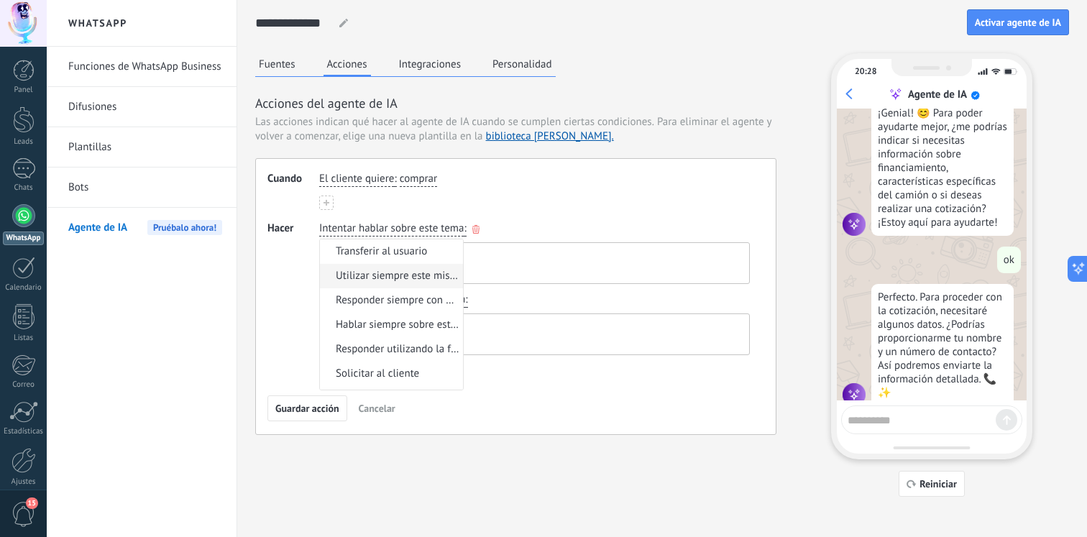
click at [420, 284] on li "Utilizar siempre este mismo mensaje" at bounding box center [391, 276] width 143 height 24
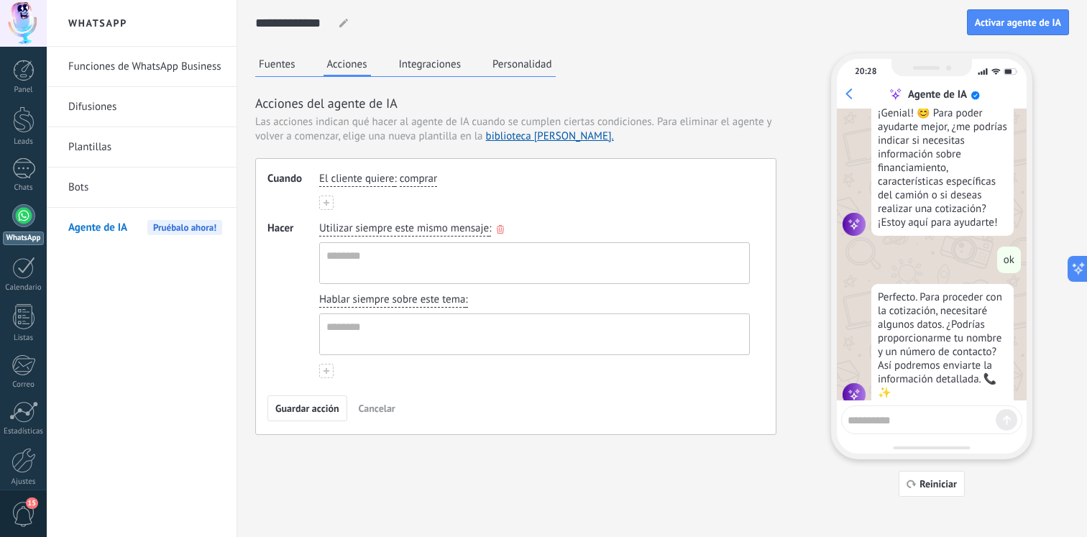
click at [437, 229] on span "Utilizar siempre este mismo mensaje" at bounding box center [404, 228] width 170 height 14
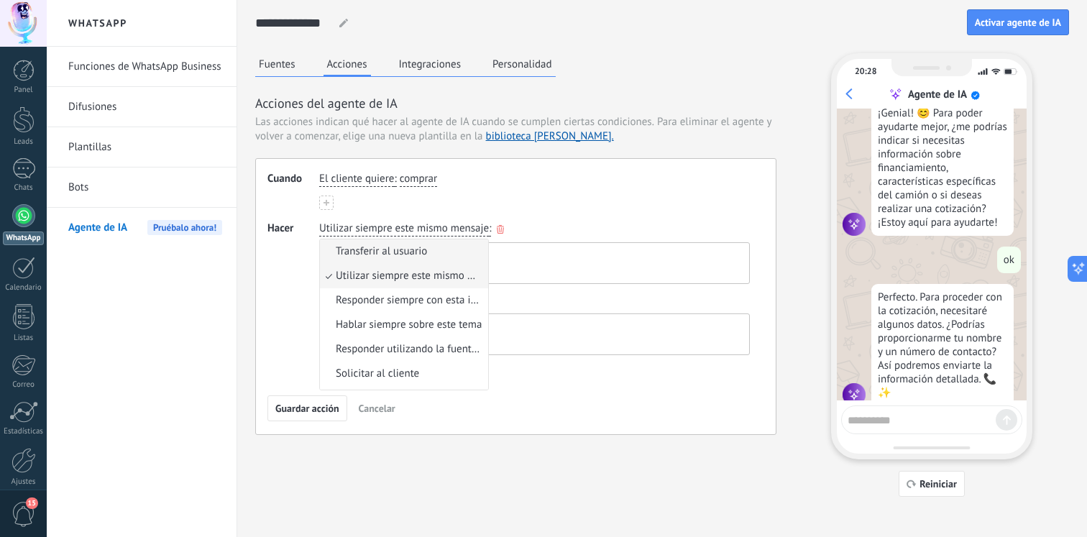
click at [383, 247] on span "Transferir al usuario" at bounding box center [381, 252] width 91 height 14
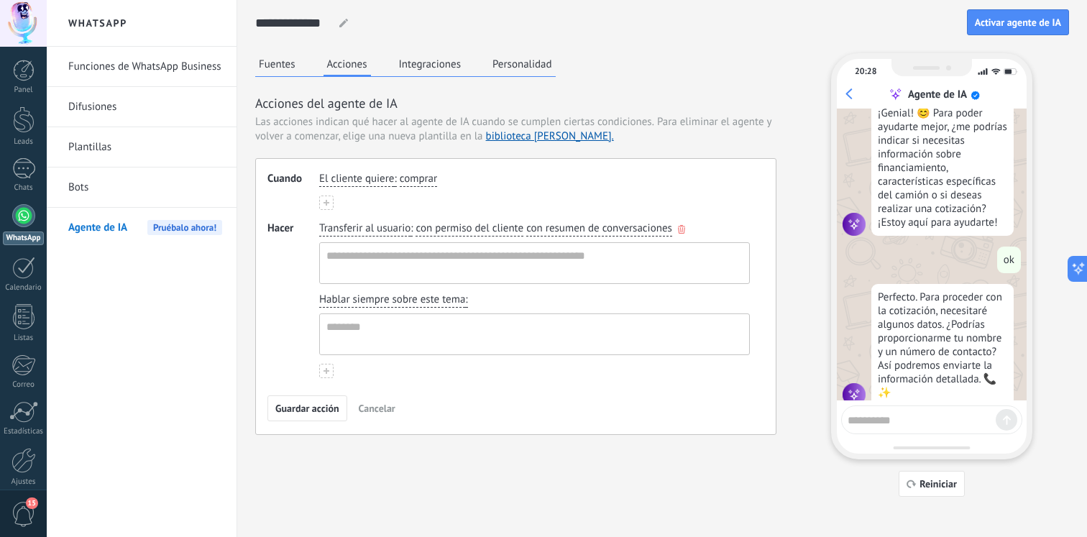
click at [524, 225] on div "Transferir al usuario : con permiso del cliente con resumen de conversaciones" at bounding box center [534, 253] width 437 height 68
click at [539, 226] on span "con resumen de conversaciones" at bounding box center [599, 228] width 146 height 14
click at [574, 252] on span "con resumen de conversaciones" at bounding box center [605, 252] width 124 height 14
click at [621, 228] on span "con resumen de conversaciones" at bounding box center [599, 228] width 146 height 14
click at [621, 229] on span "con resumen de conversaciones" at bounding box center [599, 228] width 146 height 14
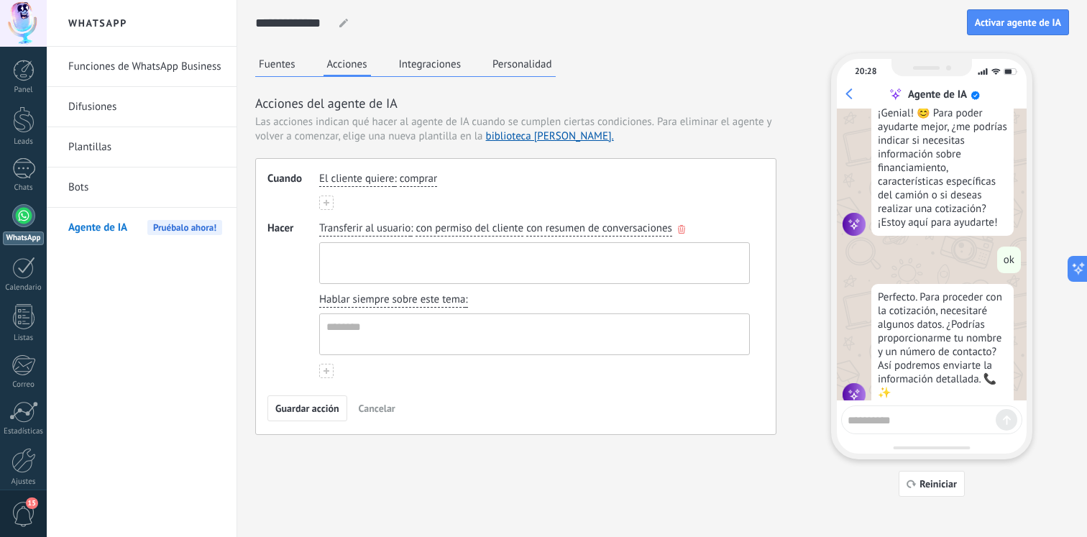
click at [499, 247] on textarea at bounding box center [533, 263] width 426 height 40
click at [537, 290] on div "Hablar siempre sobre este tema :" at bounding box center [534, 324] width 437 height 68
click at [559, 271] on textarea at bounding box center [533, 263] width 426 height 40
click at [429, 175] on span "comprar" at bounding box center [418, 179] width 37 height 14
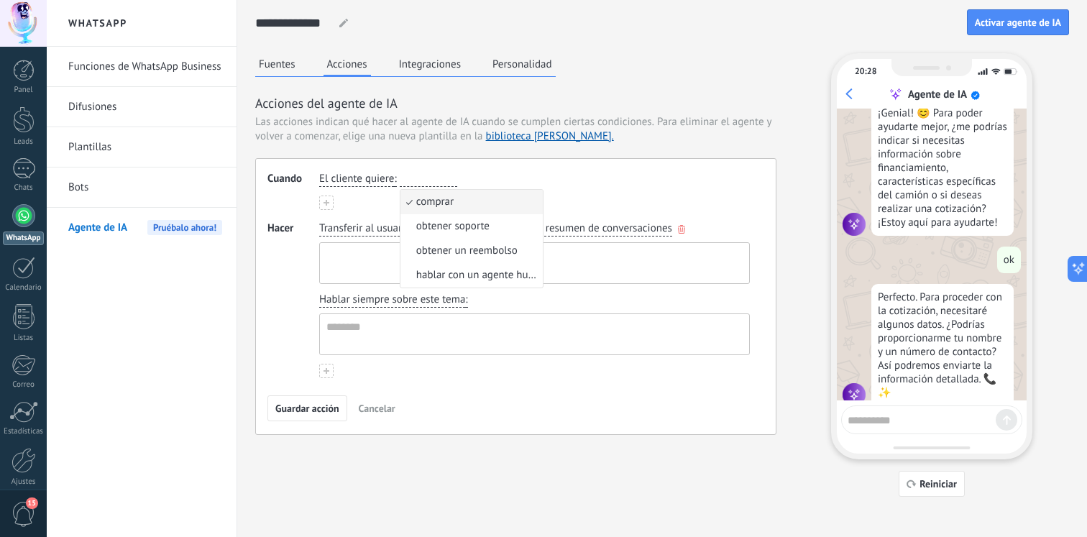
click at [383, 264] on textarea at bounding box center [533, 263] width 426 height 40
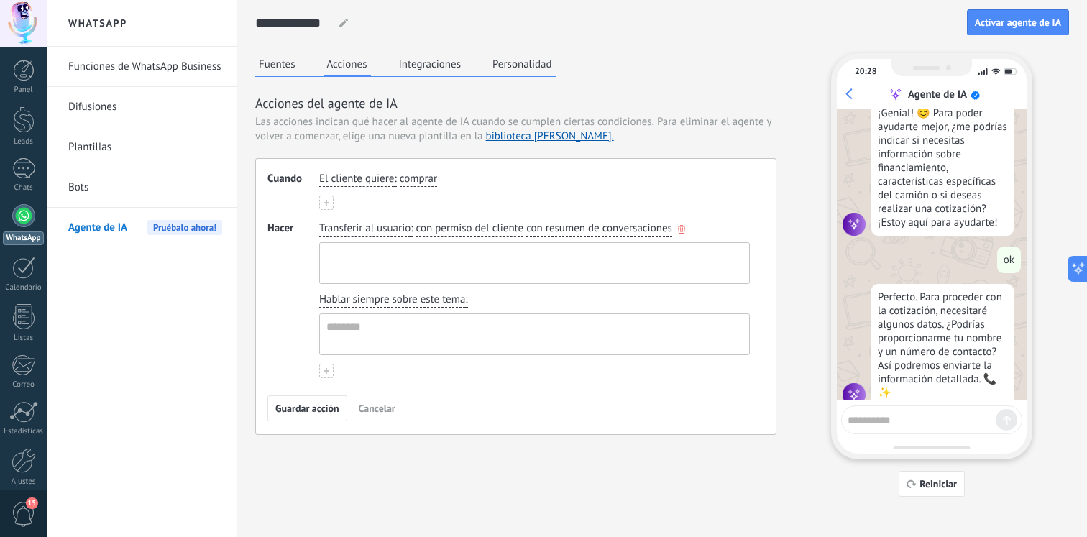
click at [439, 270] on textarea at bounding box center [533, 263] width 426 height 40
click at [477, 299] on icon "button" at bounding box center [477, 300] width 7 height 9
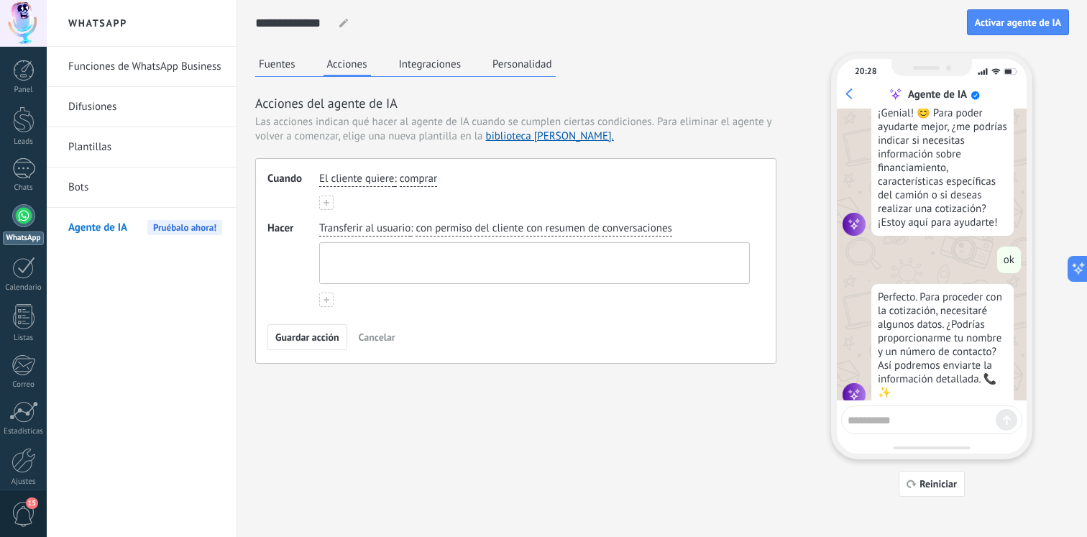
click at [477, 244] on textarea at bounding box center [533, 263] width 426 height 40
type textarea "*"
type textarea "**********"
click at [285, 337] on span "Guardar acción" at bounding box center [307, 337] width 64 height 10
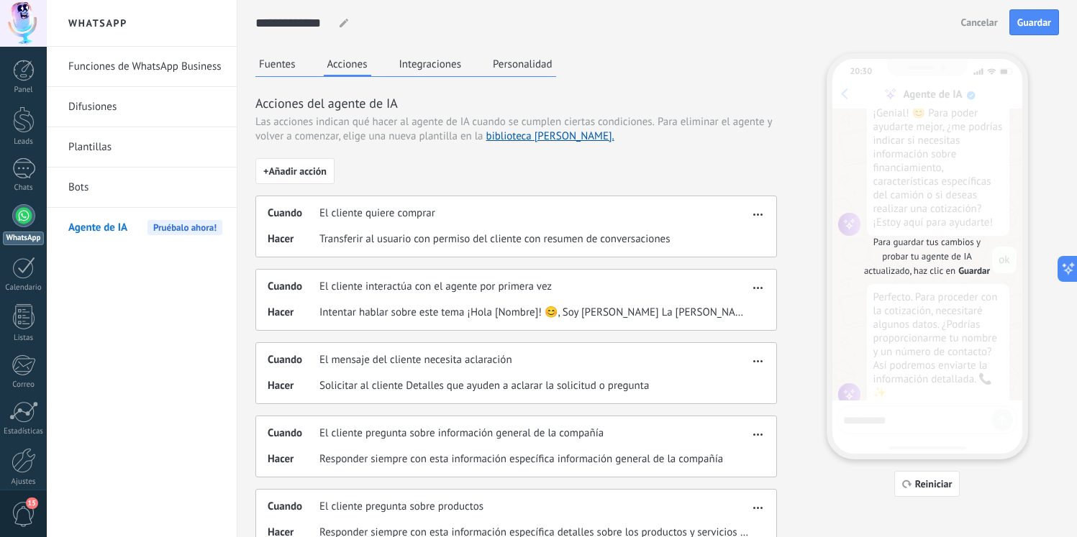
click at [960, 286] on div "Para guardar tus cambios y probar tu agente de IA actualizado, haz clic en Guar…" at bounding box center [927, 256] width 190 height 395
click at [1029, 20] on span "Guardar" at bounding box center [1034, 22] width 34 height 10
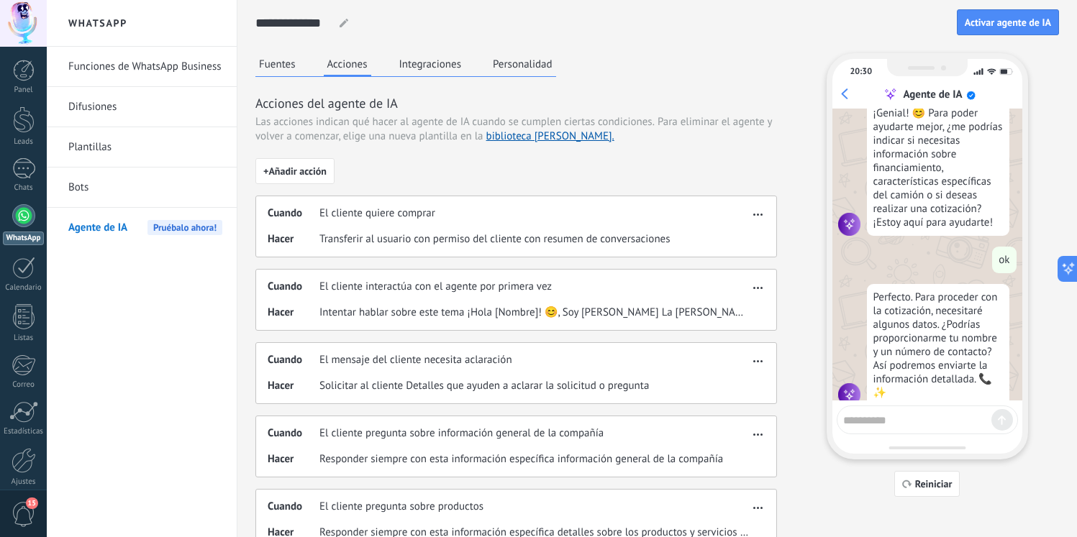
click at [914, 413] on textarea at bounding box center [917, 418] width 148 height 18
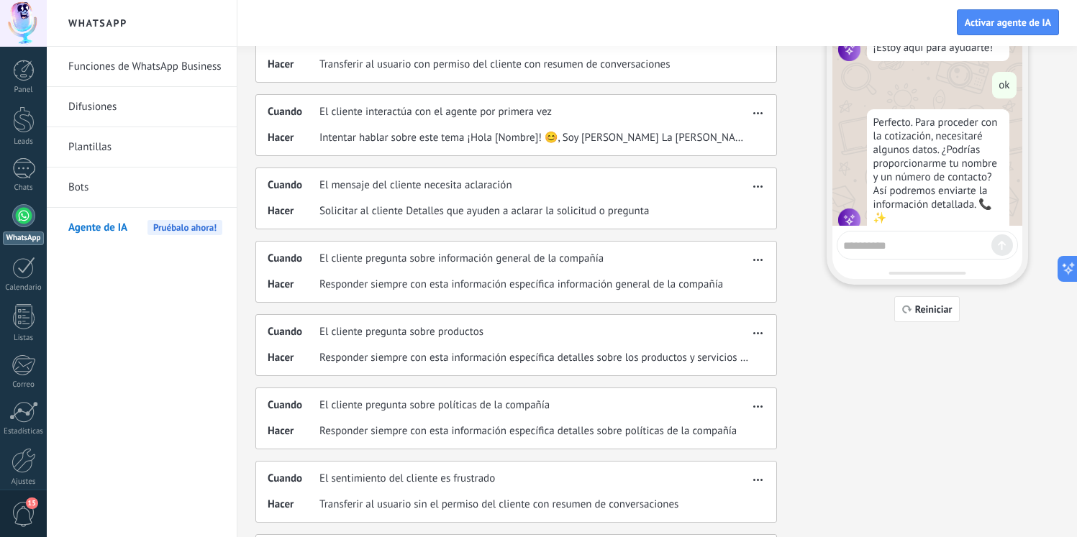
scroll to position [184, 0]
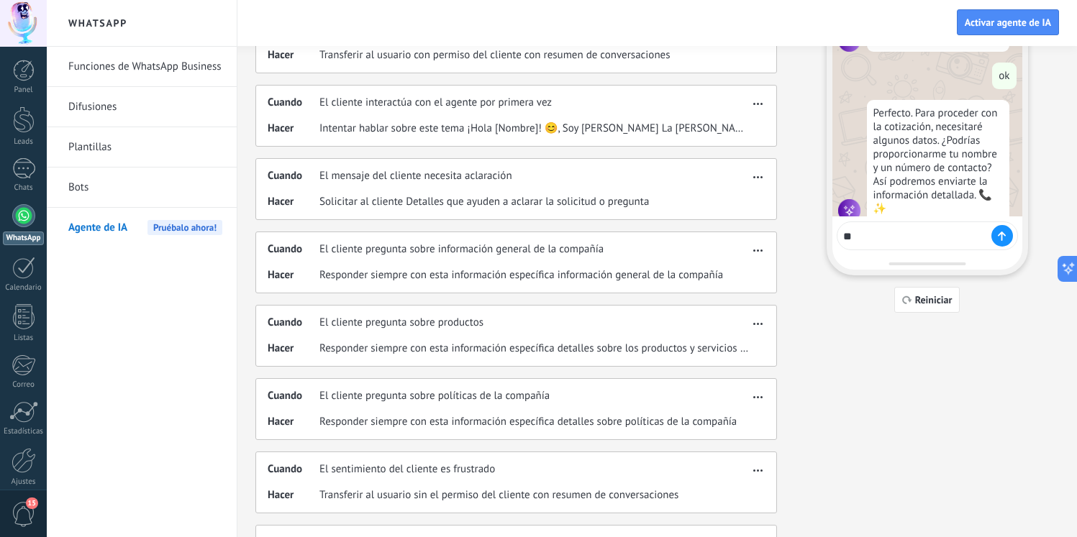
type textarea "***"
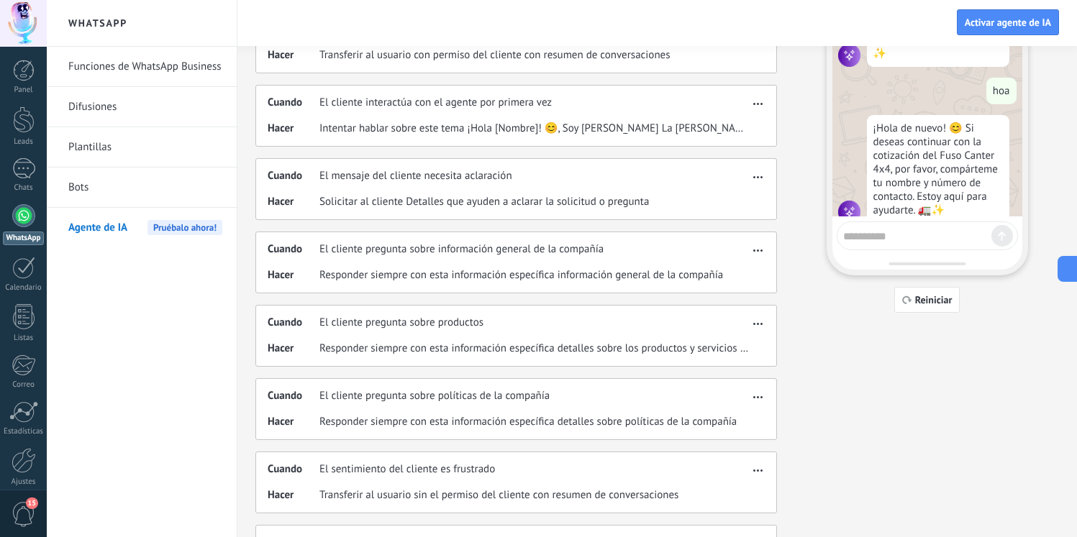
scroll to position [693, 0]
click at [919, 303] on span "Reiniciar" at bounding box center [933, 300] width 37 height 10
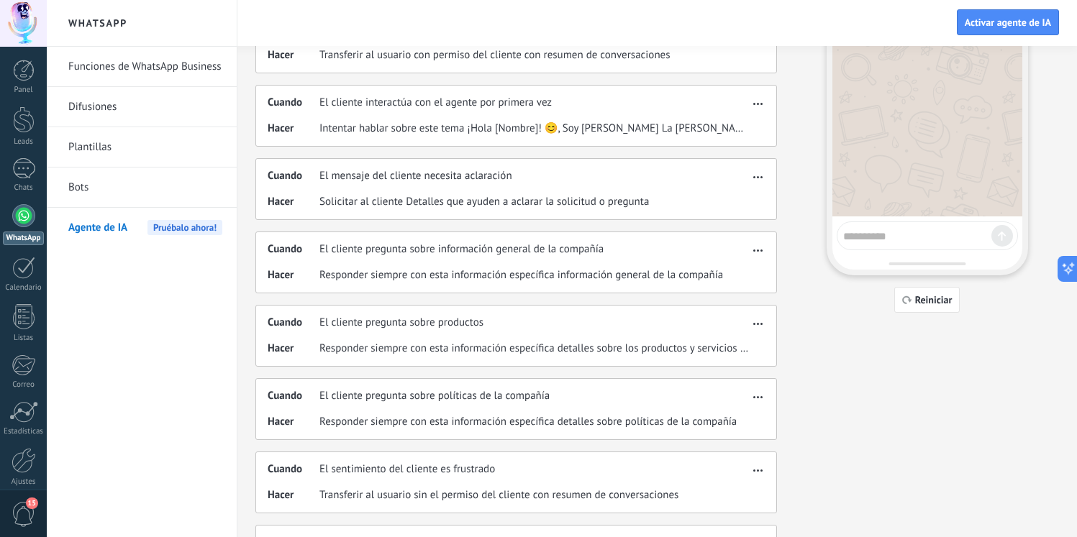
click at [929, 241] on textarea at bounding box center [917, 234] width 148 height 18
type textarea "****"
type textarea "*"
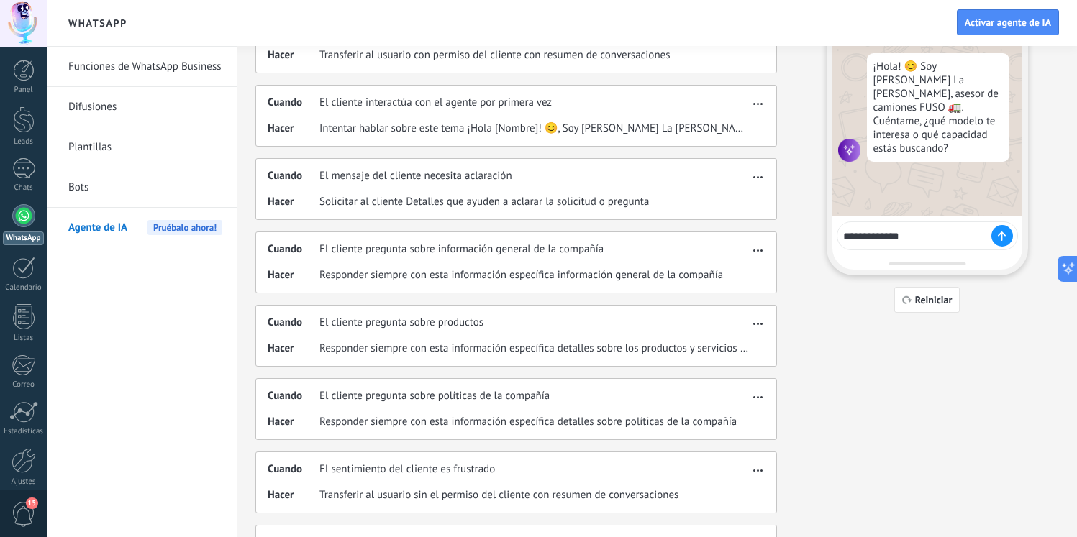
type textarea "**********"
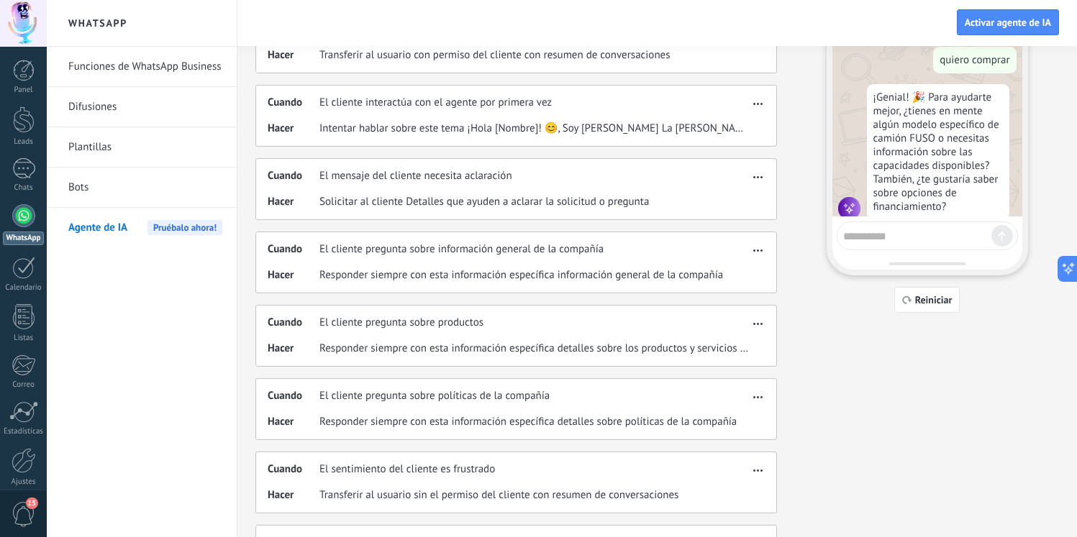
scroll to position [129, 0]
type textarea "**********"
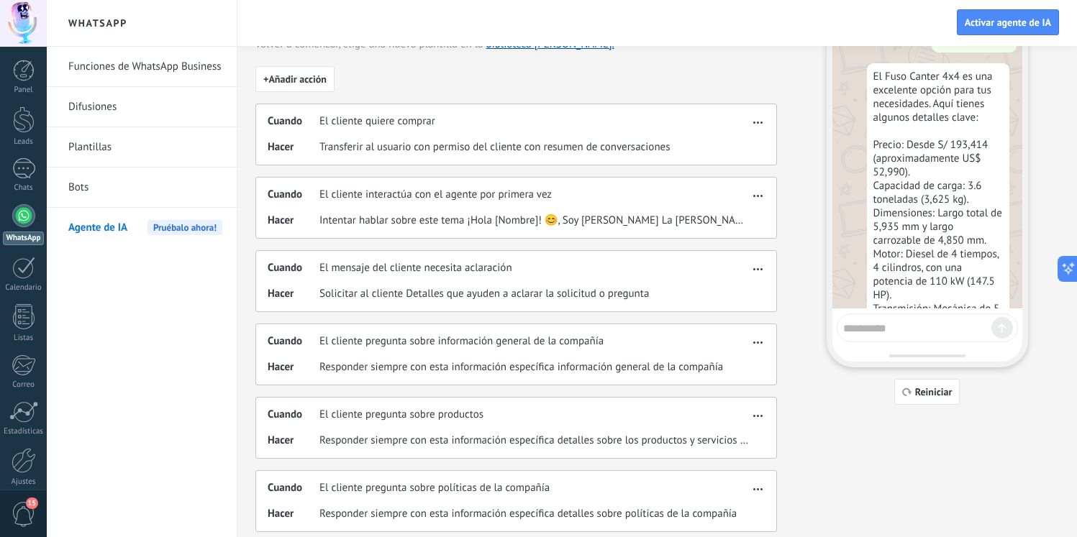
scroll to position [431, 0]
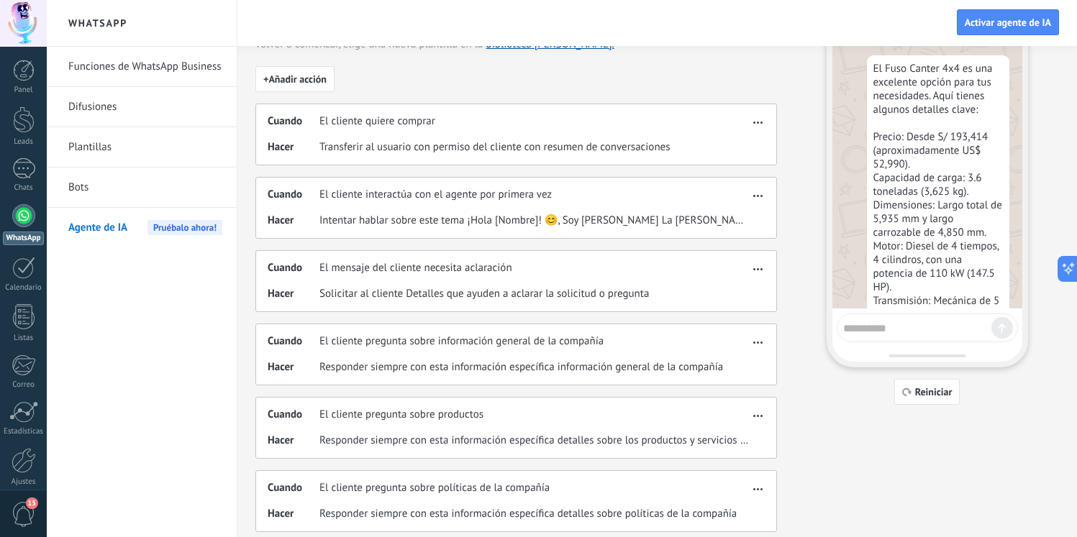
click at [948, 162] on div "El Fuso Canter 4x4 es una excelente opción para tus necesidades. Aquí tienes al…" at bounding box center [938, 266] width 142 height 423
click at [945, 175] on div "El Fuso Canter 4x4 es una excelente opción para tus necesidades. Aquí tienes al…" at bounding box center [938, 266] width 142 height 423
click at [929, 191] on div "El Fuso Canter 4x4 es una excelente opción para tus necesidades. Aquí tienes al…" at bounding box center [938, 266] width 142 height 423
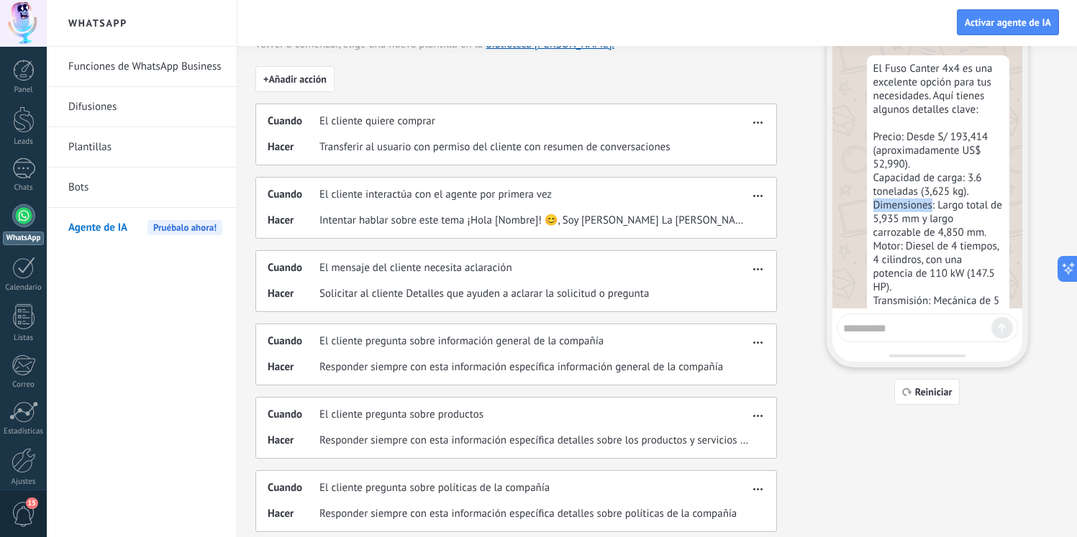
click at [929, 191] on div "El Fuso Canter 4x4 es una excelente opción para tus necesidades. Aquí tienes al…" at bounding box center [938, 266] width 142 height 423
click at [929, 211] on div "El Fuso Canter 4x4 es una excelente opción para tus necesidades. Aquí tienes al…" at bounding box center [938, 266] width 142 height 423
click at [938, 223] on div "El Fuso Canter 4x4 es una excelente opción para tus necesidades. Aquí tienes al…" at bounding box center [938, 266] width 142 height 423
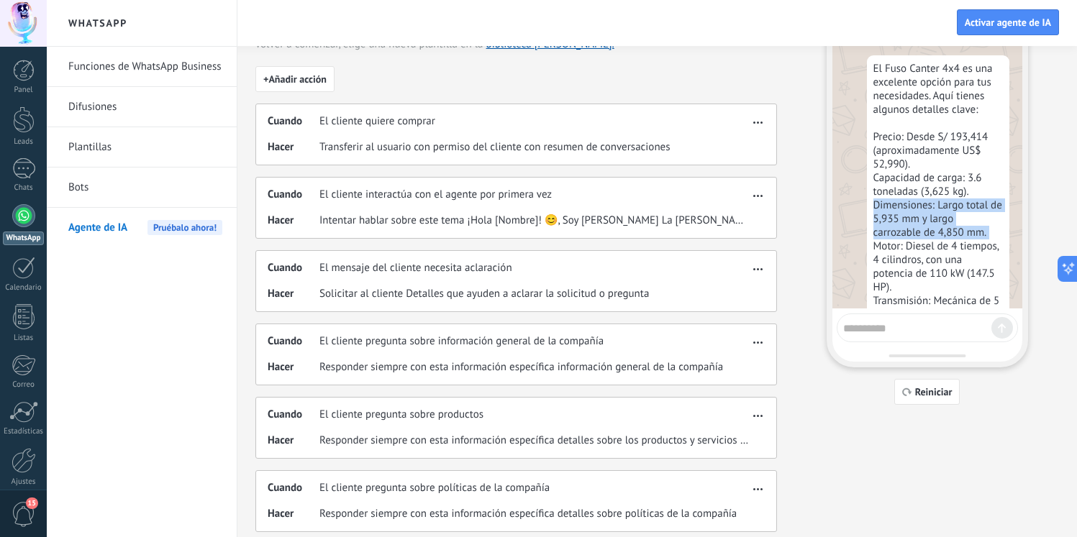
click at [938, 223] on div "El Fuso Canter 4x4 es una excelente opción para tus necesidades. Aquí tienes al…" at bounding box center [938, 266] width 142 height 423
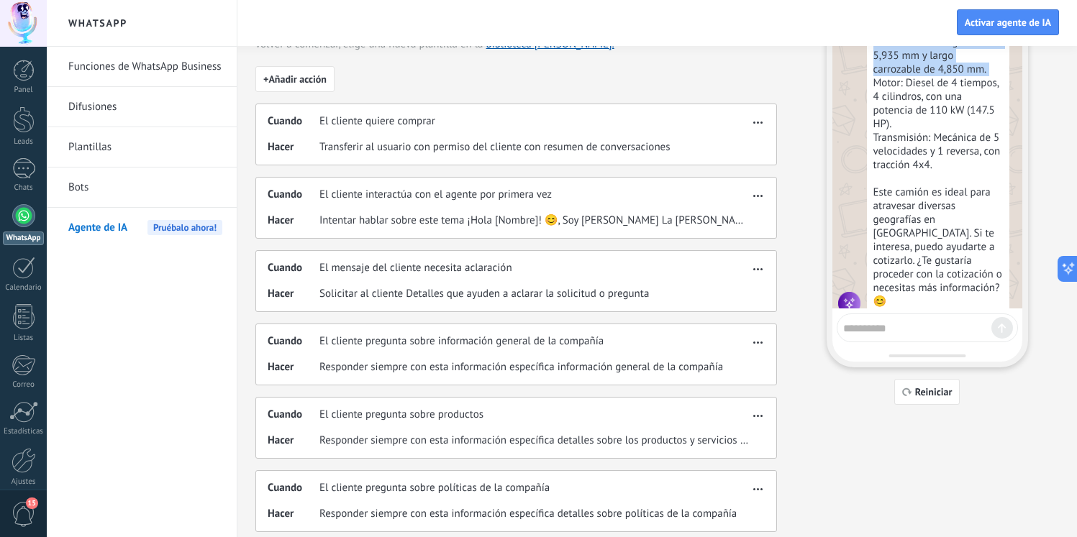
scroll to position [597, 0]
click at [890, 316] on div at bounding box center [926, 328] width 181 height 29
click at [893, 324] on textarea at bounding box center [917, 326] width 148 height 18
type textarea "**"
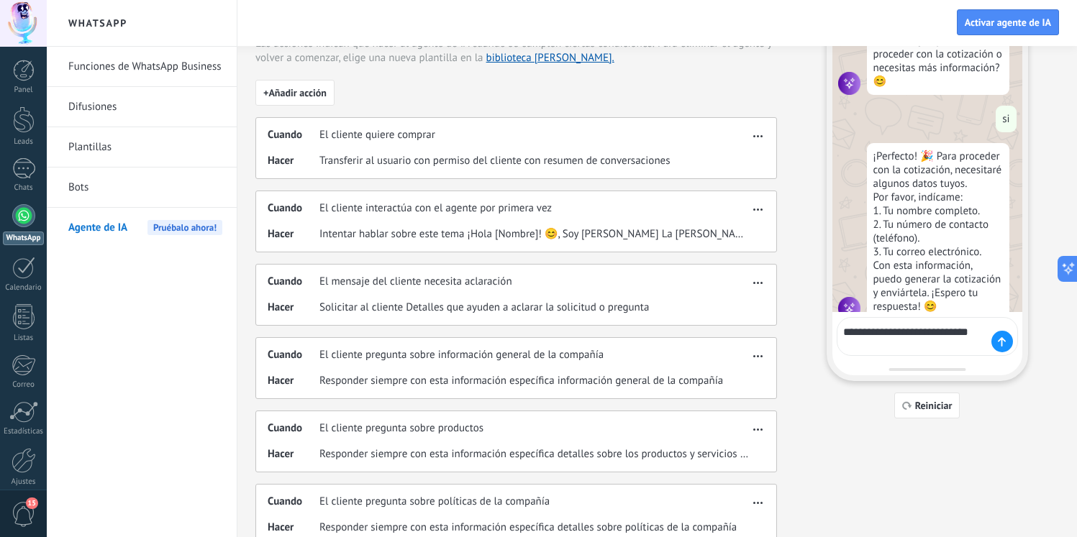
scroll to position [838, 0]
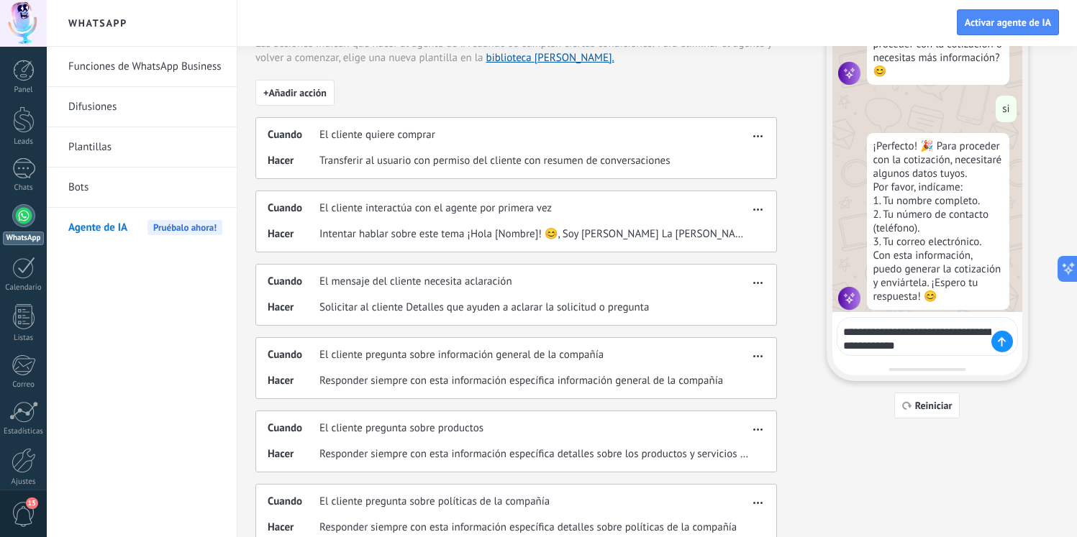
type textarea "**********"
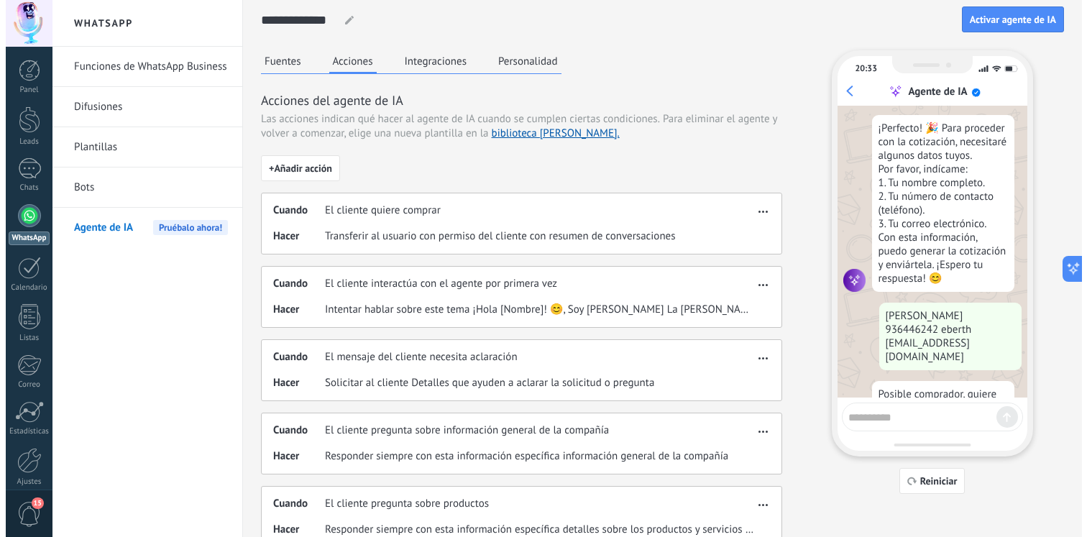
scroll to position [0, 0]
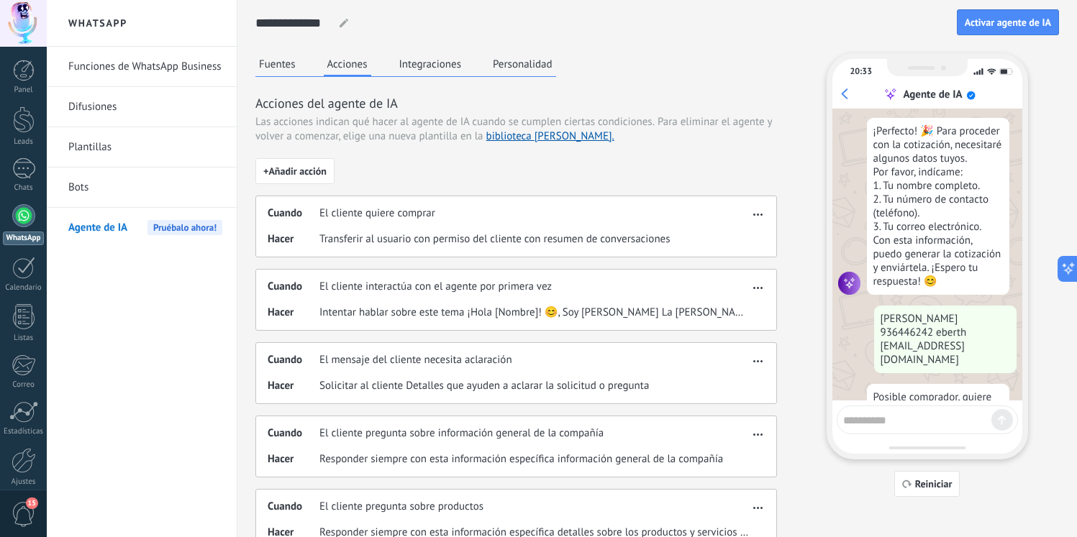
click at [323, 218] on span "El cliente quiere comprar" at bounding box center [377, 213] width 116 height 14
click at [767, 201] on div "Cuando El cliente quiere comprar Hacer Transferir al usuario con permiso del cl…" at bounding box center [515, 227] width 521 height 62
click at [759, 210] on span "button" at bounding box center [757, 212] width 9 height 10
click at [746, 241] on div "Editar" at bounding box center [728, 235] width 76 height 29
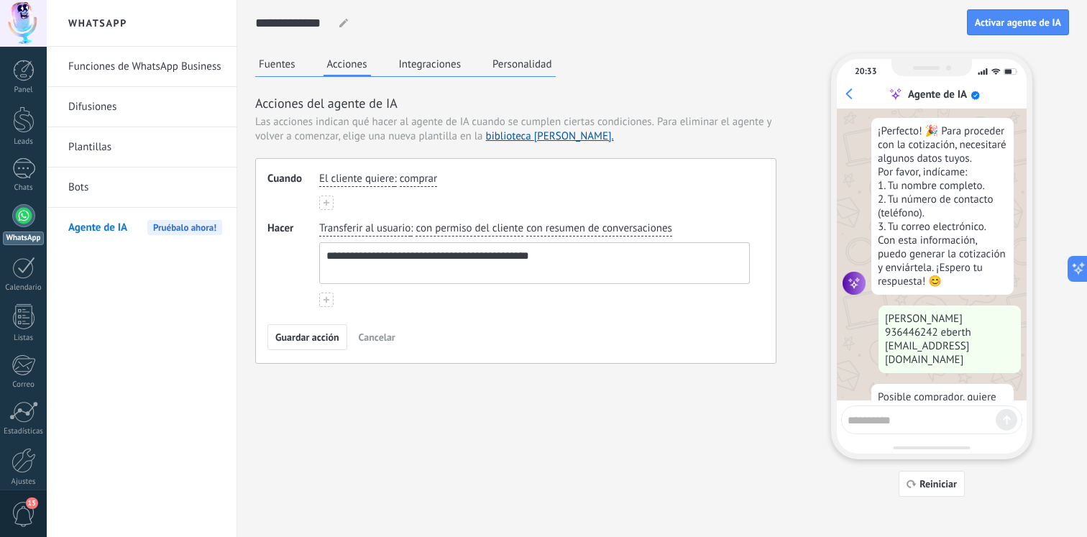
click at [145, 67] on link "Funciones de WhatsApp Business" at bounding box center [145, 67] width 154 height 40
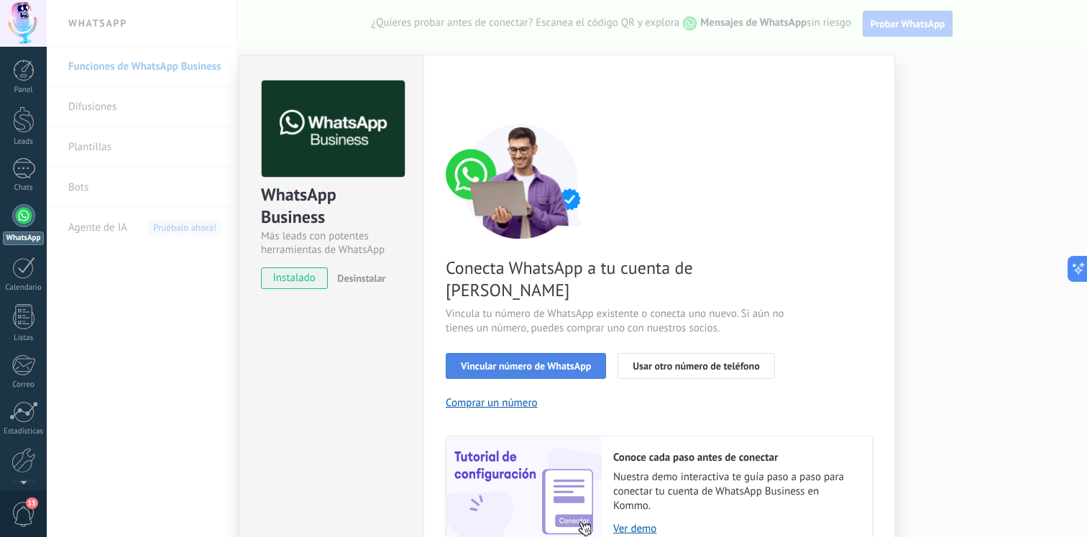
click at [494, 353] on button "Vincular número de WhatsApp" at bounding box center [526, 366] width 160 height 26
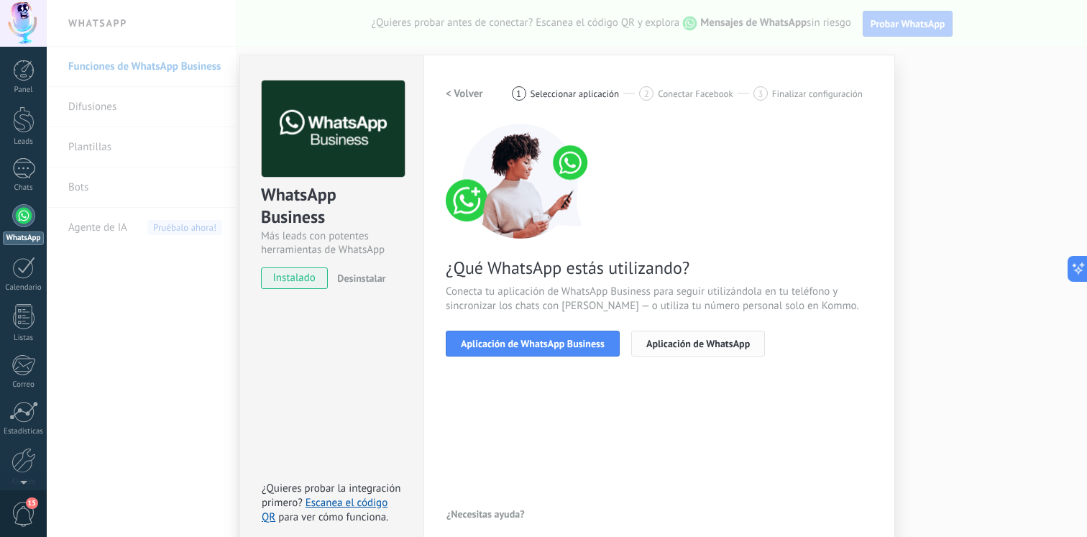
click at [673, 331] on div "Aplicación de WhatsApp Business Aplicación de WhatsApp" at bounding box center [659, 344] width 427 height 26
click at [671, 339] on span "Aplicación de WhatsApp" at bounding box center [698, 344] width 104 height 10
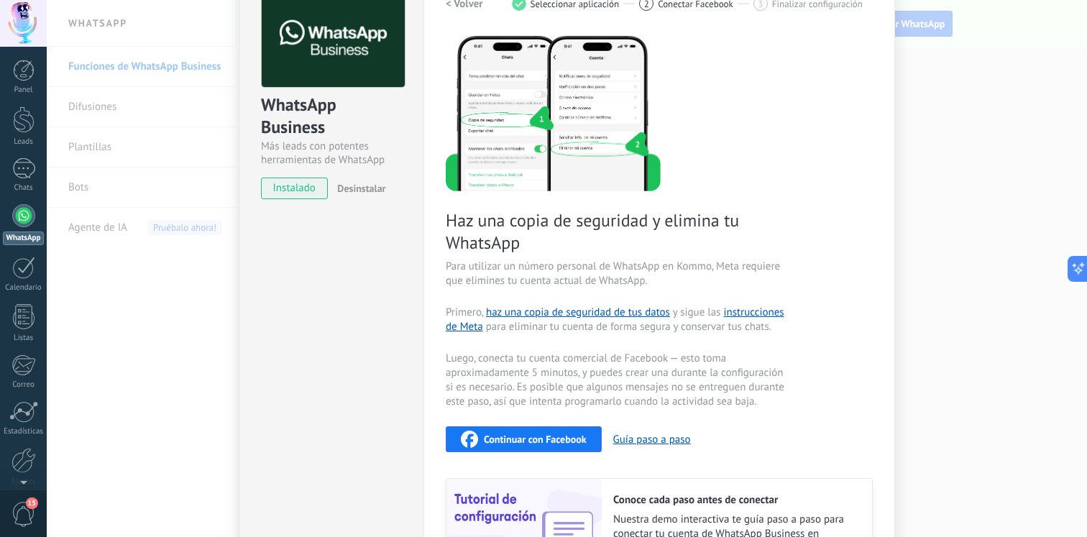
scroll to position [84, 0]
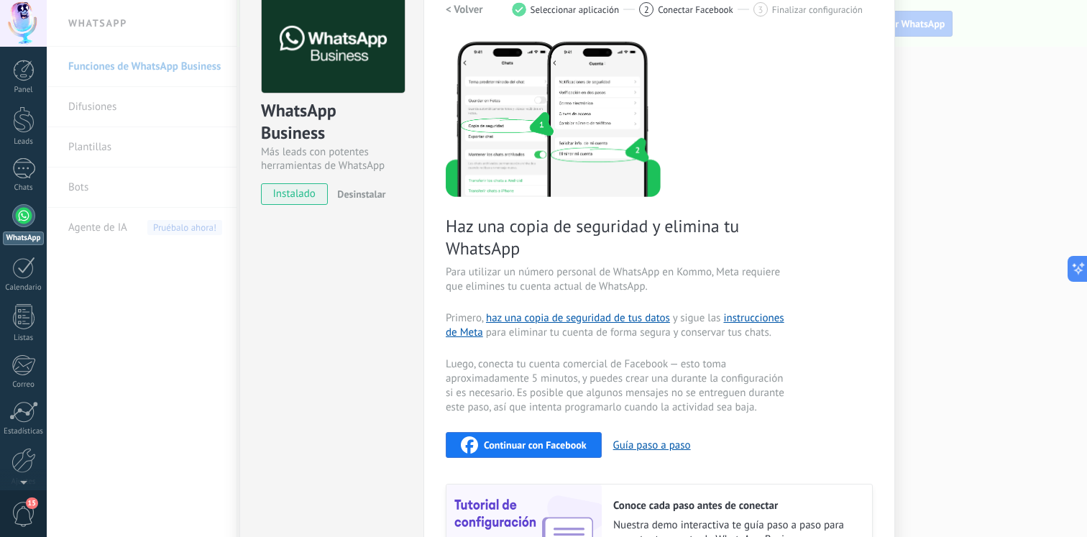
click at [539, 442] on span "Continuar con Facebook" at bounding box center [535, 445] width 103 height 10
click at [531, 451] on div "Continuar con Facebook" at bounding box center [524, 445] width 126 height 17
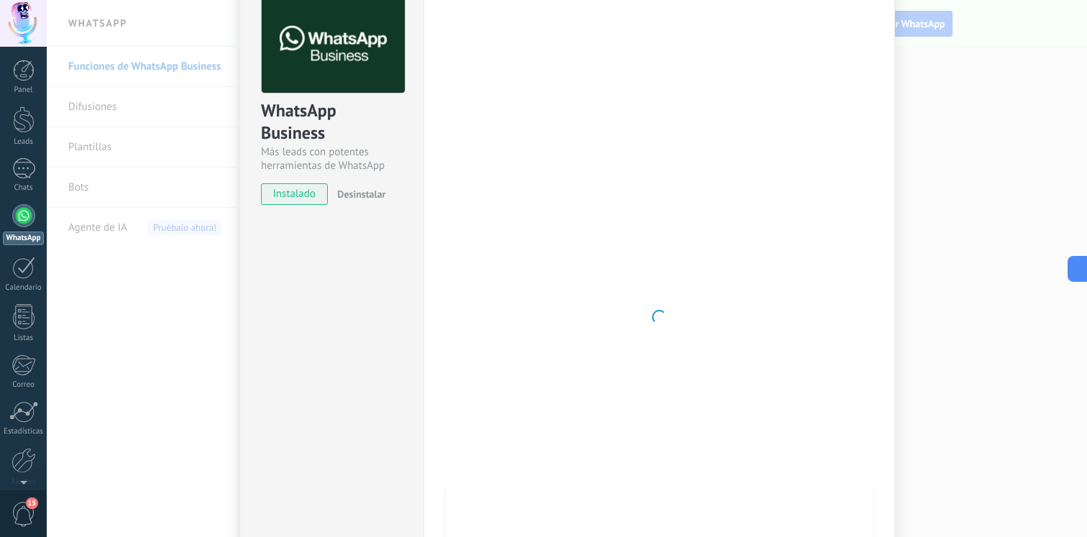
click at [301, 198] on span "instalado" at bounding box center [294, 194] width 65 height 22
click at [355, 188] on span "Desinstalar" at bounding box center [361, 194] width 48 height 13
click at [317, 191] on span "instalado" at bounding box center [294, 194] width 65 height 22
click at [199, 206] on div "WhatsApp Business Más leads con potentes herramientas de WhatsApp instalado Des…" at bounding box center [567, 268] width 1041 height 537
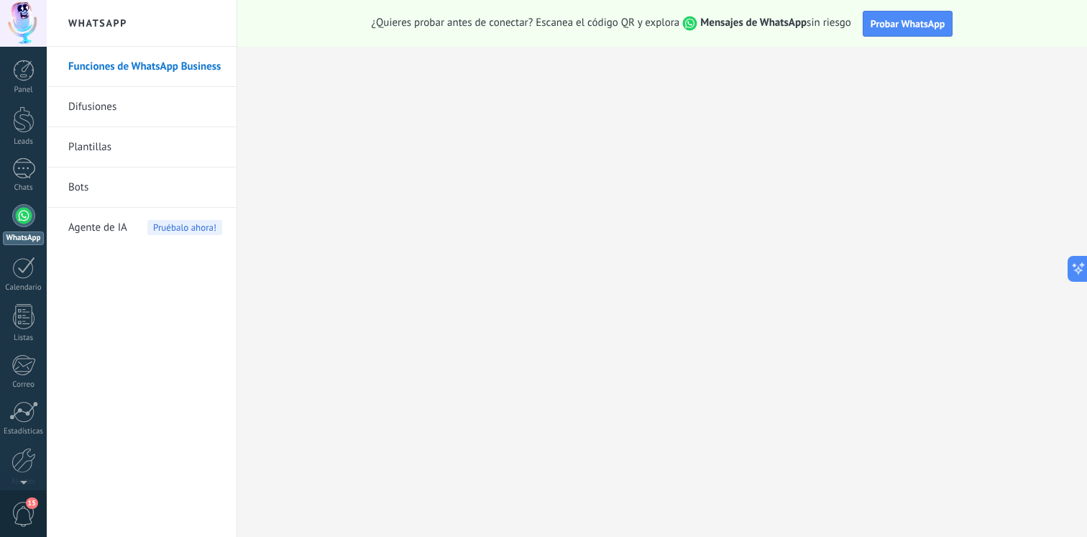
scroll to position [0, 0]
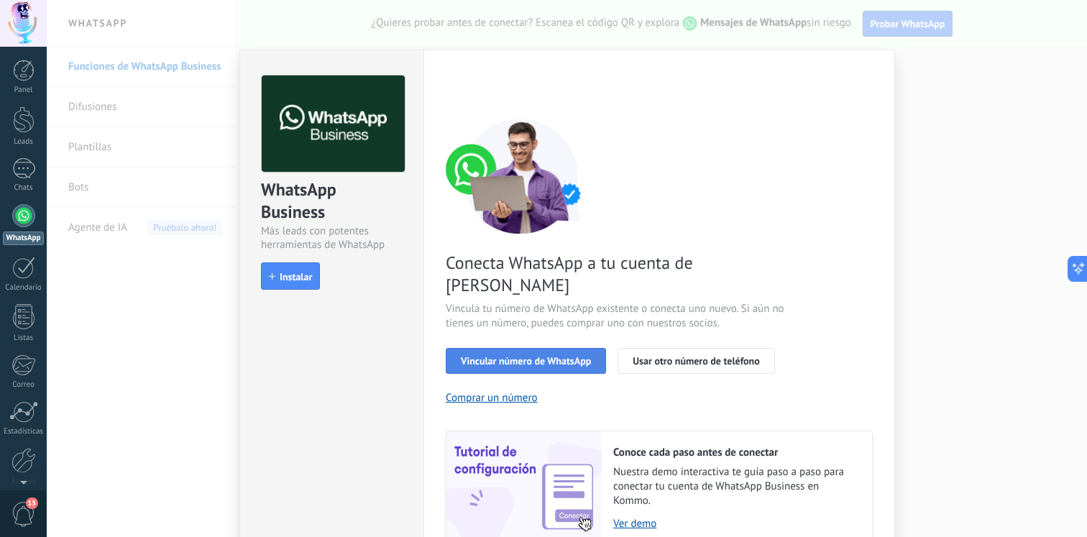
click at [510, 356] on span "Vincular número de WhatsApp" at bounding box center [526, 361] width 130 height 10
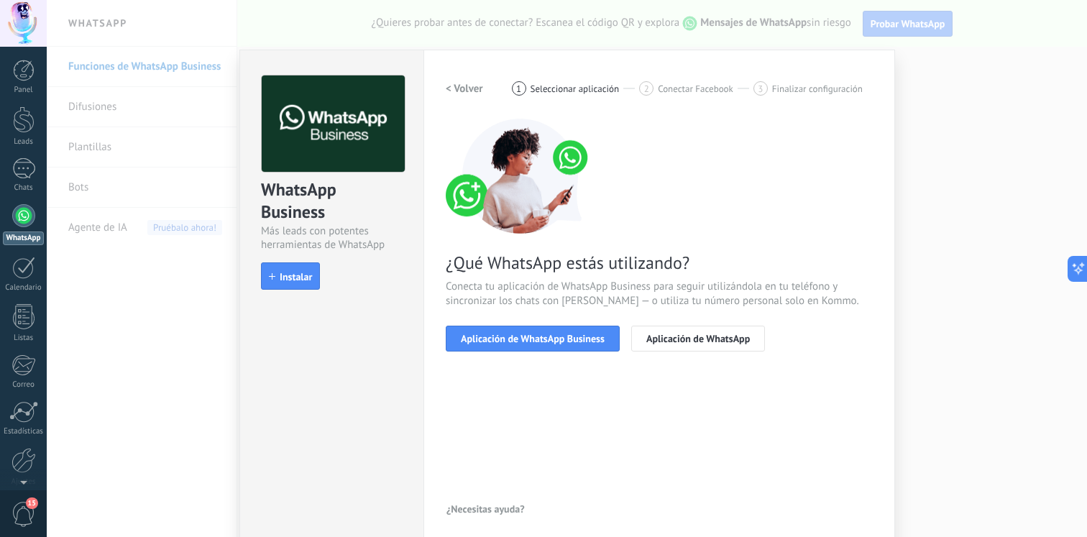
drag, startPoint x: 525, startPoint y: 342, endPoint x: 739, endPoint y: 364, distance: 214.7
click at [739, 364] on div "< Volver 1 Seleccionar aplicación 2 Conectar Facebook 3 Finalizar configuración…" at bounding box center [659, 222] width 427 height 293
click at [701, 340] on span "Aplicación de WhatsApp" at bounding box center [698, 339] width 104 height 10
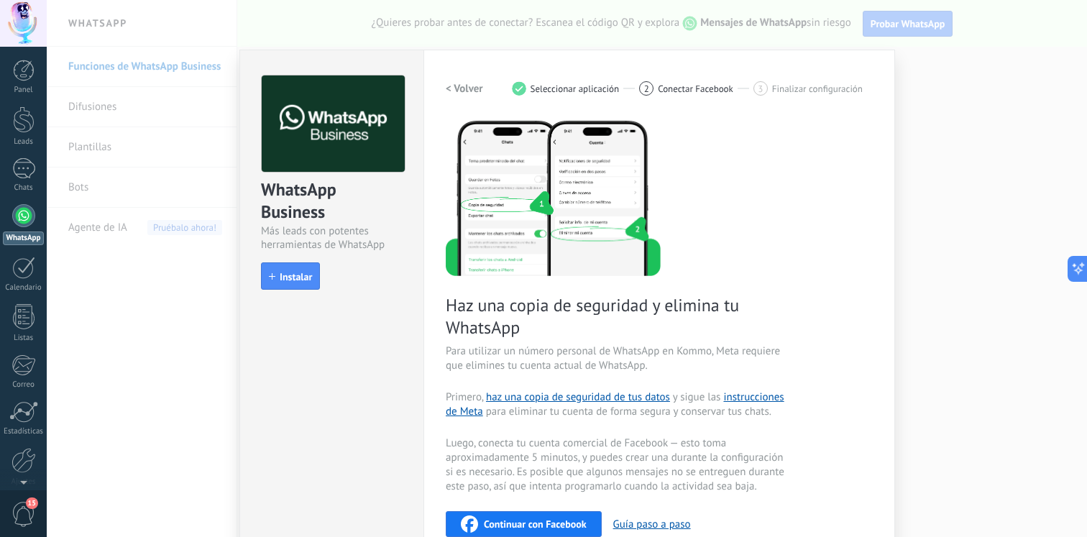
scroll to position [216, 0]
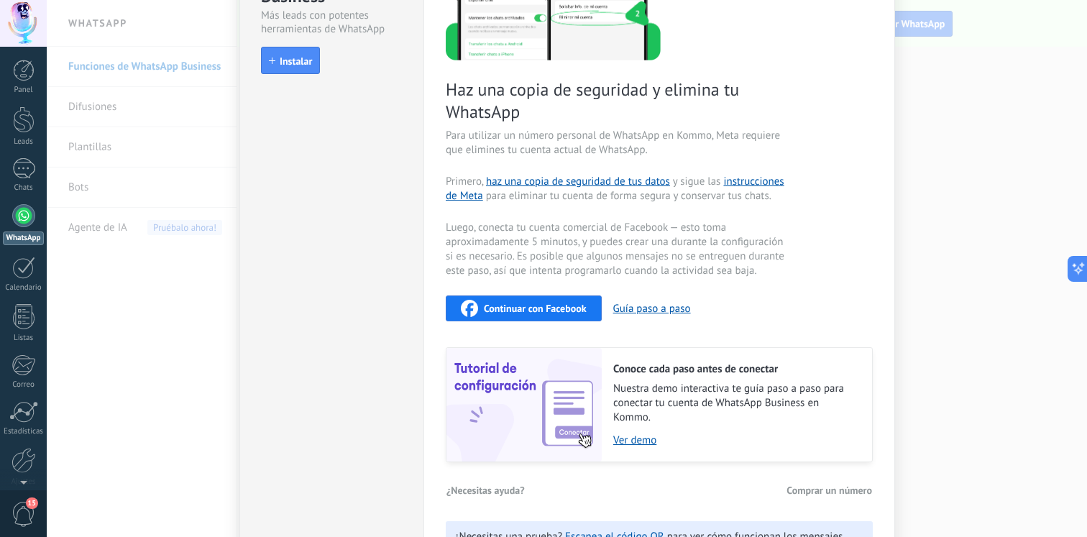
click at [570, 279] on div "Haz una copia de seguridad y elimina tu WhatsApp Para utilizar un número person…" at bounding box center [659, 182] width 427 height 559
click at [570, 293] on div "Haz una copia de seguridad y elimina tu WhatsApp Para utilizar un número person…" at bounding box center [659, 182] width 427 height 559
click at [570, 298] on button "Continuar con Facebook" at bounding box center [524, 309] width 156 height 26
click at [572, 298] on button "Continuar con Facebook" at bounding box center [524, 309] width 156 height 26
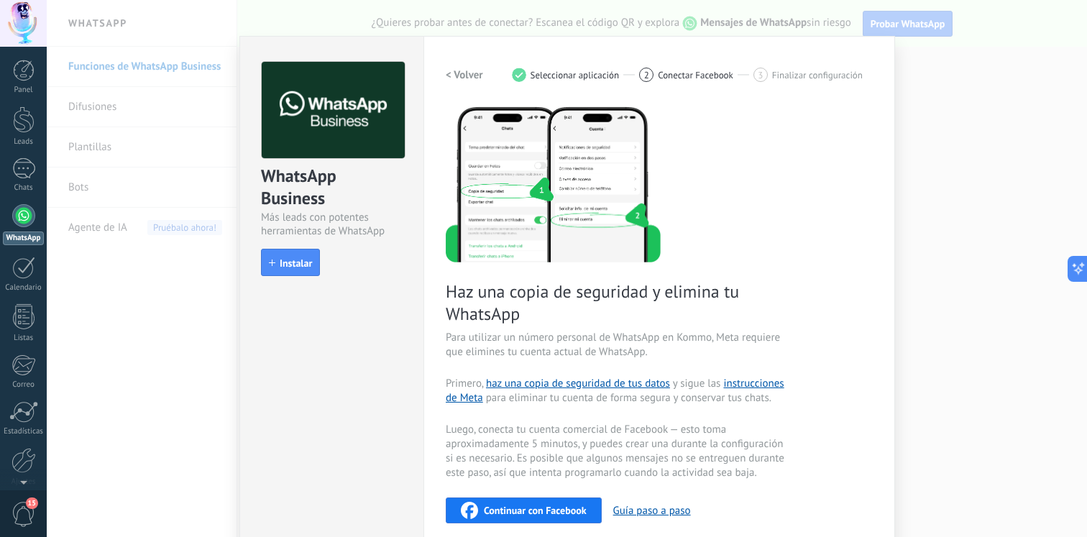
scroll to position [0, 0]
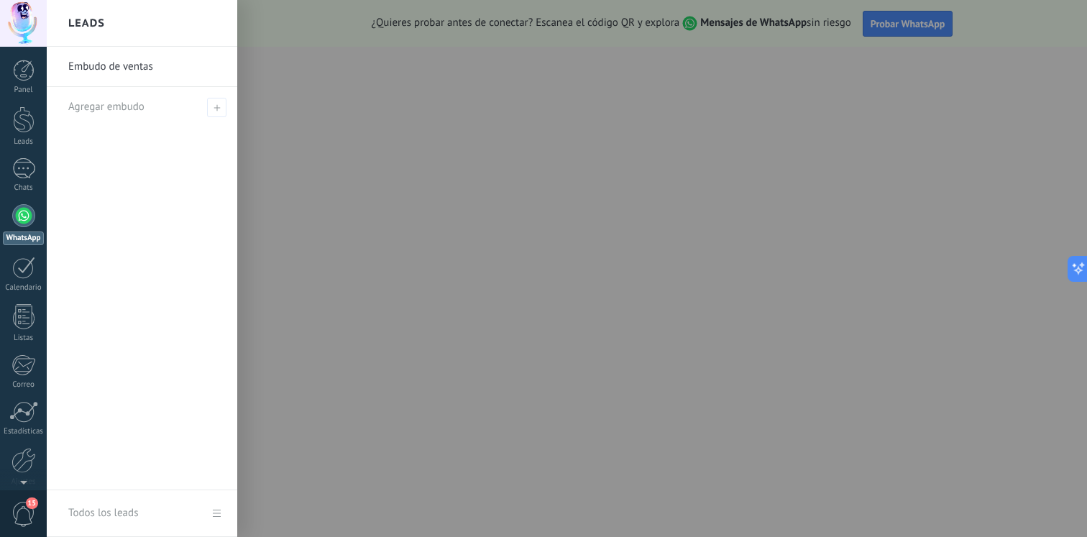
click at [143, 107] on body ".abccls-1,.abccls-2{fill-rule:evenodd}.abccls-2{fill:#fff} .abfcls-1{fill:none}…" at bounding box center [543, 268] width 1087 height 537
click at [157, 73] on link "Embudo de ventas" at bounding box center [145, 67] width 155 height 40
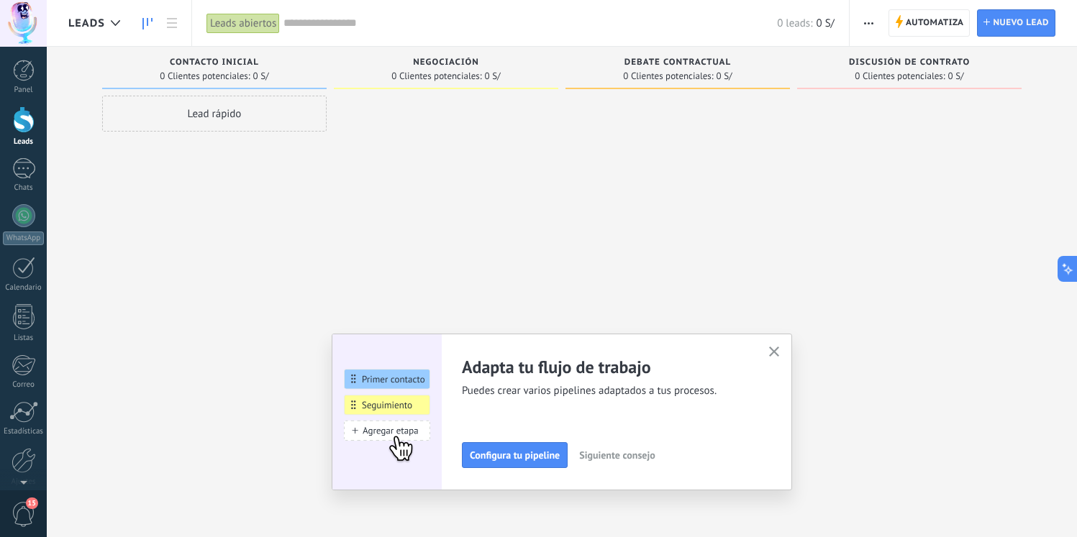
click at [240, 112] on div "Lead rápido" at bounding box center [214, 114] width 224 height 36
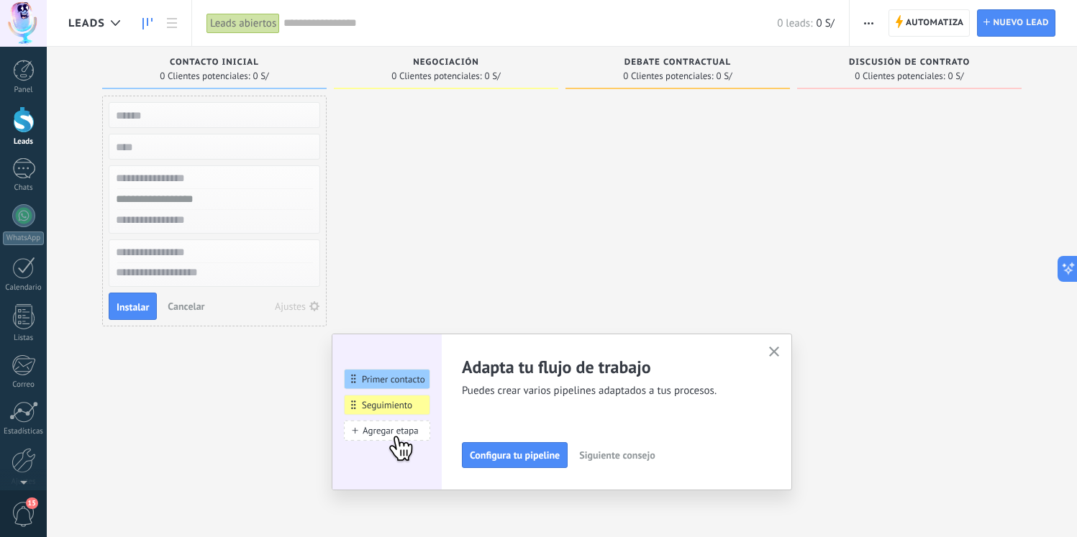
click at [430, 186] on div at bounding box center [446, 270] width 224 height 349
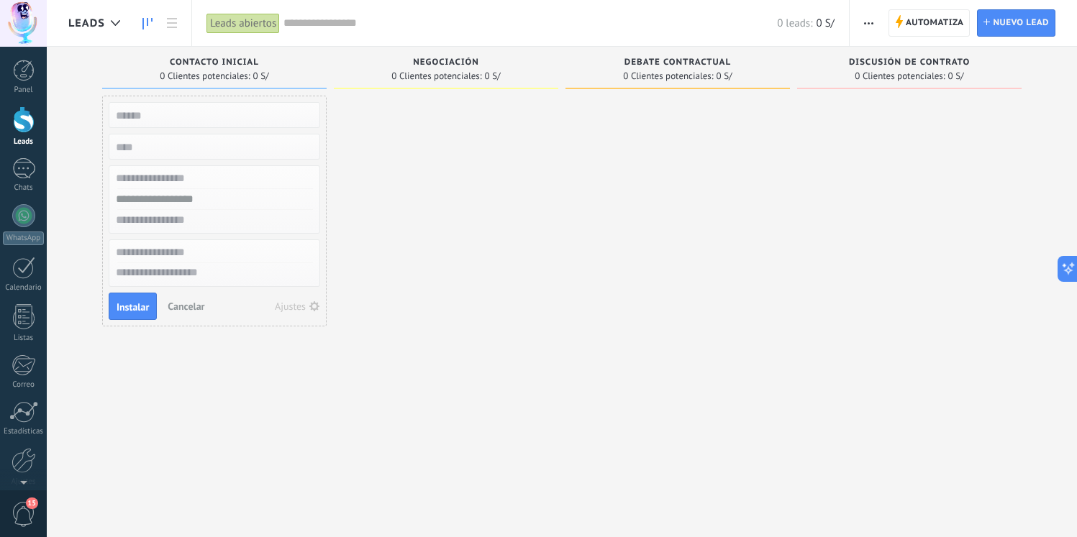
click at [189, 122] on input "text" at bounding box center [213, 115] width 210 height 20
click at [196, 262] on div at bounding box center [214, 252] width 210 height 21
click at [201, 259] on input "text" at bounding box center [213, 252] width 210 height 21
click at [184, 295] on div "Instalar Cancelar Ajustes" at bounding box center [214, 306] width 211 height 27
click at [184, 311] on span "Cancelar" at bounding box center [186, 306] width 37 height 13
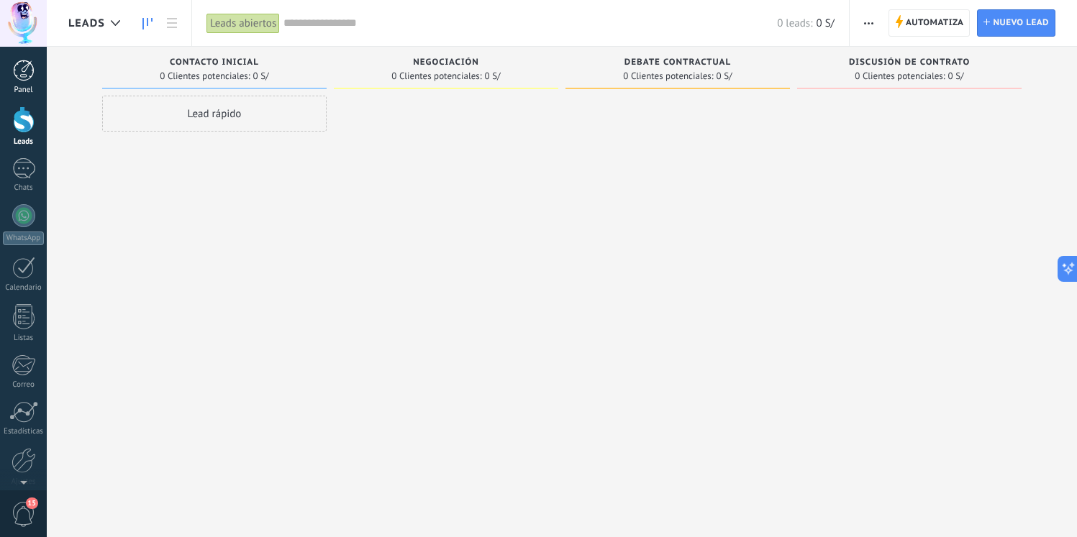
click at [42, 68] on link "Panel" at bounding box center [23, 77] width 47 height 35
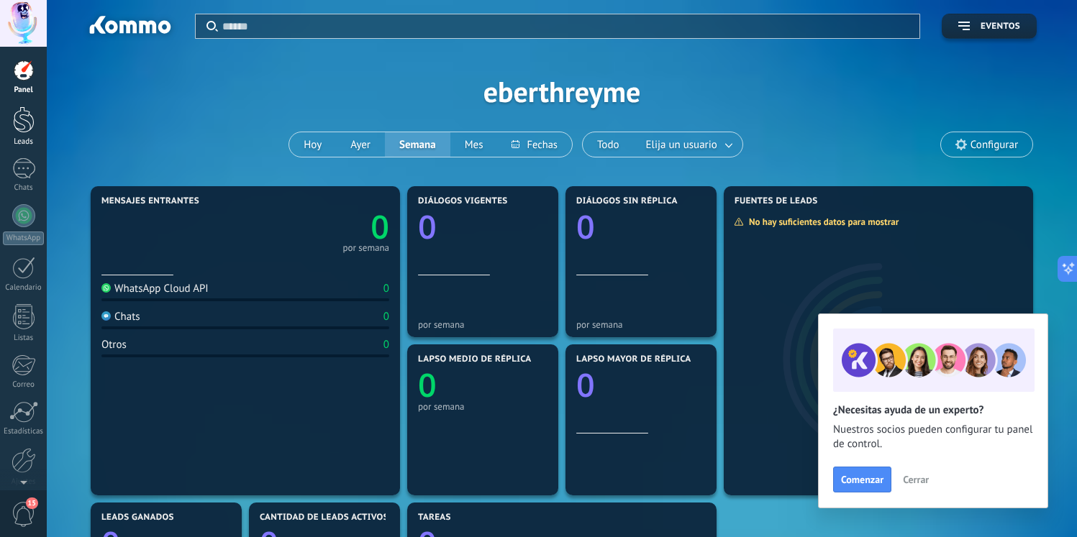
click at [27, 124] on div at bounding box center [24, 119] width 22 height 27
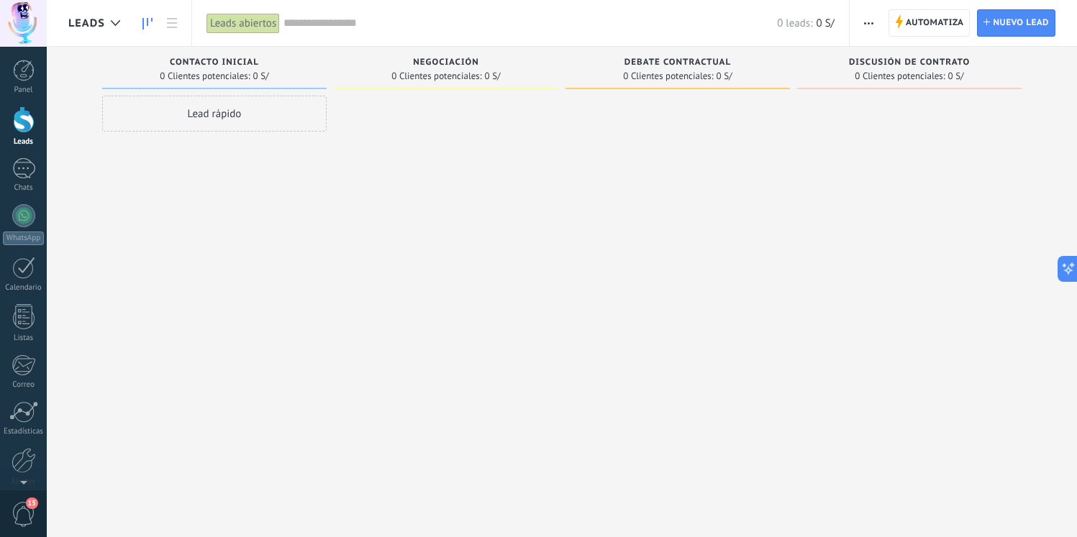
click at [378, 213] on div at bounding box center [446, 270] width 224 height 349
click at [452, 73] on span "0 Clientes potenciales:" at bounding box center [436, 76] width 90 height 9
click at [671, 83] on div "Debate contractual 0 Clientes potenciales: 0 S/" at bounding box center [677, 68] width 224 height 42
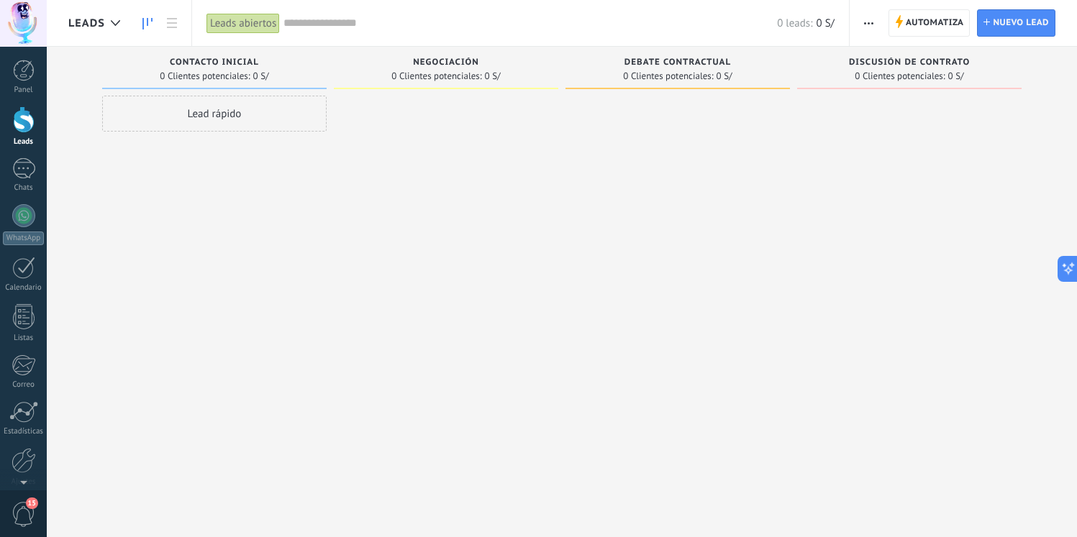
click at [265, 118] on div "Lead rápido" at bounding box center [214, 114] width 224 height 36
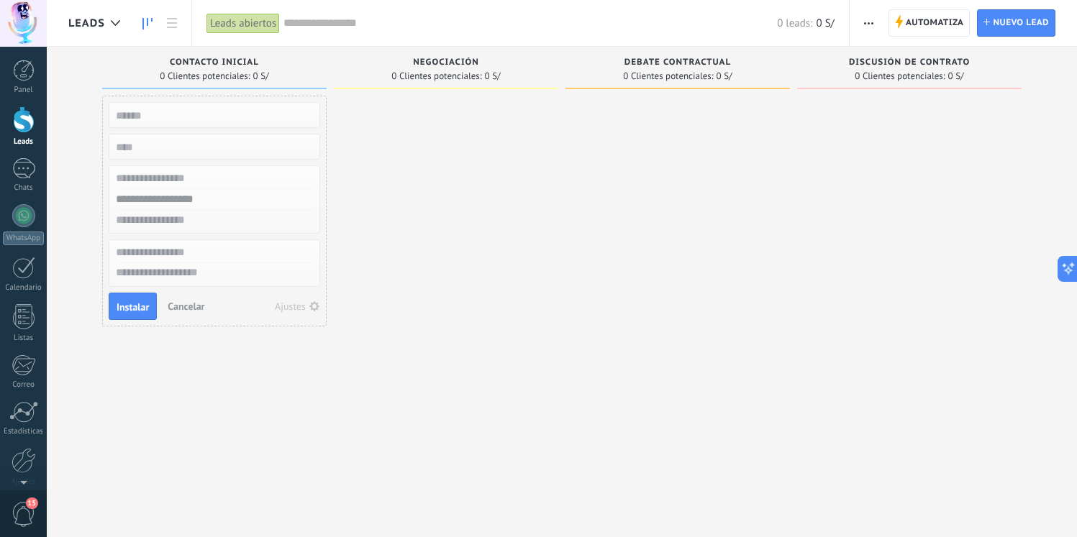
click at [262, 116] on input "text" at bounding box center [213, 115] width 210 height 20
click at [241, 147] on input "numeric" at bounding box center [213, 147] width 210 height 20
click at [114, 355] on div "Lead rápido Instalar Cancelar Ajustes" at bounding box center [214, 270] width 224 height 349
click at [23, 164] on div at bounding box center [23, 168] width 23 height 21
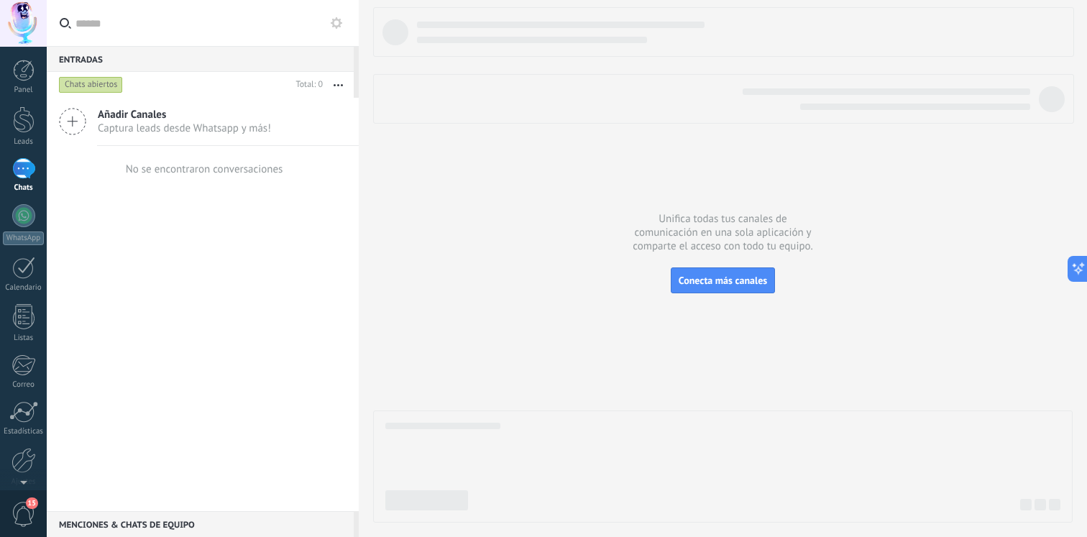
click at [646, 393] on div at bounding box center [723, 265] width 700 height 516
click at [35, 261] on div at bounding box center [23, 268] width 23 height 22
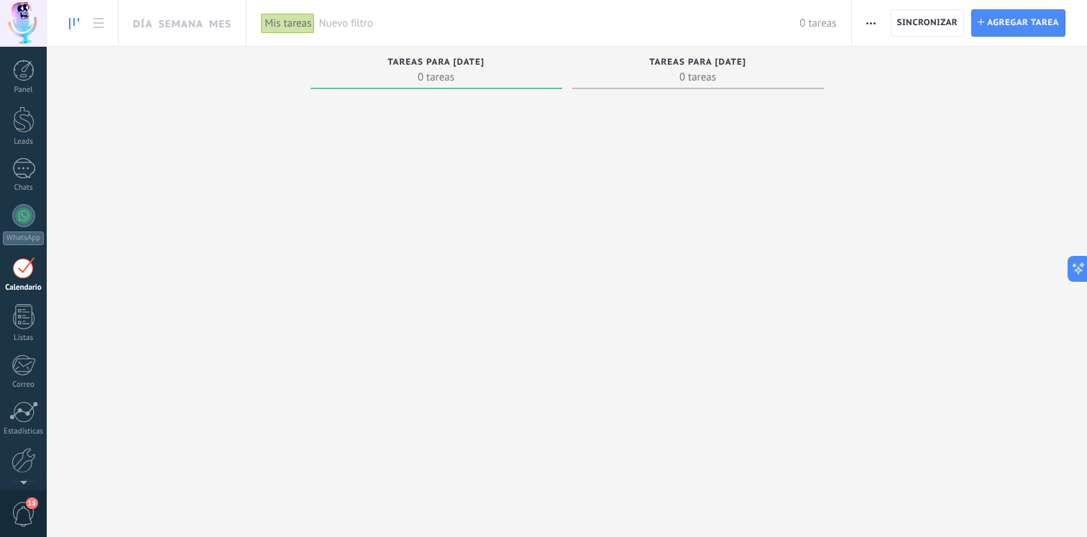
click at [16, 12] on div at bounding box center [23, 23] width 47 height 47
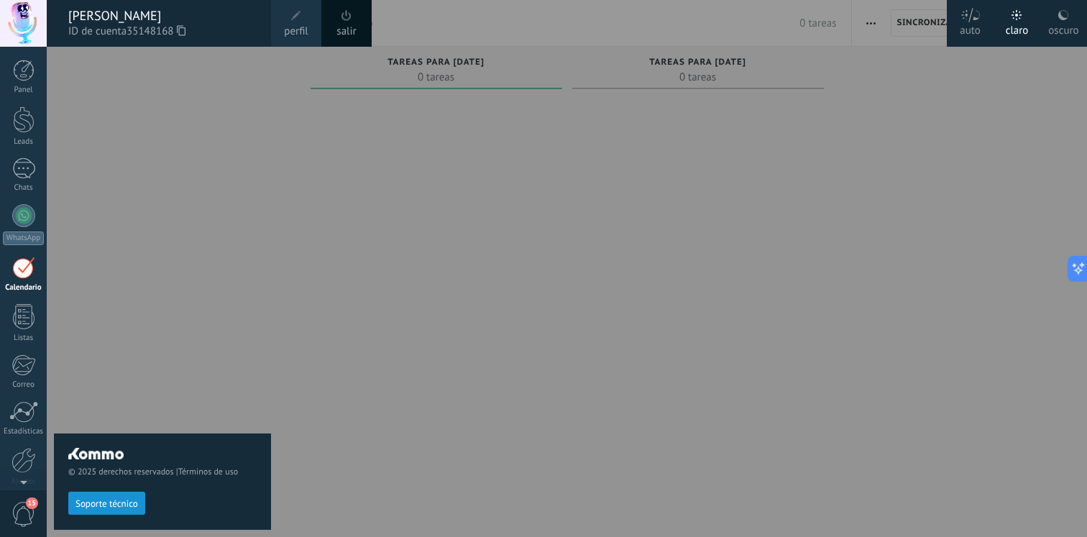
click at [35, 18] on div at bounding box center [23, 23] width 47 height 47
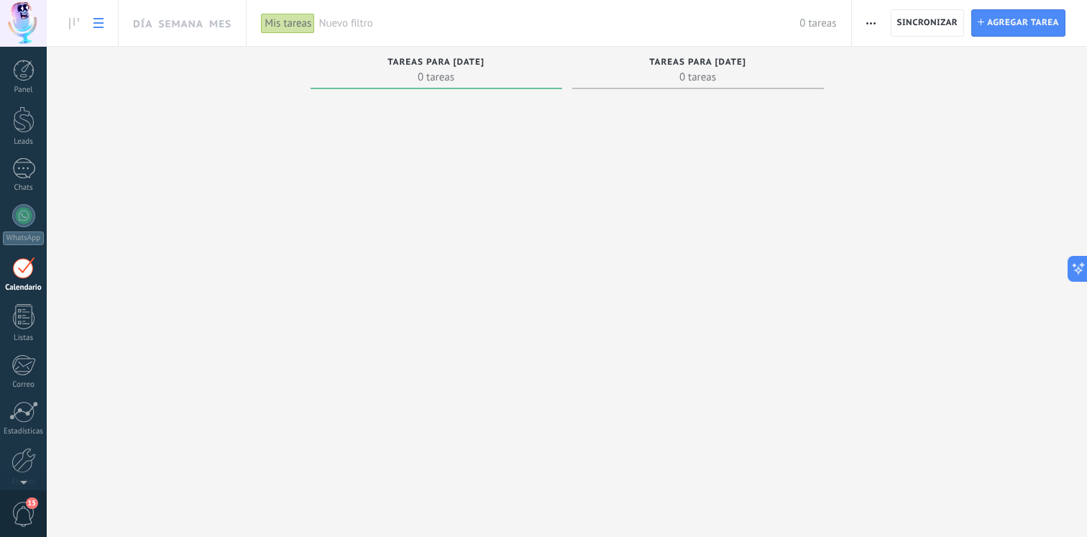
click at [89, 27] on link at bounding box center [98, 23] width 24 height 28
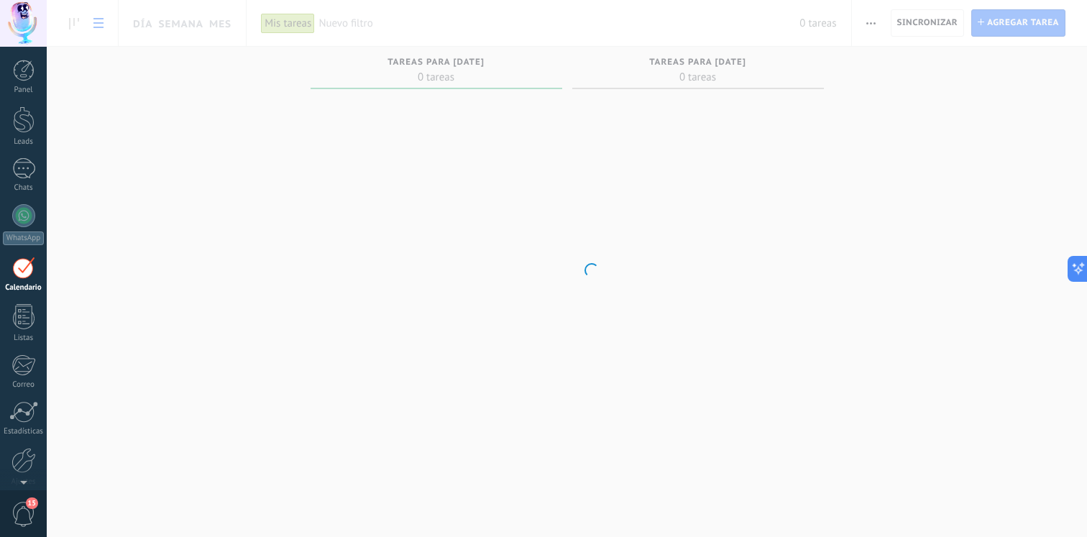
click at [72, 24] on body ".abccls-1,.abccls-2{fill-rule:evenodd}.abccls-2{fill:#fff} .abfcls-1{fill:none}…" at bounding box center [543, 268] width 1087 height 537
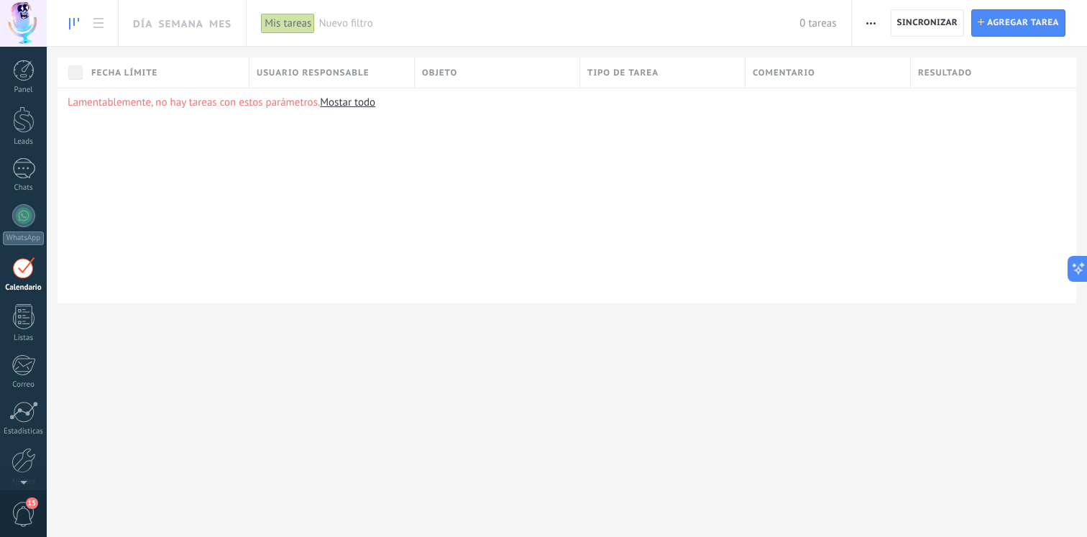
click at [72, 26] on icon at bounding box center [74, 24] width 10 height 12
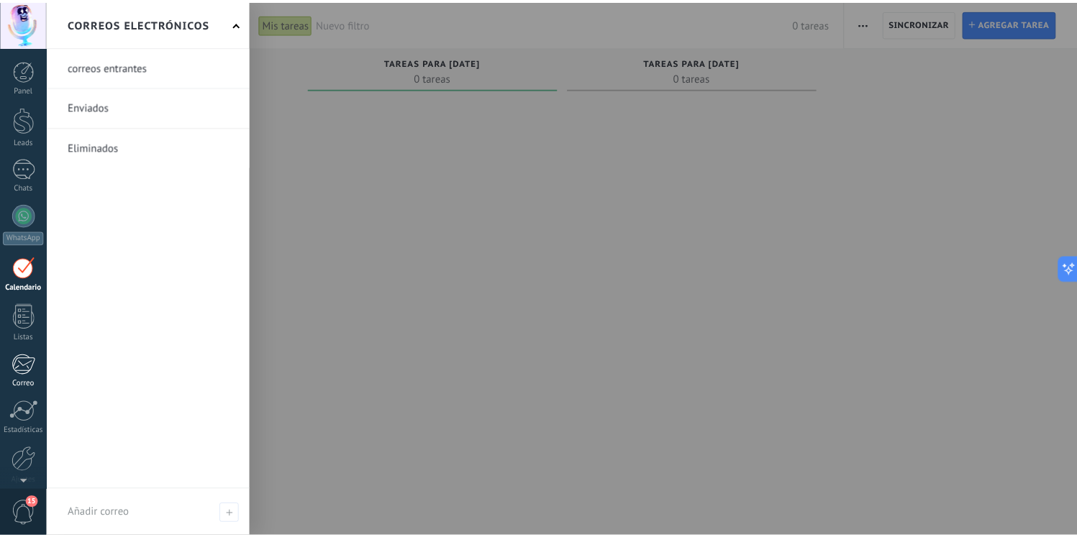
scroll to position [61, 0]
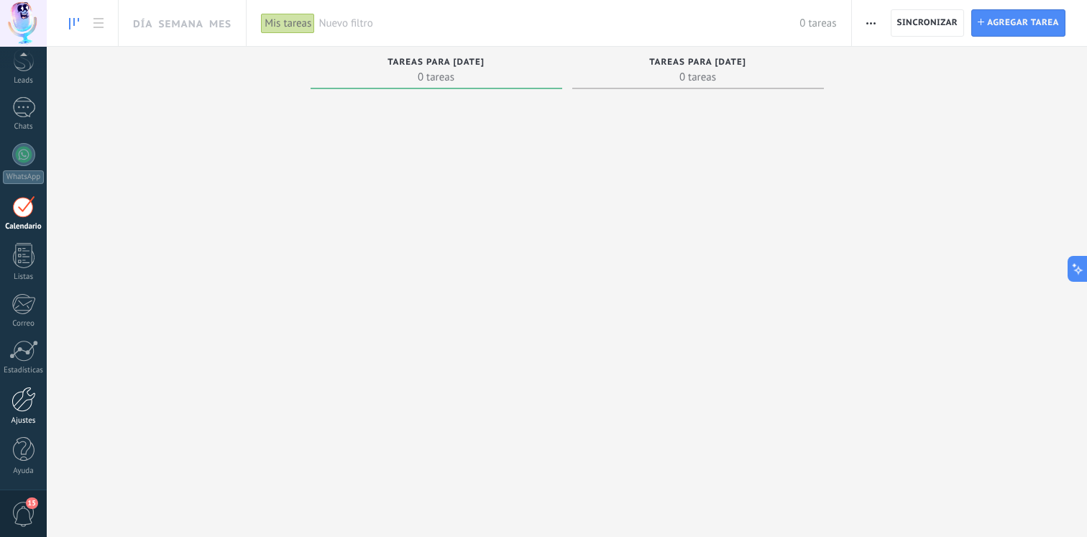
click at [22, 416] on div "Ajustes" at bounding box center [24, 420] width 42 height 9
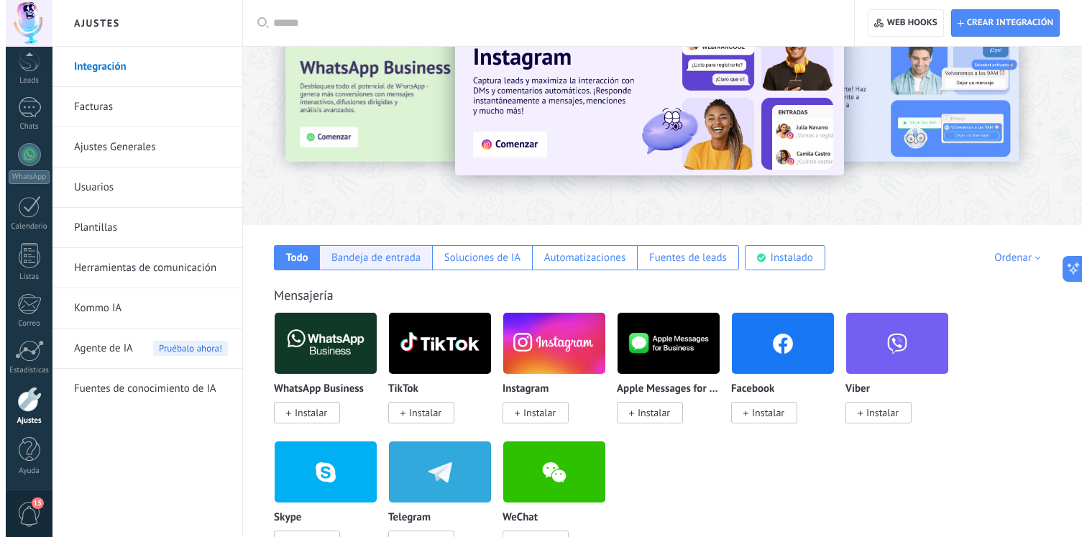
scroll to position [57, 0]
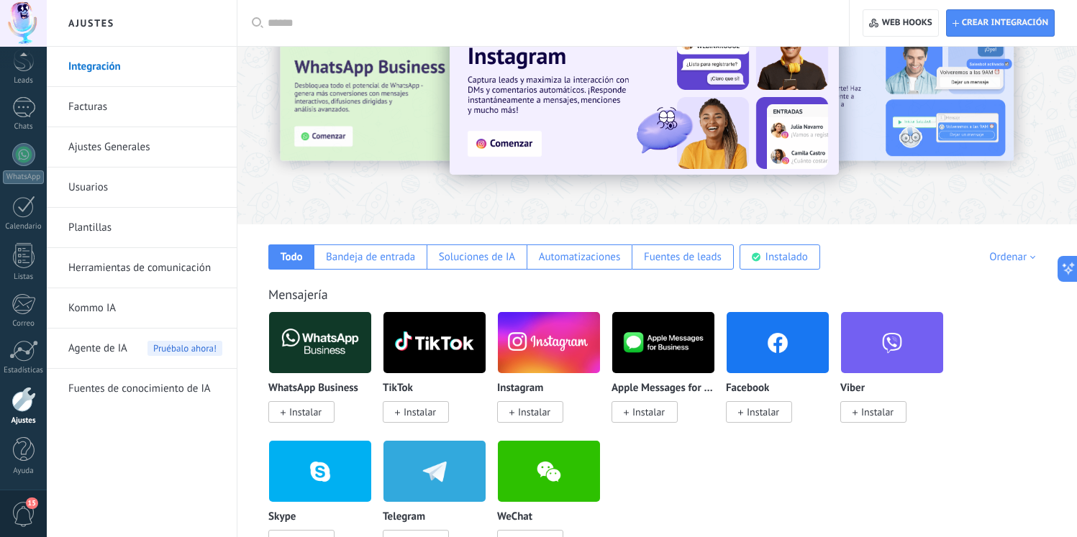
click at [310, 413] on span "Instalar" at bounding box center [305, 412] width 32 height 13
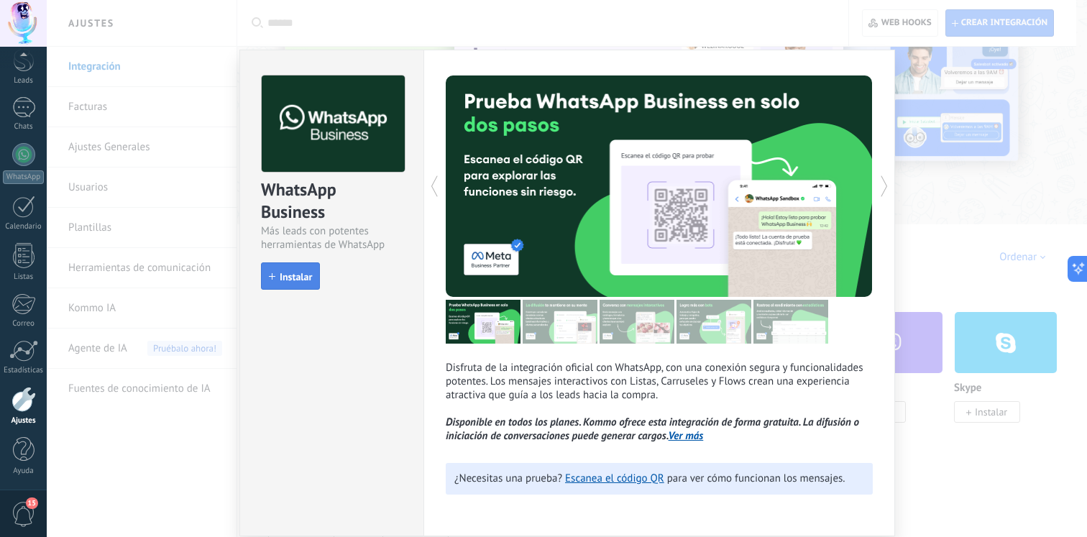
click at [305, 268] on button "Instalar" at bounding box center [290, 275] width 59 height 27
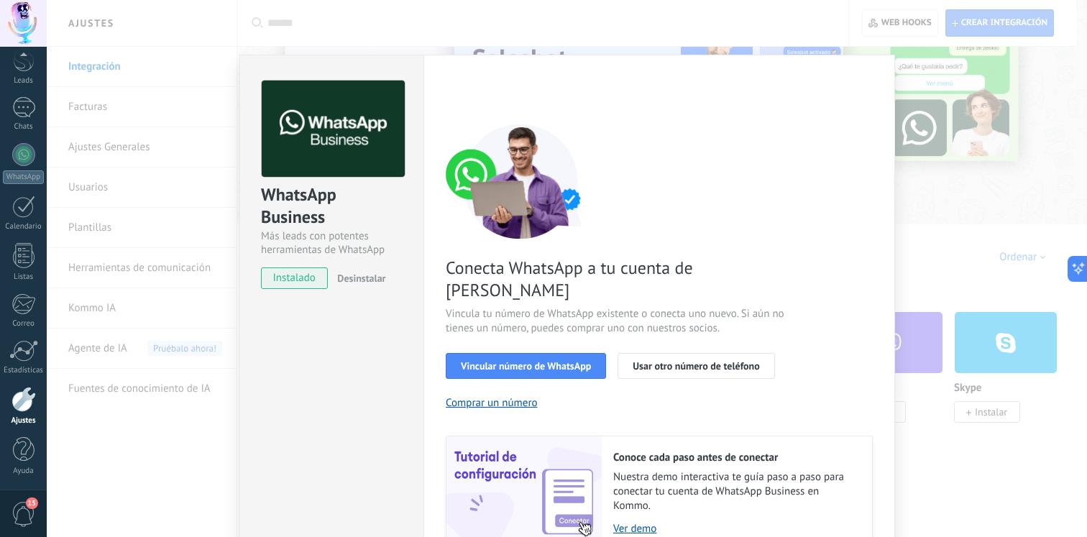
click at [973, 278] on div "WhatsApp Business Más leads con potentes herramientas de WhatsApp instalado Des…" at bounding box center [567, 268] width 1041 height 537
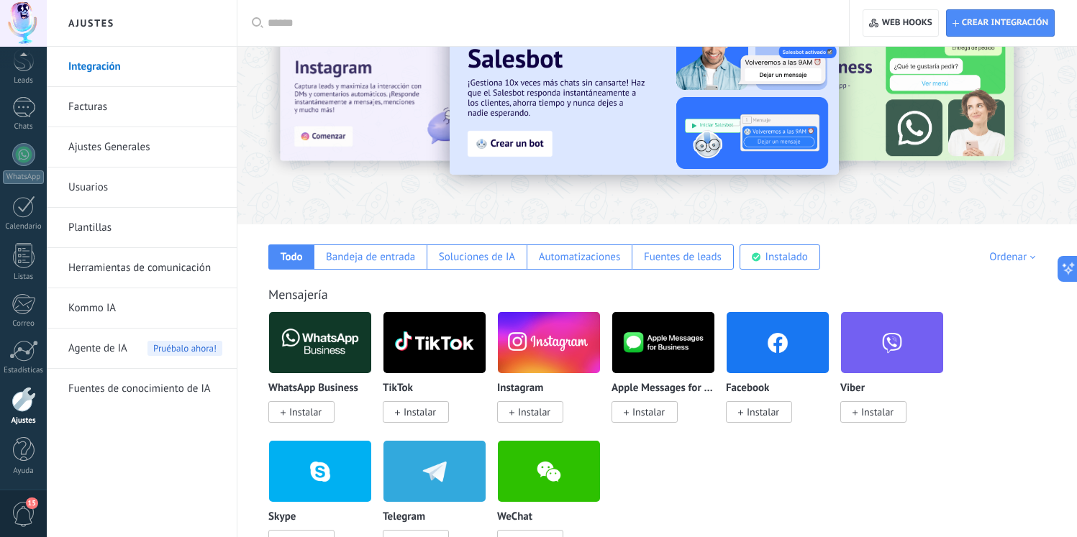
click at [17, 6] on div at bounding box center [23, 23] width 47 height 47
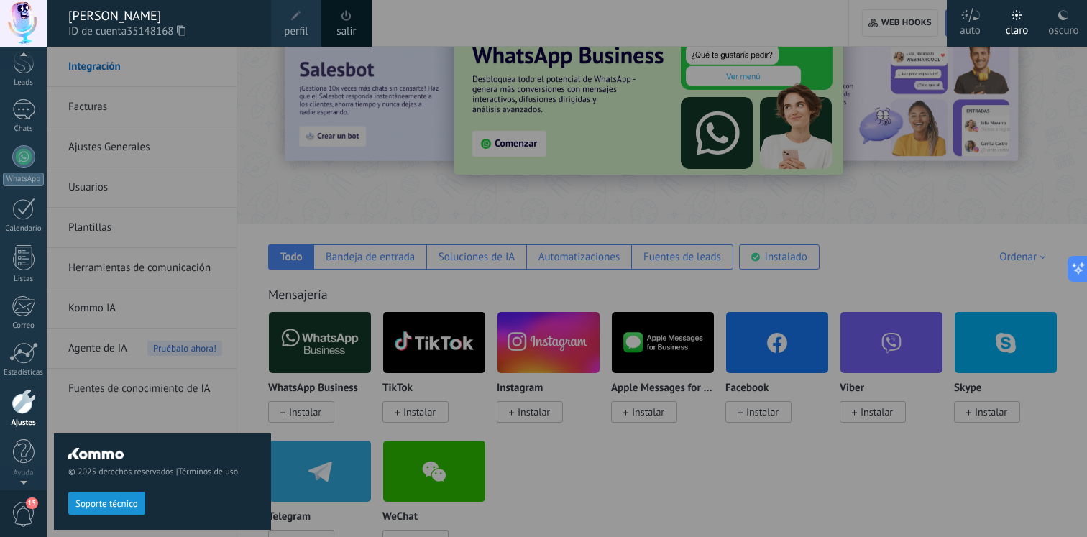
scroll to position [61, 0]
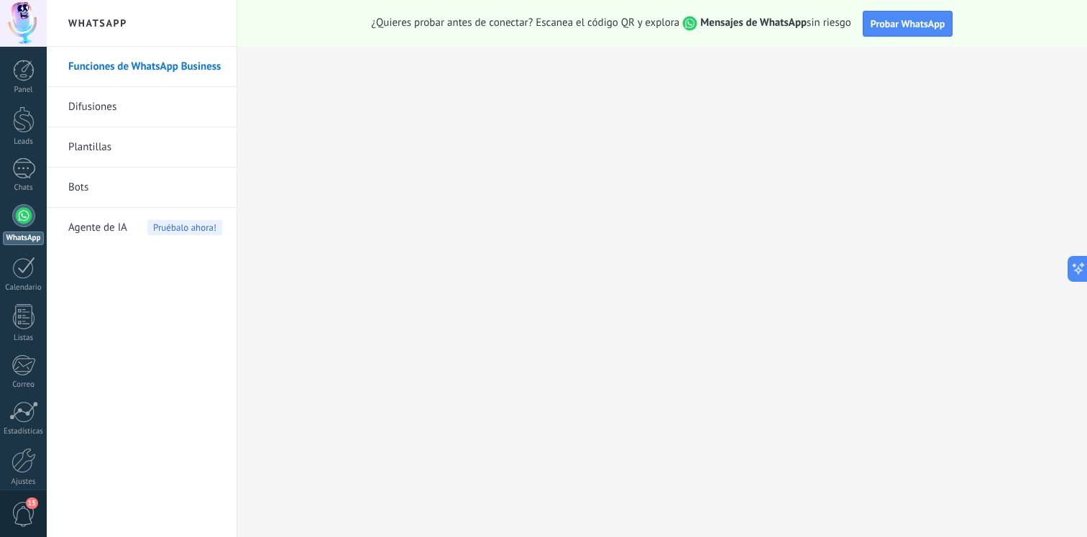
click at [104, 190] on link "Bots" at bounding box center [145, 188] width 154 height 40
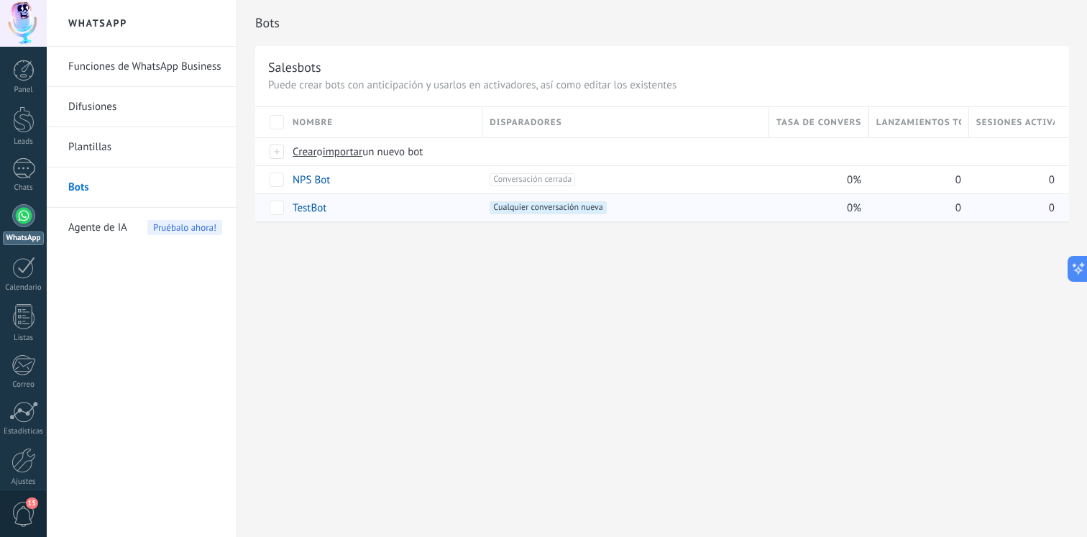
click at [582, 208] on span "Cualquier conversación nueva +0" at bounding box center [548, 207] width 116 height 13
click at [298, 201] on link "TestBot" at bounding box center [310, 208] width 34 height 14
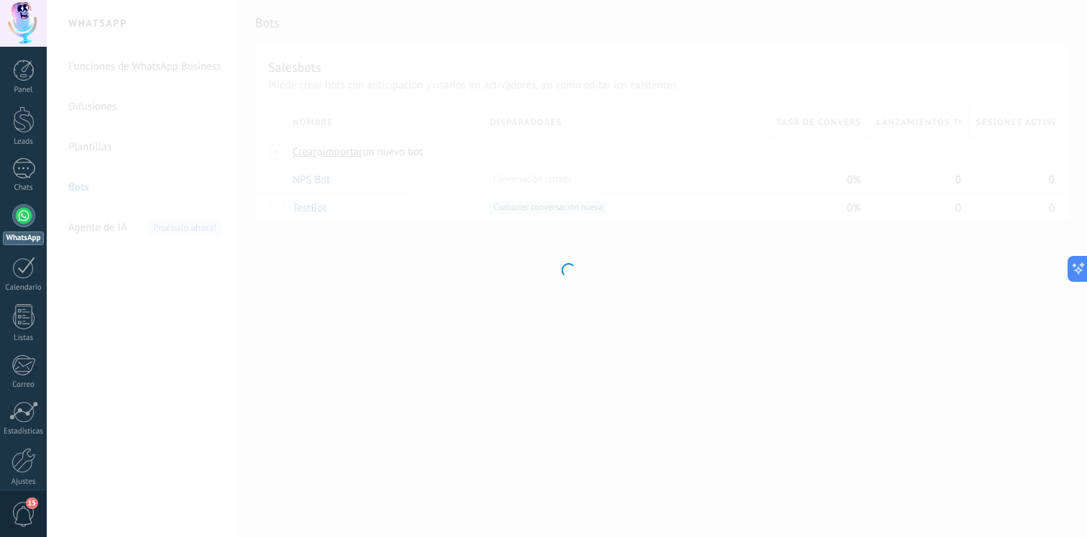
type input "*******"
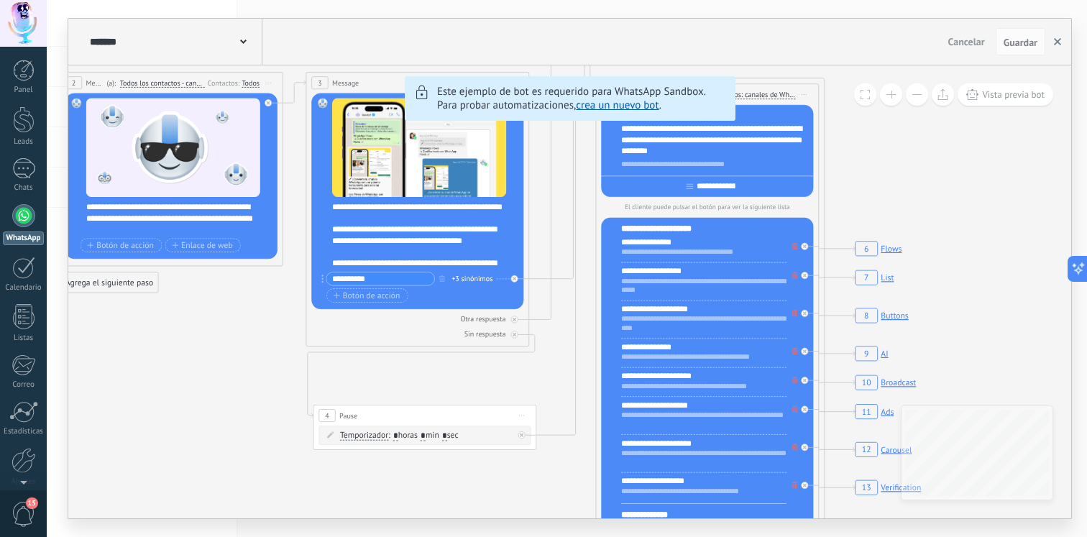
click at [1049, 48] on button "button" at bounding box center [1058, 41] width 22 height 27
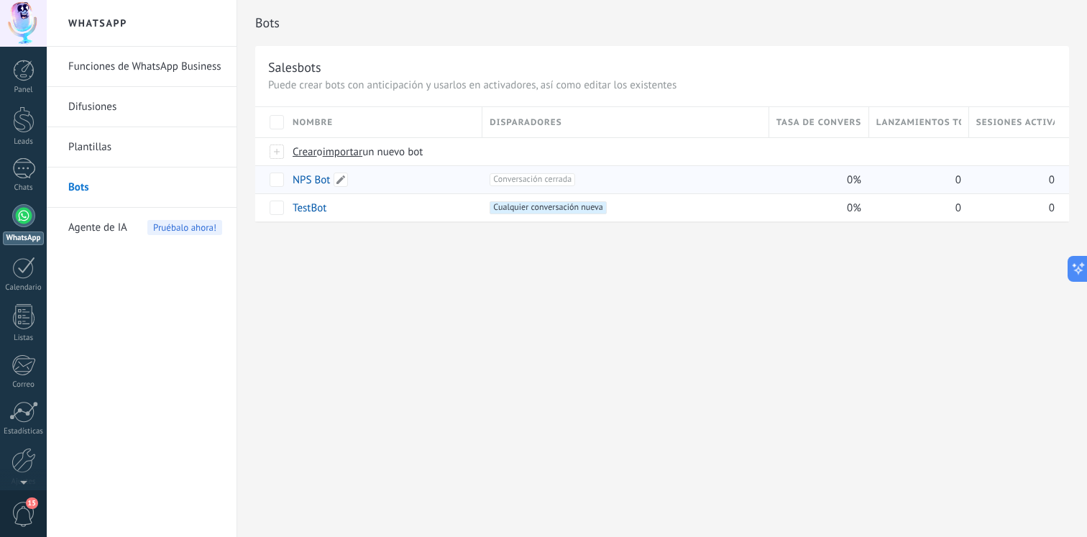
click at [298, 180] on link "NPS Bot" at bounding box center [311, 180] width 37 height 14
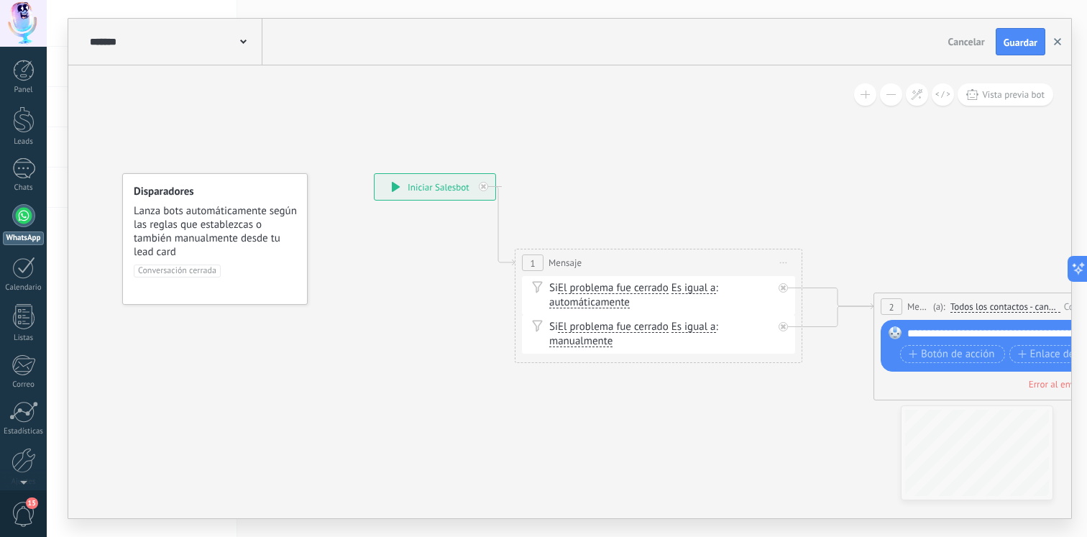
click at [1058, 48] on button "button" at bounding box center [1058, 41] width 22 height 27
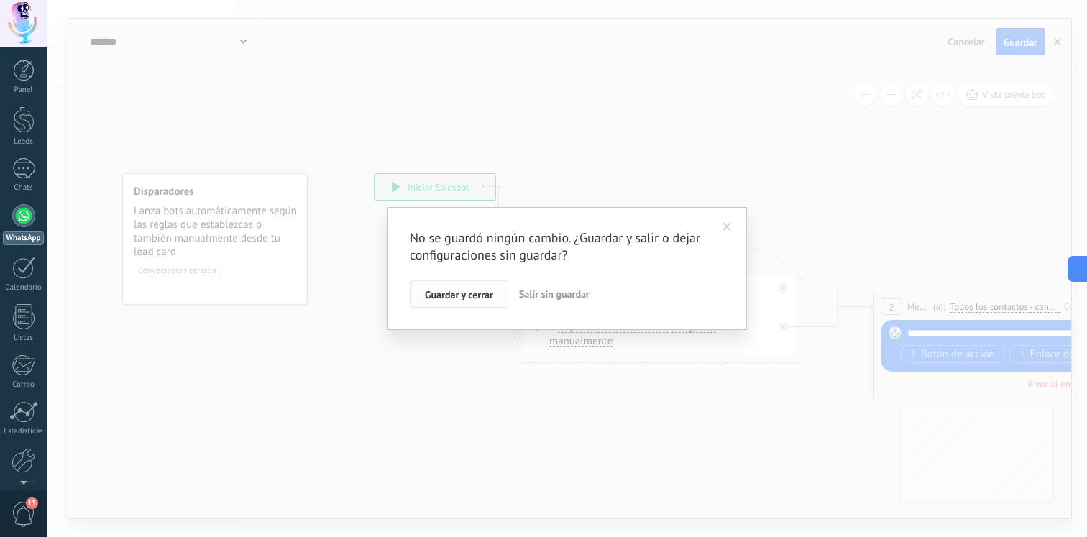
click at [493, 285] on button "Guardar y cerrar" at bounding box center [459, 293] width 99 height 27
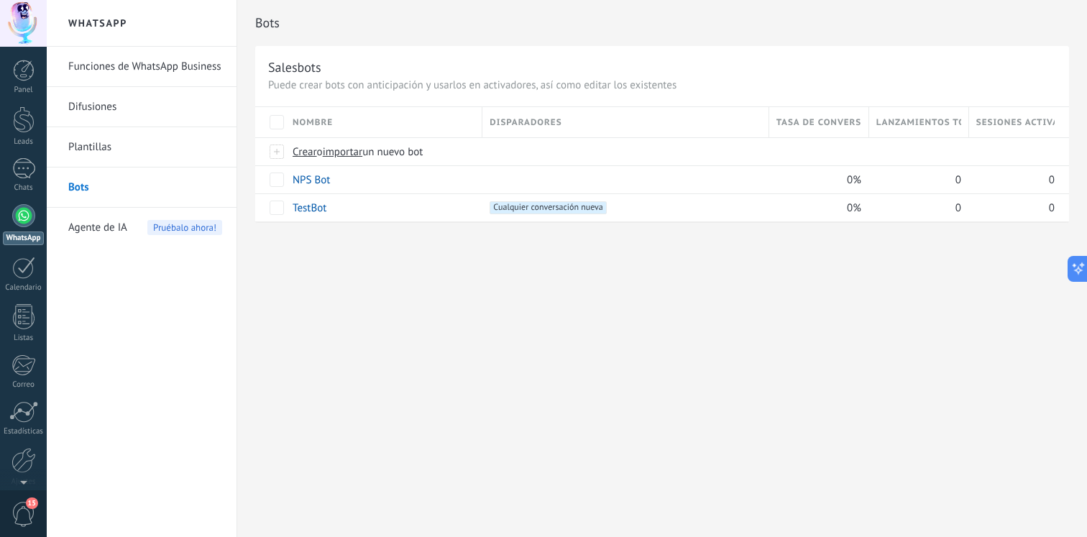
click at [380, 91] on p "Puede crear bots con anticipación y usarlos en activadores, así como editar los…" at bounding box center [662, 85] width 788 height 14
click at [441, 89] on p "Puede crear bots con anticipación y usarlos en activadores, así como editar los…" at bounding box center [662, 85] width 788 height 14
click at [495, 88] on p "Puede crear bots con anticipación y usarlos en activadores, así como editar los…" at bounding box center [662, 85] width 788 height 14
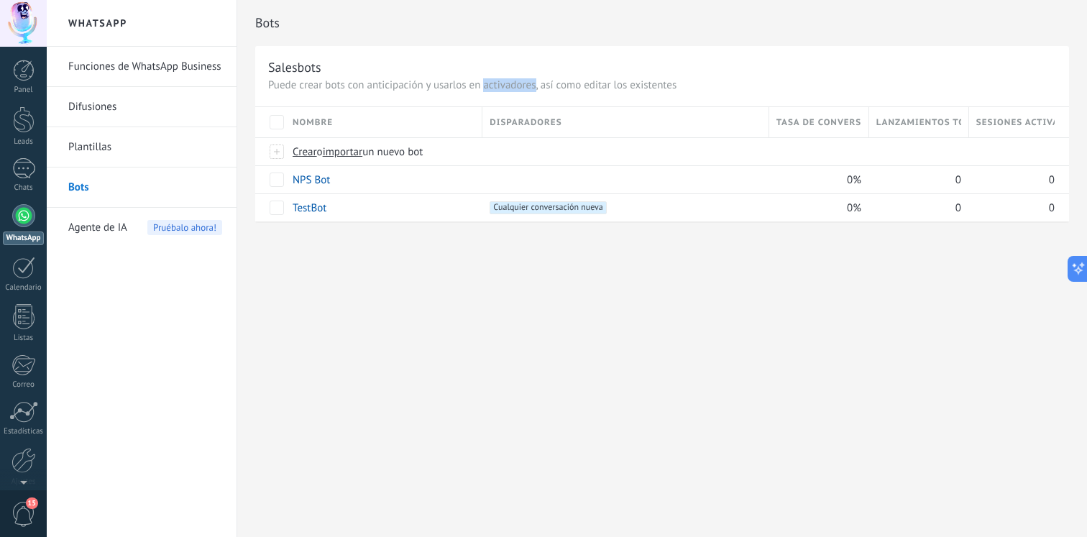
click at [495, 88] on p "Puede crear bots con anticipación y usarlos en activadores, así como editar los…" at bounding box center [662, 85] width 788 height 14
click at [309, 205] on link "TestBot" at bounding box center [310, 208] width 34 height 14
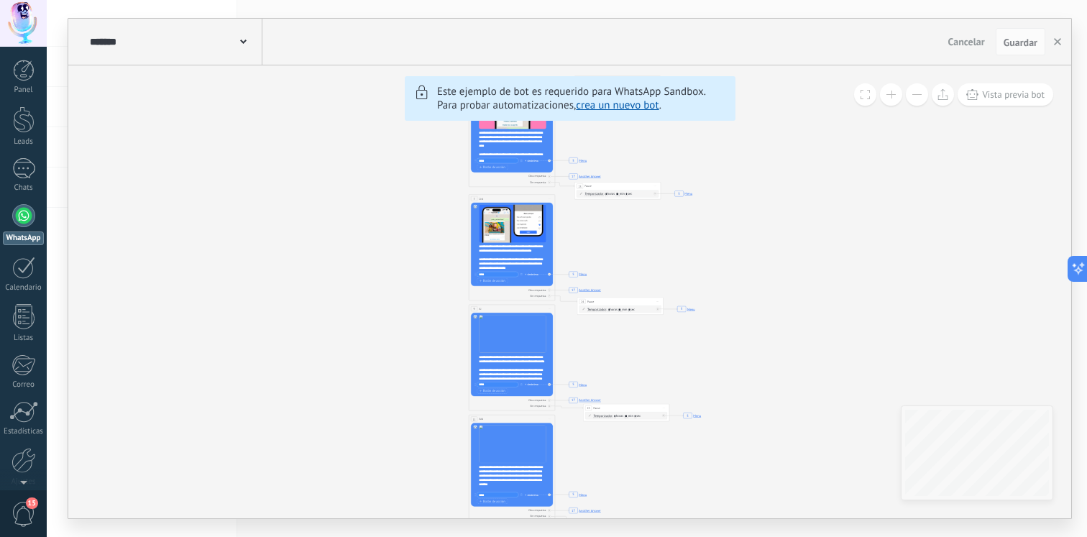
drag, startPoint x: 439, startPoint y: 240, endPoint x: 321, endPoint y: 288, distance: 126.5
click at [359, 268] on icon "6 Flows 7 List 8 Buttons 9 AI 10 Broadcast 11 Ads 12 Carousel 13 Verification 1…" at bounding box center [79, 248] width 1478 height 1269
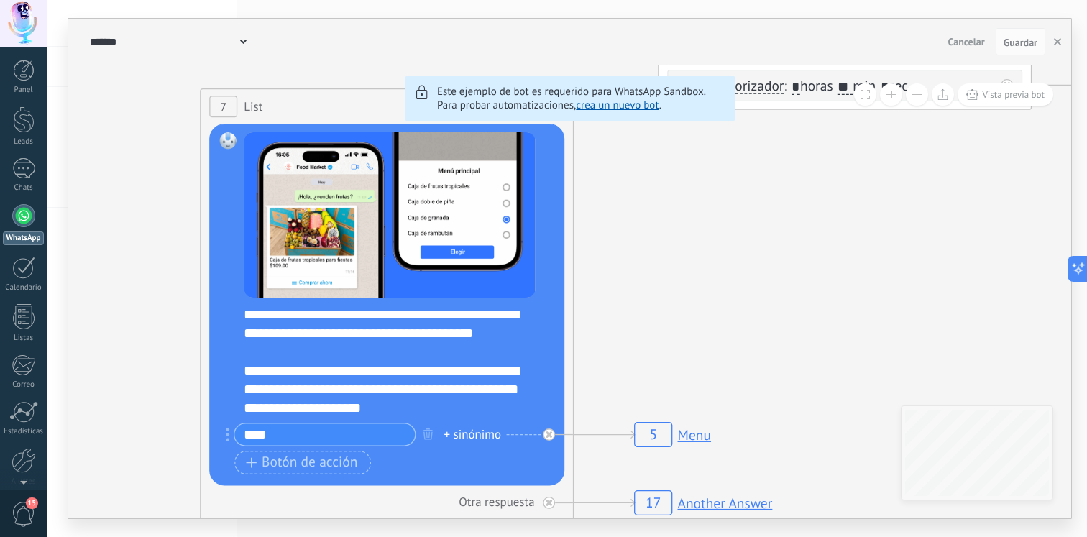
click at [29, 221] on div at bounding box center [23, 215] width 23 height 23
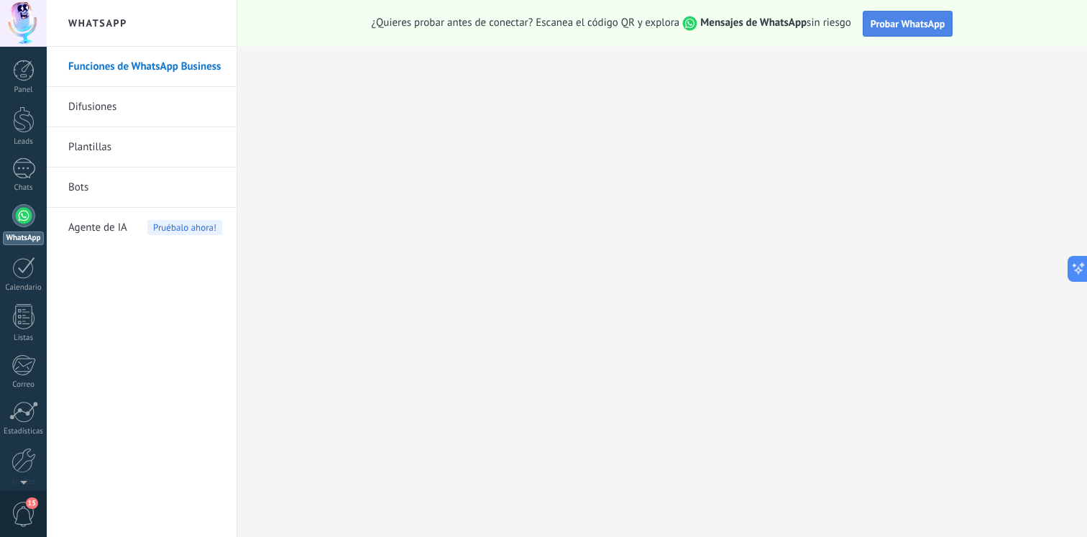
click at [902, 27] on span "Probar WhatsApp" at bounding box center [908, 23] width 75 height 13
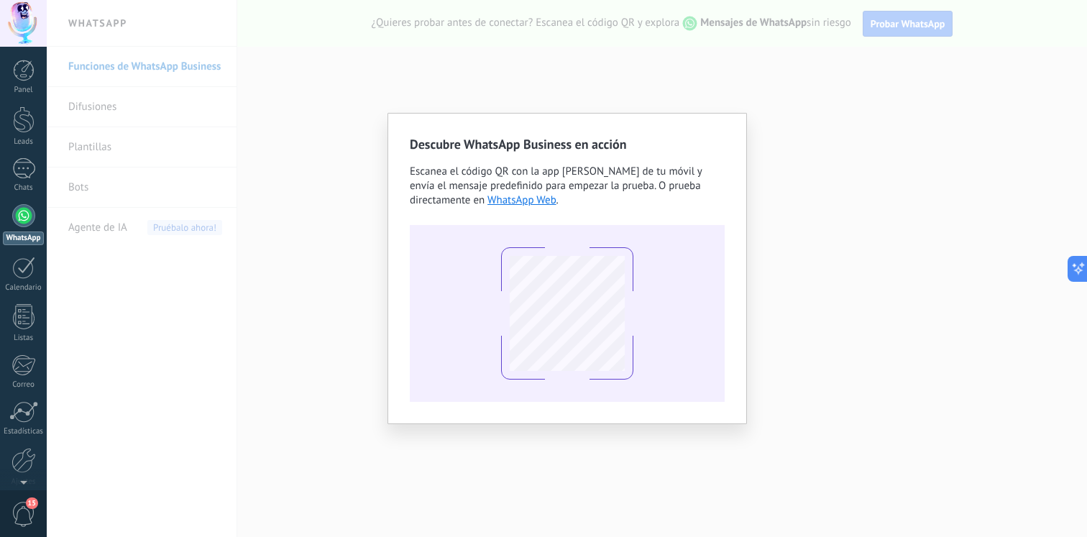
click at [776, 262] on div "Descubre WhatsApp Business en acción Escanea el código QR con la app de cámara …" at bounding box center [567, 268] width 1041 height 537
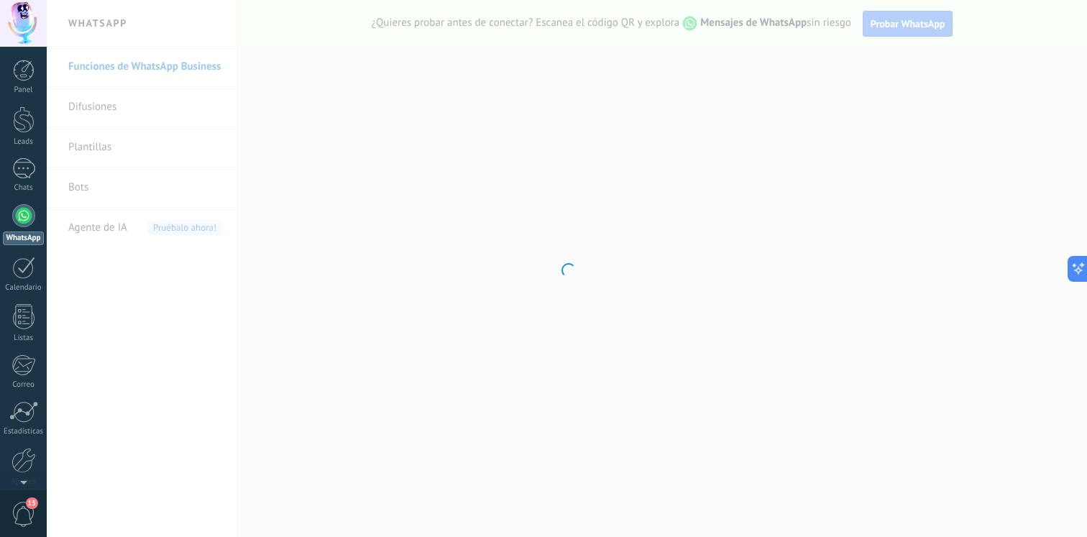
click at [347, 249] on div at bounding box center [567, 268] width 1041 height 537
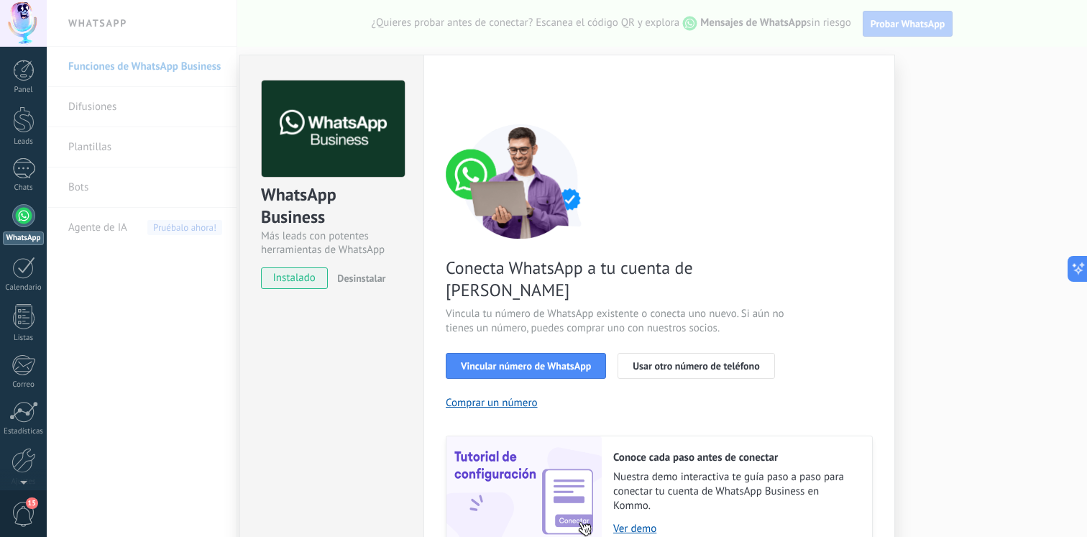
click at [744, 28] on div "WhatsApp Business Más leads con potentes herramientas de WhatsApp instalado Des…" at bounding box center [567, 268] width 1041 height 537
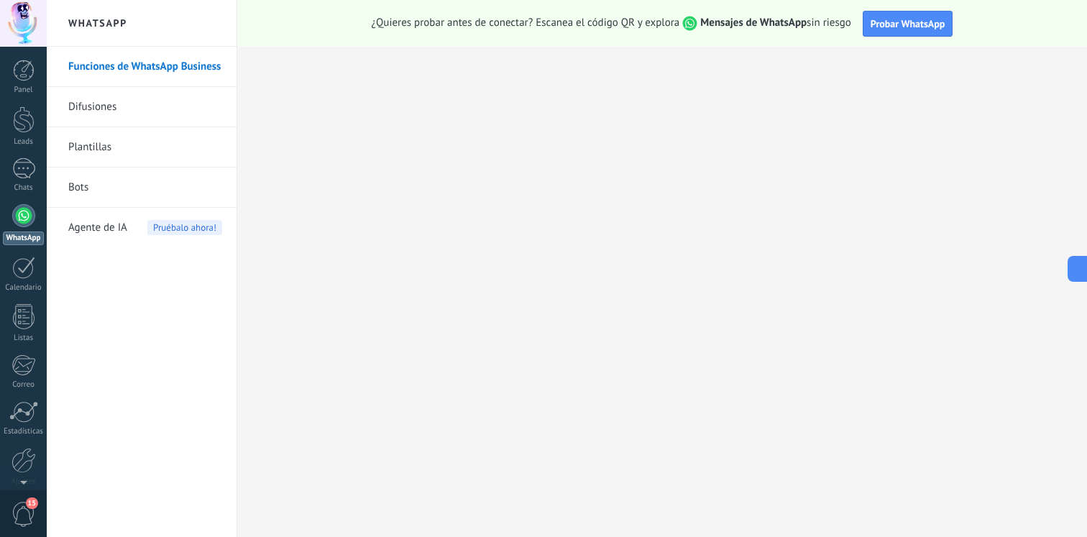
click at [886, 9] on div "¿Quieres probar antes de conectar? Escanea el código QR y explora Mensajes de W…" at bounding box center [662, 23] width 850 height 47
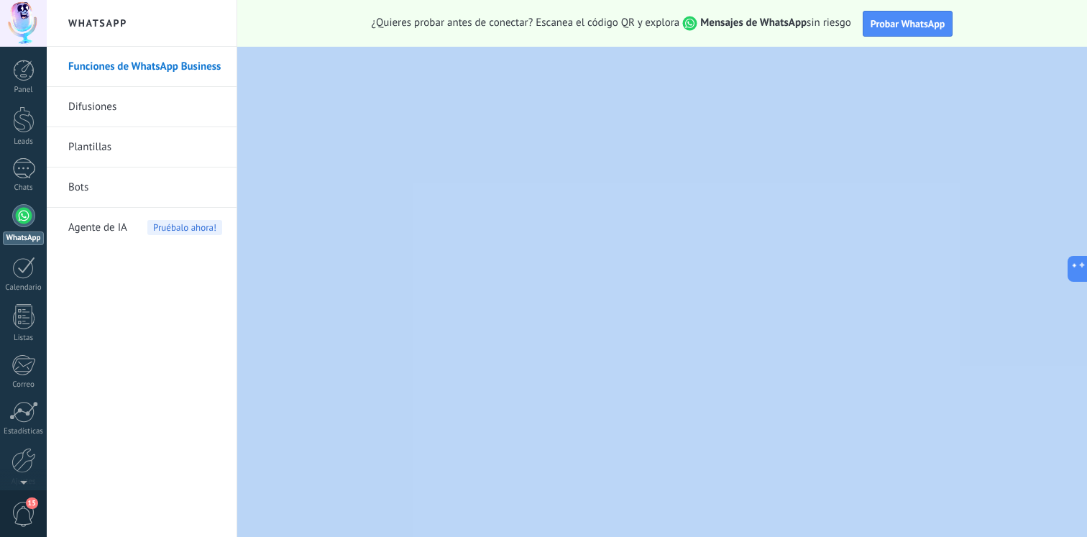
click at [886, 9] on div "¿Quieres probar antes de conectar? Escanea el código QR y explora Mensajes de W…" at bounding box center [662, 23] width 850 height 47
click at [887, 10] on div "¿Quieres probar antes de conectar? Escanea el código QR y explora Mensajes de W…" at bounding box center [662, 23] width 850 height 47
click at [885, 22] on span "Probar WhatsApp" at bounding box center [908, 23] width 75 height 13
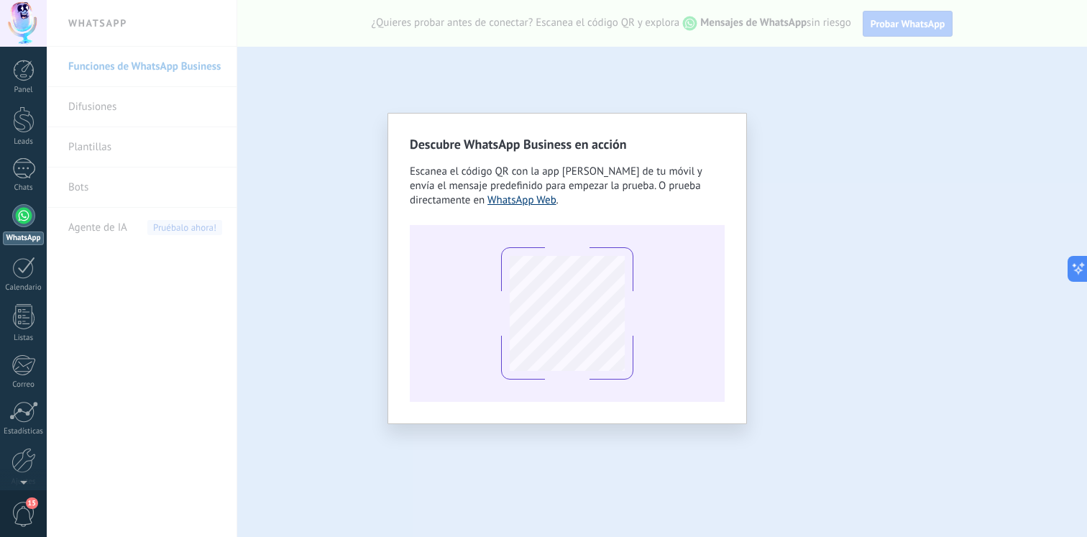
click at [519, 206] on link "WhatsApp Web" at bounding box center [522, 200] width 69 height 14
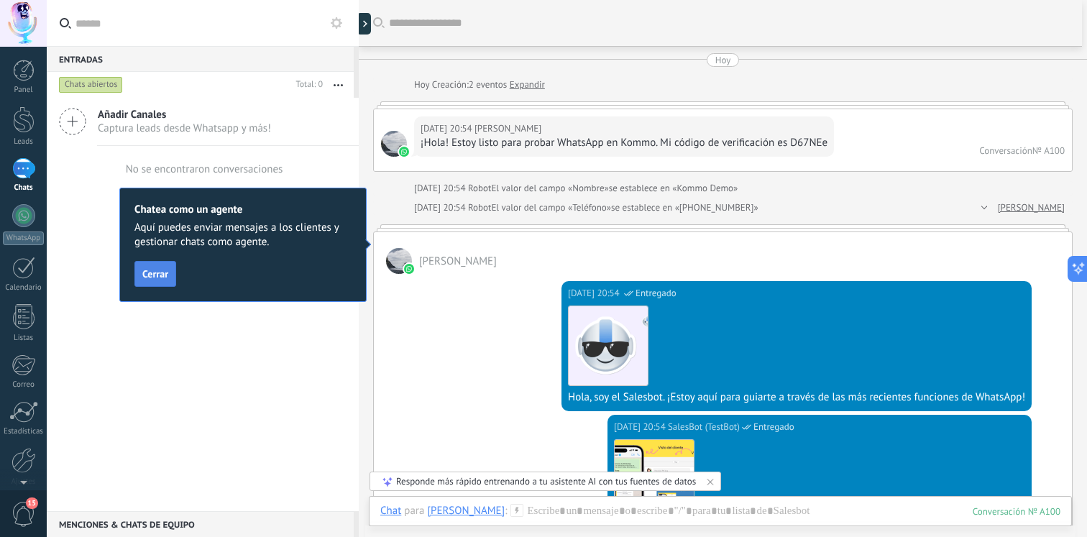
click at [152, 283] on button "Cerrar" at bounding box center [155, 274] width 42 height 26
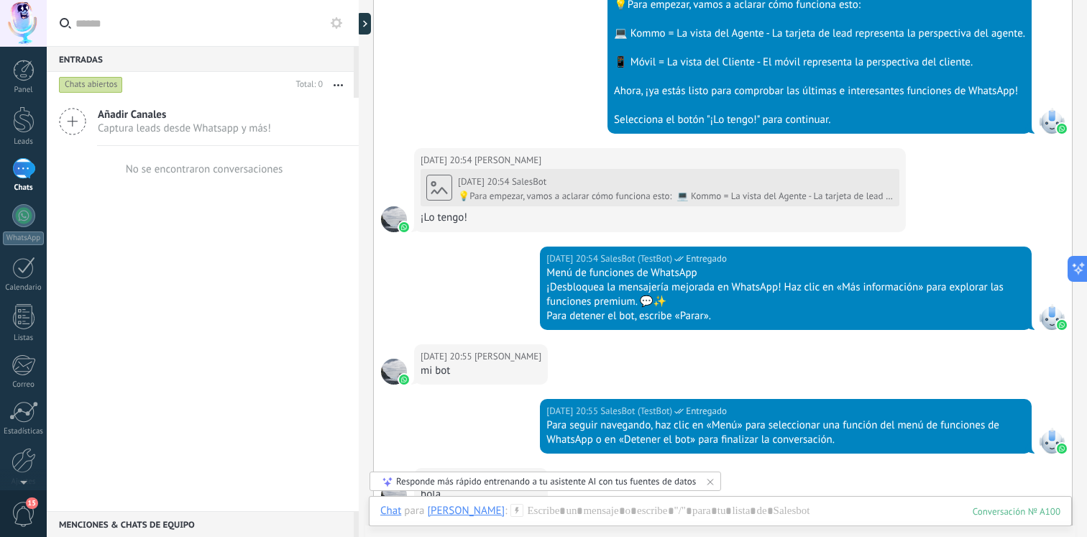
scroll to position [1015, 0]
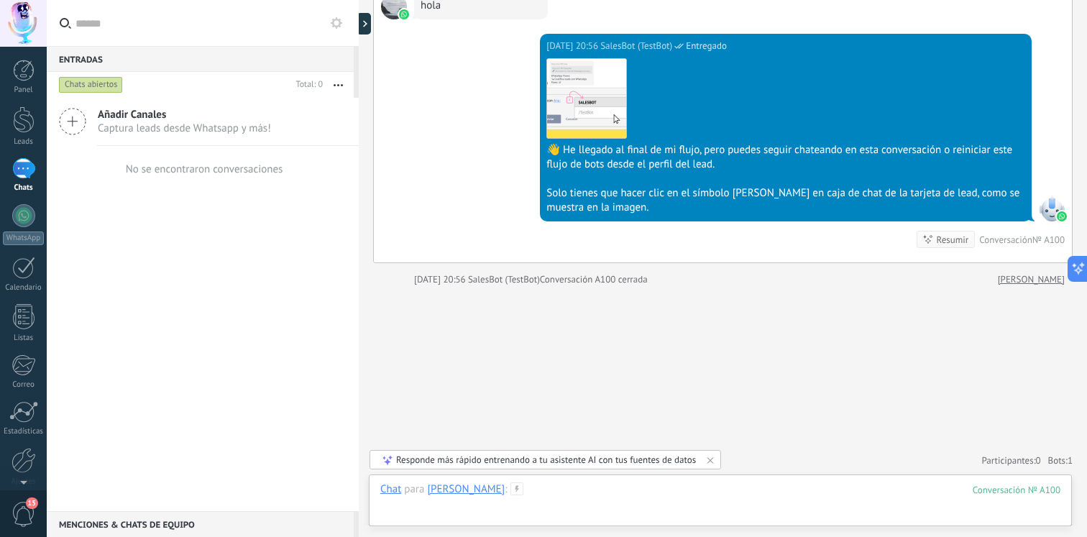
click at [597, 495] on div at bounding box center [720, 504] width 680 height 43
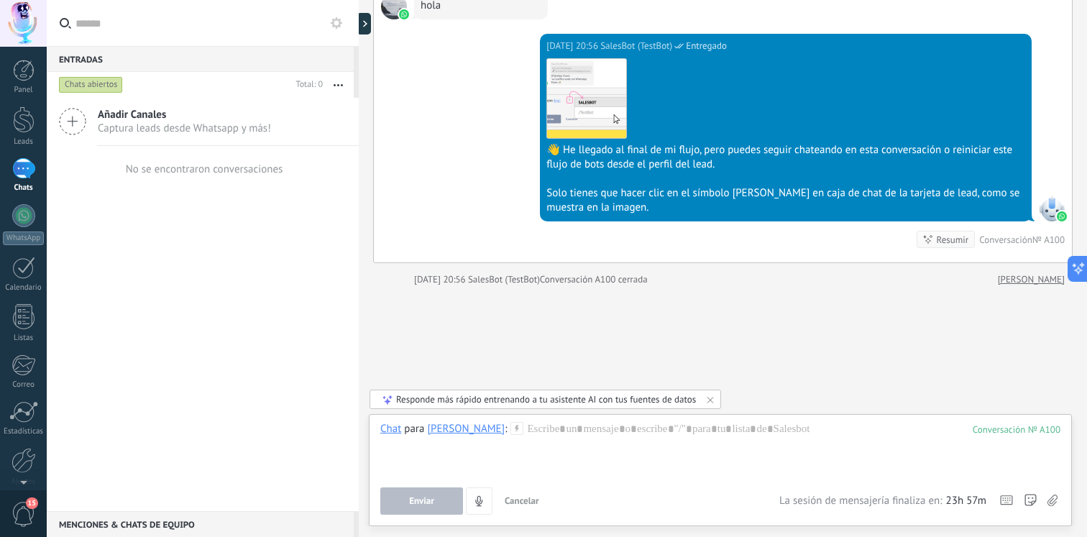
click at [511, 434] on icon at bounding box center [517, 428] width 13 height 13
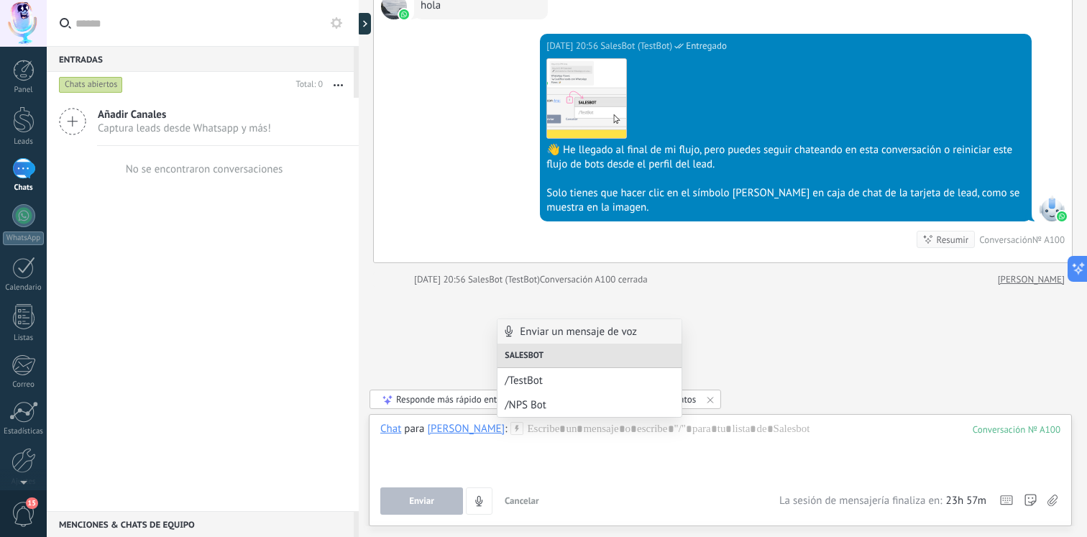
click at [236, 223] on div "Añadir Canales Captura leads desde Whatsapp y más! No se encontraron conversaci…" at bounding box center [203, 305] width 312 height 414
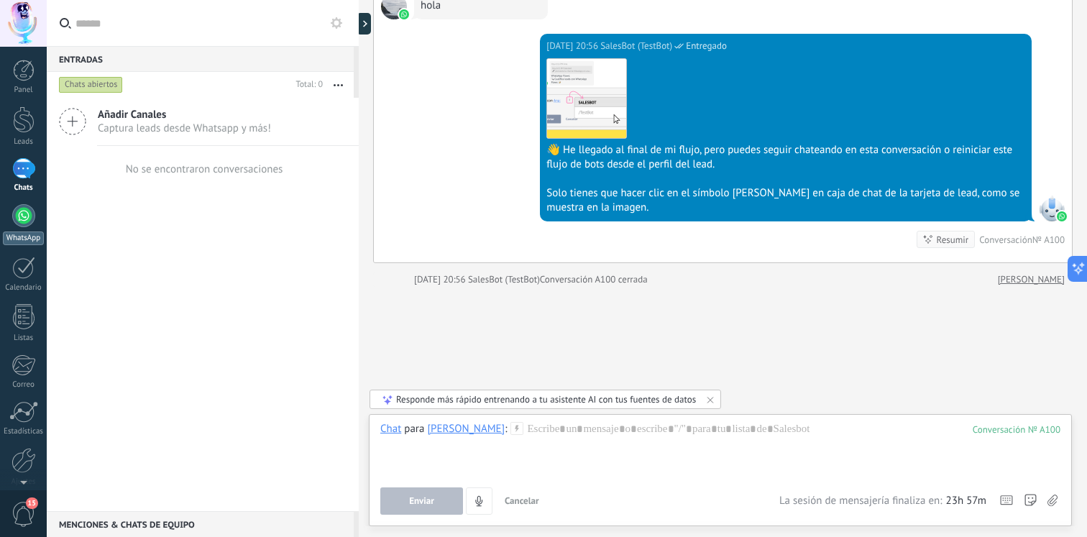
click at [29, 208] on div at bounding box center [23, 215] width 23 height 23
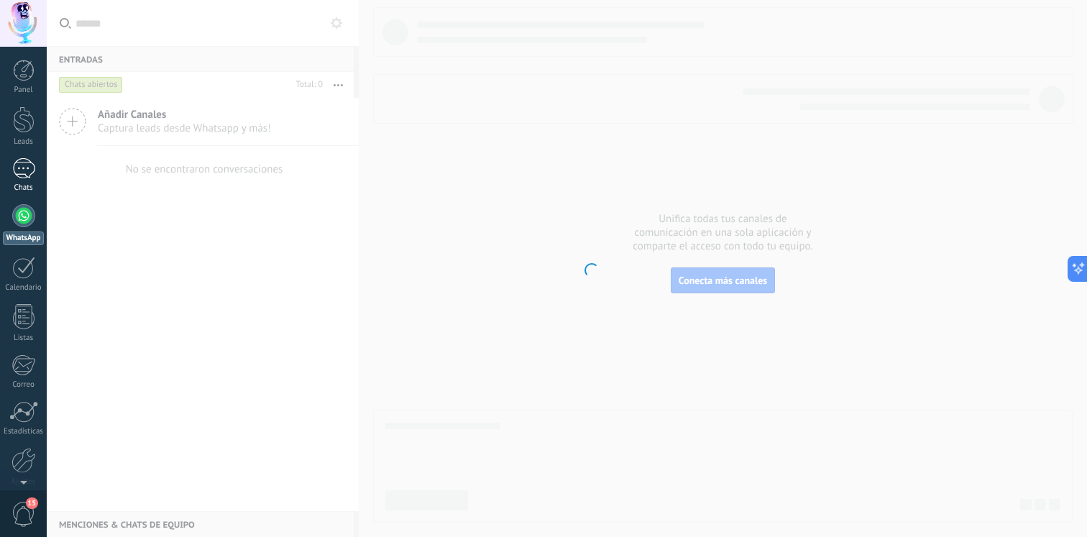
click at [27, 191] on div "Chats" at bounding box center [24, 187] width 42 height 9
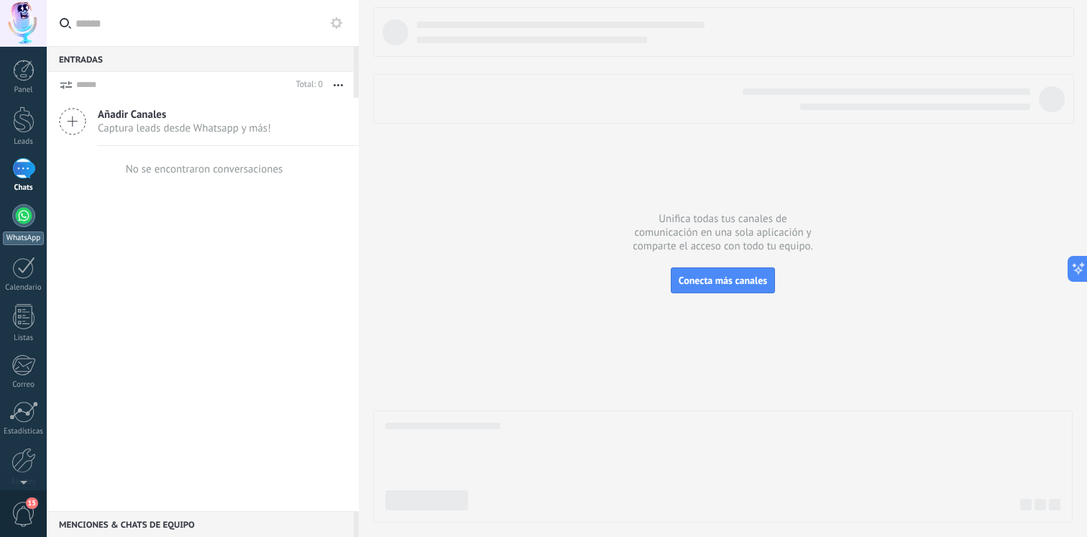
click at [22, 222] on div at bounding box center [23, 215] width 23 height 23
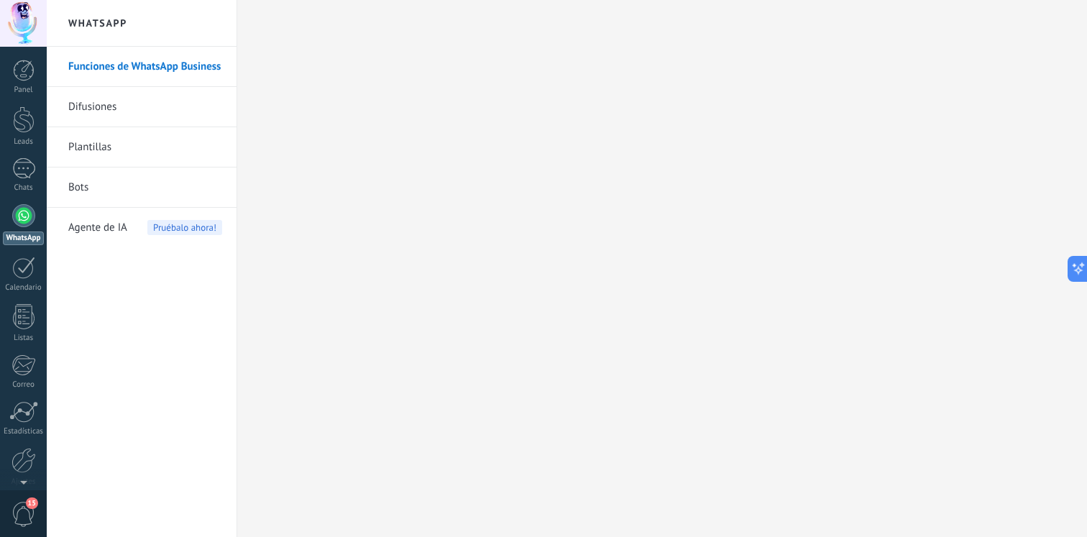
click at [181, 234] on span "Pruébalo ahora!" at bounding box center [184, 227] width 75 height 15
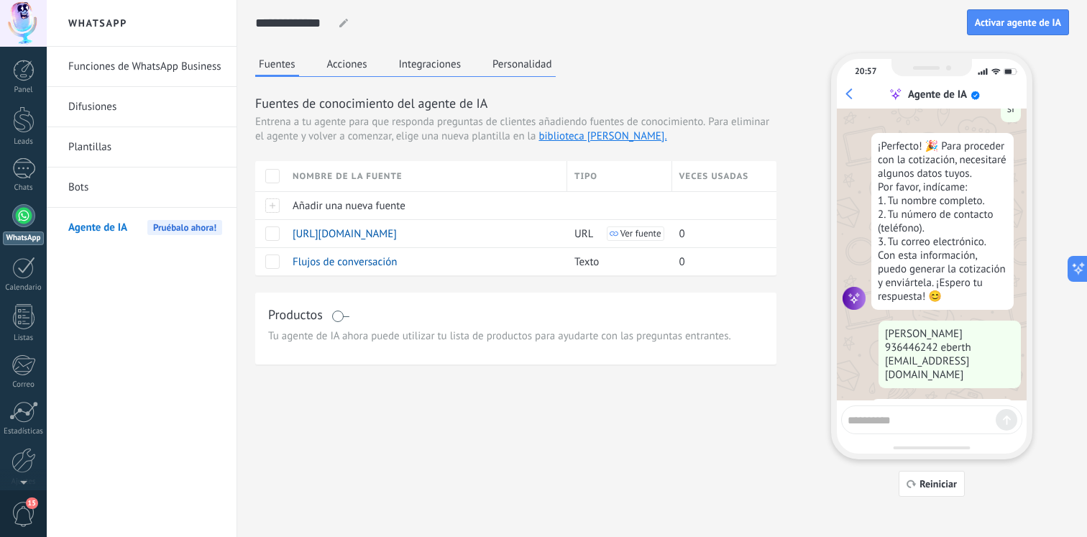
scroll to position [931, 0]
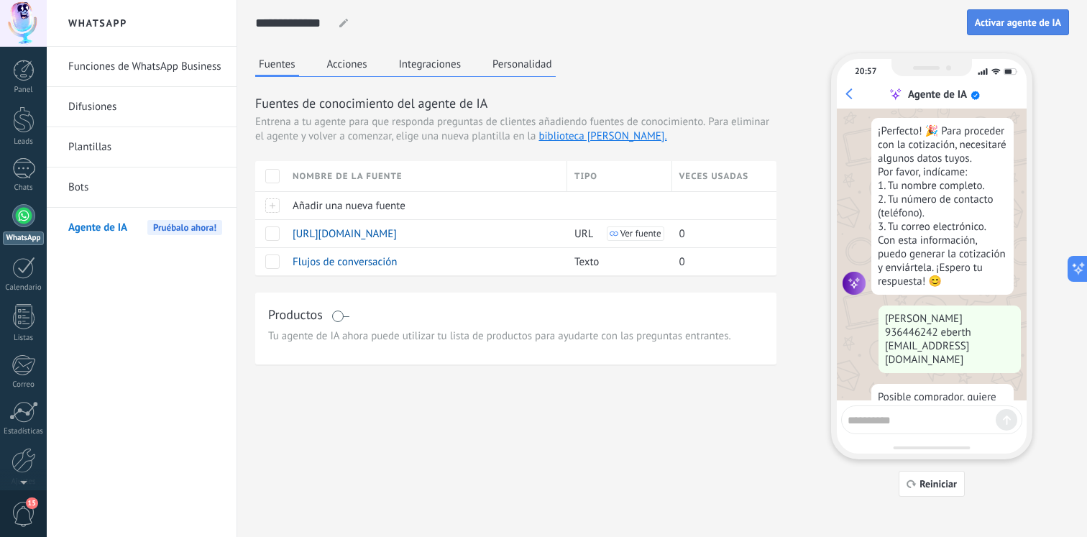
click at [1010, 32] on button "Activar agente de IA" at bounding box center [1018, 22] width 102 height 26
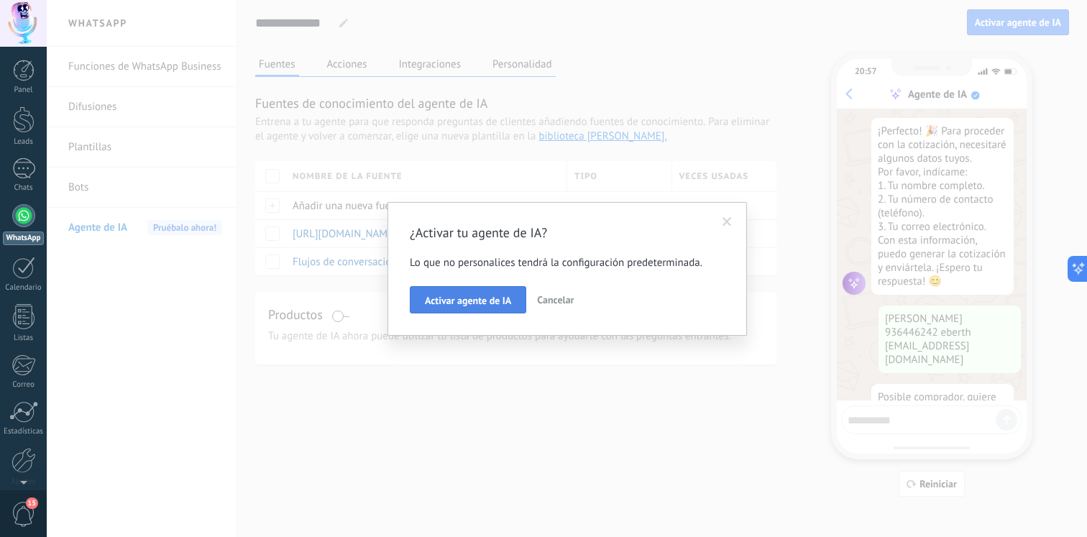
click at [487, 308] on button "Activar agente de IA" at bounding box center [468, 299] width 116 height 27
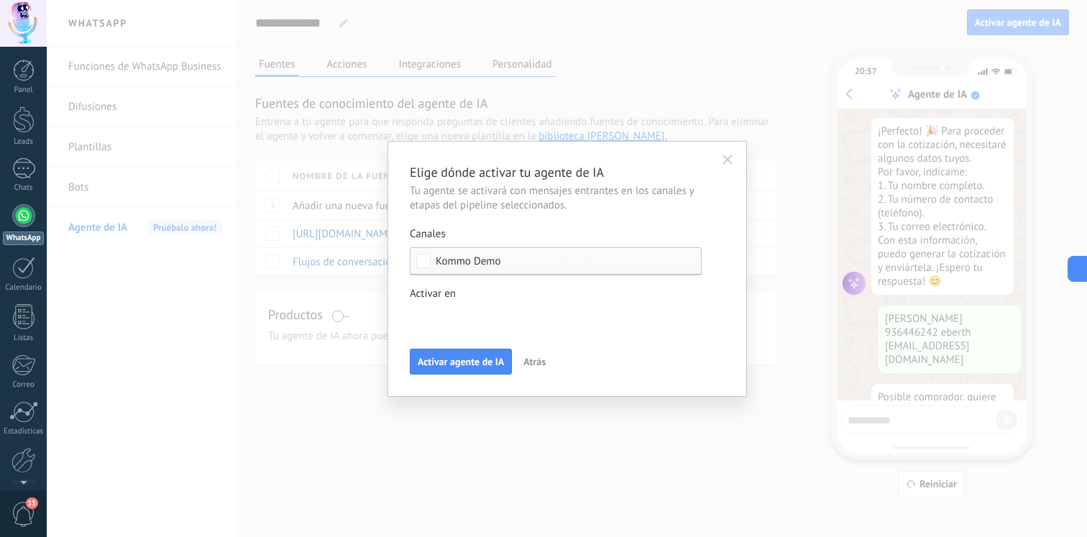
click at [0, 0] on div "Incoming leads Contacto inicial Negociación Debate contractual Discusión de con…" at bounding box center [0, 0] width 0 height 0
click at [483, 315] on span at bounding box center [467, 317] width 73 height 12
click at [485, 313] on span at bounding box center [467, 317] width 73 height 12
click at [530, 279] on div at bounding box center [567, 268] width 1041 height 537
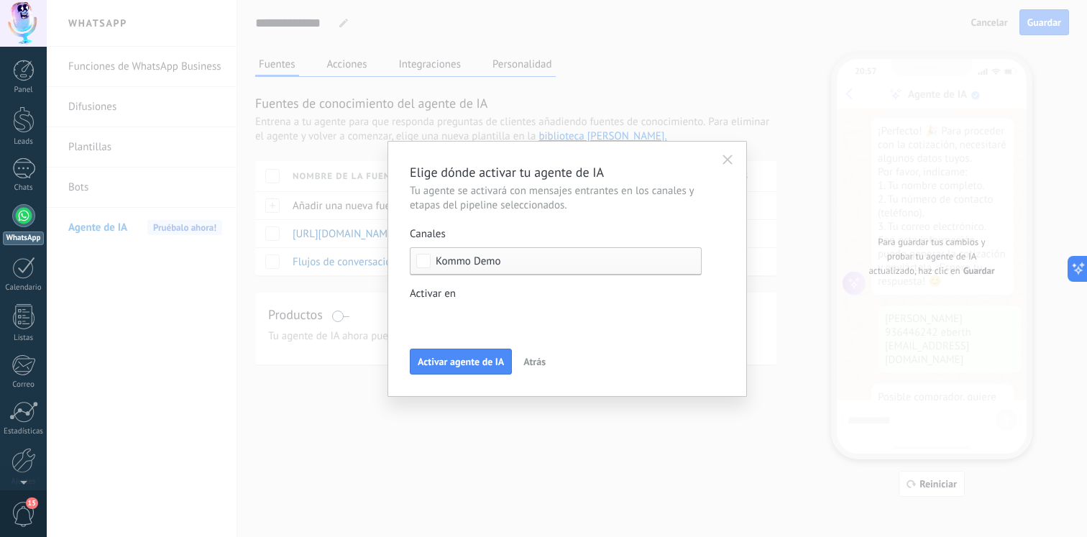
click at [0, 0] on div "Incoming leads Contacto inicial Negociación Debate contractual Discusión de con…" at bounding box center [0, 0] width 0 height 0
click at [506, 300] on div at bounding box center [567, 268] width 1041 height 537
click at [463, 359] on span "Activar agente de IA" at bounding box center [461, 362] width 86 height 10
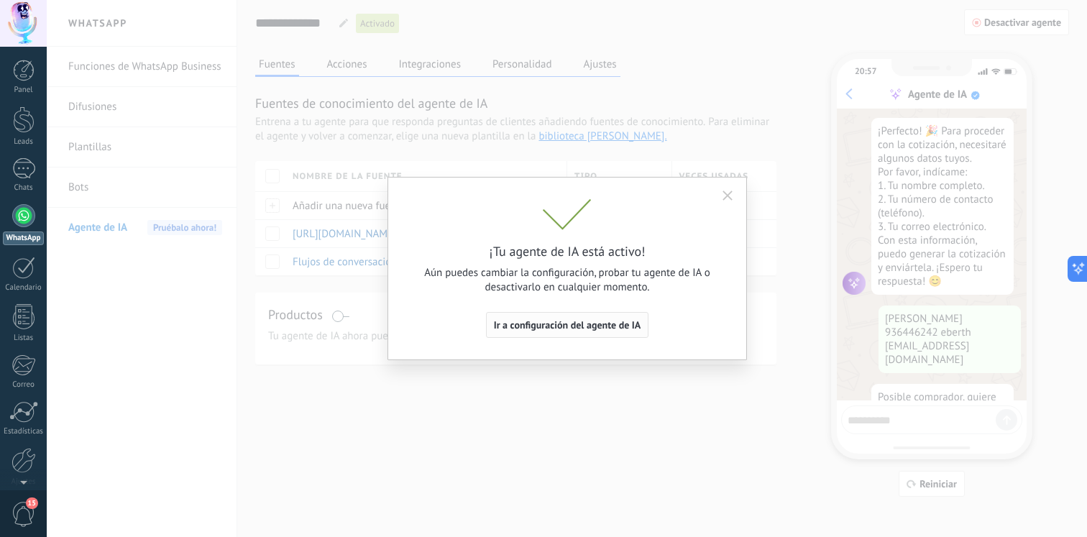
click at [524, 332] on button "Ir a configuración del agente de IA" at bounding box center [567, 325] width 163 height 26
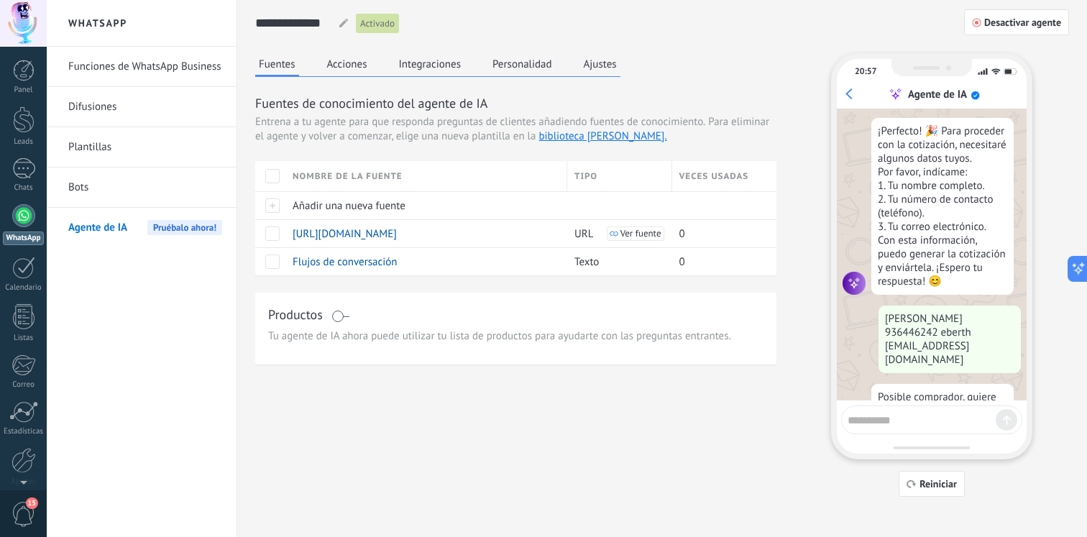
click at [112, 204] on link "Bots" at bounding box center [145, 188] width 154 height 40
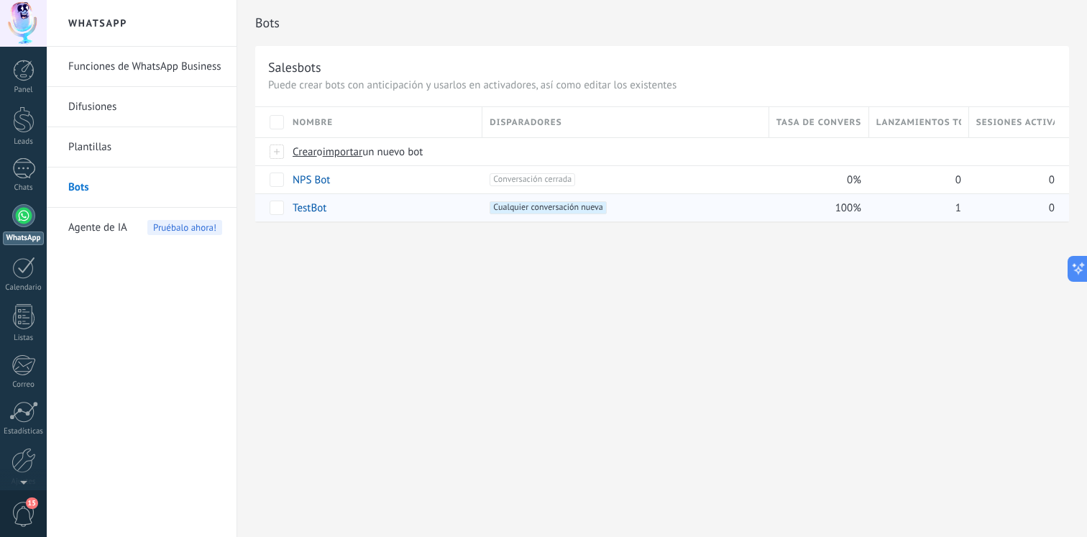
click at [384, 211] on div "TestBot" at bounding box center [380, 207] width 190 height 27
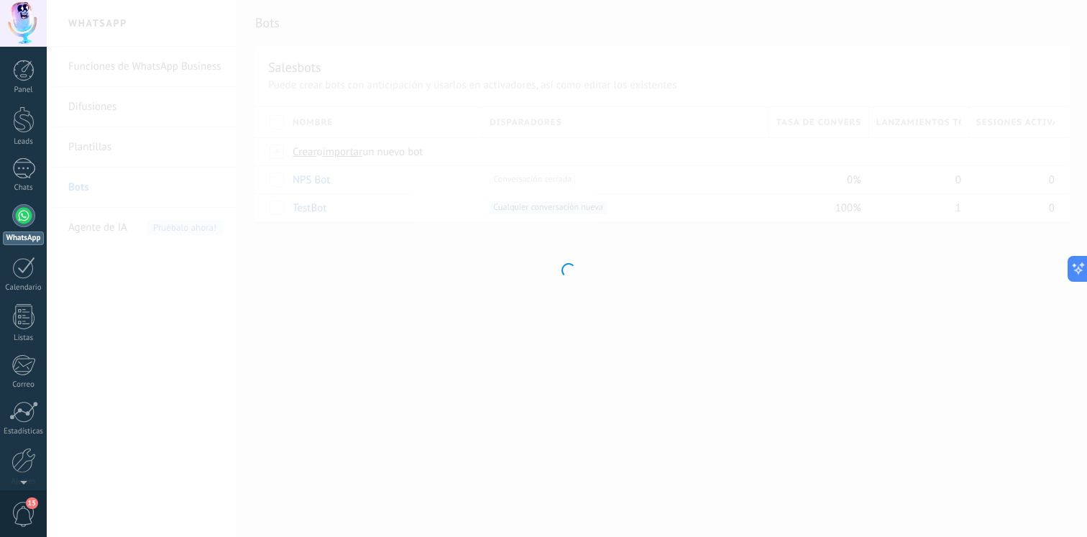
type input "*******"
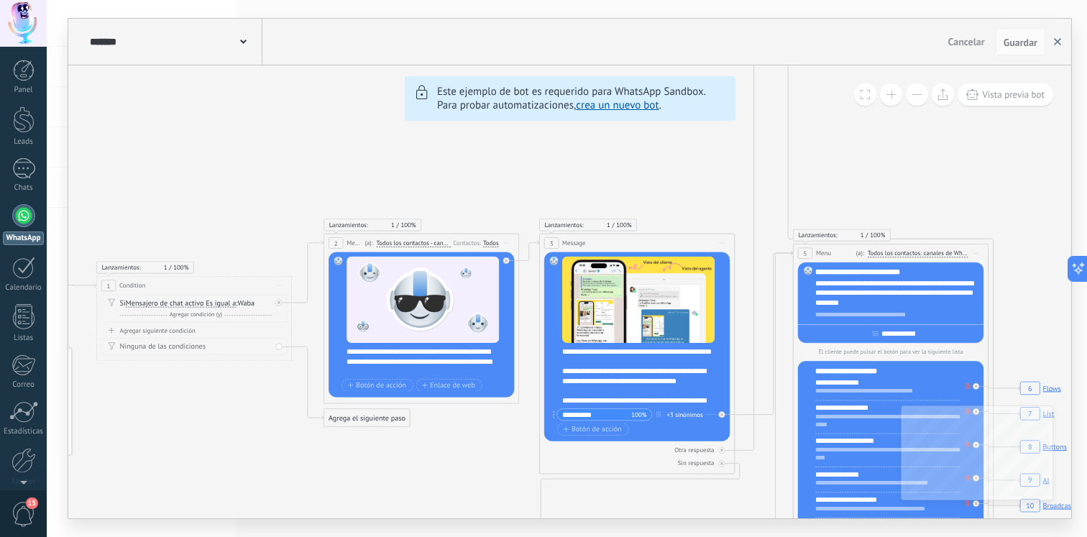
click at [1064, 47] on button "button" at bounding box center [1058, 41] width 22 height 27
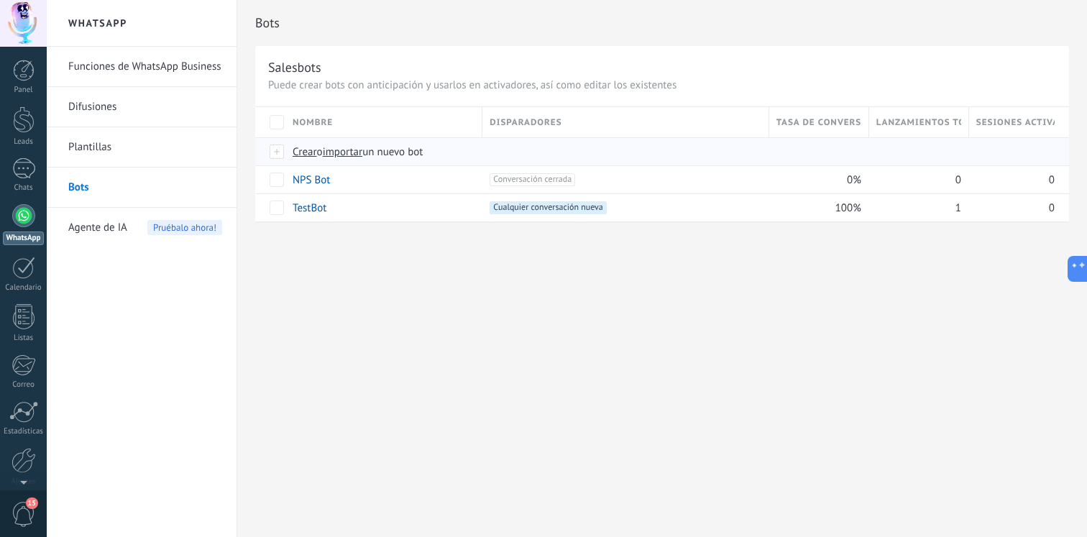
click at [281, 152] on div at bounding box center [278, 151] width 16 height 13
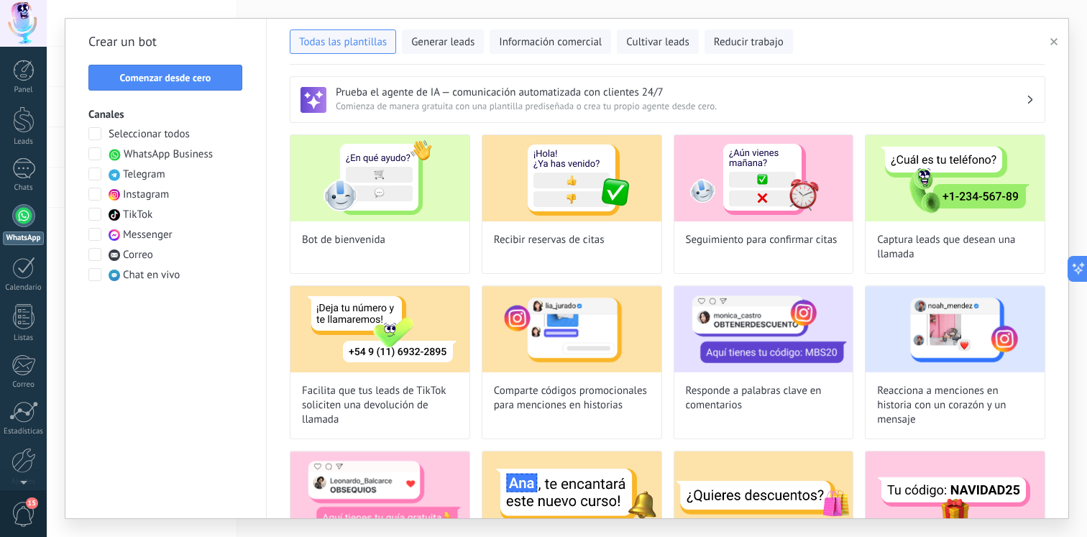
click at [204, 150] on span "WhatsApp Business" at bounding box center [168, 154] width 89 height 14
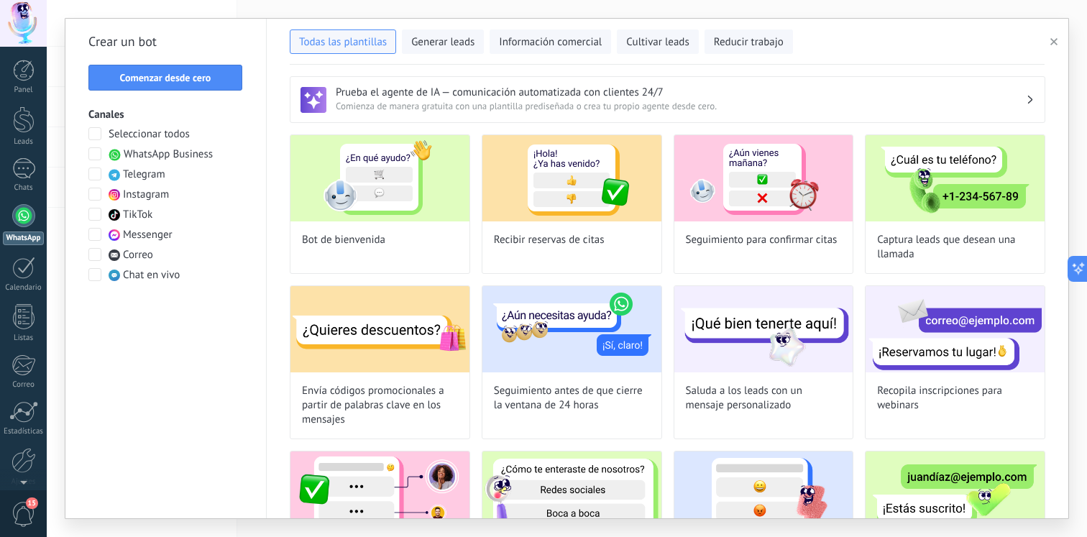
click at [1047, 54] on div "Todas las plantillas Generar leads Información comercial Cultivar leads Reducir…" at bounding box center [668, 42] width 802 height 46
click at [1048, 38] on button "button" at bounding box center [1057, 41] width 24 height 17
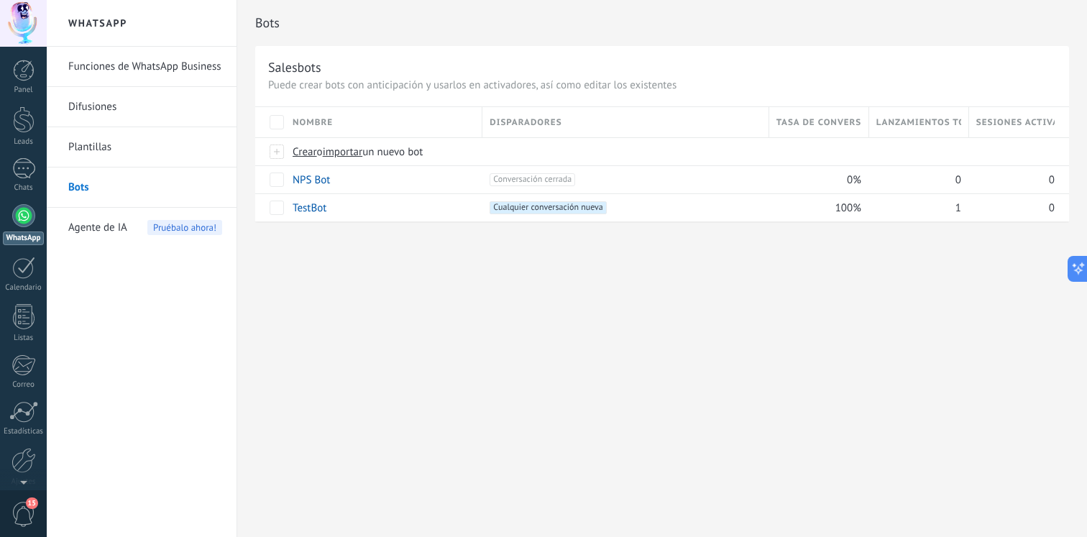
click at [153, 124] on link "Difusiones" at bounding box center [145, 107] width 154 height 40
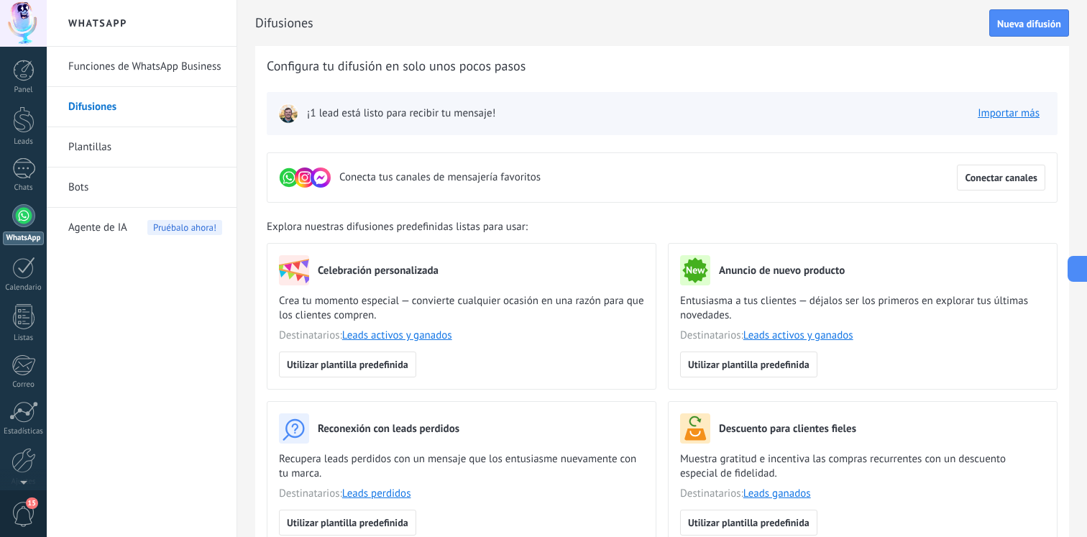
click at [186, 70] on link "Funciones de WhatsApp Business" at bounding box center [145, 67] width 154 height 40
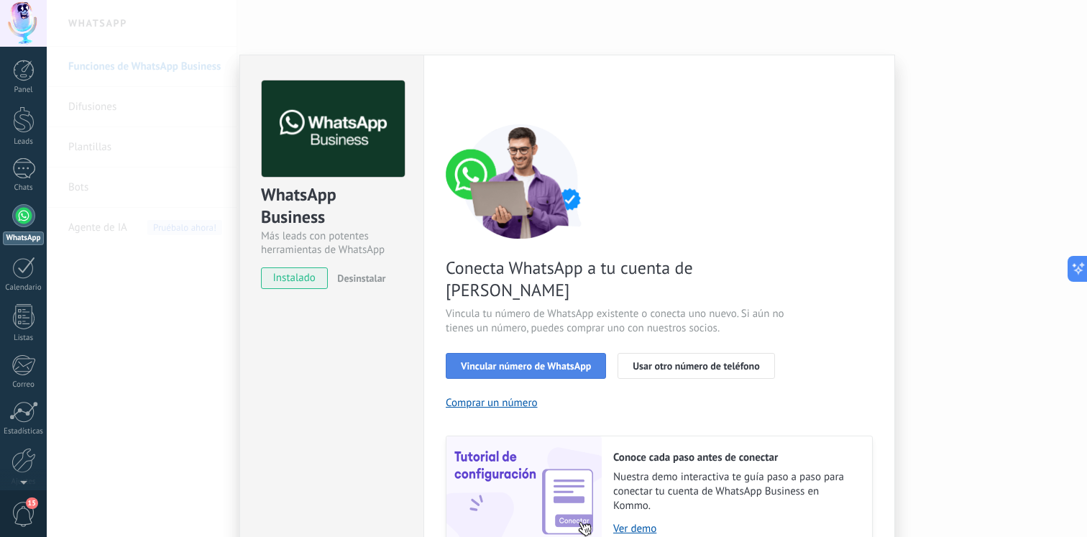
click at [542, 361] on span "Vincular número de WhatsApp" at bounding box center [526, 366] width 130 height 10
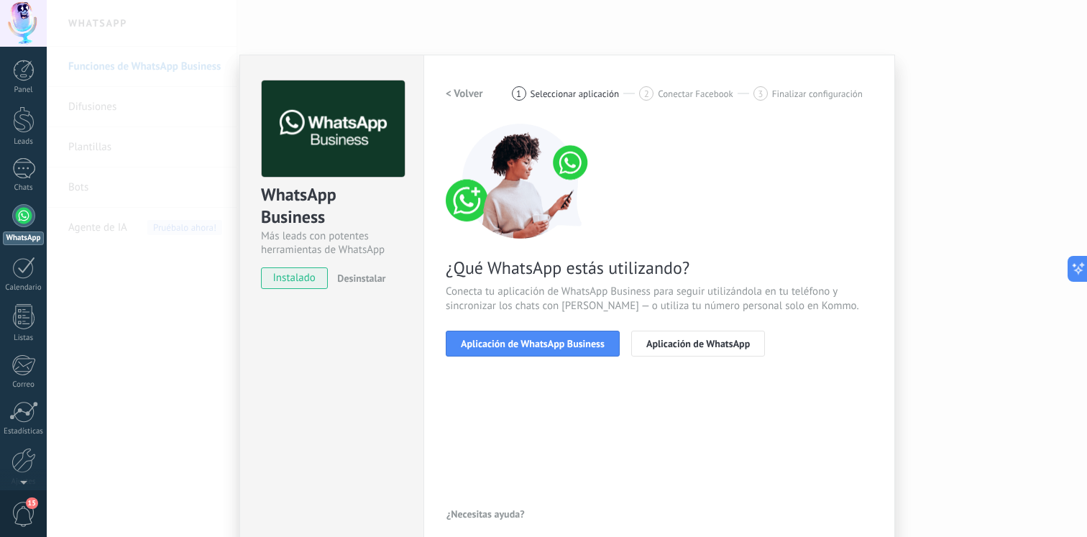
click at [542, 344] on span "Aplicación de WhatsApp Business" at bounding box center [533, 344] width 144 height 10
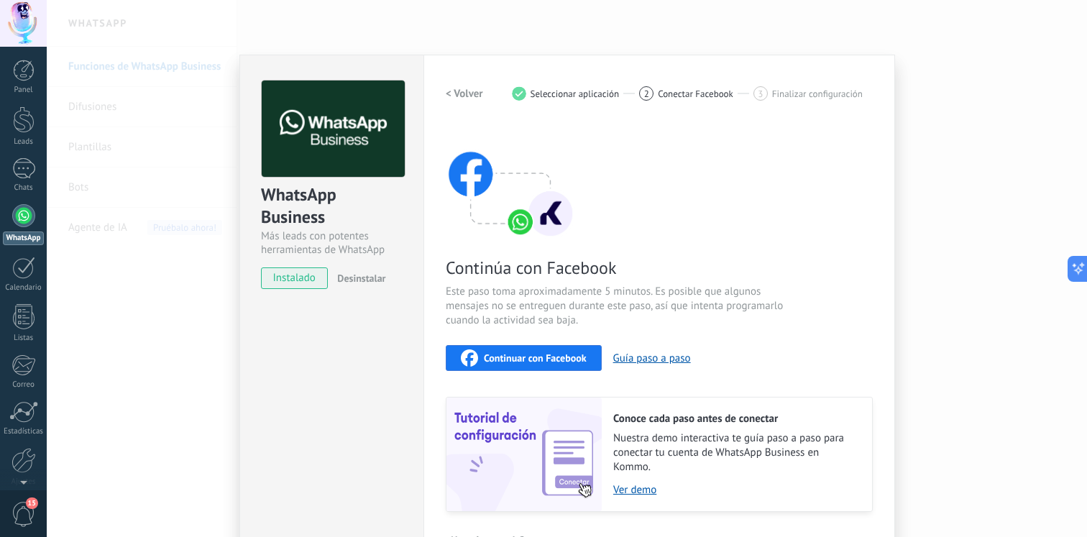
click at [549, 353] on span "Continuar con Facebook" at bounding box center [535, 358] width 103 height 10
click at [470, 11] on div "WhatsApp Business Más leads con potentes herramientas de WhatsApp instalado Des…" at bounding box center [567, 268] width 1041 height 537
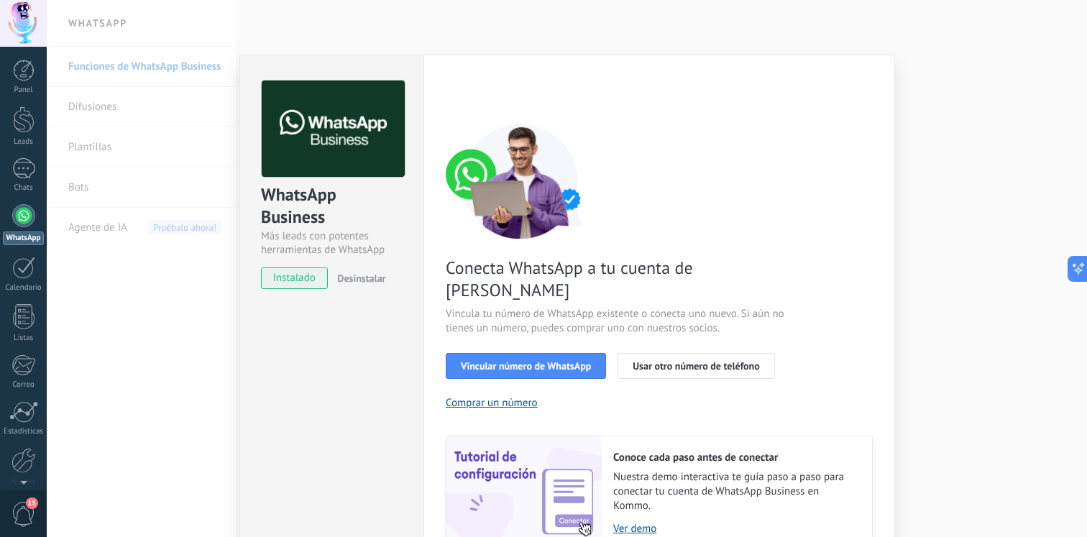
click at [490, 29] on div "WhatsApp Business Más leads con potentes herramientas de WhatsApp instalado Des…" at bounding box center [567, 268] width 1041 height 537
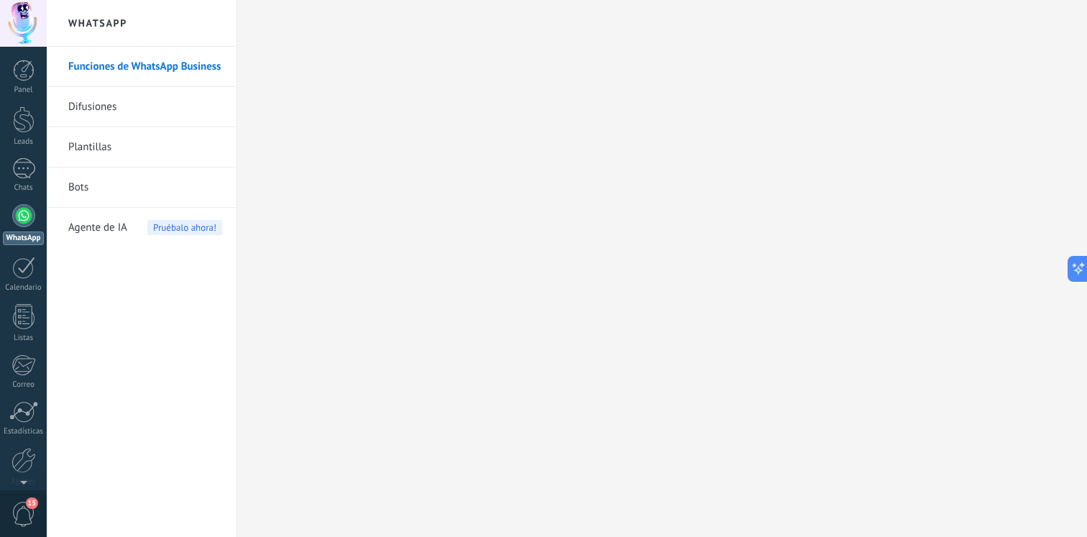
click at [154, 157] on link "Plantillas" at bounding box center [145, 147] width 154 height 40
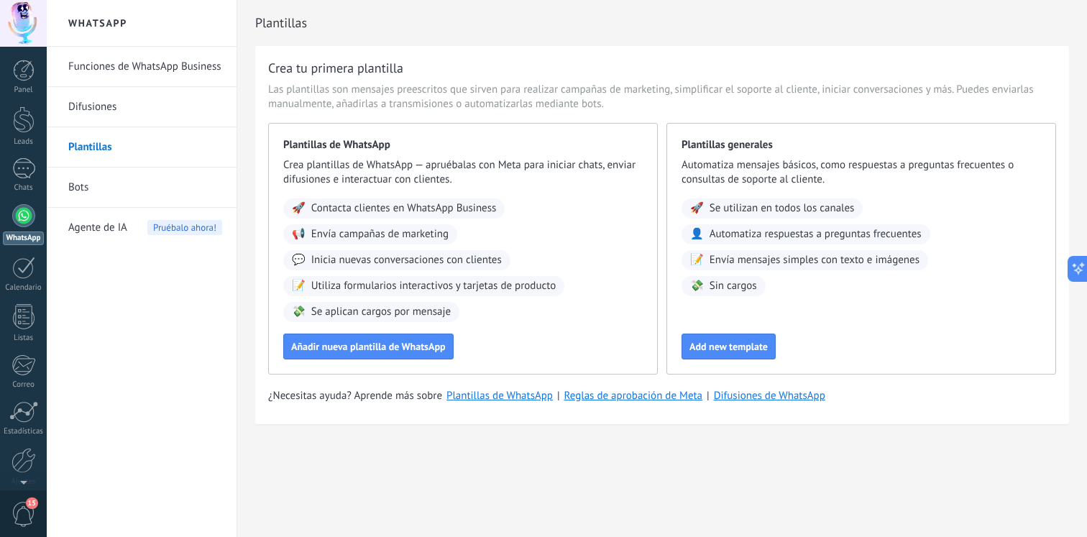
click at [154, 208] on div "Agente de IA Pruébalo ahora!" at bounding box center [145, 228] width 154 height 40
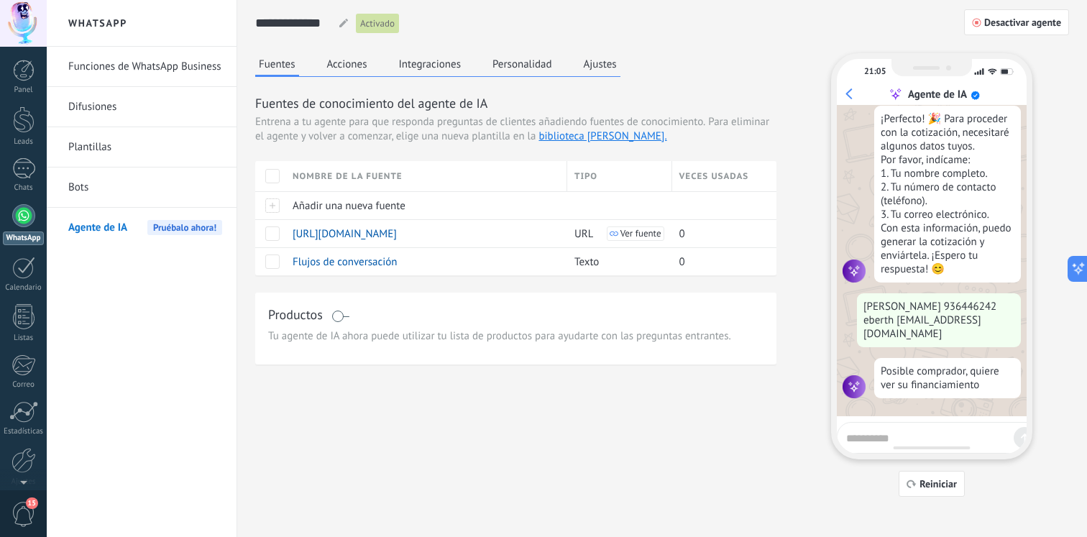
scroll to position [912, 0]
click at [109, 175] on link "Bots" at bounding box center [145, 188] width 154 height 40
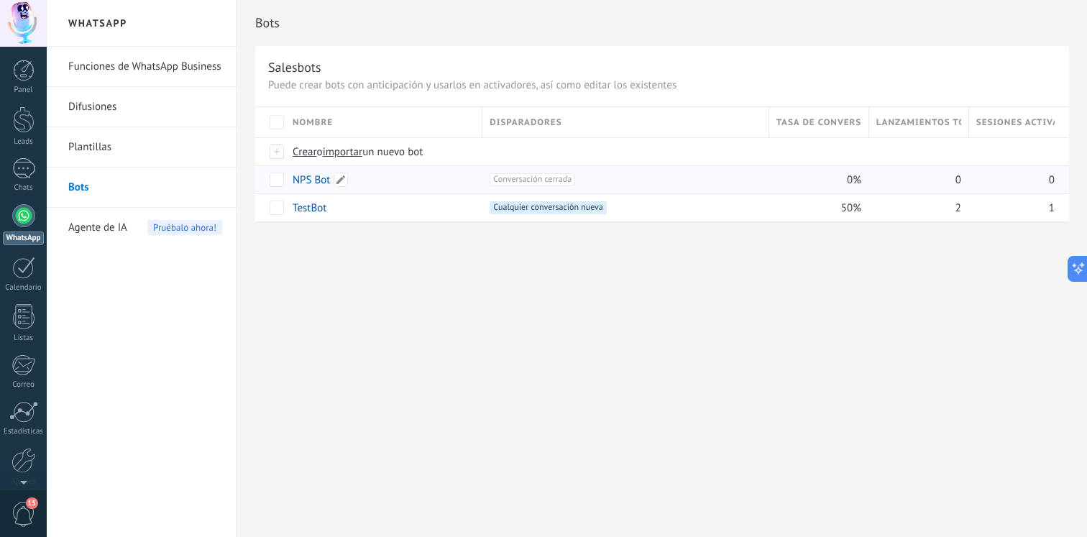
click at [339, 191] on div "NPS Bot" at bounding box center [380, 179] width 190 height 27
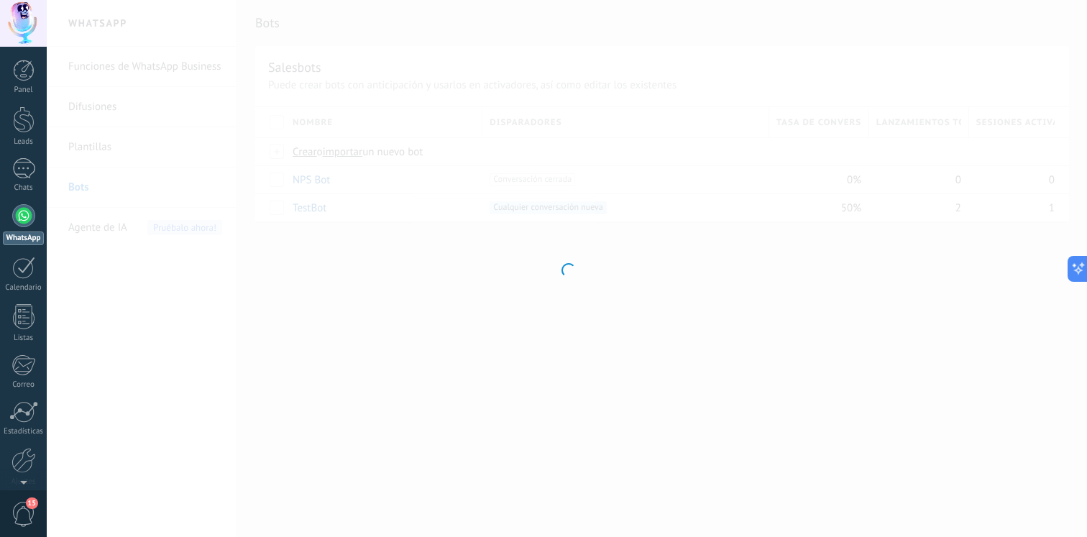
type input "*******"
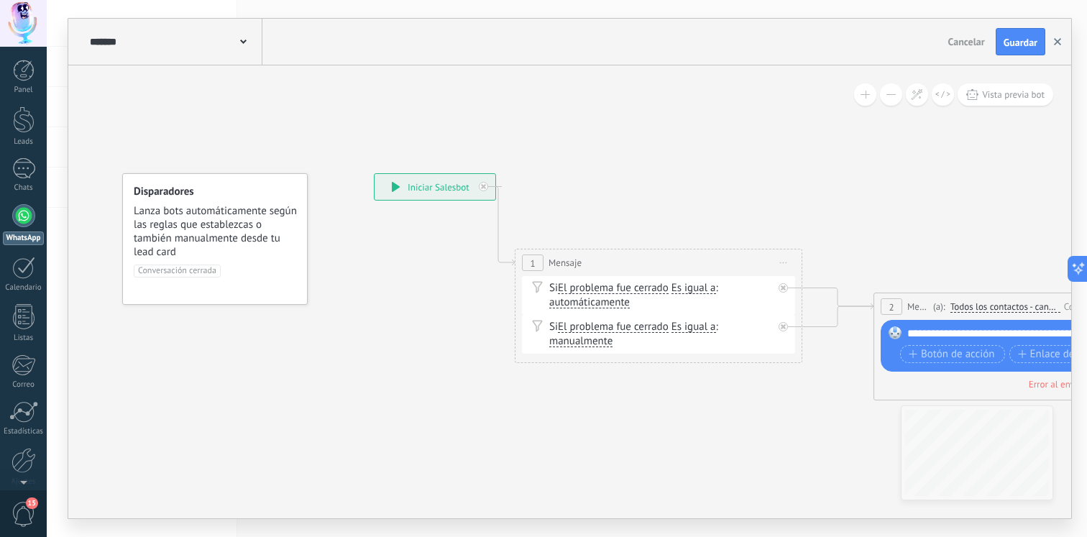
click at [1058, 35] on button "button" at bounding box center [1058, 41] width 22 height 27
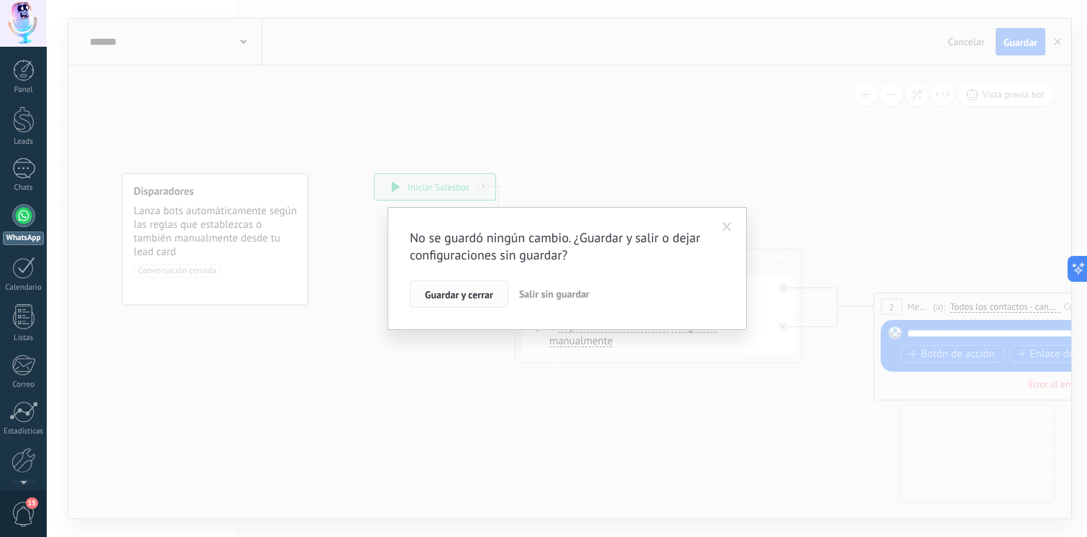
click at [457, 290] on span "Guardar y cerrar" at bounding box center [459, 295] width 68 height 10
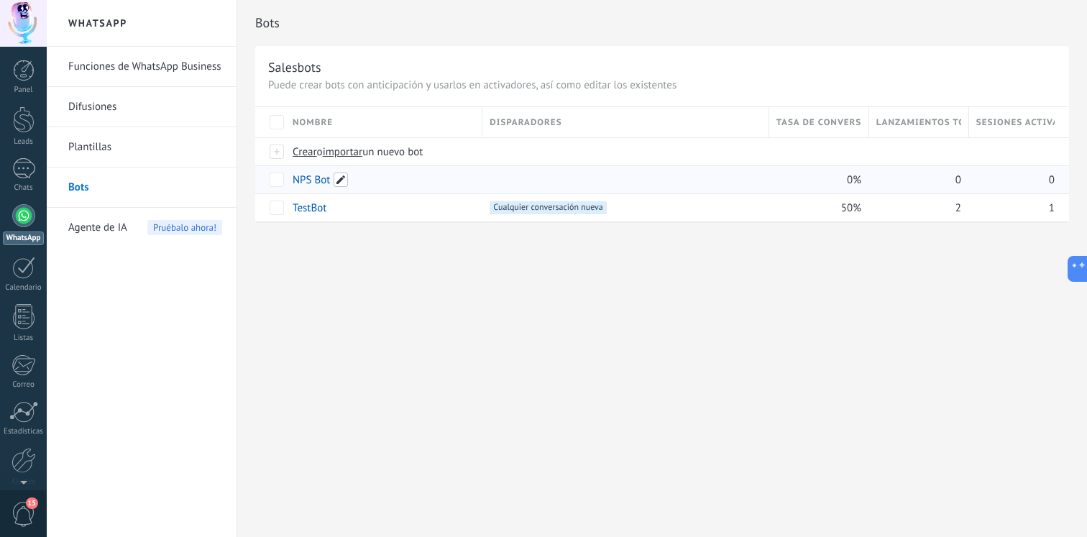
click at [338, 183] on span at bounding box center [341, 180] width 14 height 14
click at [315, 208] on link "TestBot" at bounding box center [310, 208] width 34 height 14
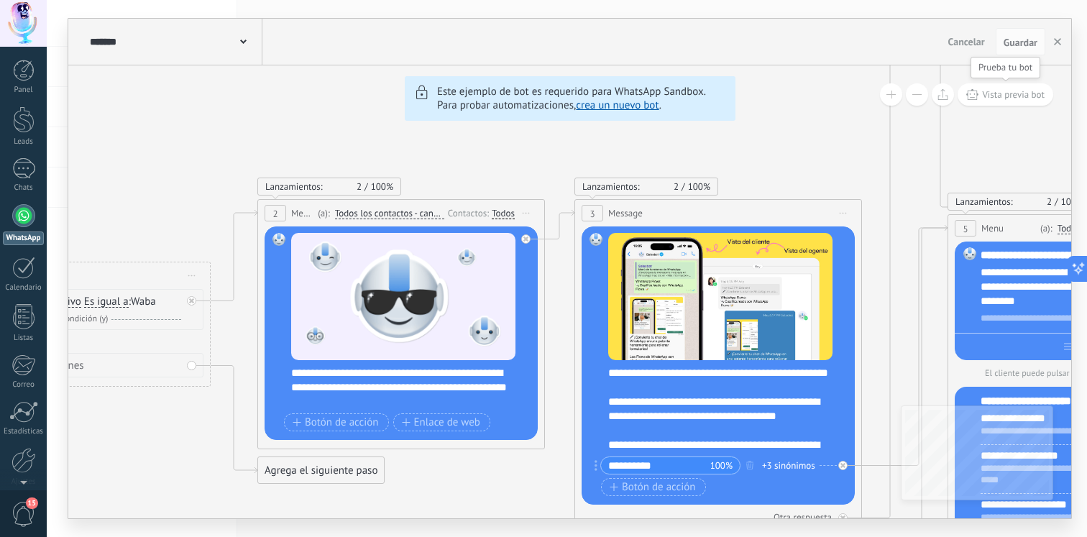
click at [1002, 93] on span "Vista previa bot" at bounding box center [1013, 94] width 63 height 12
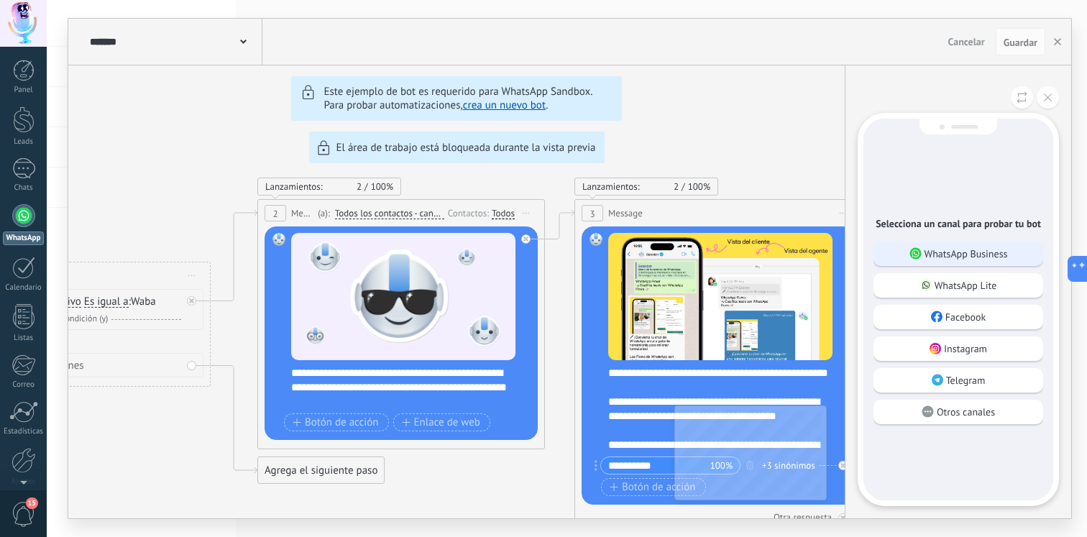
click at [948, 256] on p "WhatsApp Business" at bounding box center [966, 253] width 83 height 13
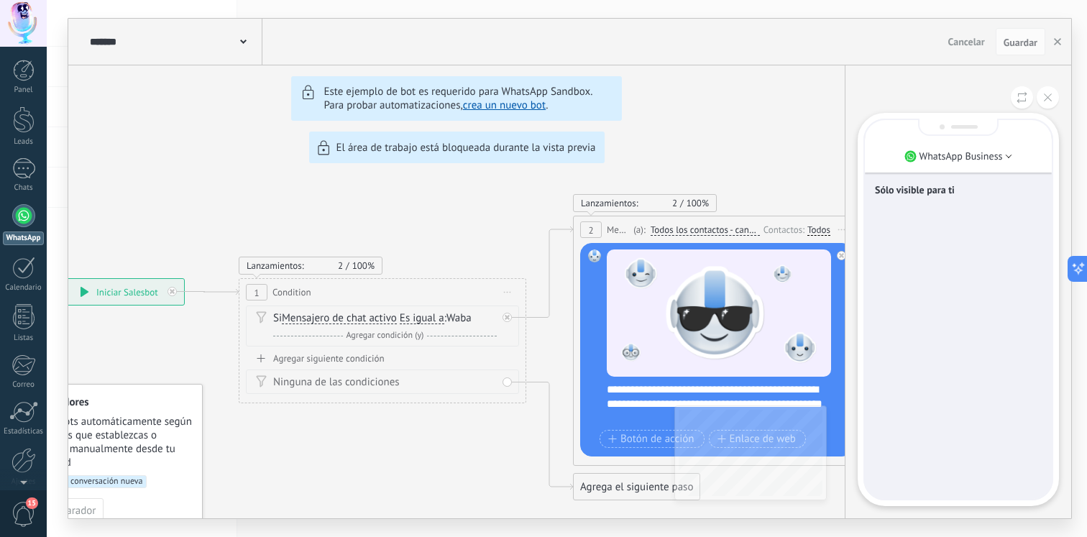
click at [431, 440] on div "******* TestBot Cancelar Actualización Cancelar Guardar 6 Flows 7 List 8 Button…" at bounding box center [569, 269] width 1003 height 500
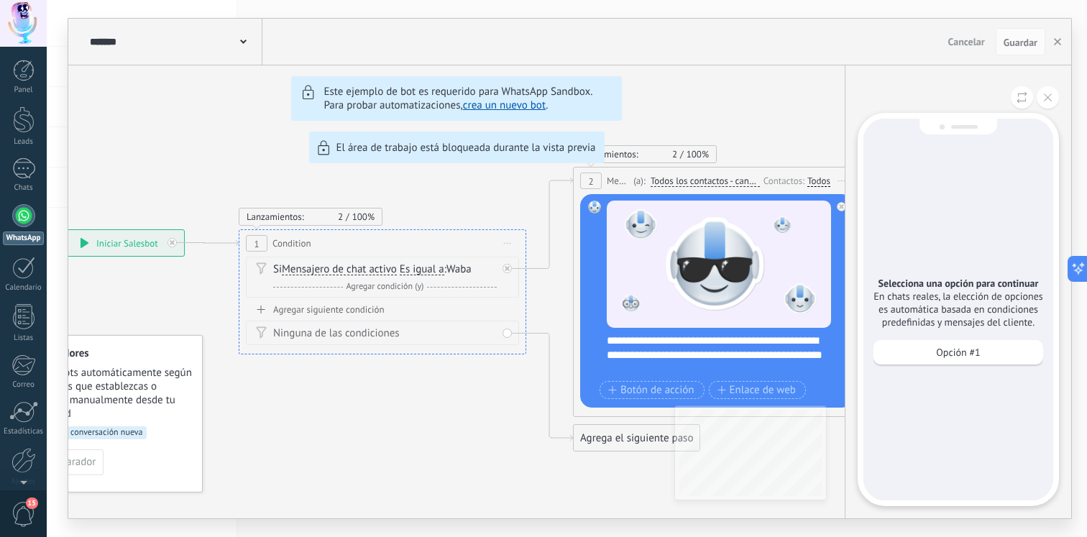
click at [498, 380] on div "******* TestBot Cancelar Actualización Cancelar Guardar 6 Flows 7 List 8 Button…" at bounding box center [569, 269] width 1003 height 500
drag, startPoint x: 523, startPoint y: 390, endPoint x: 462, endPoint y: 385, distance: 60.6
click at [463, 385] on div "******* TestBot Cancelar Actualización Cancelar Guardar 6 Flows 7 List 8 Button…" at bounding box center [569, 269] width 1003 height 500
click at [957, 356] on p "Opción #1" at bounding box center [958, 352] width 44 height 13
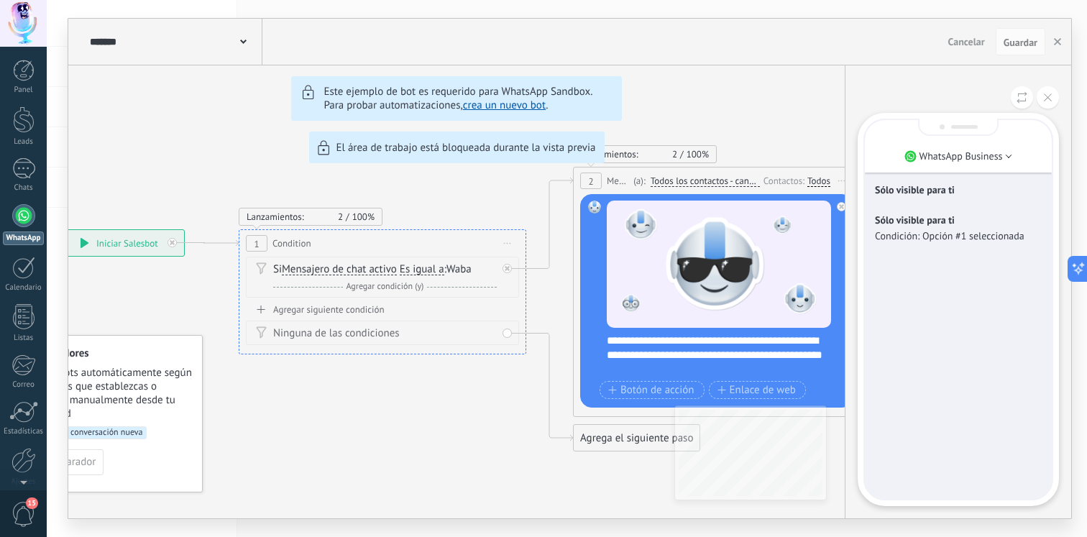
click at [998, 245] on div "Sólo visible para ti Condición: Opción #1 seleccionada" at bounding box center [958, 227] width 167 height 43
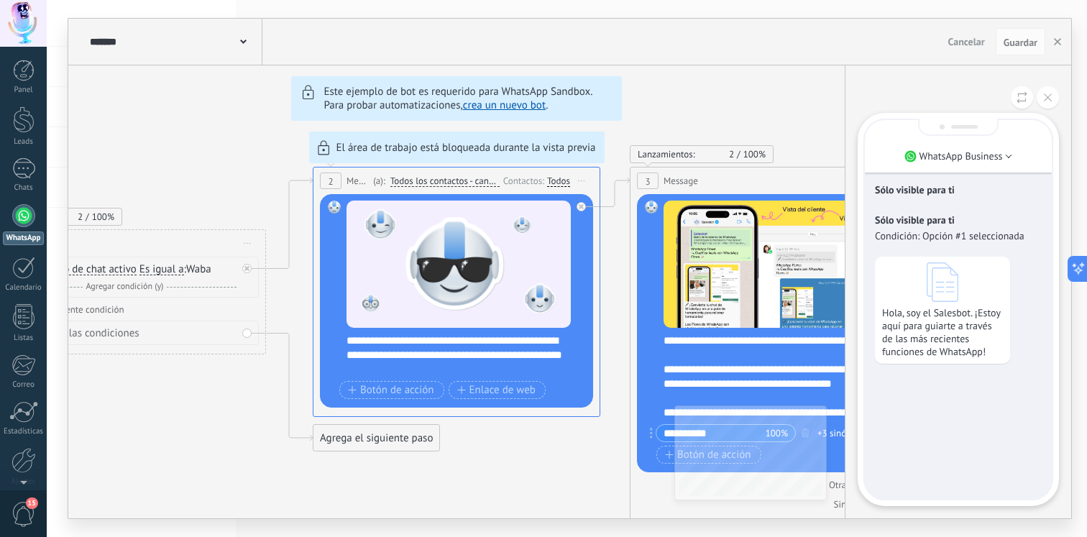
click at [970, 222] on p "Sólo visible para ti" at bounding box center [958, 220] width 167 height 13
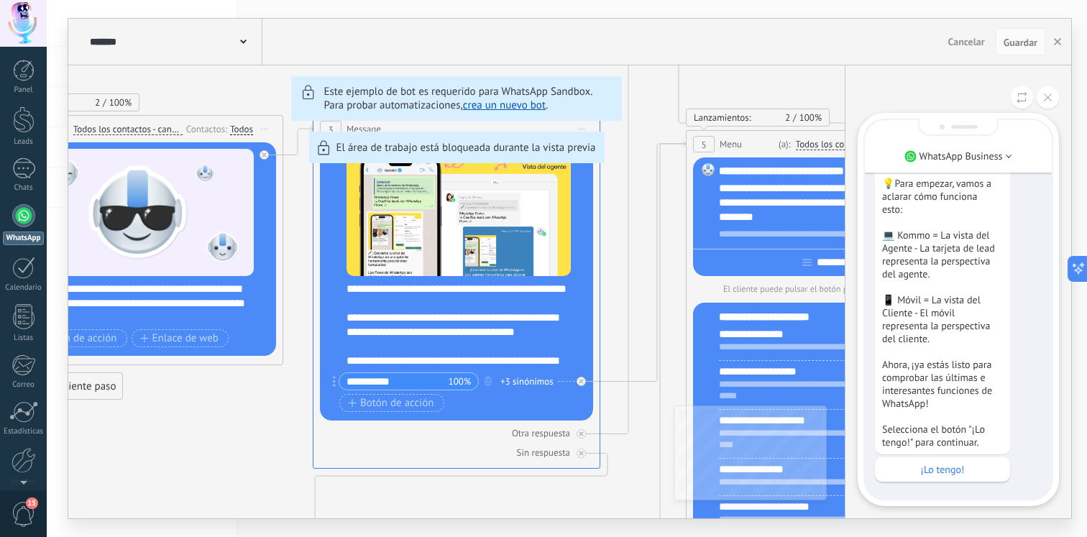
click at [528, 334] on div "******* TestBot Cancelar Actualización Cancelar Guardar 6 Flows 7 List 8 Button…" at bounding box center [569, 269] width 1003 height 500
click at [1055, 98] on button at bounding box center [1048, 97] width 22 height 22
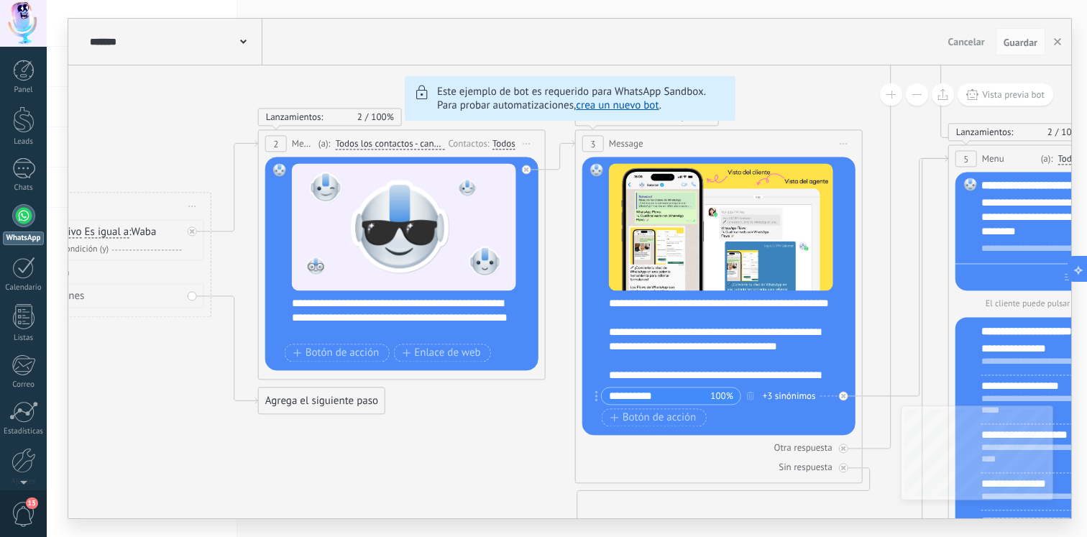
click at [618, 109] on link "crea un nuevo bot" at bounding box center [617, 106] width 83 height 14
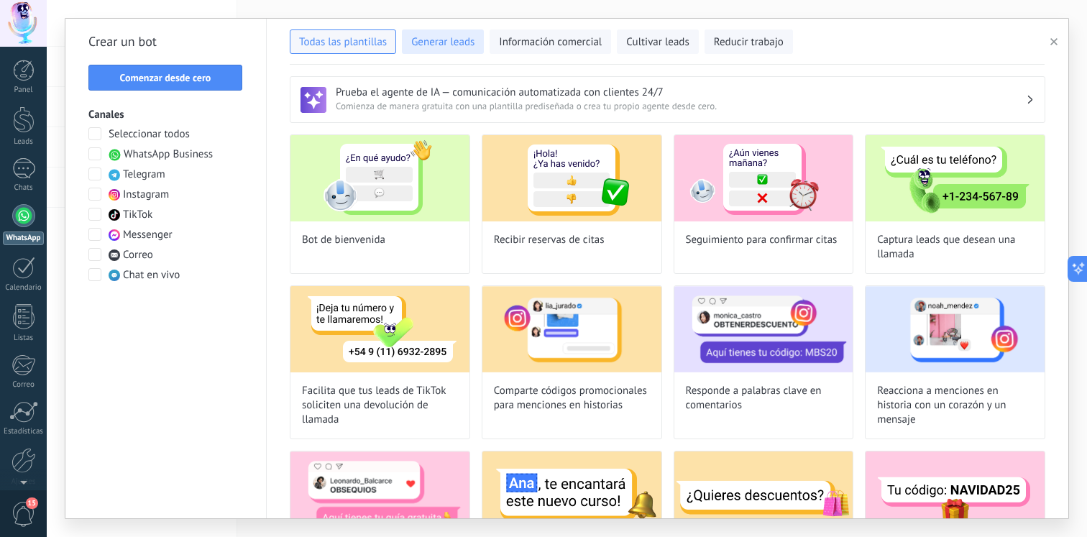
click at [454, 42] on span "Generar leads" at bounding box center [442, 42] width 63 height 14
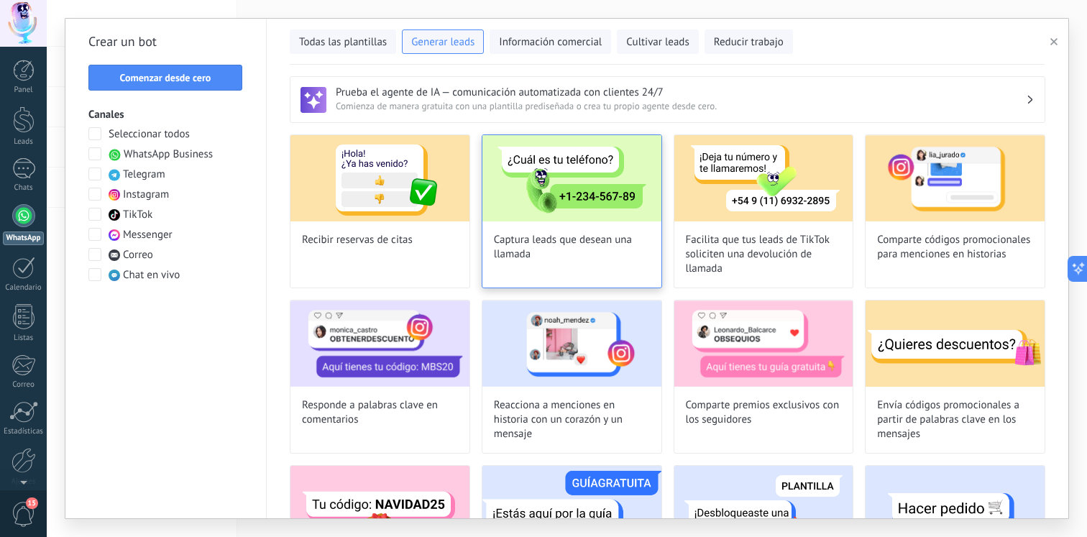
click at [545, 250] on span "Captura leads que desean una llamada" at bounding box center [572, 247] width 156 height 29
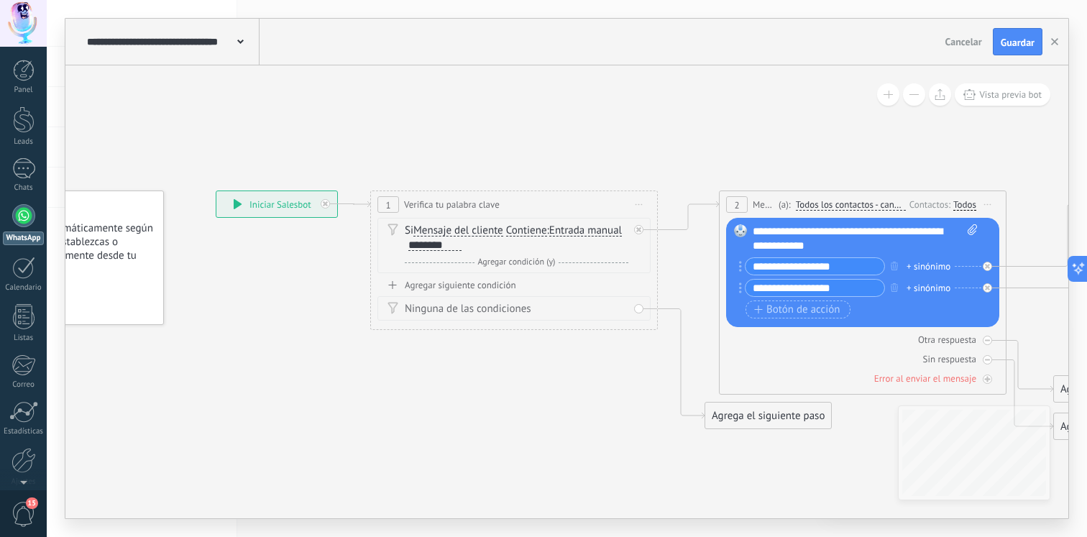
click at [841, 234] on div "**********" at bounding box center [865, 238] width 225 height 29
click at [736, 232] on rect at bounding box center [740, 230] width 13 height 13
click at [239, 55] on div "**********" at bounding box center [171, 42] width 176 height 46
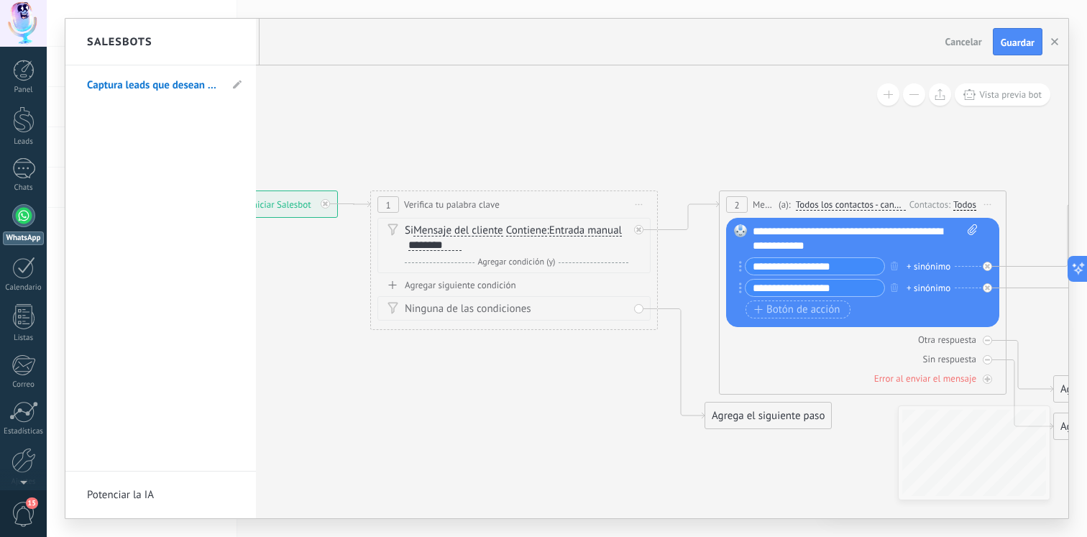
click at [144, 490] on link "Potenciar la IA" at bounding box center [160, 495] width 191 height 47
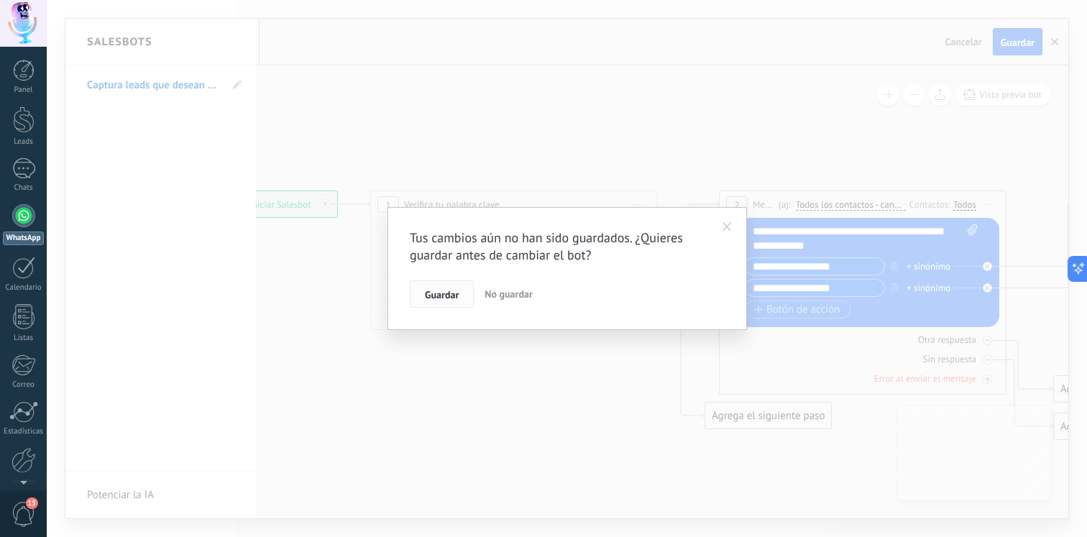
click at [459, 290] on button "Guardar" at bounding box center [442, 293] width 64 height 27
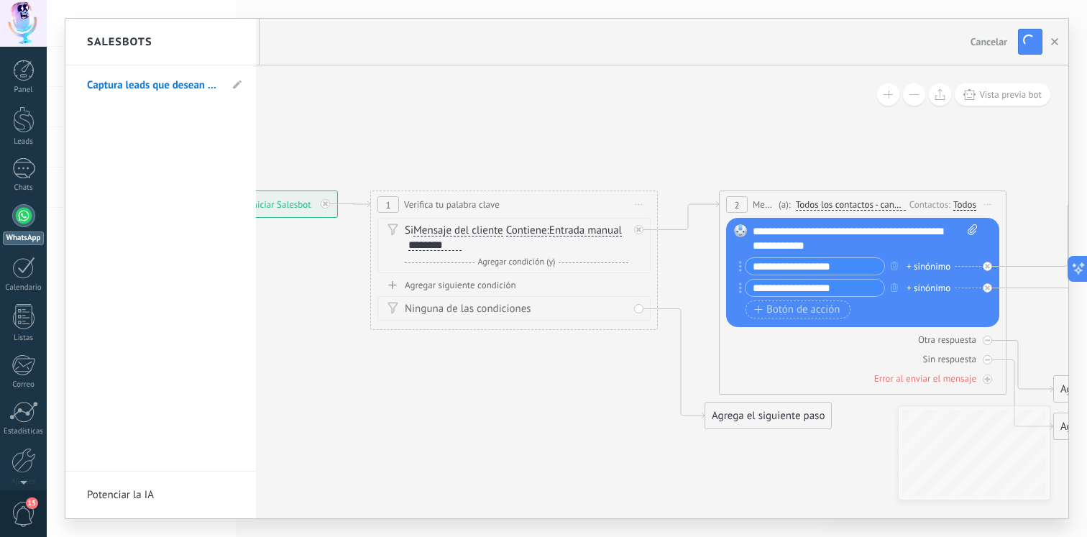
type input "**********"
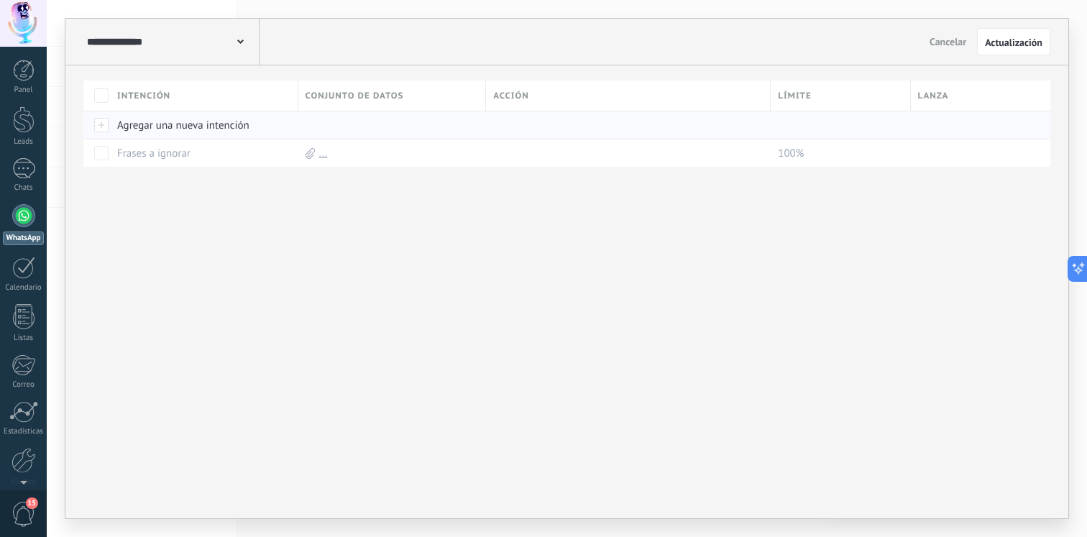
click at [210, 122] on div "Agregar una nueva intención" at bounding box center [200, 124] width 181 height 27
click at [123, 117] on div "Agregar una nueva intención" at bounding box center [200, 124] width 181 height 27
click at [101, 120] on div at bounding box center [102, 125] width 16 height 13
click at [100, 122] on div at bounding box center [102, 125] width 16 height 13
click at [165, 122] on div "Agregar una nueva intención" at bounding box center [200, 124] width 181 height 27
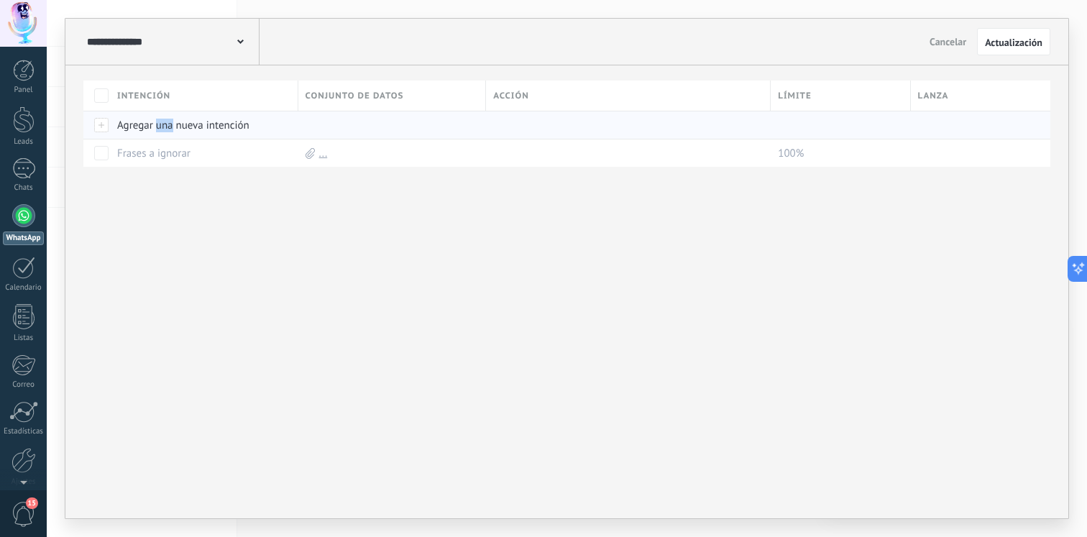
click at [165, 122] on div "Agregar una nueva intención" at bounding box center [200, 124] width 181 height 27
click at [321, 148] on link "..." at bounding box center [323, 154] width 9 height 14
click at [306, 171] on div "Intención Conjunto de datos Acción Límite Lanza Agregar una nueva intención Fra…" at bounding box center [566, 291] width 1003 height 453
click at [317, 126] on div at bounding box center [388, 124] width 181 height 27
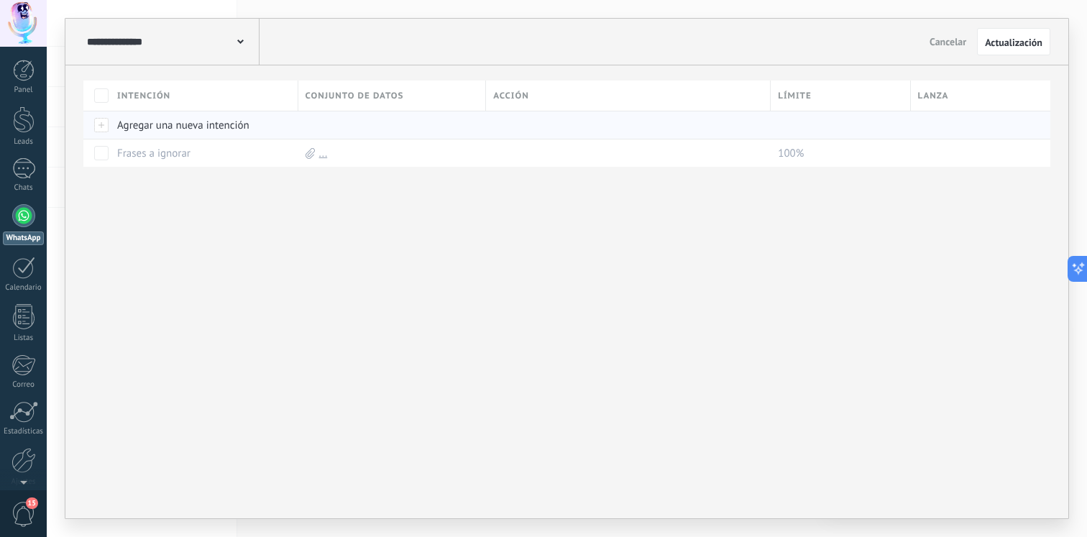
click at [239, 131] on div "Agregar una nueva intención" at bounding box center [200, 124] width 181 height 27
click at [201, 188] on div "Intención Conjunto de datos Acción Límite Lanza Agregar una nueva intención Fra…" at bounding box center [566, 291] width 1003 height 453
click at [939, 52] on button "Cancelar" at bounding box center [948, 42] width 48 height 22
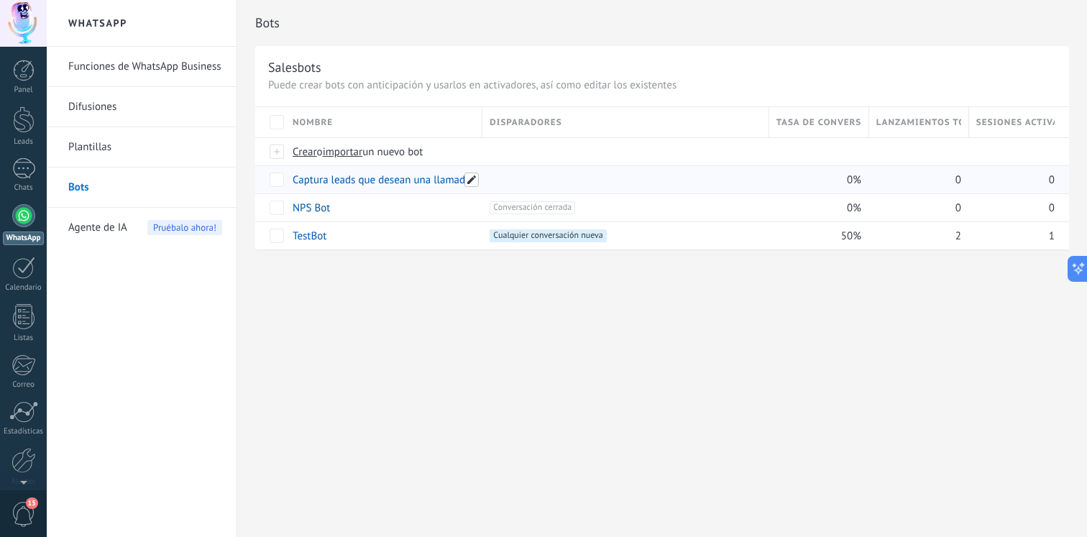
click at [470, 179] on span at bounding box center [472, 180] width 14 height 14
click at [377, 205] on button "Cancelar" at bounding box center [386, 211] width 48 height 27
click at [309, 183] on div "eliminar màs" at bounding box center [342, 179] width 102 height 28
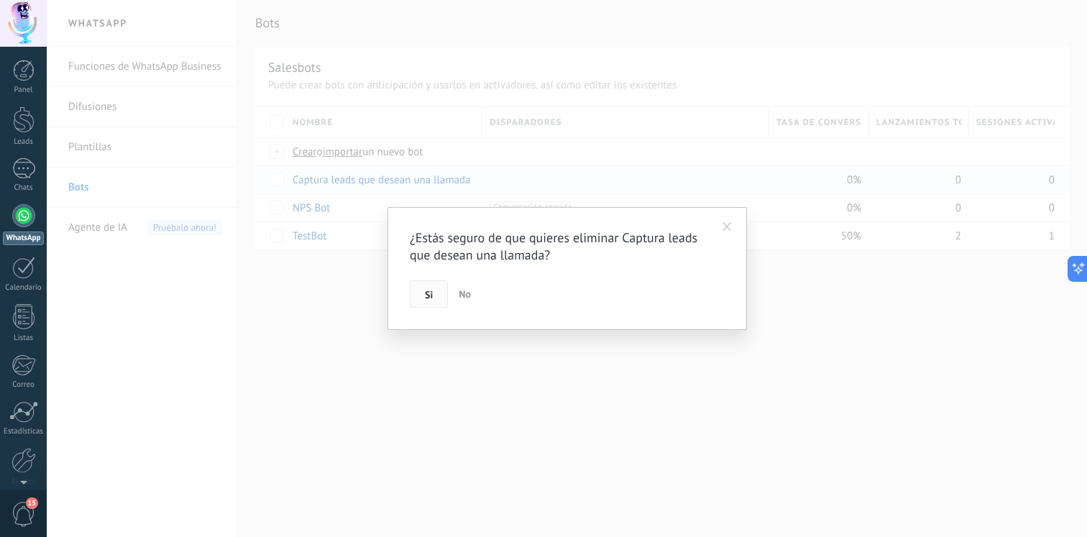
click at [436, 288] on button "Si" at bounding box center [429, 293] width 38 height 27
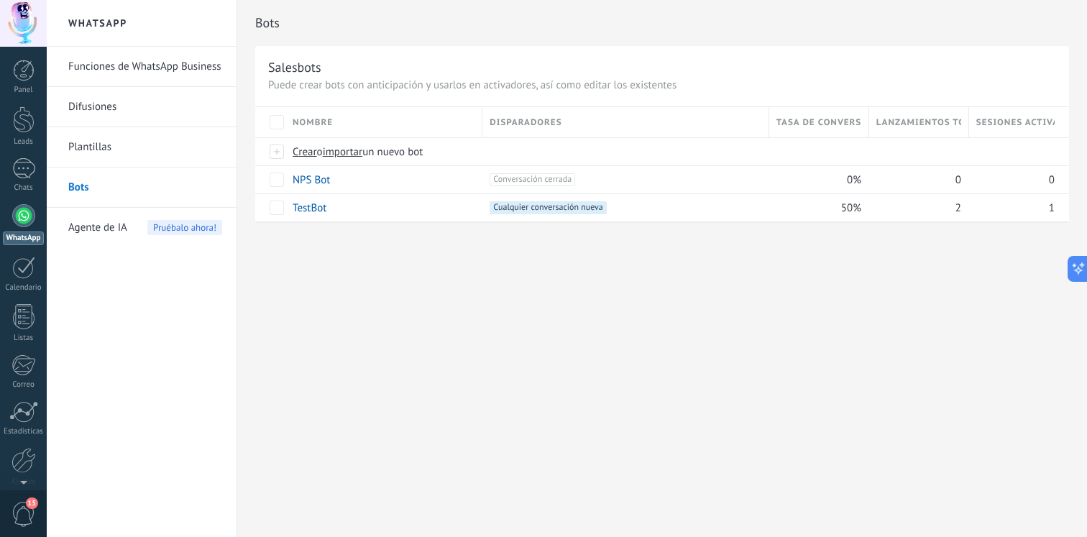
click at [119, 226] on span "Agente de IA" at bounding box center [97, 228] width 59 height 40
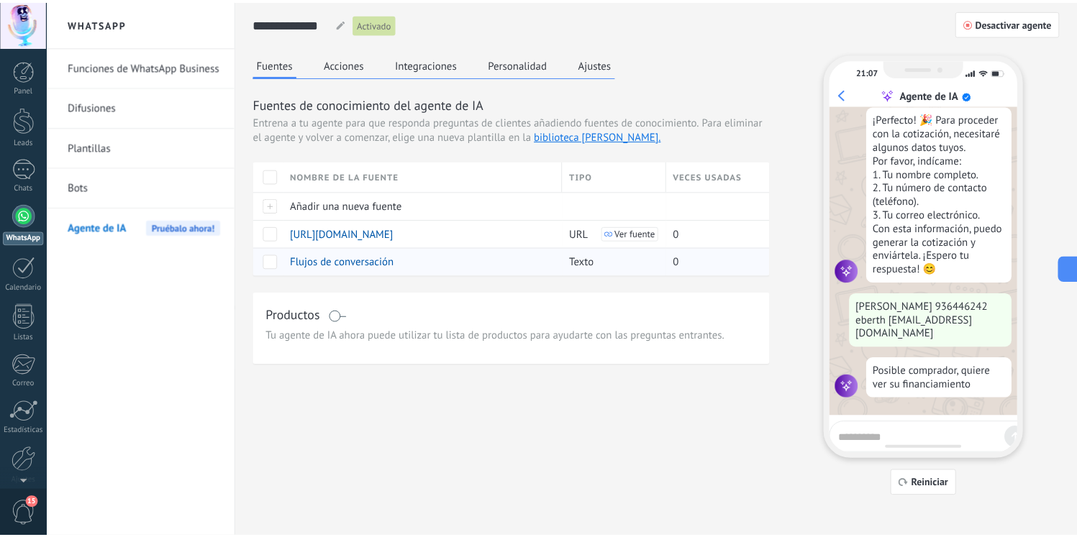
scroll to position [912, 0]
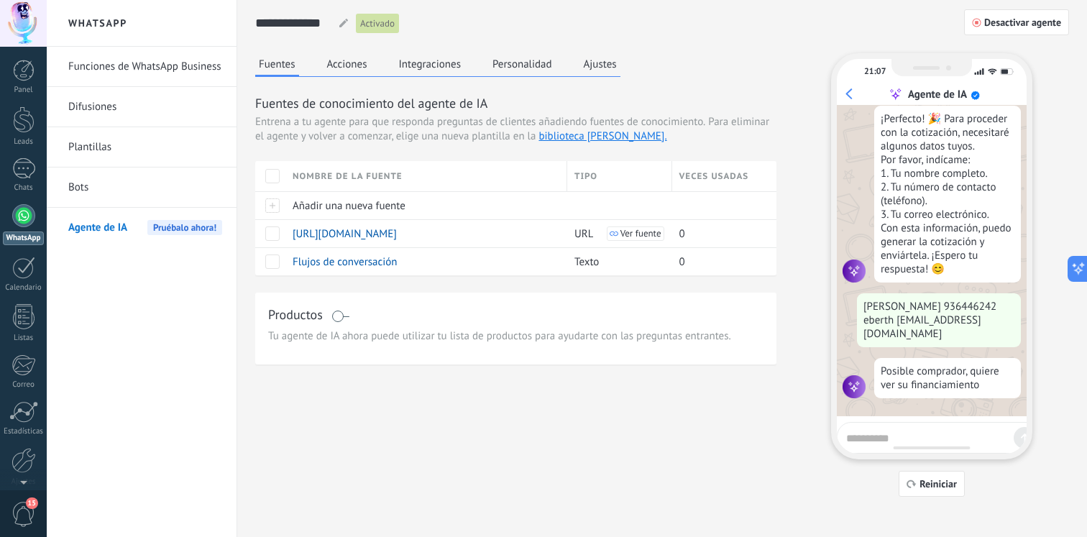
click at [611, 60] on button "Ajustes" at bounding box center [600, 64] width 40 height 22
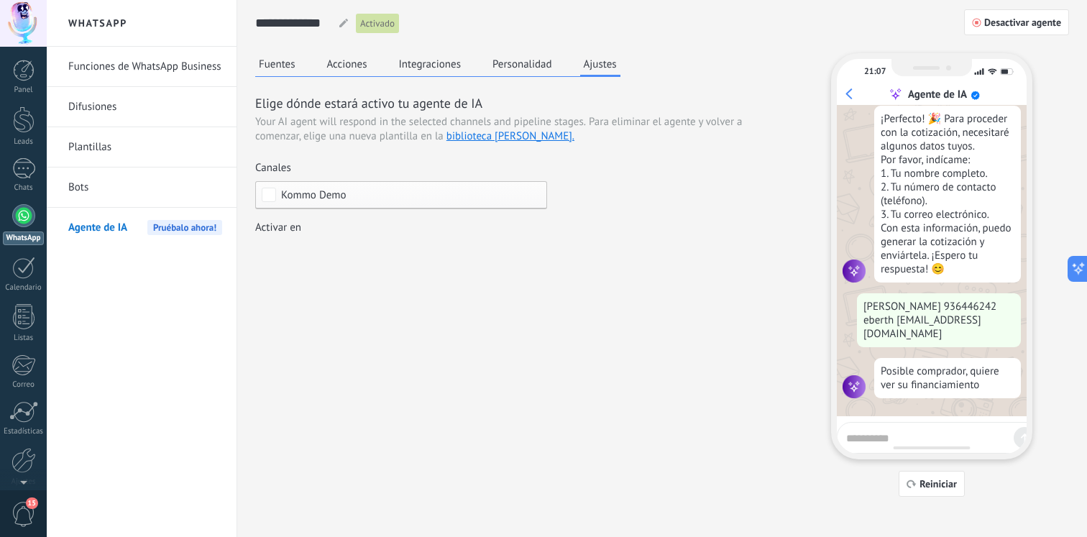
click at [414, 194] on span "Kommo Demo" at bounding box center [404, 195] width 247 height 11
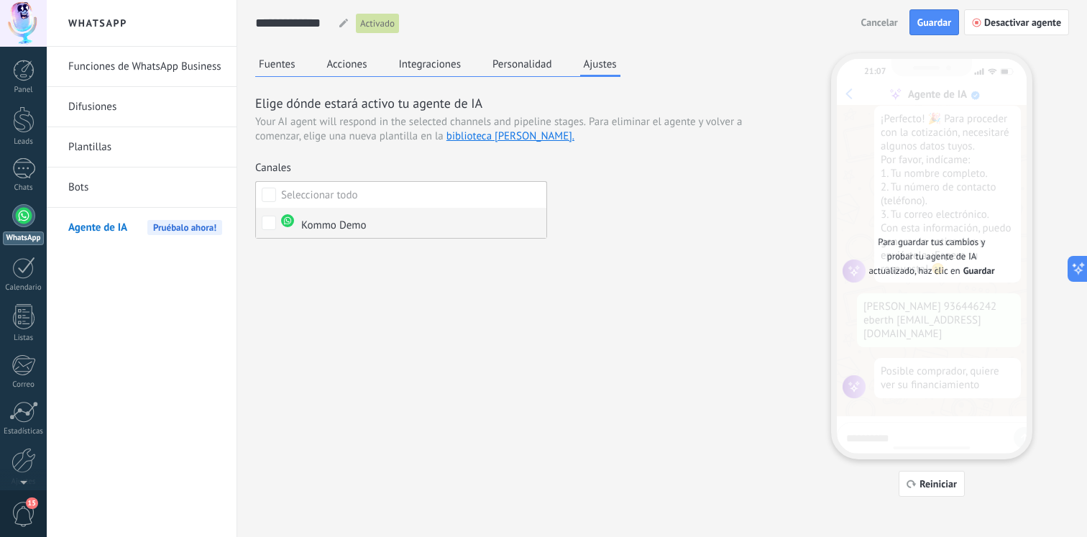
click at [384, 226] on label "Kommo Demo" at bounding box center [401, 223] width 291 height 30
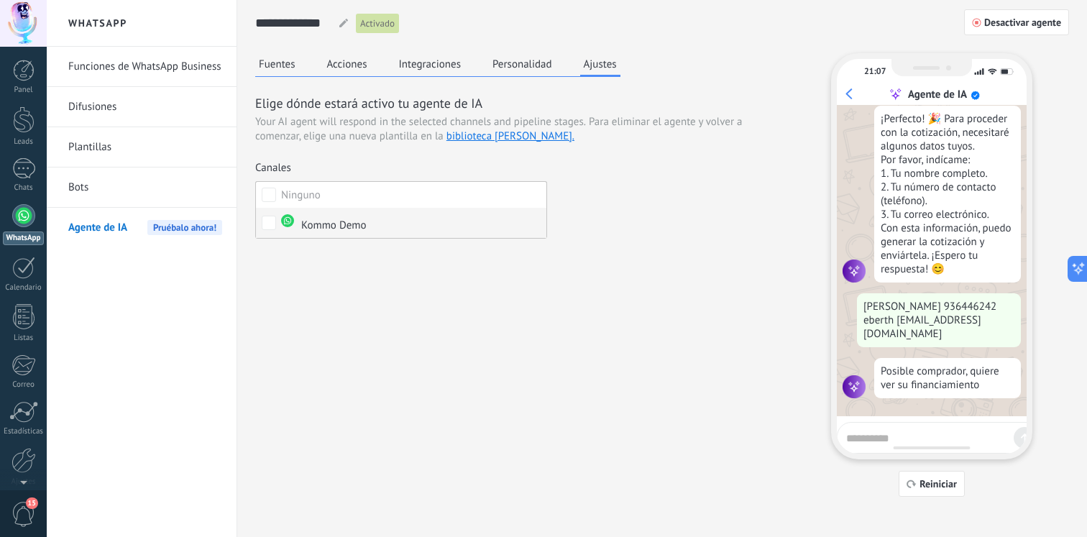
click at [376, 224] on label "Kommo Demo" at bounding box center [401, 223] width 291 height 30
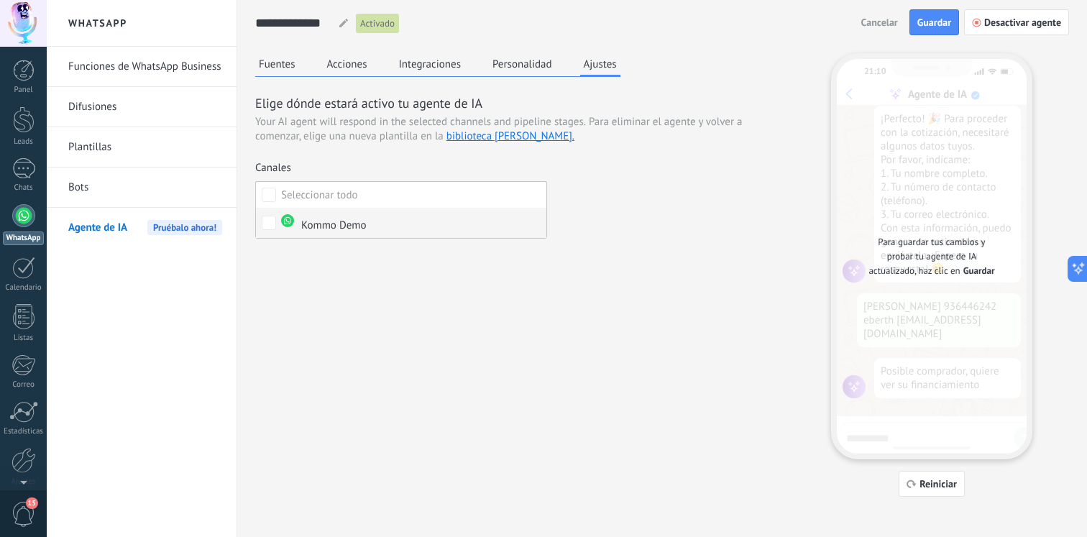
click at [376, 224] on label "Kommo Demo" at bounding box center [401, 223] width 291 height 30
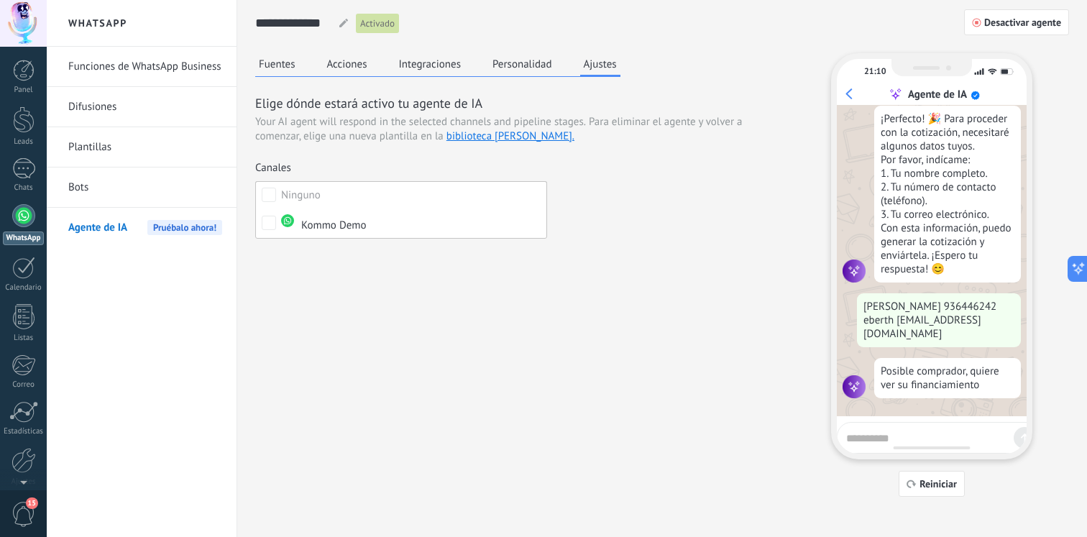
click at [287, 60] on button "Fuentes" at bounding box center [277, 64] width 44 height 22
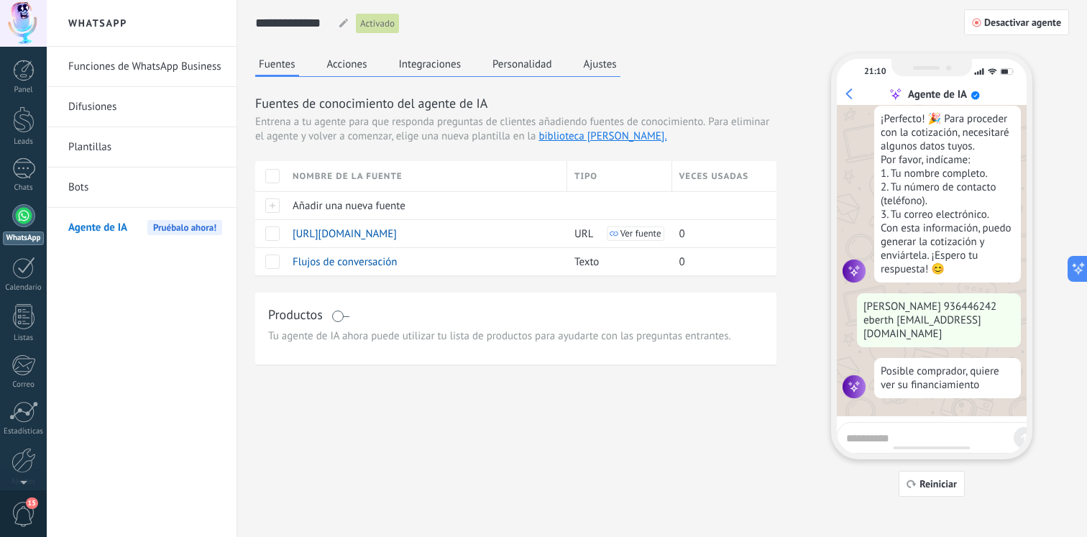
click at [357, 56] on button "Acciones" at bounding box center [347, 64] width 47 height 22
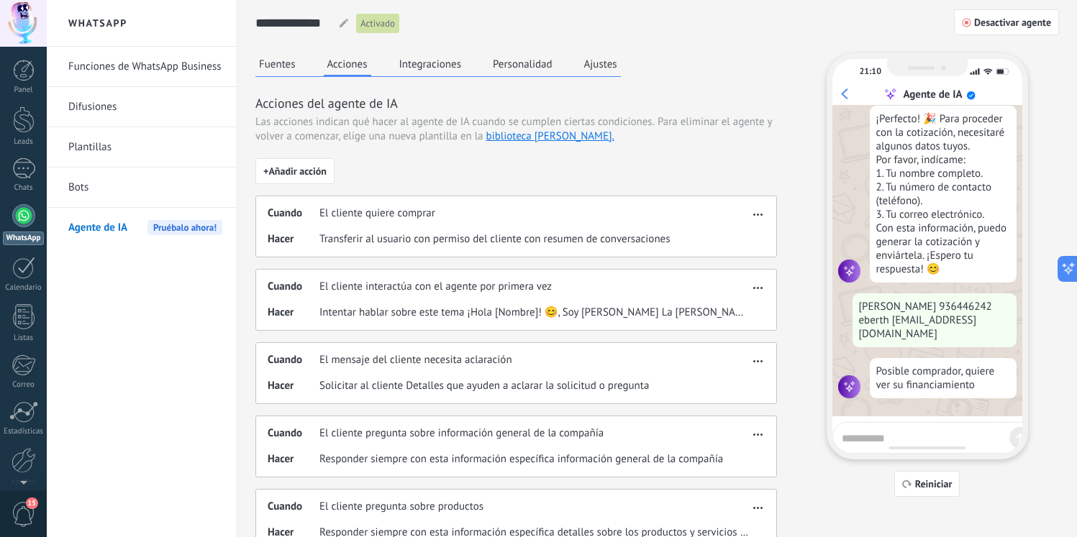
click at [415, 56] on button "Integraciones" at bounding box center [431, 64] width 70 height 22
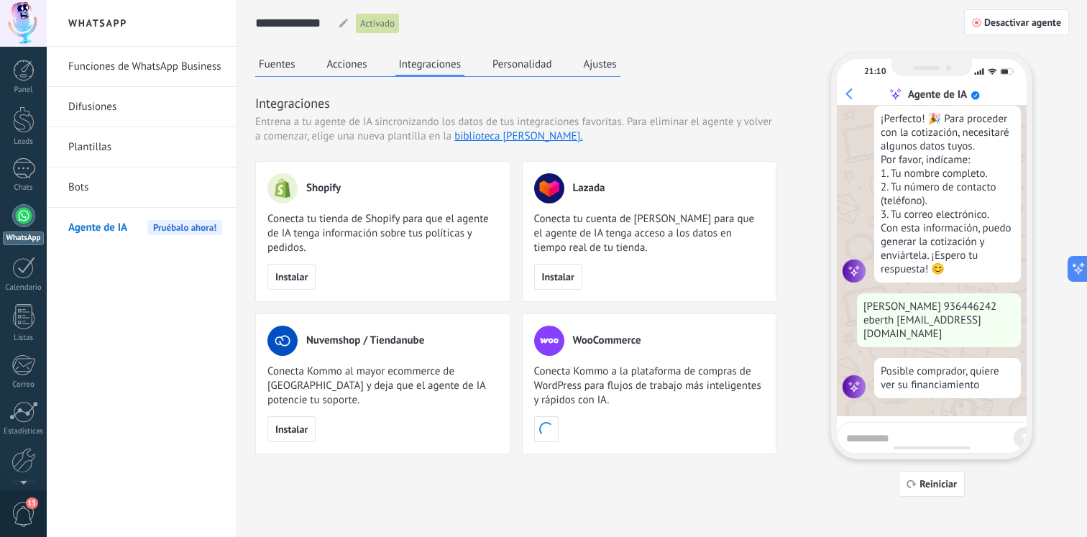
click at [502, 55] on button "Personalidad" at bounding box center [522, 64] width 67 height 22
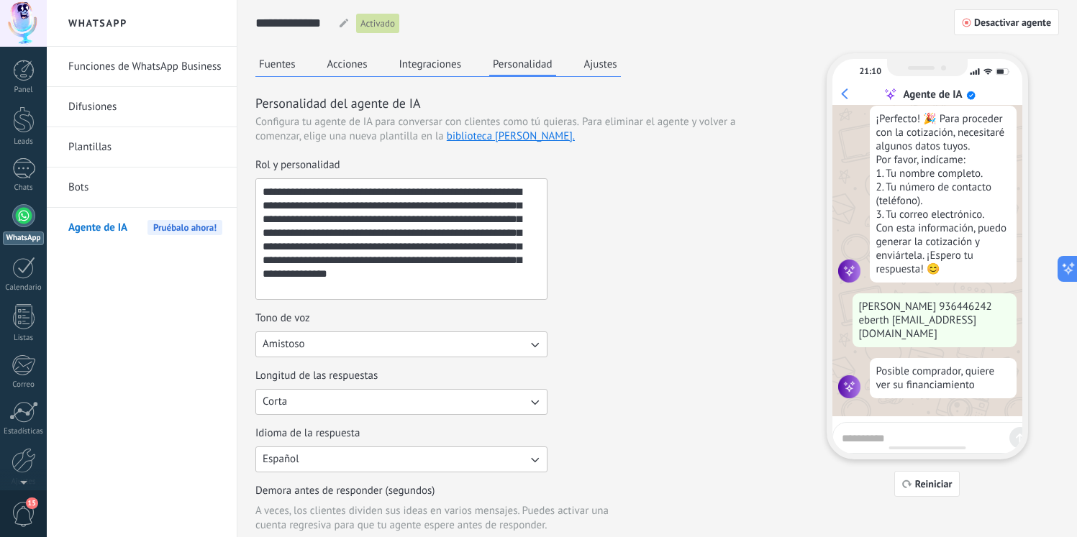
click at [591, 62] on button "Ajustes" at bounding box center [600, 64] width 40 height 22
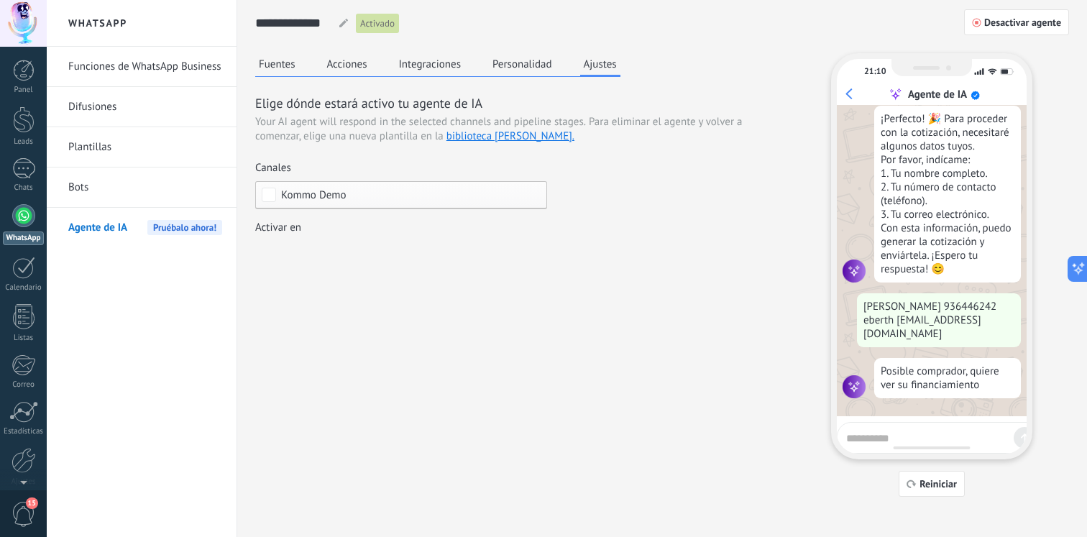
click at [548, 60] on button "Personalidad" at bounding box center [522, 64] width 67 height 22
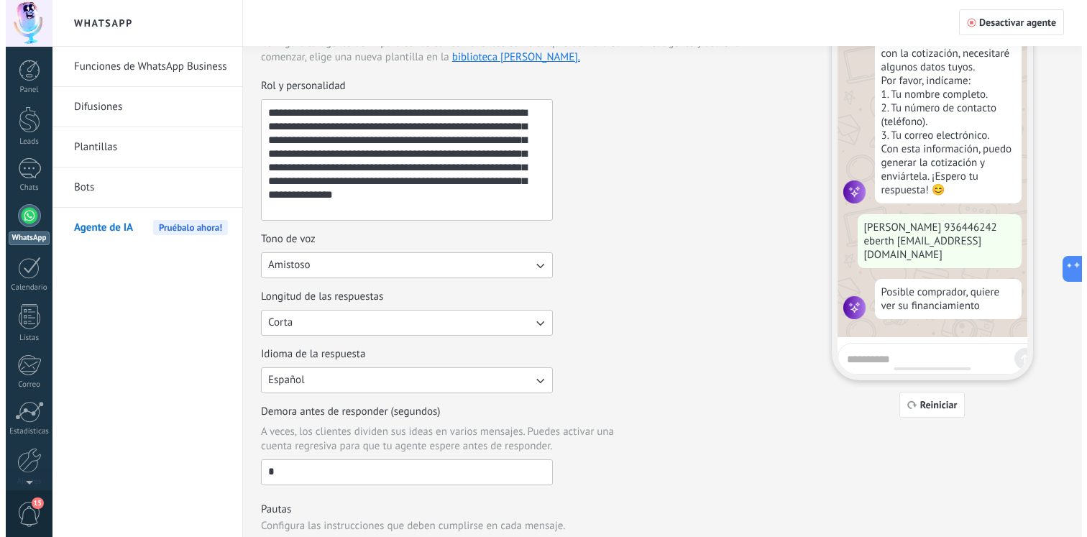
scroll to position [0, 0]
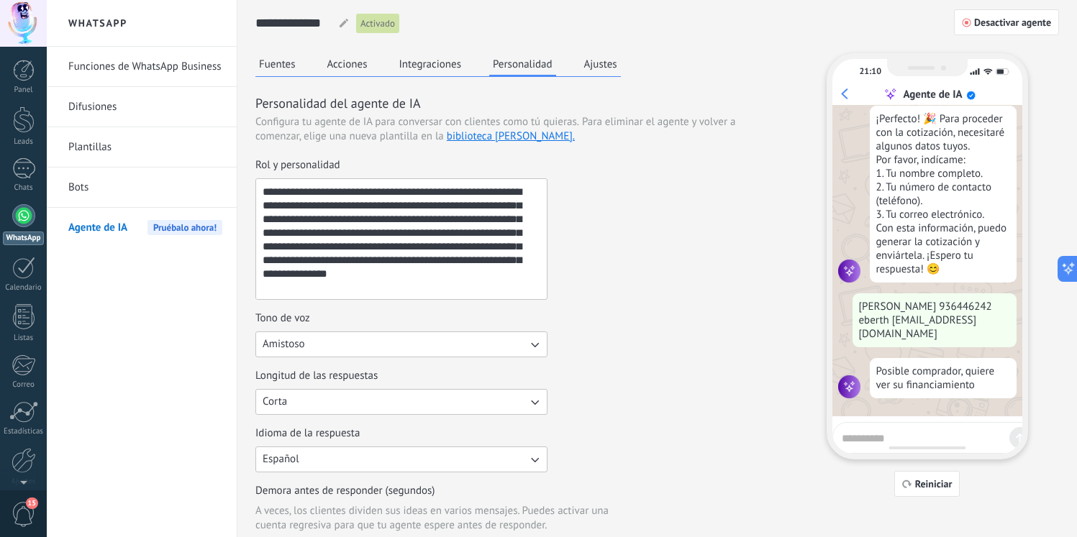
click at [131, 146] on link "Plantillas" at bounding box center [145, 147] width 154 height 40
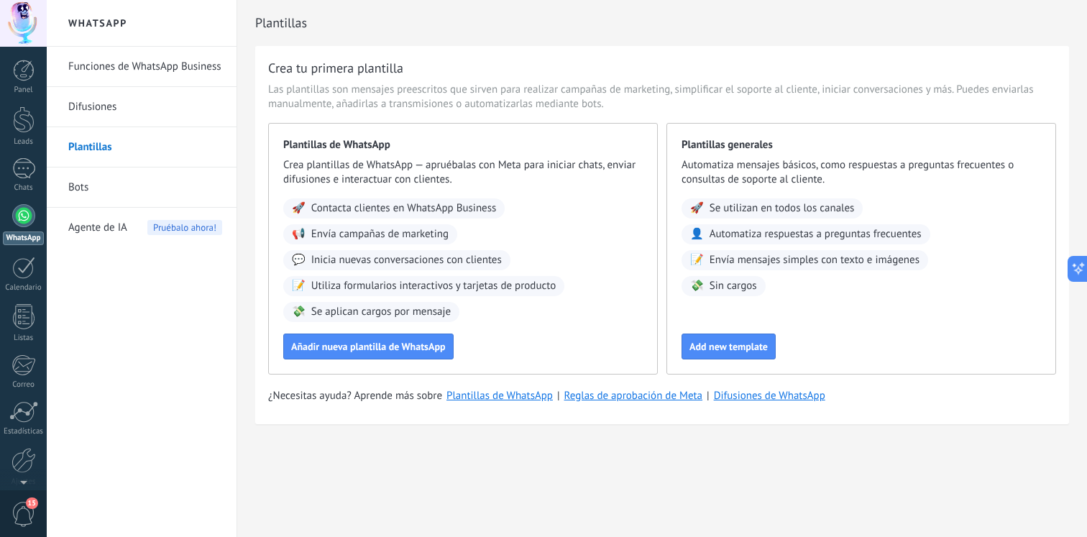
click at [142, 87] on link "Difusiones" at bounding box center [145, 107] width 154 height 40
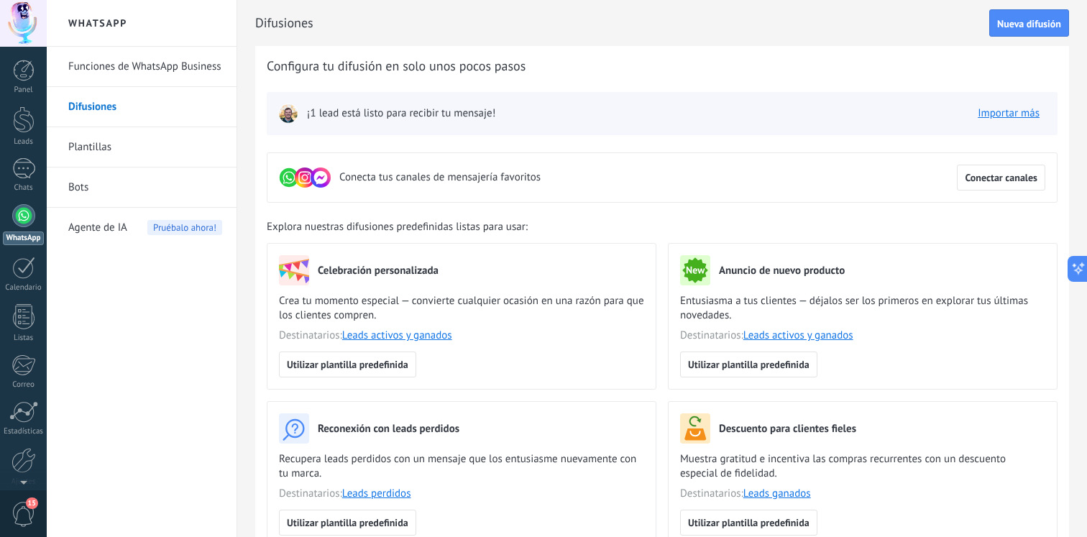
click at [148, 79] on link "Funciones de WhatsApp Business" at bounding box center [145, 67] width 154 height 40
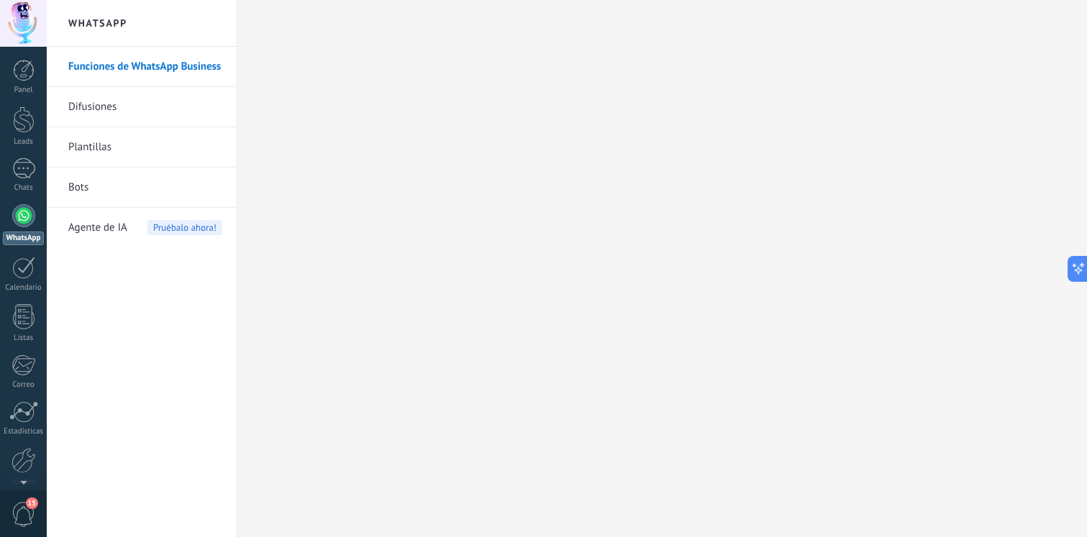
click at [132, 18] on h2 "WhatsApp" at bounding box center [142, 23] width 154 height 47
click at [99, 18] on h2 "WhatsApp" at bounding box center [142, 23] width 154 height 47
click at [94, 191] on link "Bots" at bounding box center [145, 188] width 154 height 40
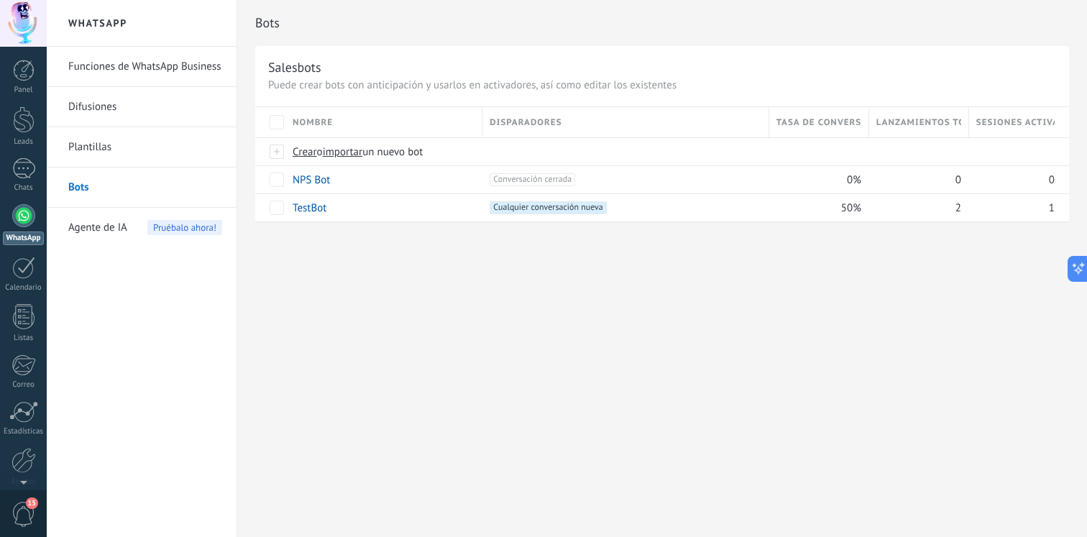
click at [132, 107] on link "Difusiones" at bounding box center [145, 107] width 154 height 40
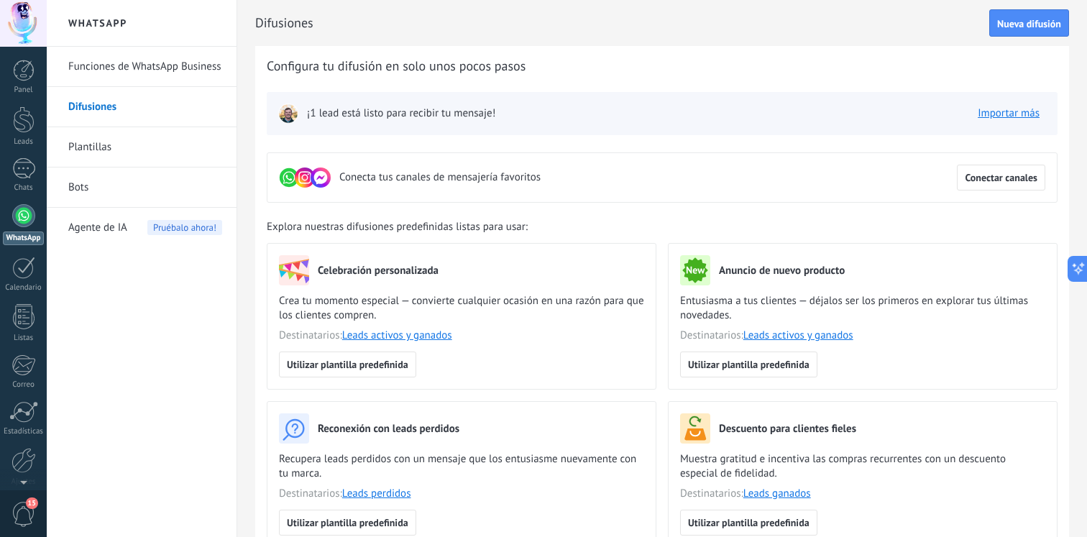
click at [159, 78] on link "Funciones de WhatsApp Business" at bounding box center [145, 67] width 154 height 40
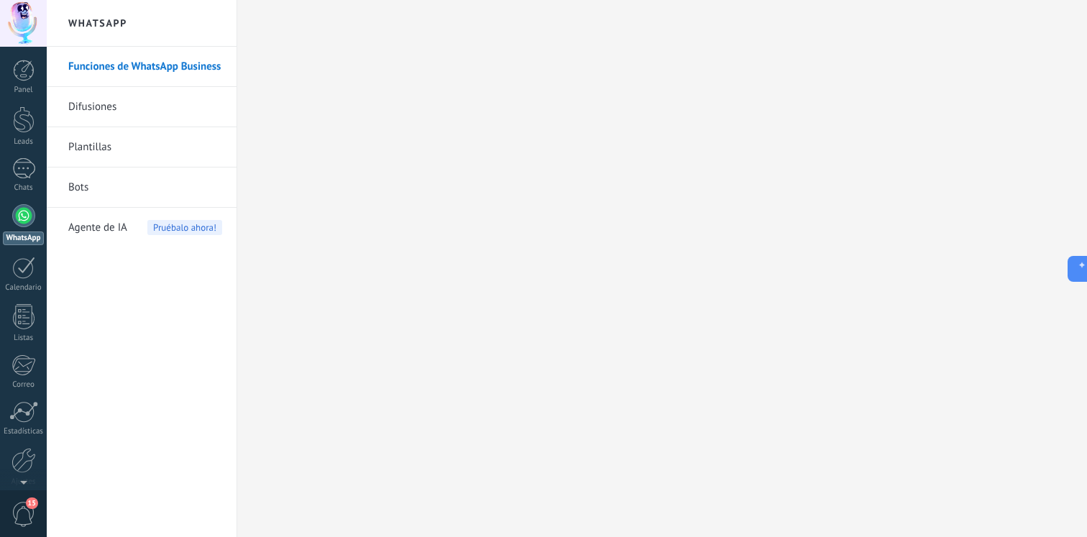
click at [142, 219] on div "Agente de IA Pruébalo ahora!" at bounding box center [145, 228] width 154 height 40
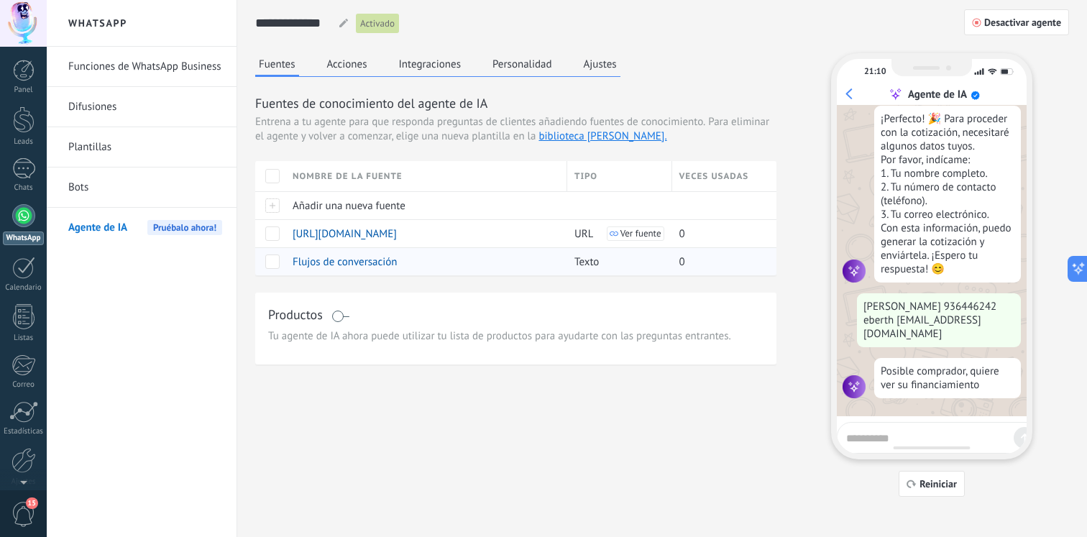
scroll to position [912, 0]
click at [22, 76] on div at bounding box center [24, 71] width 22 height 22
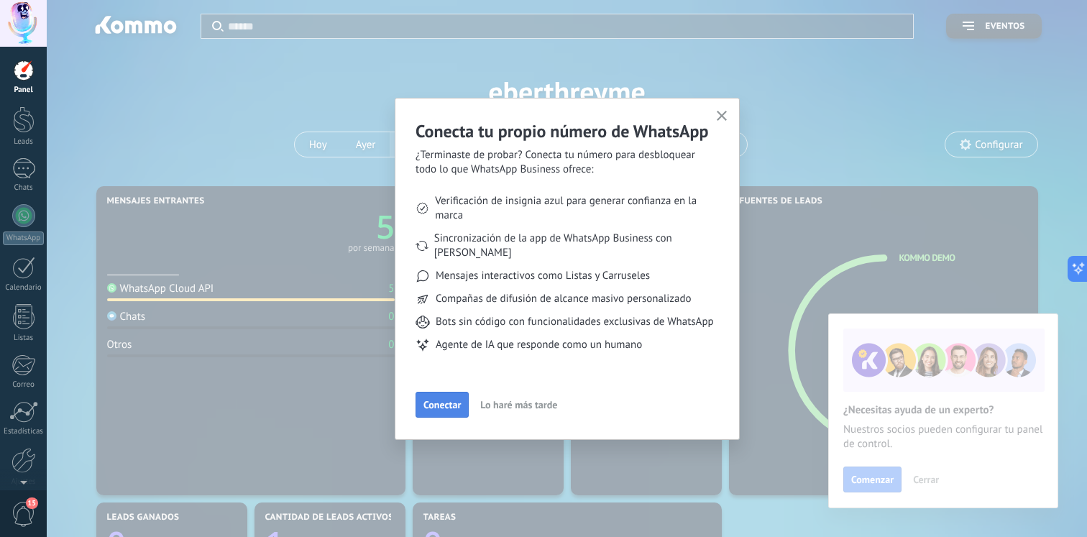
click at [430, 407] on span "Conectar" at bounding box center [442, 405] width 37 height 10
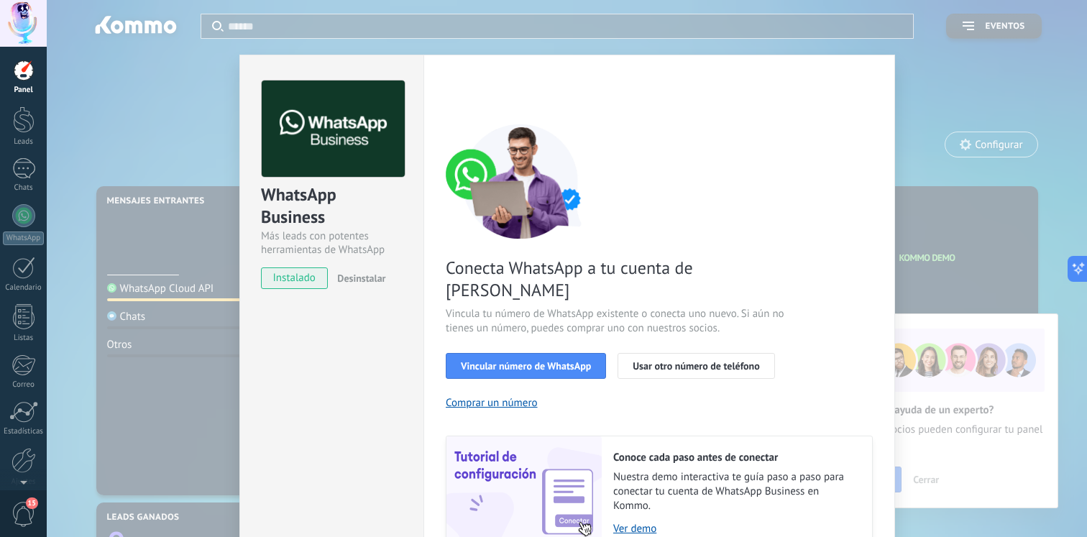
click at [503, 357] on div "Conecta WhatsApp a tu cuenta de Kommo Vincula tu número de WhatsApp existente o…" at bounding box center [659, 337] width 427 height 427
click at [526, 361] on span "Vincular número de WhatsApp" at bounding box center [526, 366] width 130 height 10
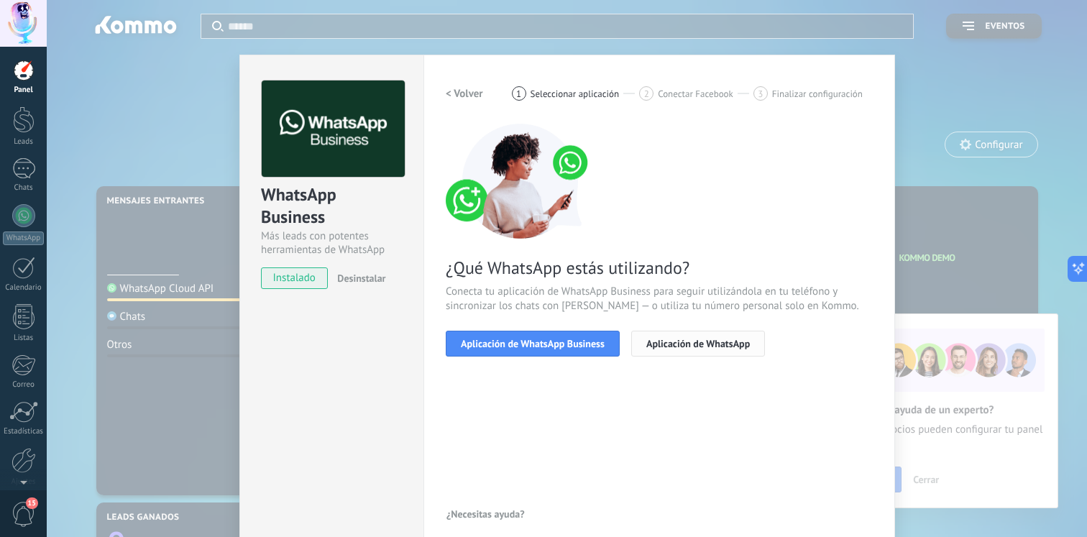
click at [682, 348] on span "Aplicación de WhatsApp" at bounding box center [698, 344] width 104 height 10
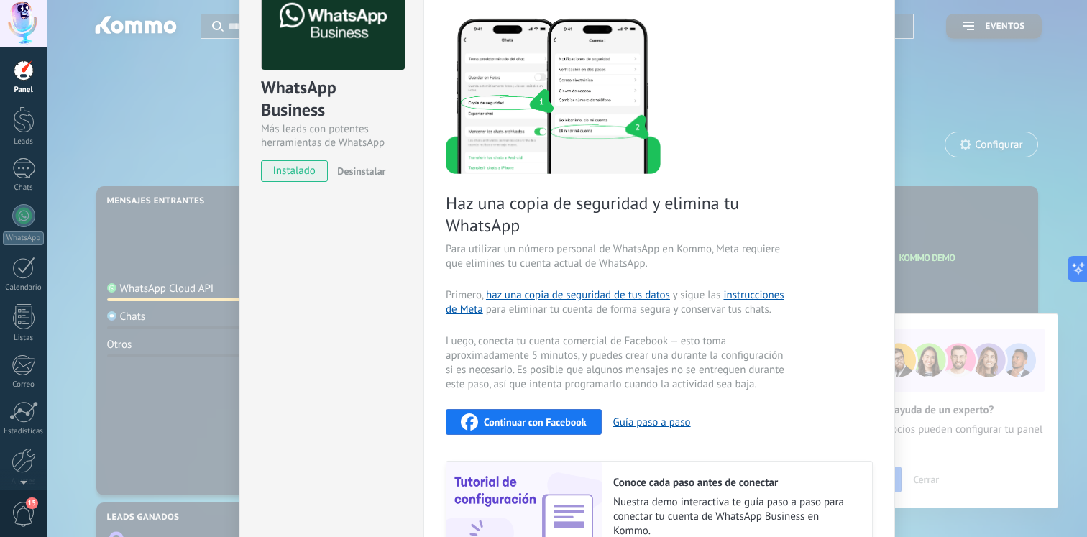
scroll to position [210, 0]
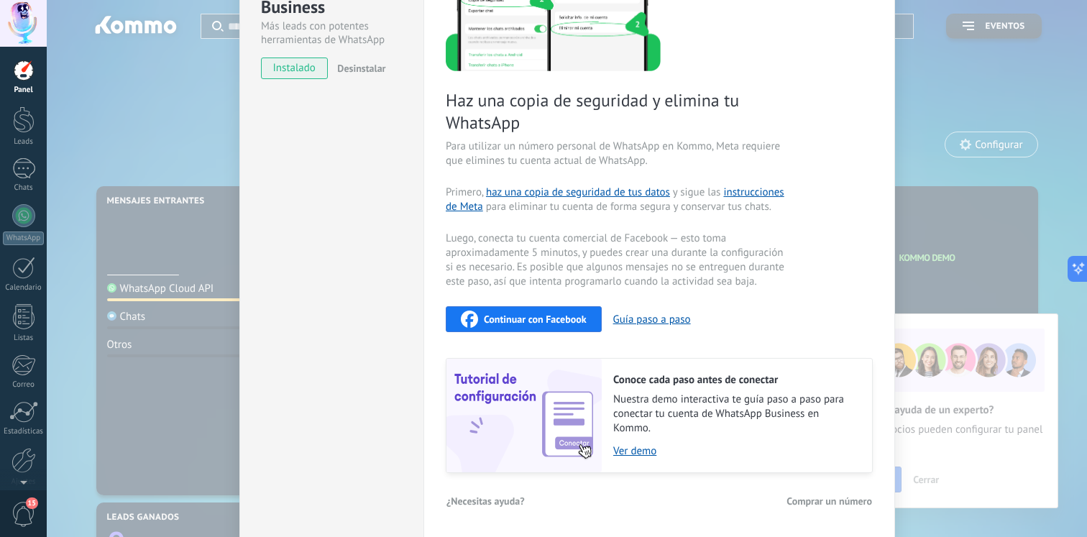
click at [551, 320] on span "Continuar con Facebook" at bounding box center [535, 319] width 103 height 10
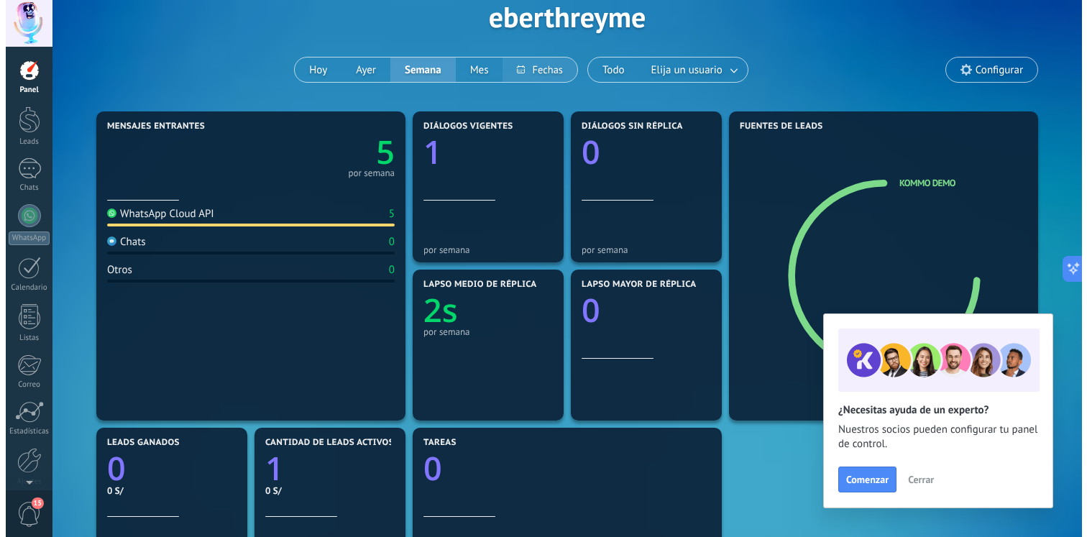
scroll to position [0, 0]
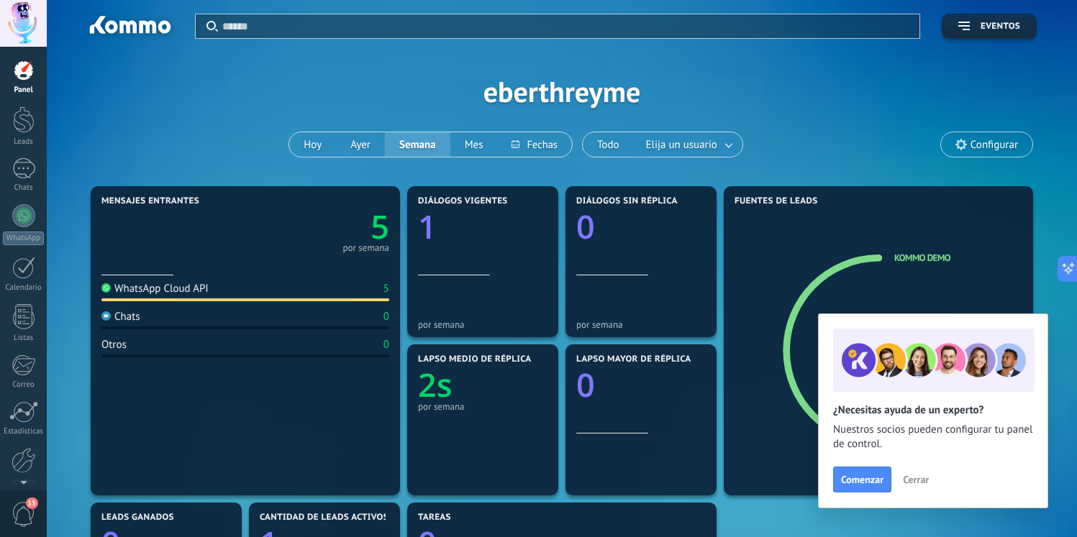
click at [14, 83] on link "Panel" at bounding box center [23, 77] width 47 height 35
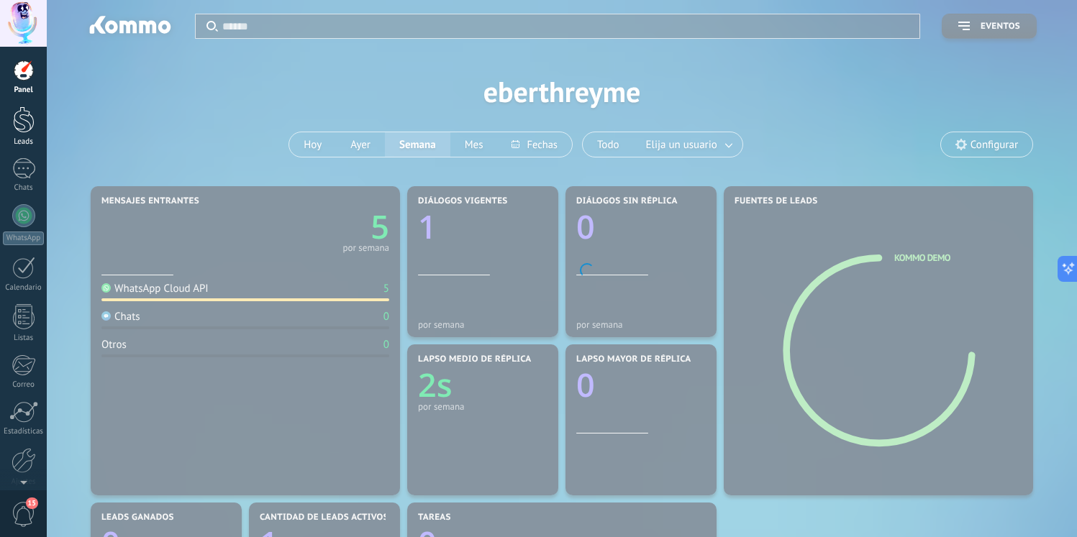
click at [15, 116] on div at bounding box center [24, 119] width 22 height 27
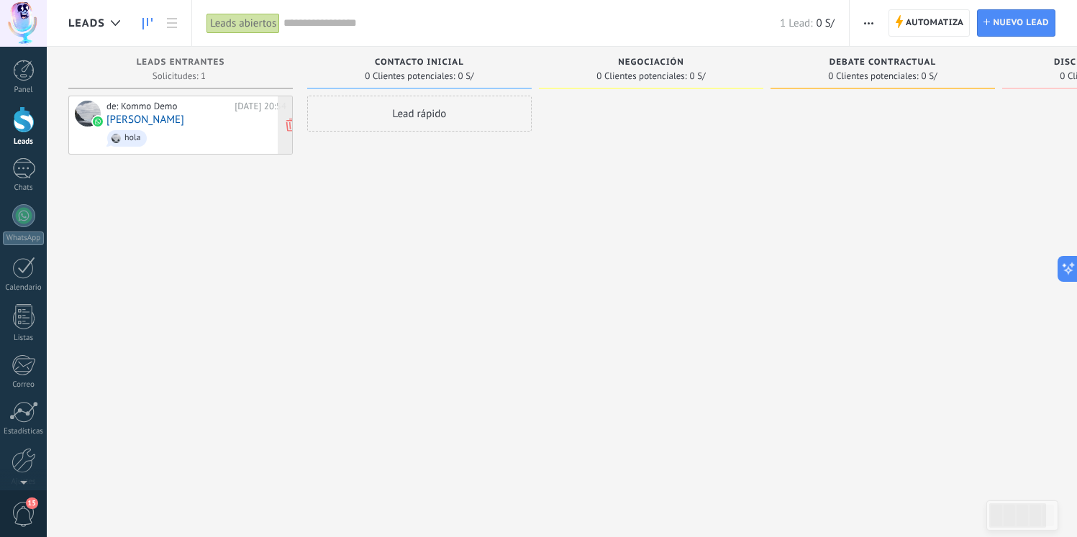
click at [136, 118] on link "Eberth reynoso" at bounding box center [145, 120] width 78 height 12
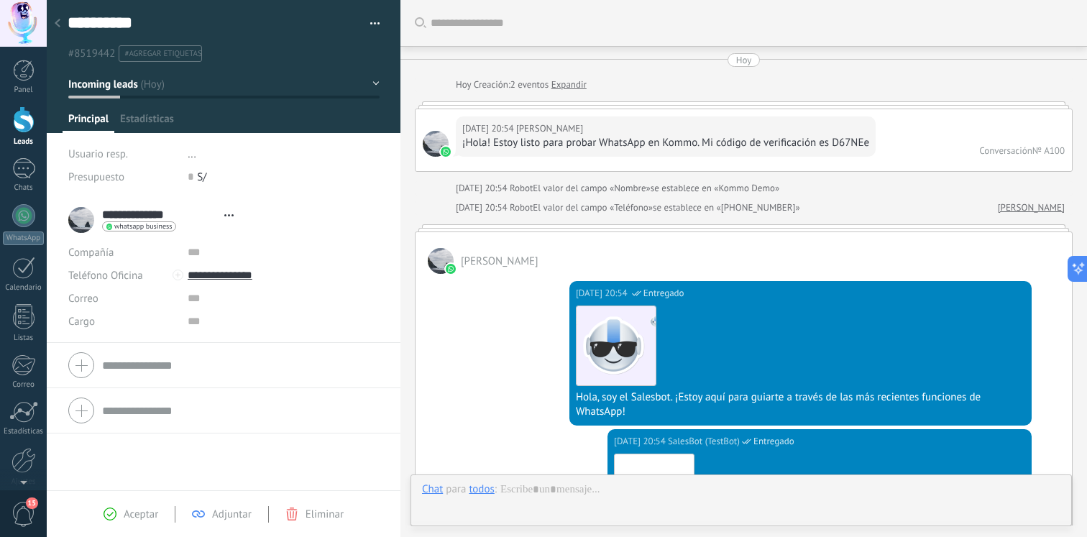
type textarea "**********"
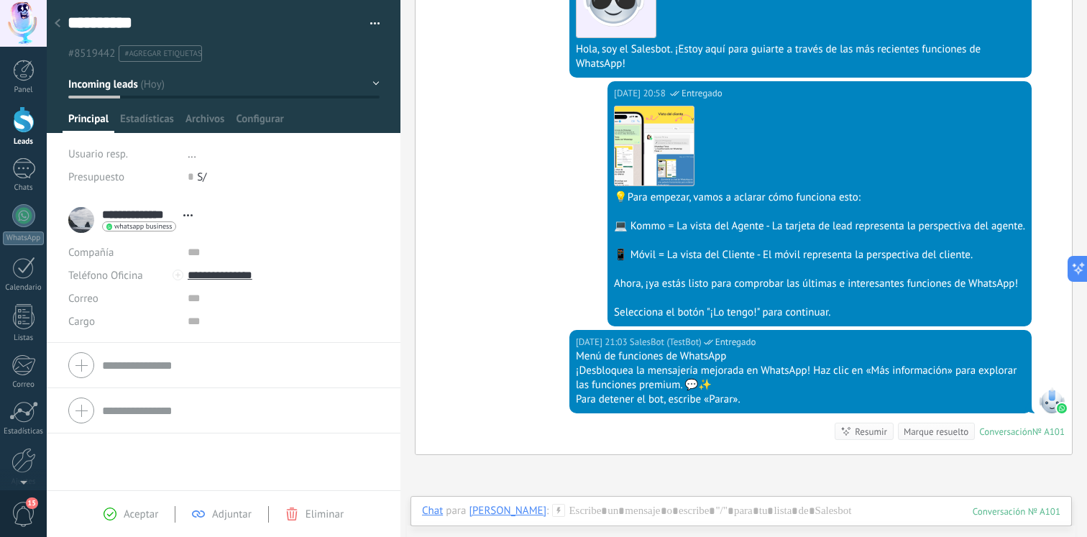
scroll to position [1631, 0]
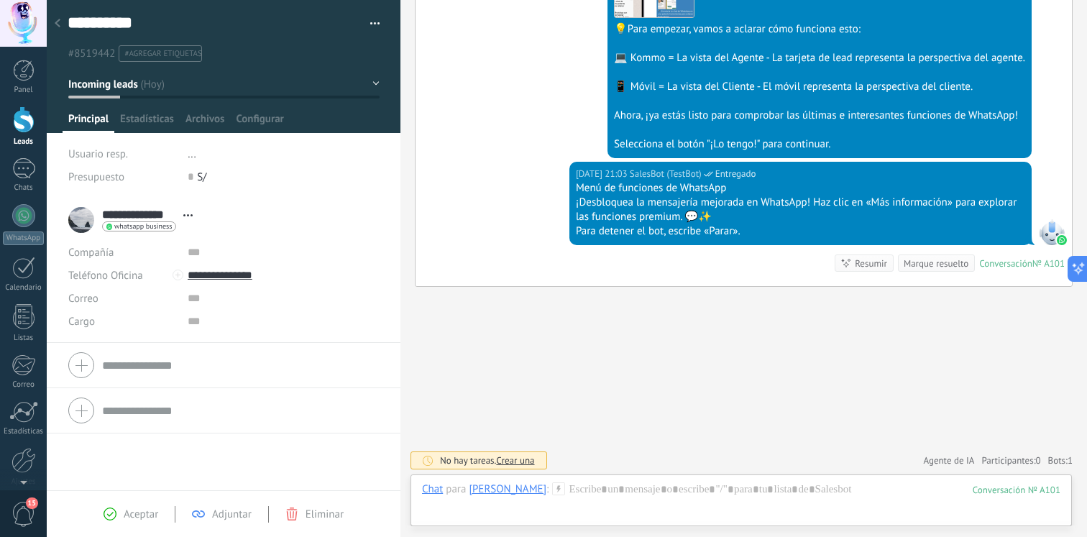
click at [440, 493] on div "Chat" at bounding box center [432, 489] width 21 height 13
click at [716, 516] on div at bounding box center [741, 504] width 639 height 43
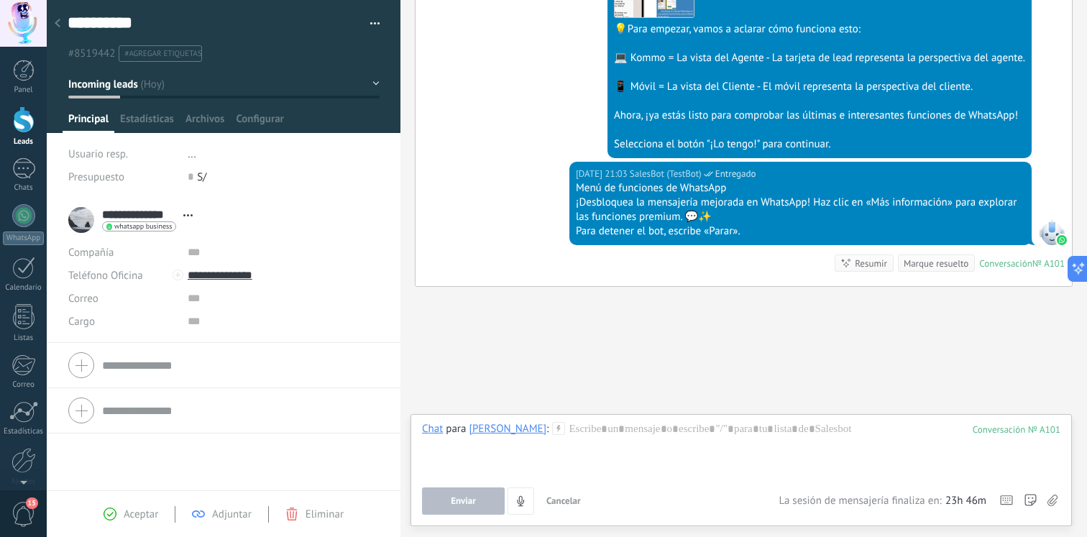
click at [552, 424] on icon at bounding box center [558, 428] width 13 height 13
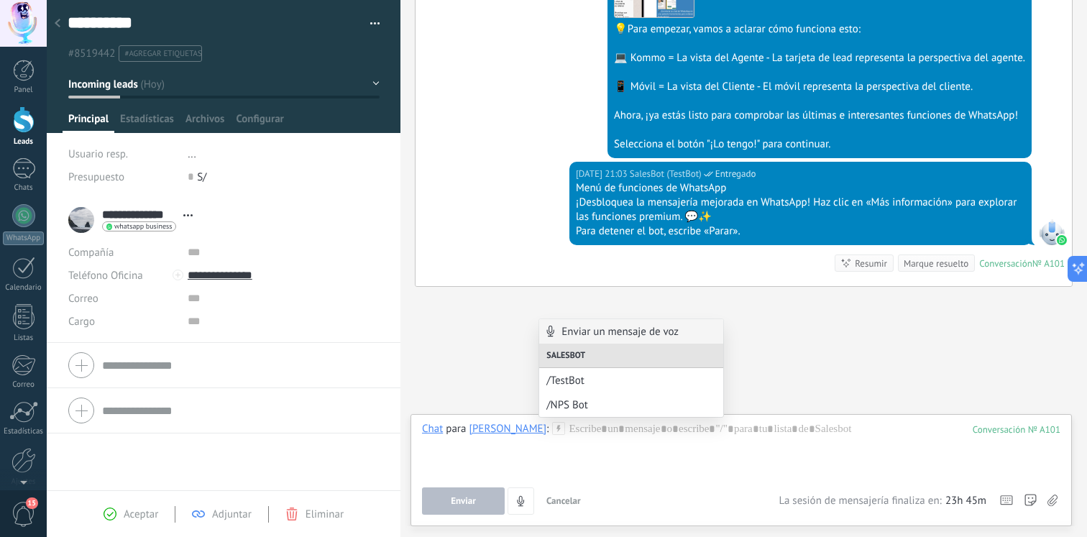
click at [19, 27] on div at bounding box center [23, 23] width 47 height 47
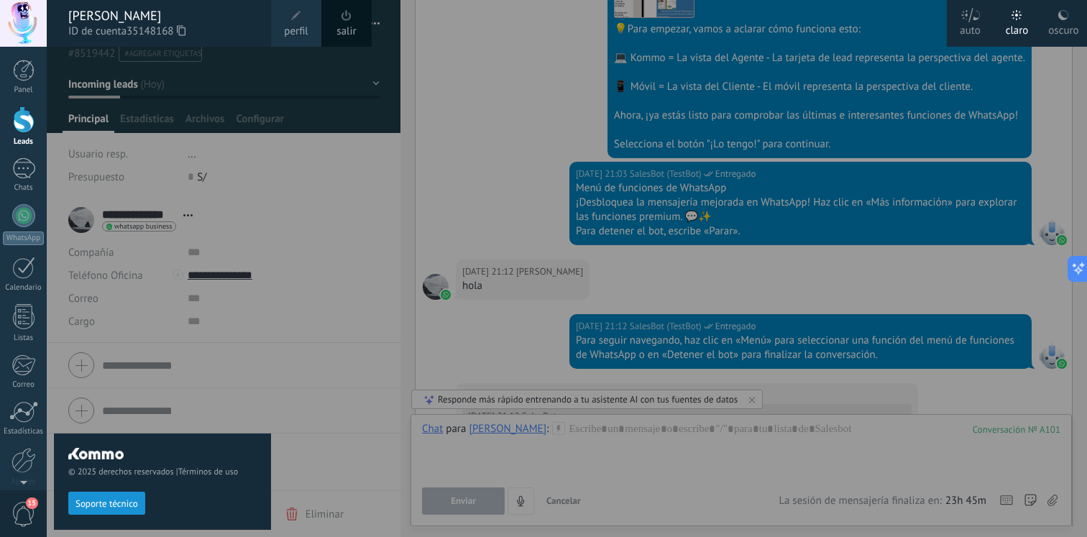
scroll to position [1950, 0]
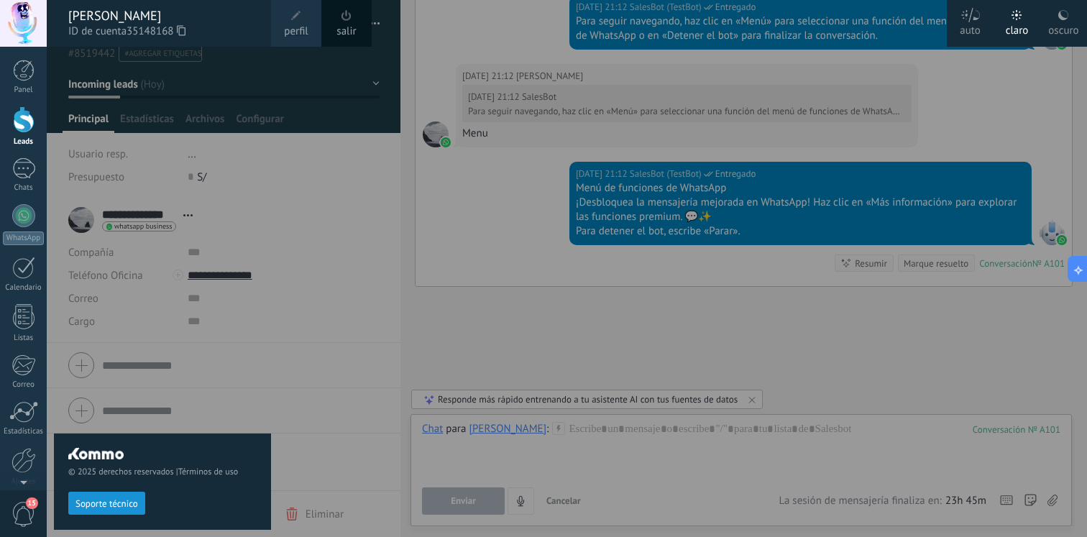
click at [587, 133] on div at bounding box center [590, 268] width 1087 height 537
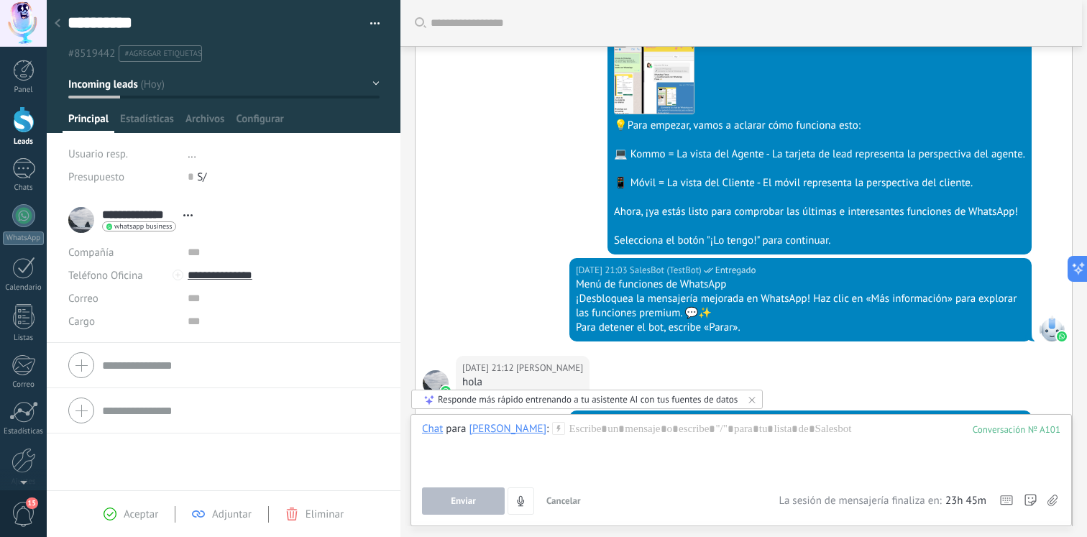
scroll to position [1193, 0]
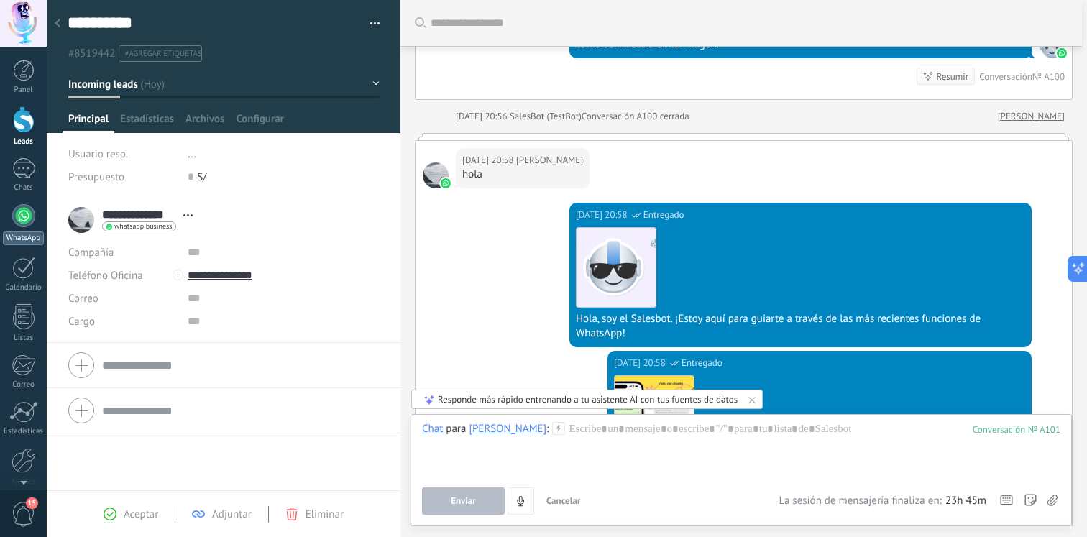
click at [12, 232] on div "WhatsApp" at bounding box center [23, 239] width 41 height 14
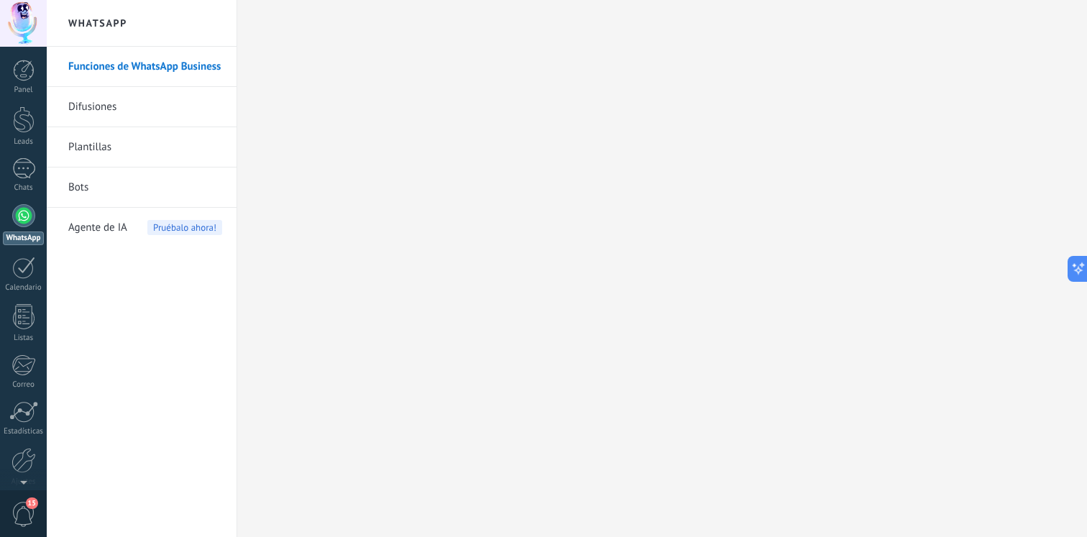
click at [137, 181] on link "Bots" at bounding box center [145, 188] width 154 height 40
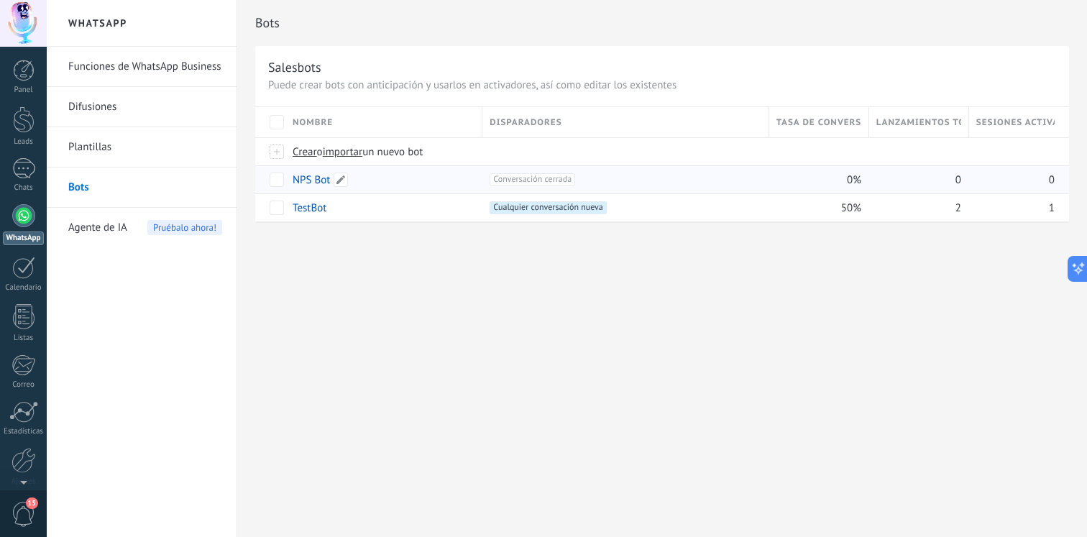
click at [314, 186] on link "NPS Bot" at bounding box center [311, 180] width 37 height 14
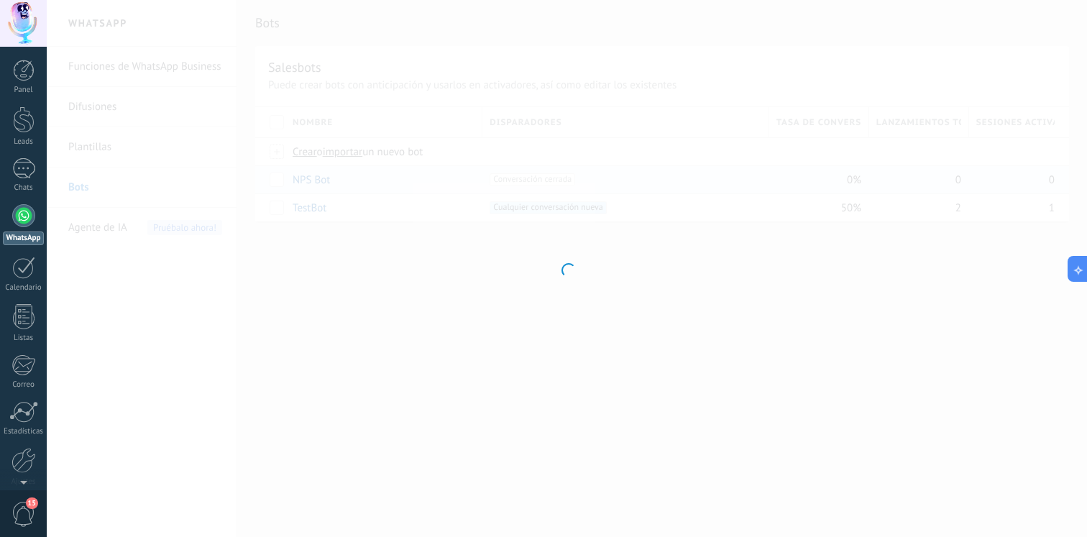
type input "*******"
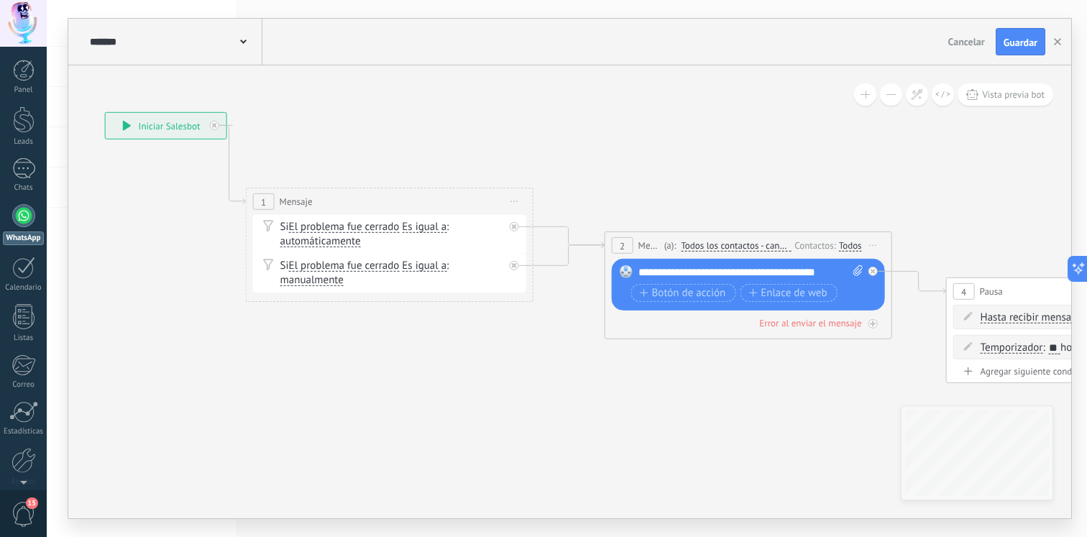
click at [672, 270] on div "**********" at bounding box center [751, 272] width 225 height 14
click at [618, 268] on span at bounding box center [626, 272] width 24 height 12
click at [621, 268] on rect at bounding box center [626, 271] width 13 height 13
click at [855, 270] on icon at bounding box center [858, 270] width 9 height 11
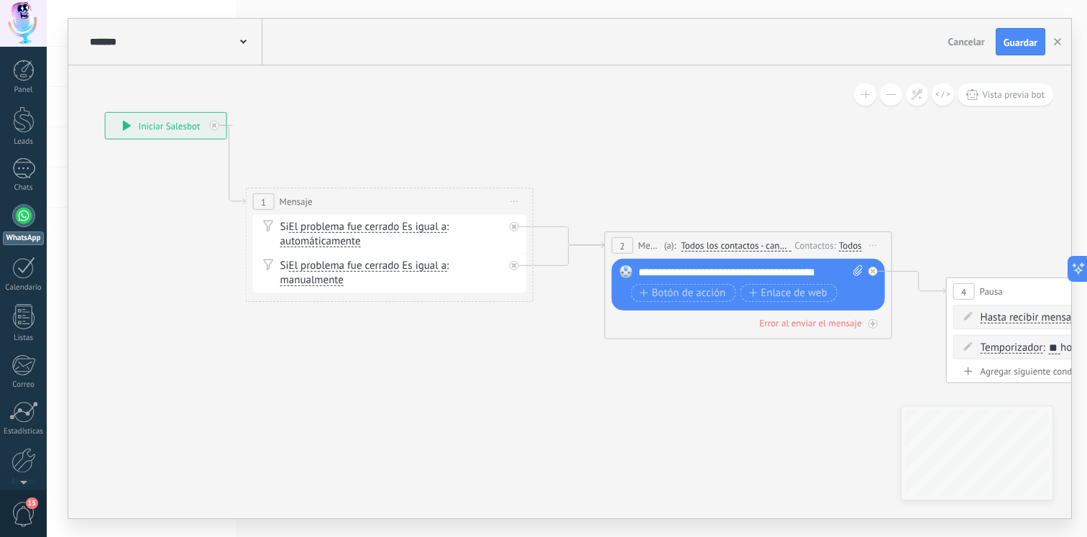
click input "Subir" at bounding box center [0, 0] width 0 height 0
click at [976, 55] on div "******* NPS Bot Cancelar Actualización Cancelar Guardar" at bounding box center [569, 42] width 1003 height 47
click at [967, 42] on span "Cancelar" at bounding box center [967, 41] width 37 height 13
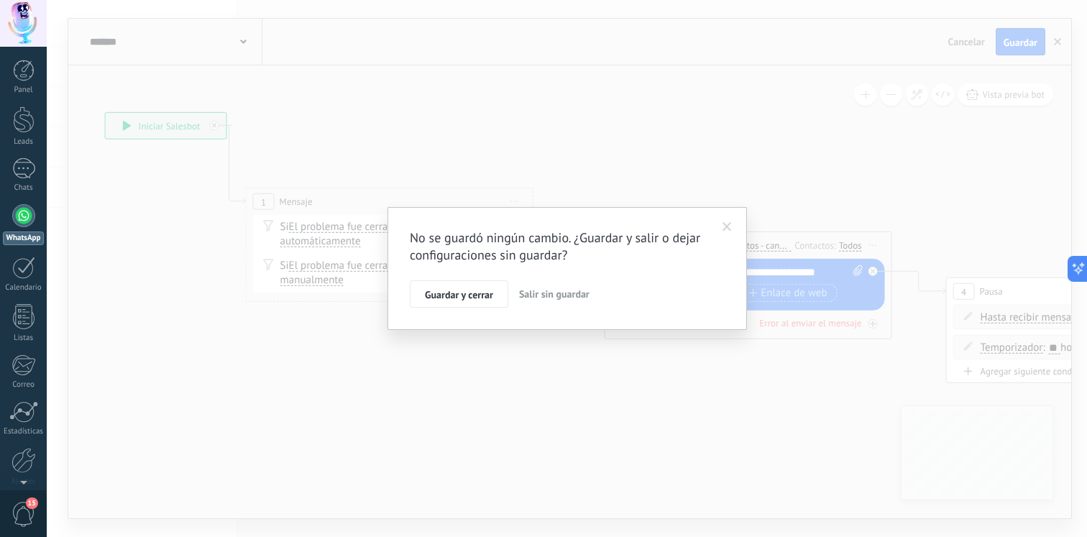
click at [558, 293] on span "Salir sin guardar" at bounding box center [554, 294] width 70 height 13
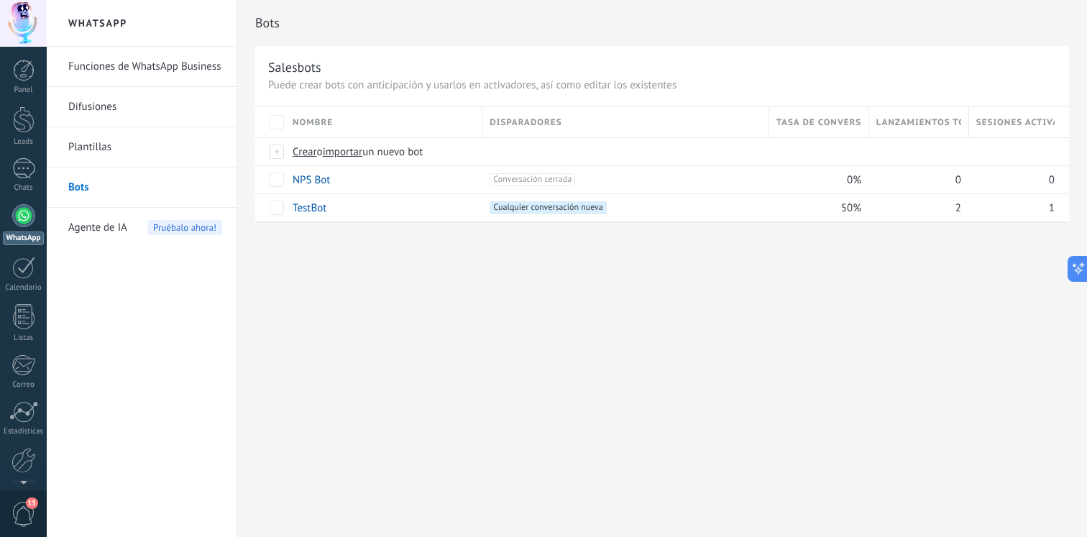
click at [108, 223] on span "Agente de IA" at bounding box center [97, 228] width 59 height 40
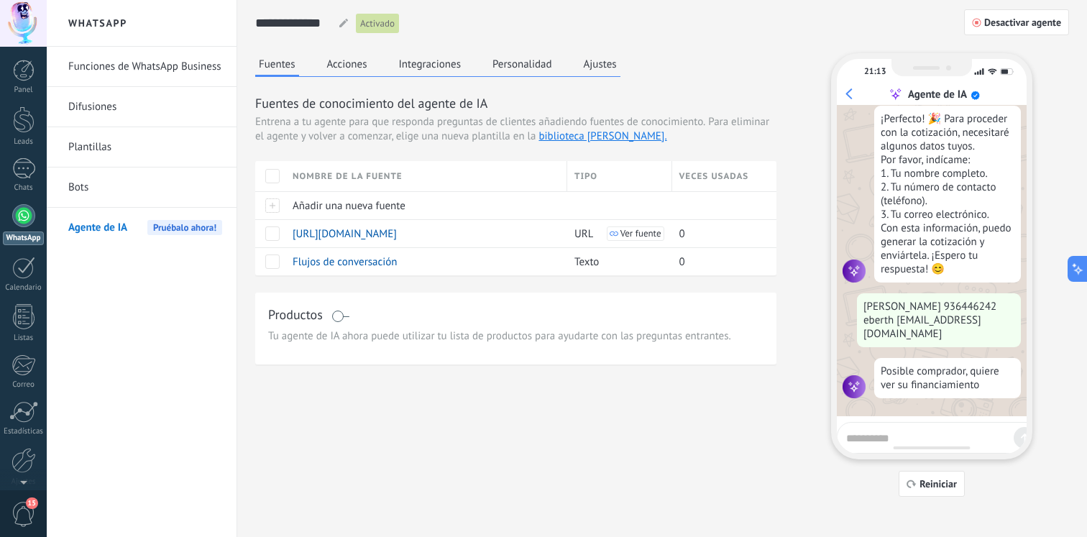
scroll to position [912, 0]
